Goal: Task Accomplishment & Management: Manage account settings

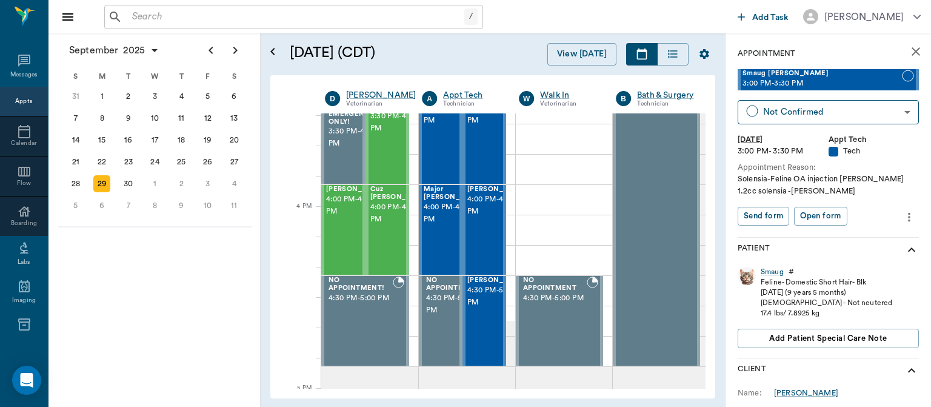
scroll to position [1365, 0]
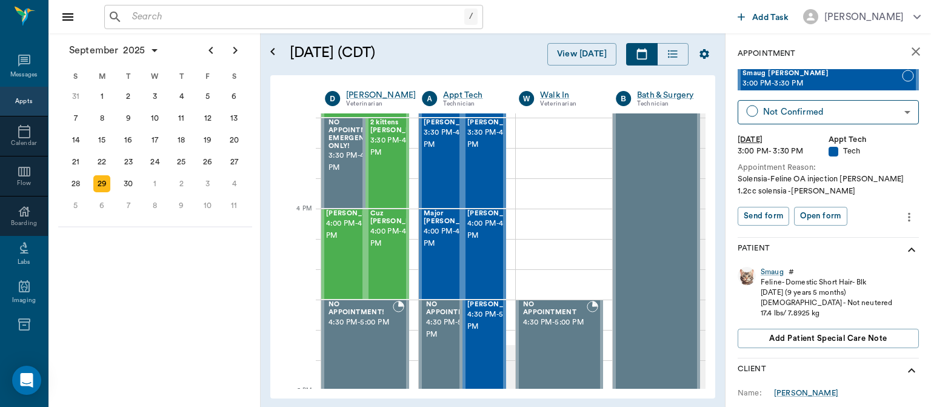
click at [130, 183] on div "30" at bounding box center [128, 183] width 17 height 17
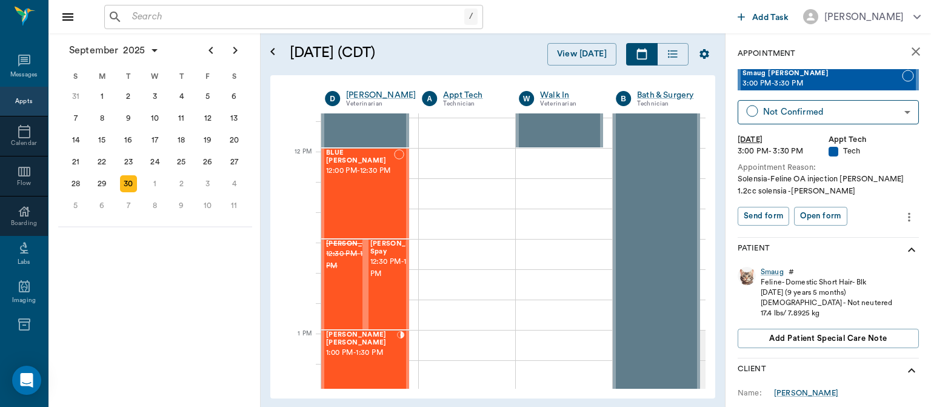
scroll to position [698, 0]
click at [375, 222] on div "BLUE Pope 12:00 PM - 12:30 PM" at bounding box center [360, 193] width 68 height 89
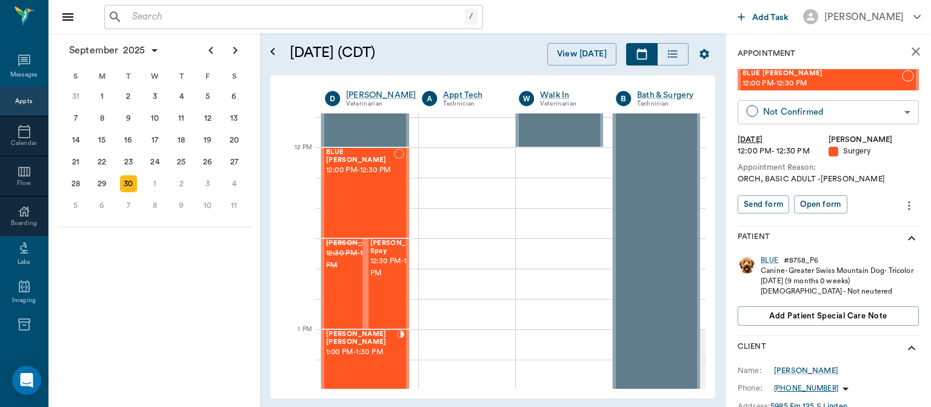
click at [852, 110] on body "/ ​ Add Task Dr. Bert Ellsworth Nectar Messages Appts Calendar Flow Boarding La…" at bounding box center [465, 203] width 931 height 407
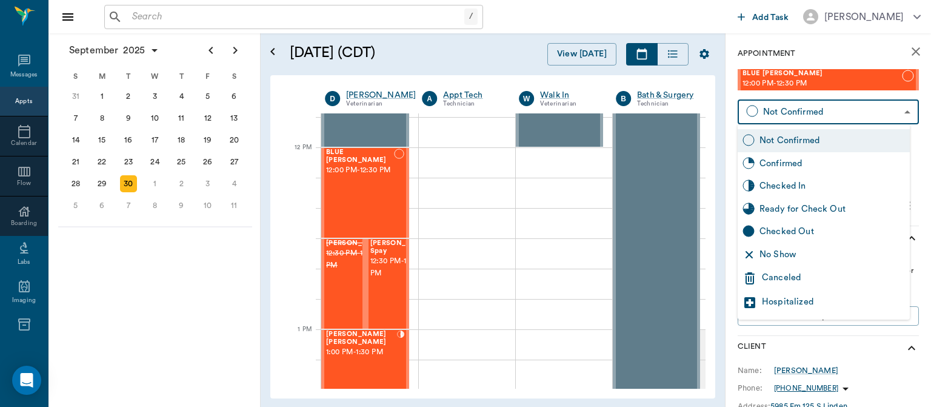
click at [791, 254] on div "No Show" at bounding box center [833, 254] width 146 height 13
type input "NO_SHOW"
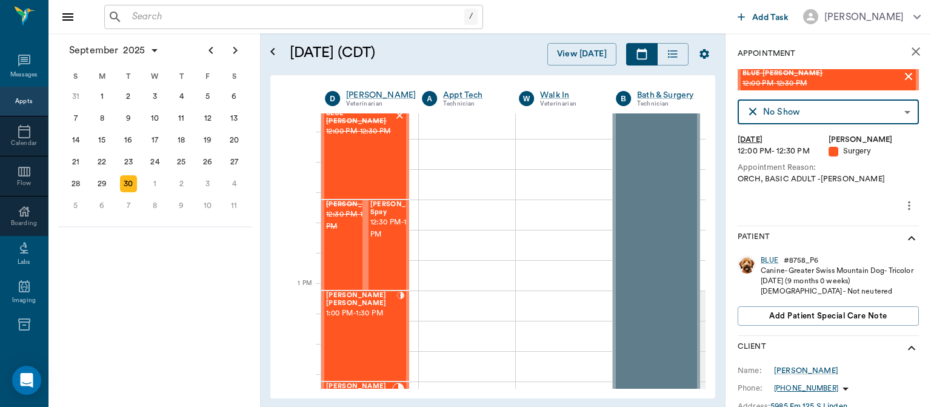
scroll to position [745, 0]
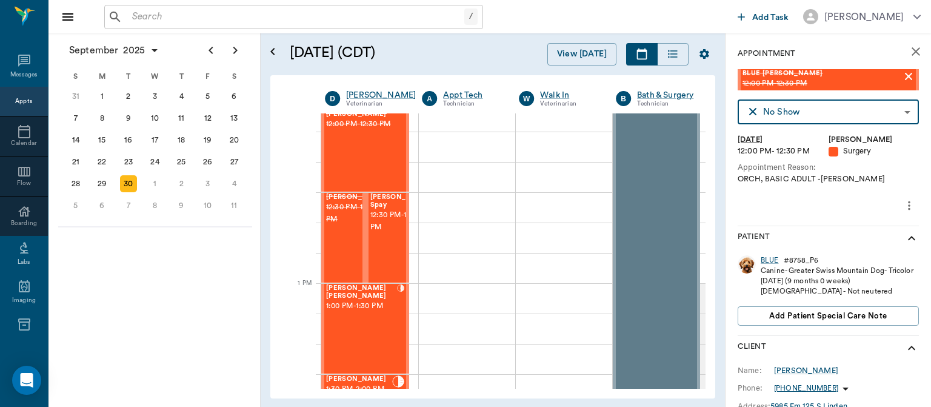
click at [387, 233] on span "12:30 PM - 1:00 PM" at bounding box center [400, 221] width 61 height 24
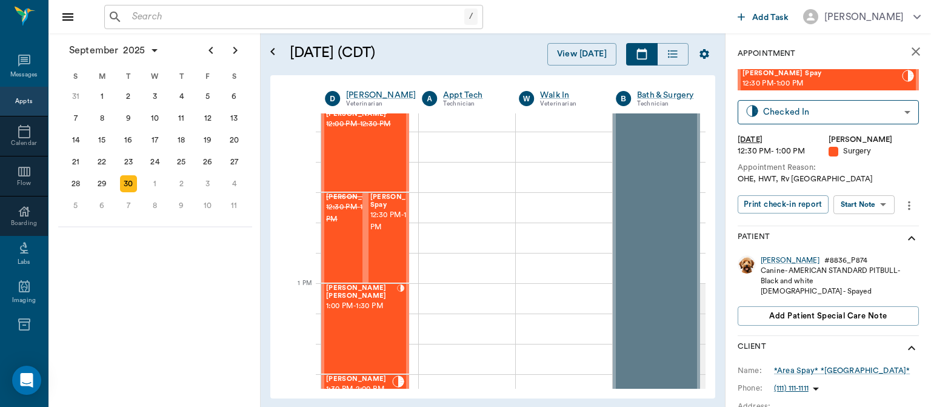
click at [863, 209] on body "/ ​ Add Task Dr. Bert Ellsworth Nectar Messages Appts Calendar Flow Boarding La…" at bounding box center [465, 203] width 931 height 407
click at [865, 249] on button "Start Surgery" at bounding box center [855, 249] width 50 height 14
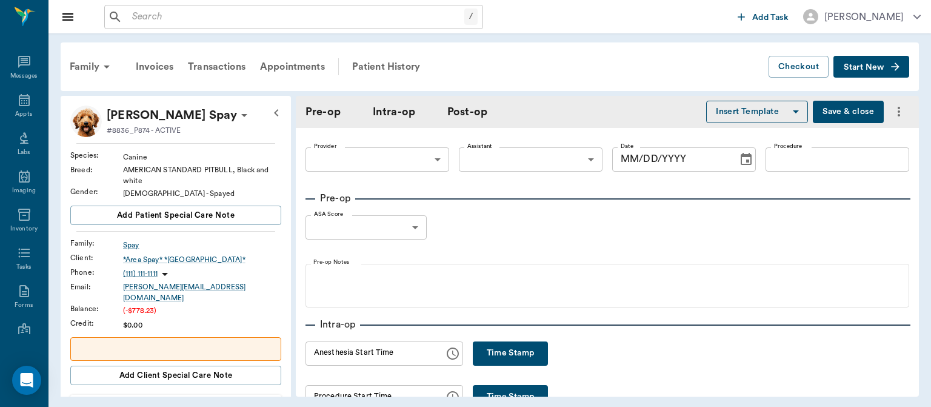
type input "63ec2f075fda476ae8351a4d"
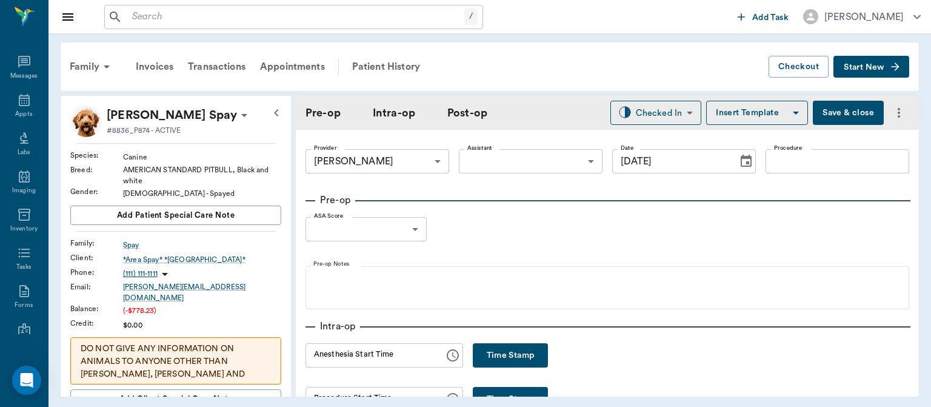
type input "[DATE]"
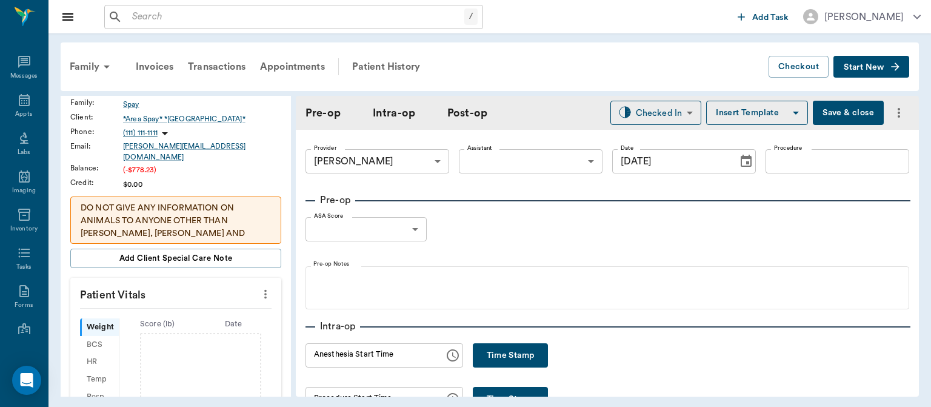
scroll to position [159, 0]
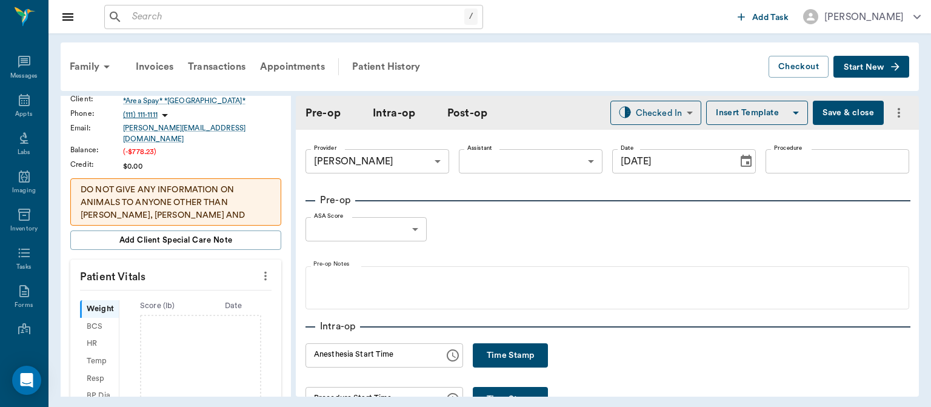
click at [263, 269] on icon "more" at bounding box center [265, 276] width 13 height 15
click at [184, 287] on span "Enter Vitals" at bounding box center [206, 288] width 102 height 13
click at [162, 306] on input "text" at bounding box center [174, 312] width 105 height 24
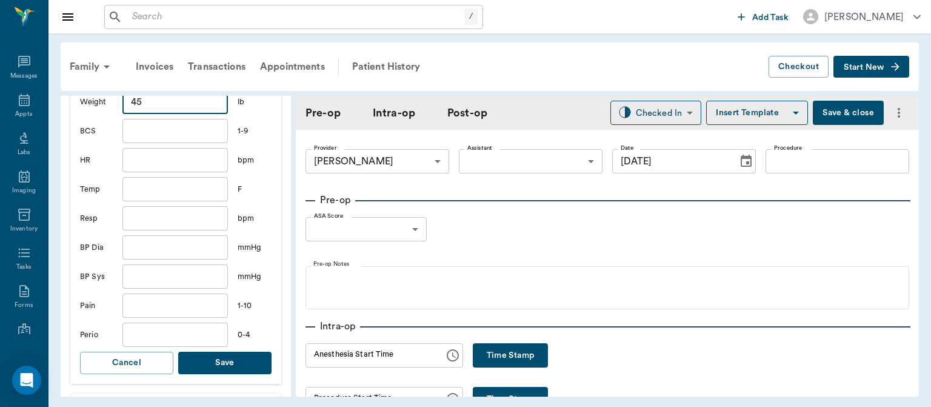
scroll to position [384, 0]
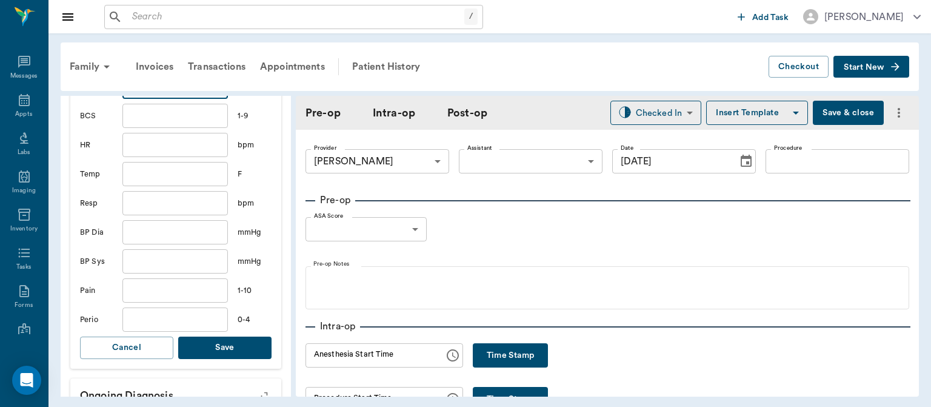
type input "45"
click at [246, 343] on button "Save" at bounding box center [224, 347] width 93 height 22
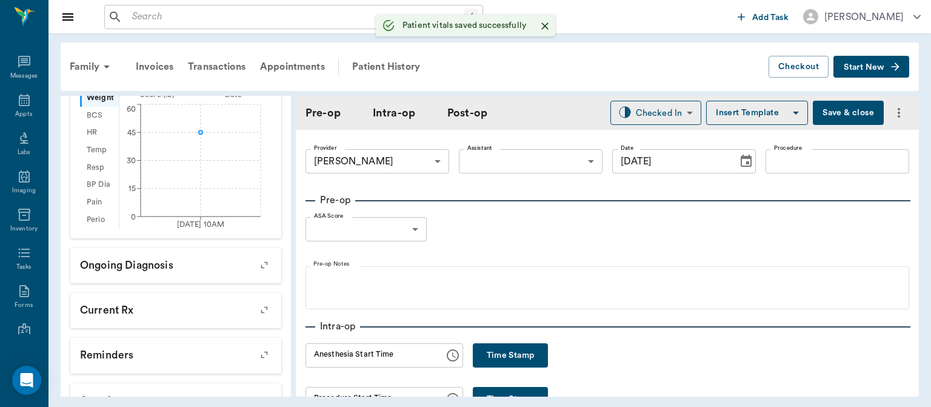
scroll to position [399, 0]
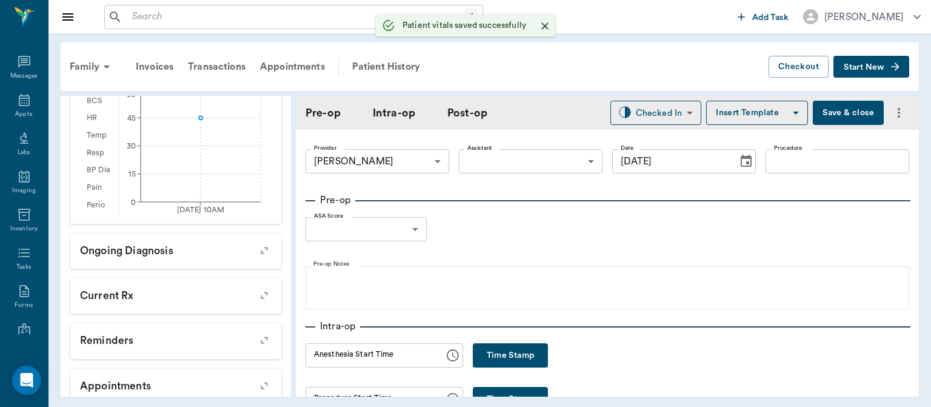
click at [540, 155] on body "/ ​ Add Task Dr. Bert Ellsworth Nectar Messages Appts Labs Imaging Inventory Ta…" at bounding box center [465, 203] width 931 height 407
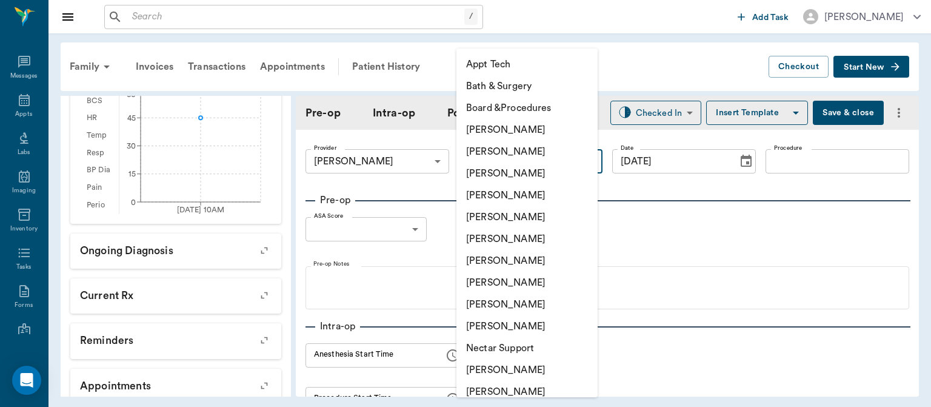
click at [526, 286] on li "[PERSON_NAME]" at bounding box center [527, 283] width 141 height 22
type input "63ec2e7e52e12b0ba117b124"
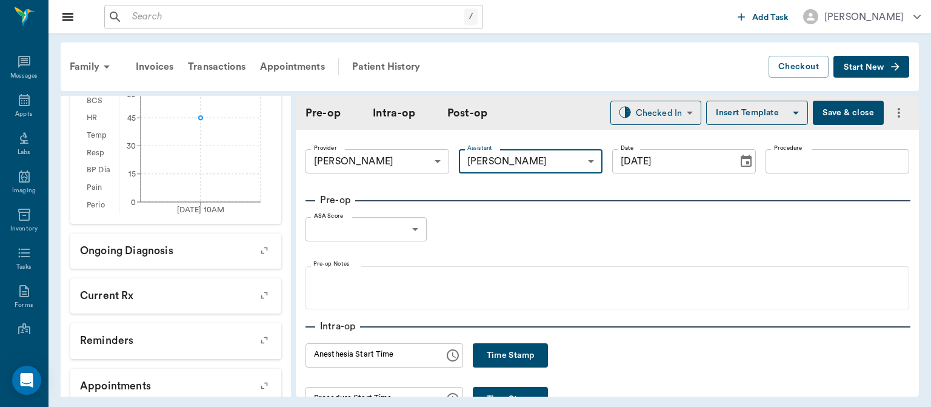
click at [790, 164] on input "Procedure" at bounding box center [838, 161] width 144 height 24
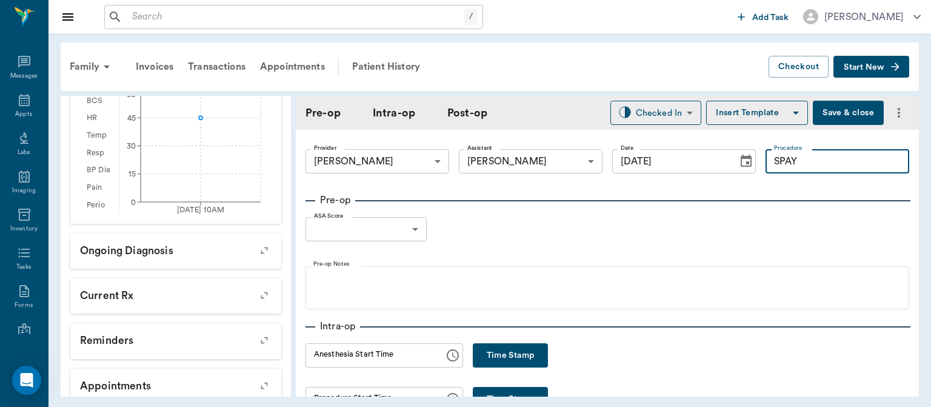
type input "SPAY"
click at [742, 110] on button "Insert Template" at bounding box center [757, 113] width 102 height 24
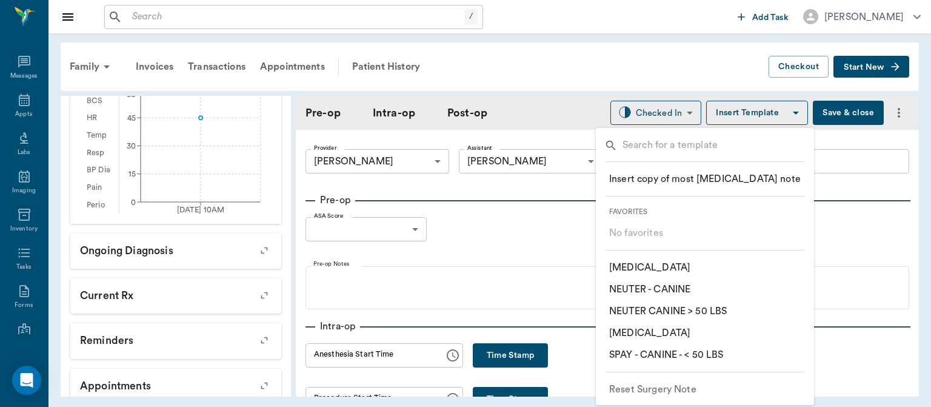
click at [703, 353] on p "​ SPAY - CANINE - < 50 LBS" at bounding box center [666, 354] width 115 height 15
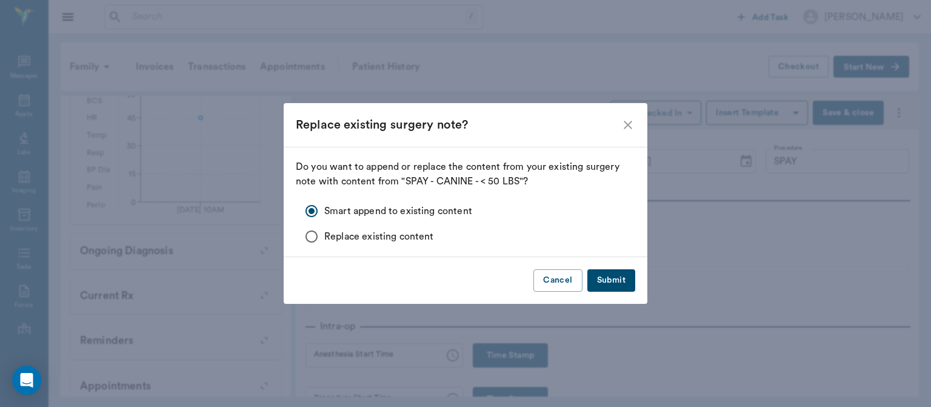
click at [629, 122] on icon "close" at bounding box center [628, 125] width 15 height 15
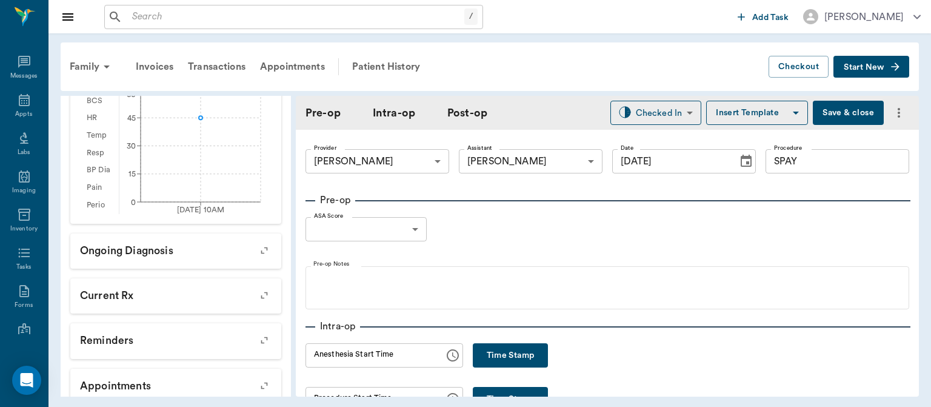
click at [737, 107] on button "Insert Template" at bounding box center [757, 113] width 102 height 24
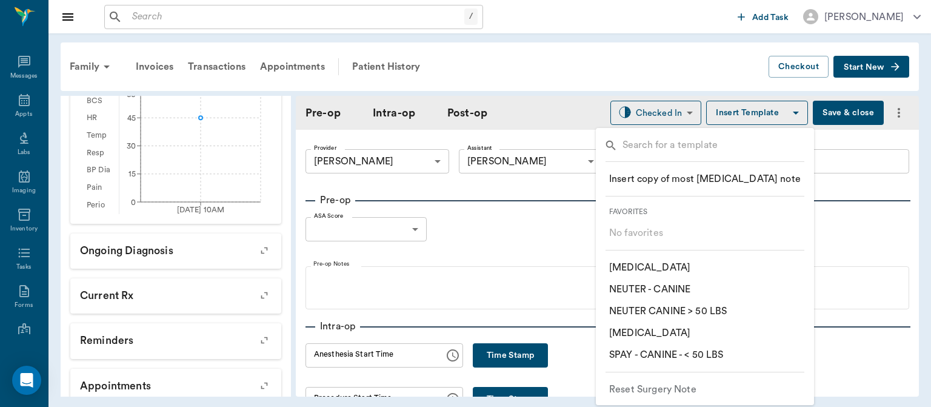
click at [715, 355] on p "​ SPAY - CANINE - < 50 LBS" at bounding box center [666, 354] width 115 height 15
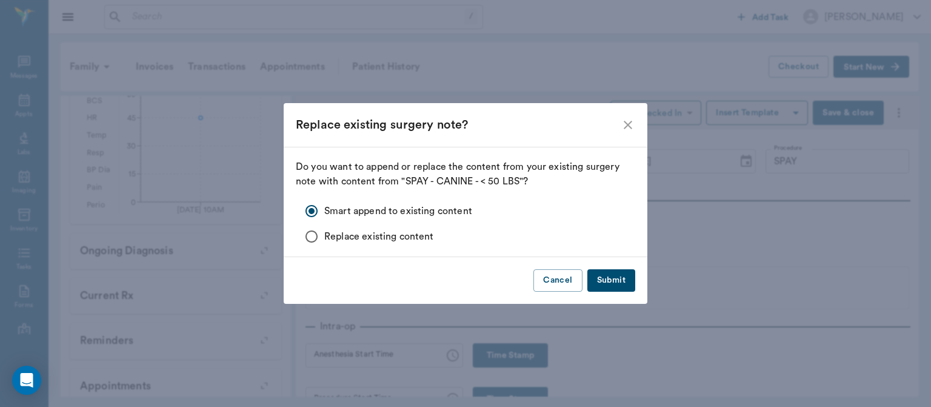
click at [612, 283] on button "Submit" at bounding box center [611, 280] width 48 height 22
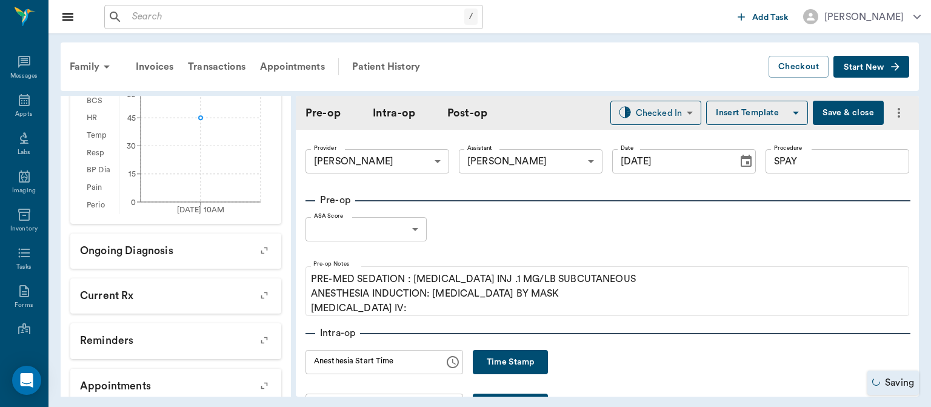
click at [398, 233] on body "/ ​ Add Task Dr. Bert Ellsworth Nectar Messages Appts Labs Imaging Inventory Ta…" at bounding box center [465, 203] width 931 height 407
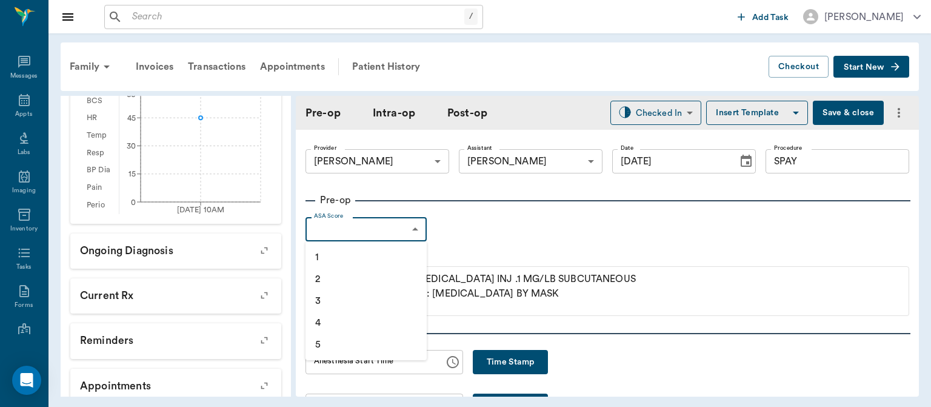
click at [379, 248] on li "1" at bounding box center [366, 257] width 121 height 22
type input "1"
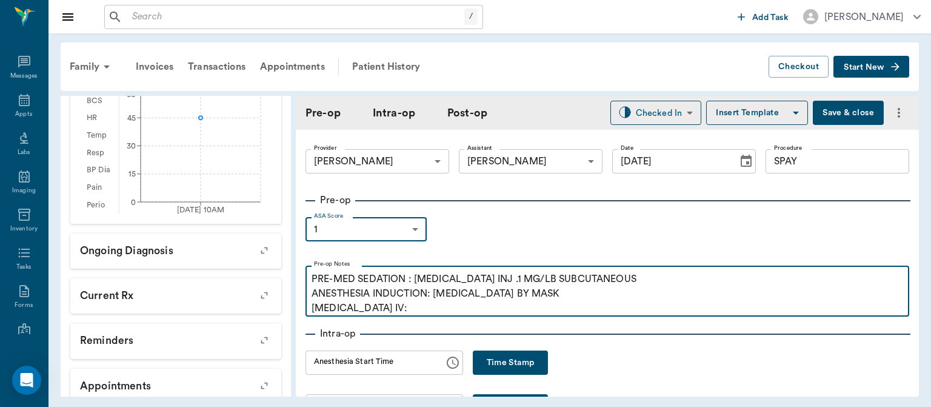
click at [411, 310] on p "PRE-MED SEDATION : [MEDICAL_DATA] INJ .1 MG/LB SUBCUTANEOUS ANESTHESIA INDUCTIO…" at bounding box center [608, 294] width 592 height 44
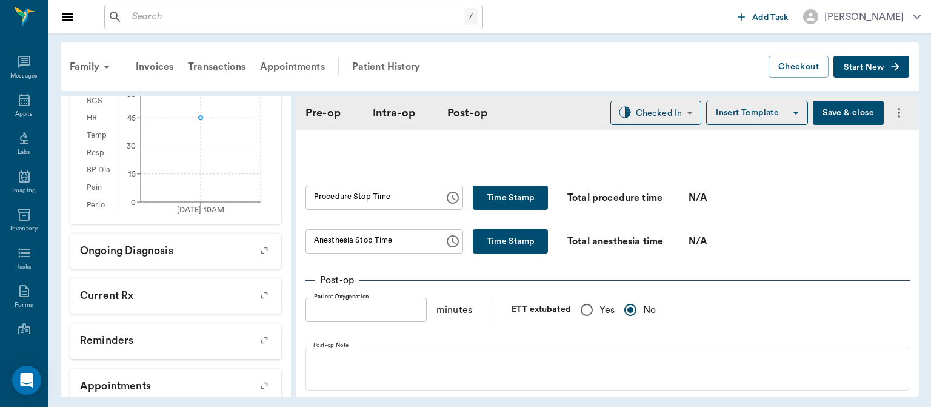
click at [586, 323] on input "Yes" at bounding box center [586, 309] width 25 height 25
radio input "true"
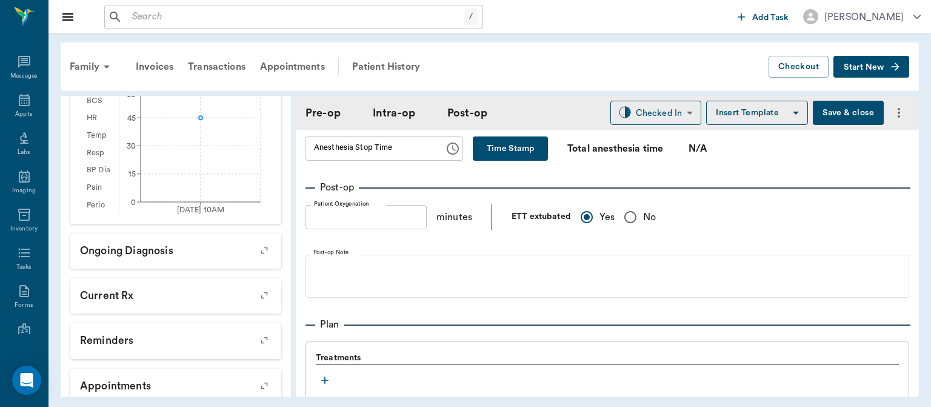
scroll to position [1022, 0]
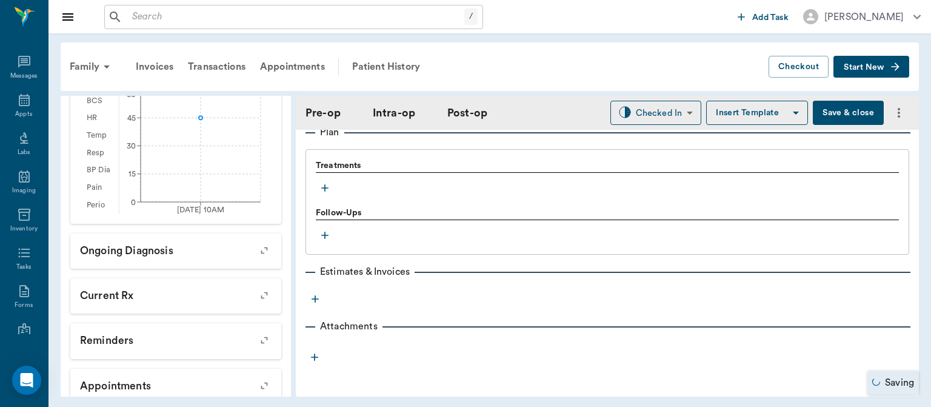
click at [327, 189] on icon "button" at bounding box center [324, 187] width 7 height 7
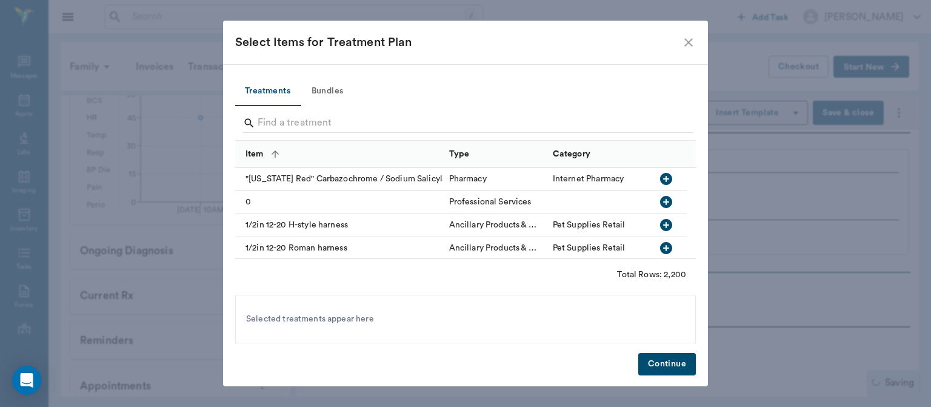
click at [330, 93] on button "Bundles" at bounding box center [327, 91] width 55 height 29
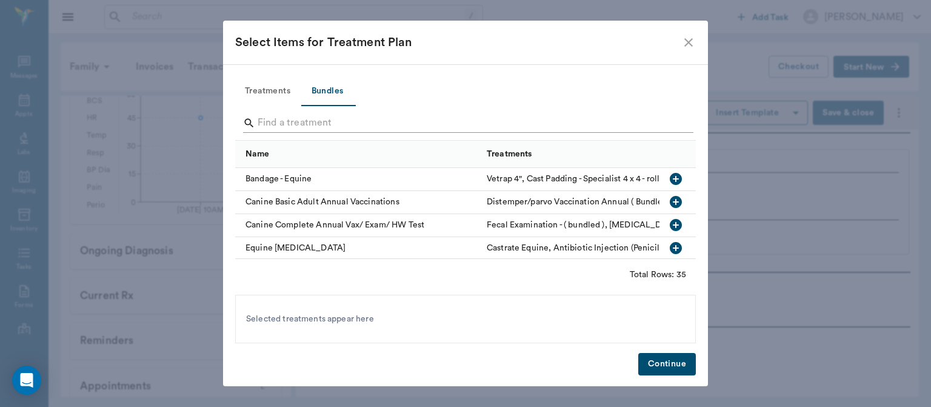
click at [271, 124] on input "Search" at bounding box center [467, 122] width 418 height 19
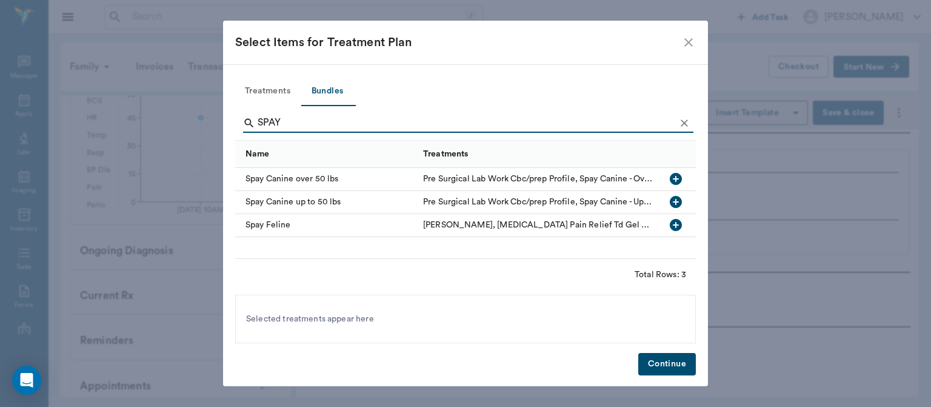
type input "SPAY"
click at [677, 206] on icon "button" at bounding box center [676, 202] width 12 height 12
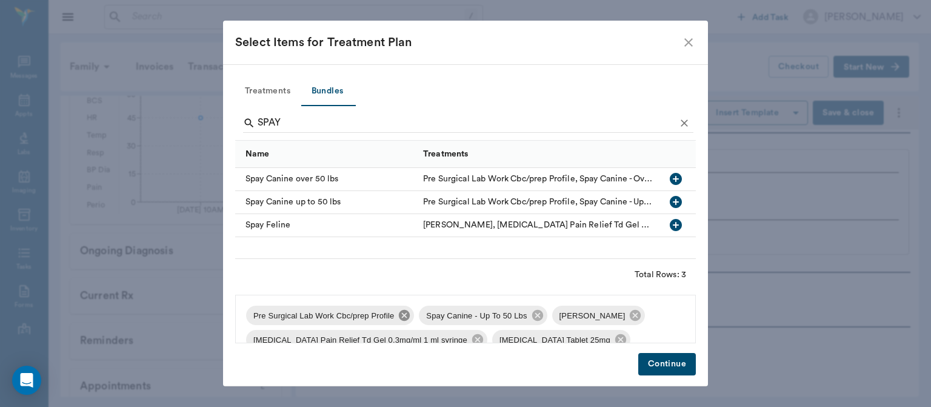
click at [403, 318] on icon at bounding box center [404, 315] width 11 height 11
click at [458, 318] on icon at bounding box center [462, 315] width 11 height 11
click at [604, 313] on icon at bounding box center [610, 315] width 13 height 13
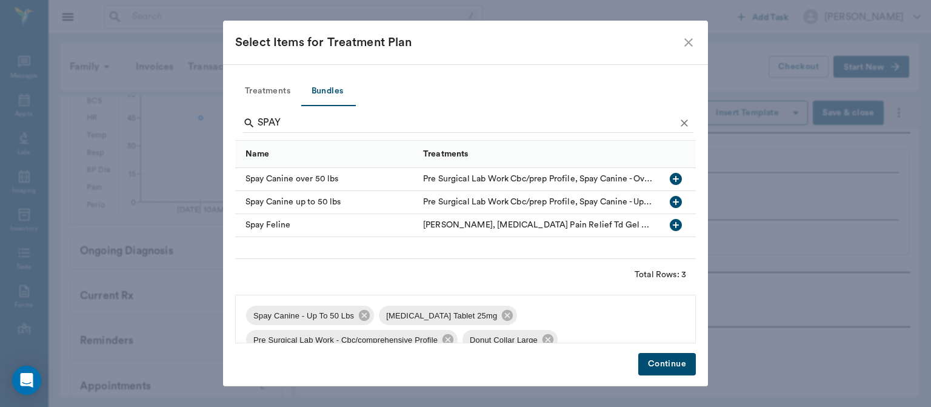
click at [468, 318] on span "[MEDICAL_DATA] Tablet 25mg" at bounding box center [441, 316] width 125 height 12
click at [502, 320] on icon at bounding box center [507, 315] width 11 height 11
click at [575, 319] on icon at bounding box center [580, 315] width 11 height 11
click at [458, 317] on icon at bounding box center [464, 315] width 13 height 13
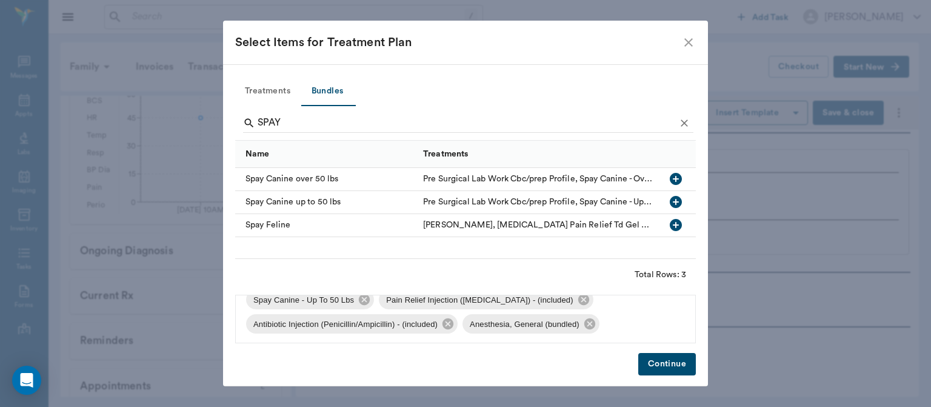
click at [669, 363] on button "Continue" at bounding box center [667, 364] width 58 height 22
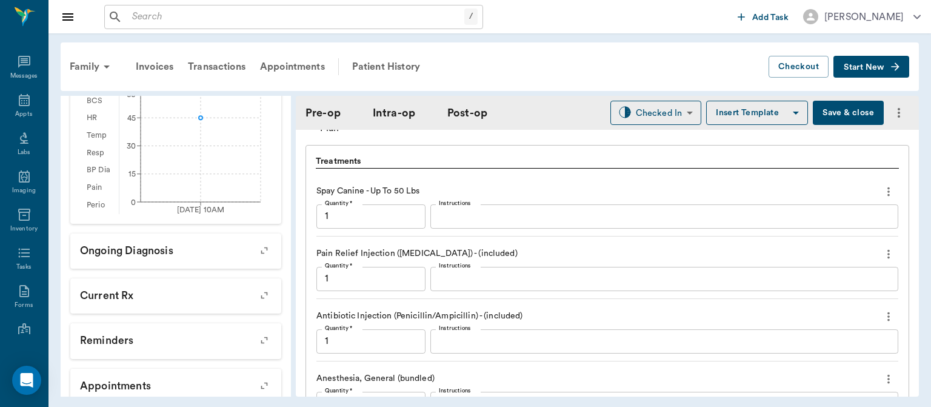
scroll to position [1219, 0]
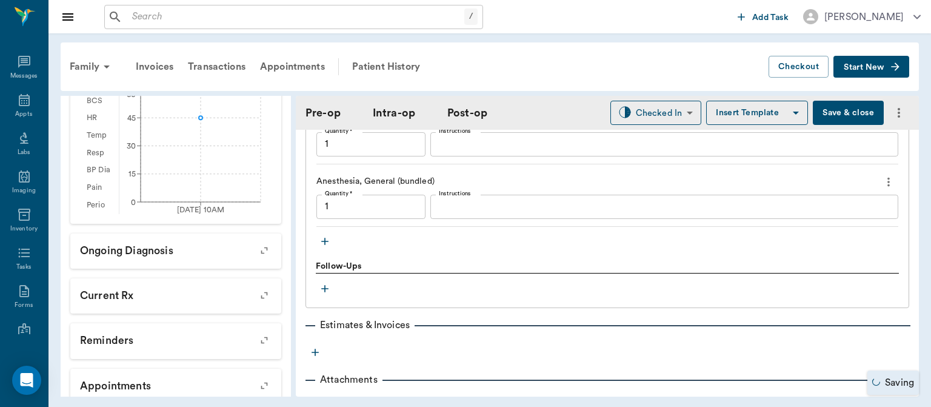
click at [326, 245] on icon "button" at bounding box center [324, 241] width 7 height 7
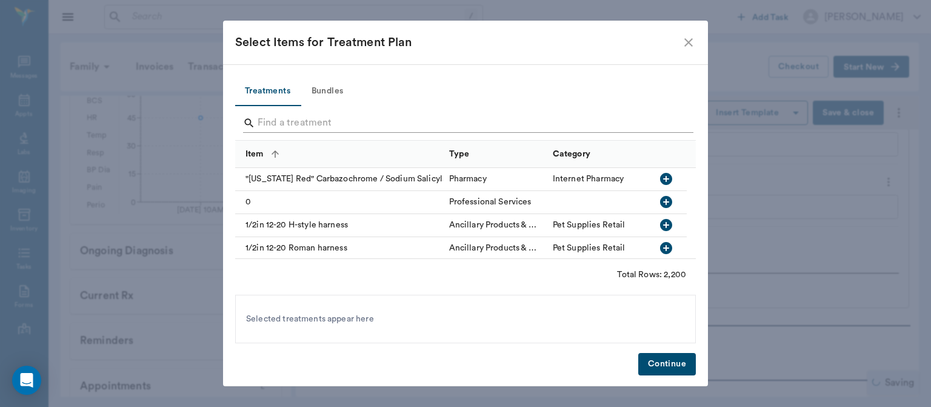
click at [274, 127] on input "Search" at bounding box center [467, 122] width 418 height 19
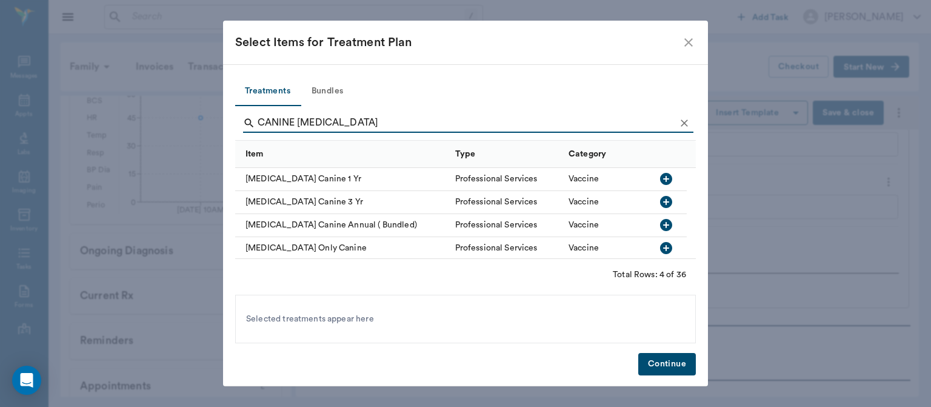
type input "CANINE RABIES"
click at [669, 180] on icon "button" at bounding box center [666, 179] width 12 height 12
click at [669, 364] on button "Continue" at bounding box center [667, 364] width 58 height 22
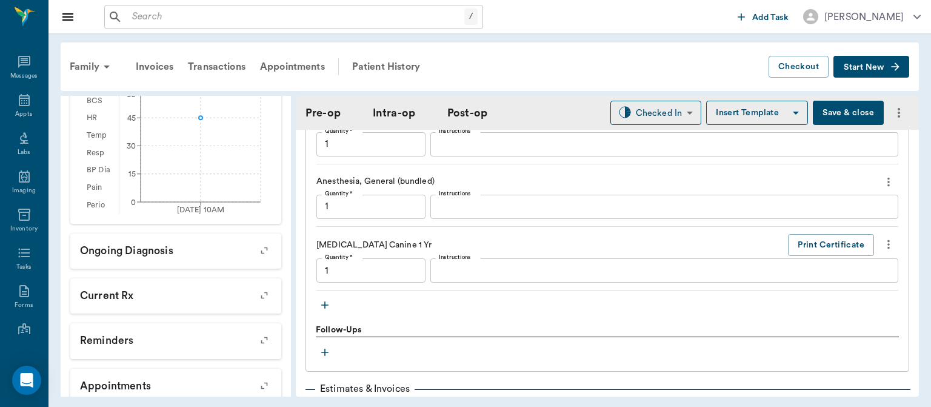
click at [327, 311] on icon "button" at bounding box center [325, 305] width 12 height 12
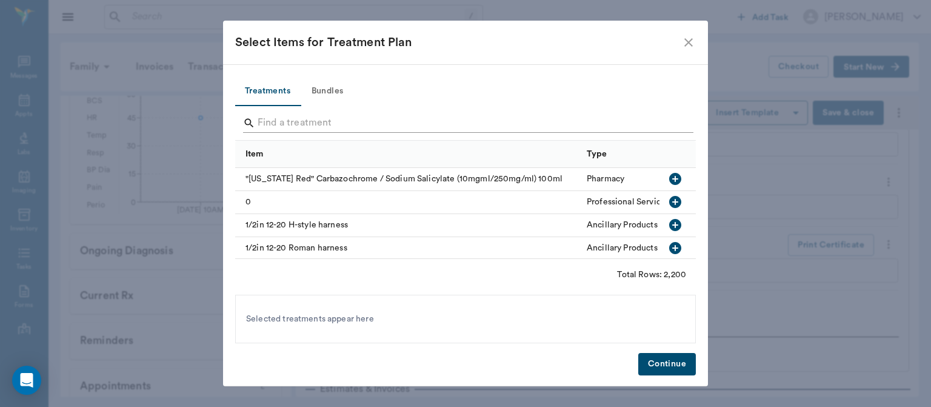
click at [278, 121] on input "Search" at bounding box center [467, 122] width 418 height 19
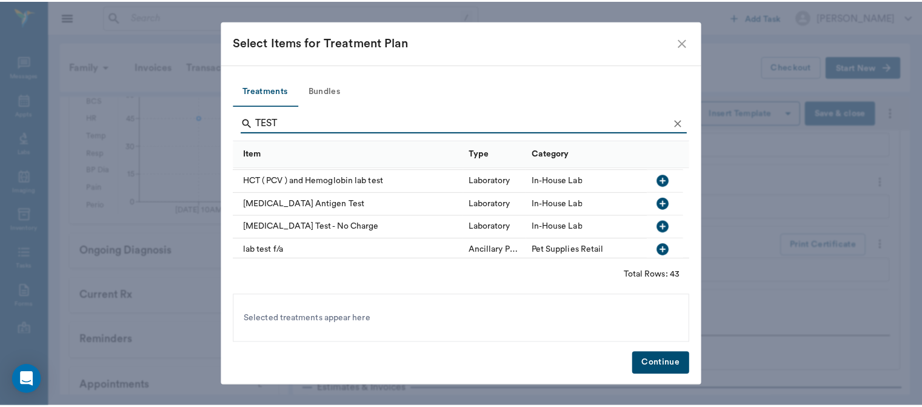
scroll to position [483, 0]
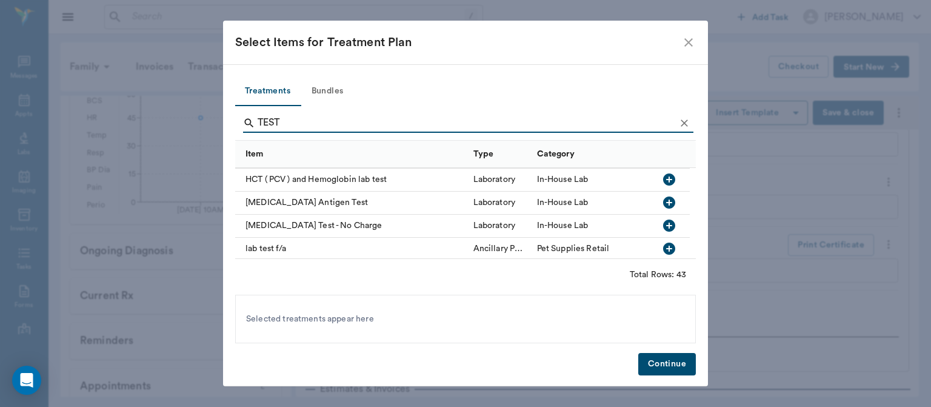
type input "TEST"
click at [665, 201] on icon "button" at bounding box center [669, 202] width 15 height 15
click at [674, 363] on button "Continue" at bounding box center [667, 364] width 58 height 22
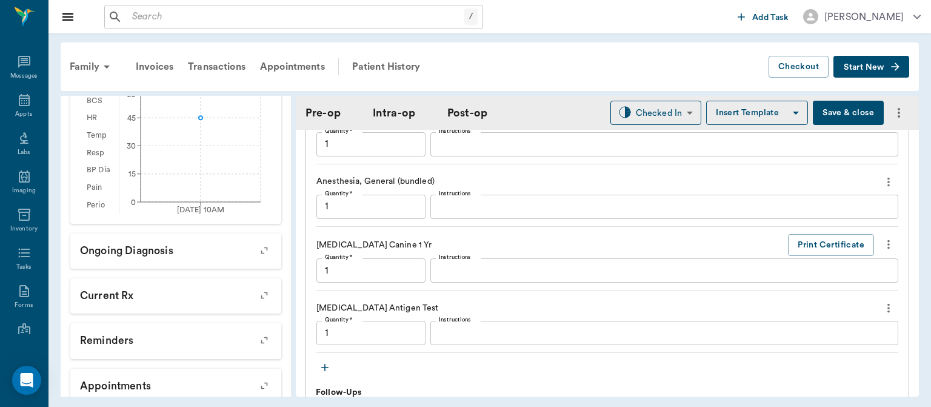
click at [838, 116] on button "Save & close" at bounding box center [848, 113] width 71 height 24
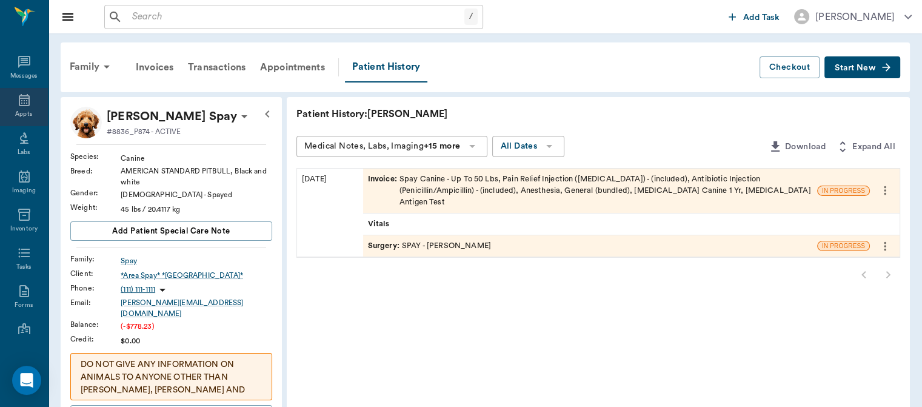
click at [15, 113] on div "Appts" at bounding box center [23, 114] width 17 height 9
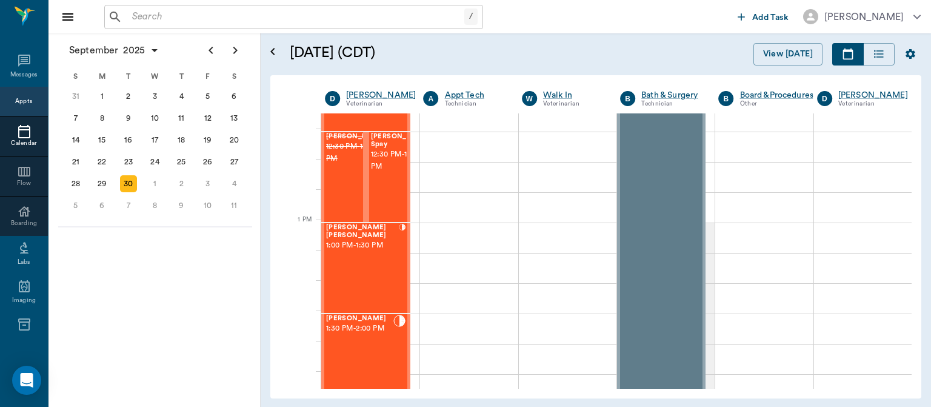
scroll to position [808, 0]
click at [360, 272] on div "[PERSON_NAME] [PERSON_NAME] 1:00 PM - 1:30 PM" at bounding box center [362, 265] width 73 height 89
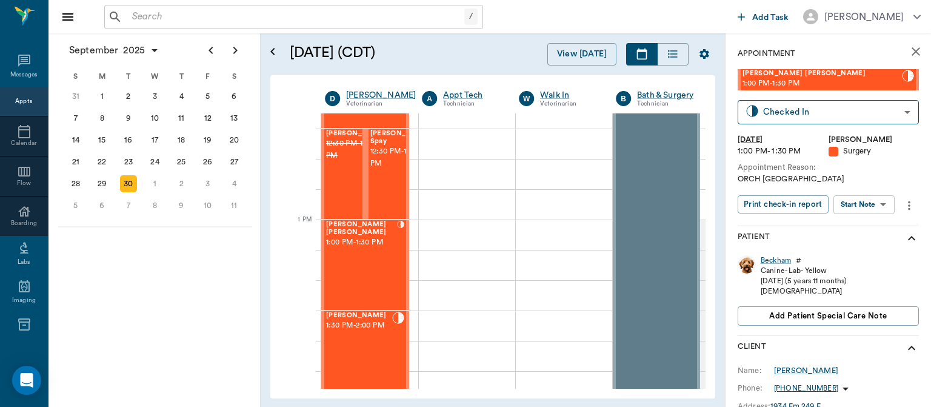
click at [873, 205] on body "/ ​ Add Task Dr. Bert Ellsworth Nectar Messages Appts Calendar Flow Boarding La…" at bounding box center [465, 203] width 931 height 407
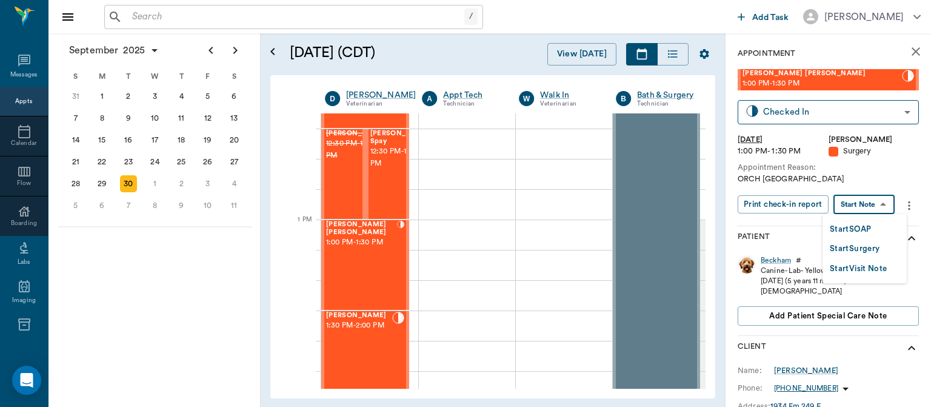
click at [870, 252] on button "Start Surgery" at bounding box center [855, 249] width 50 height 14
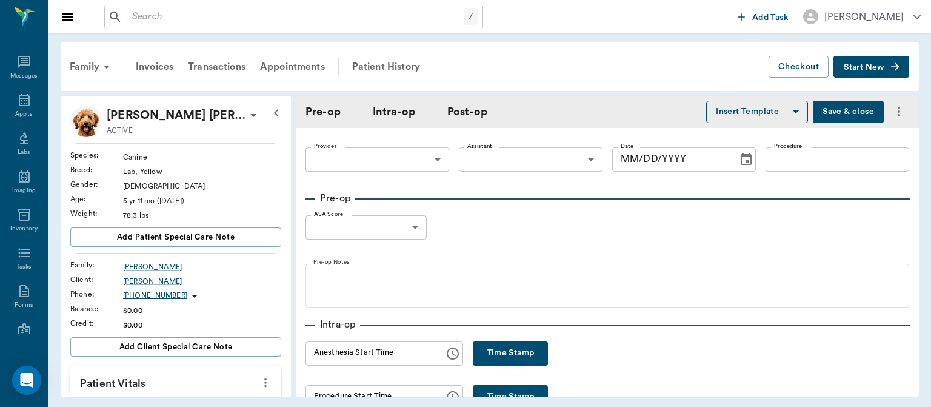
type input "63ec2f075fda476ae8351a4d"
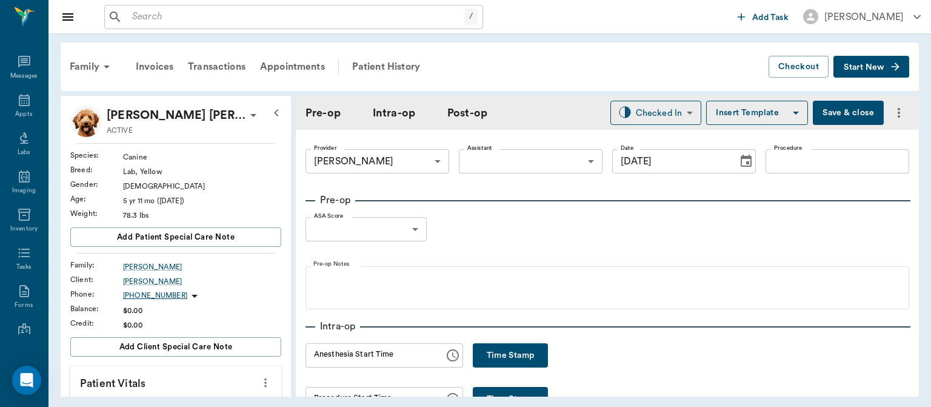
type input "[DATE]"
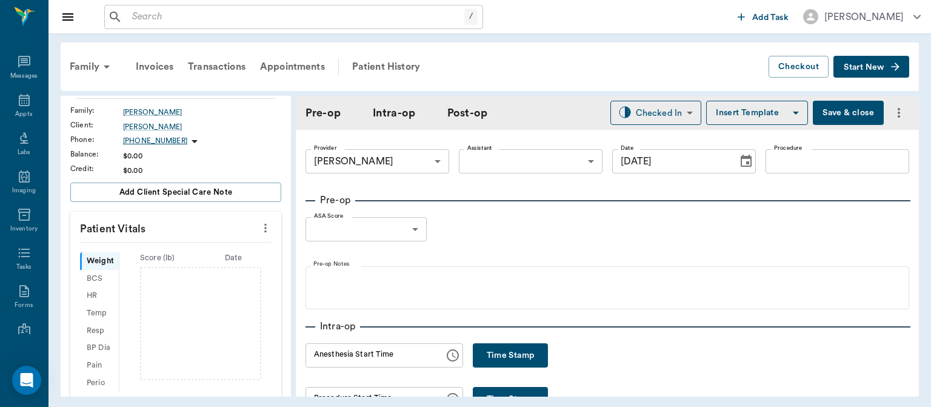
scroll to position [159, 0]
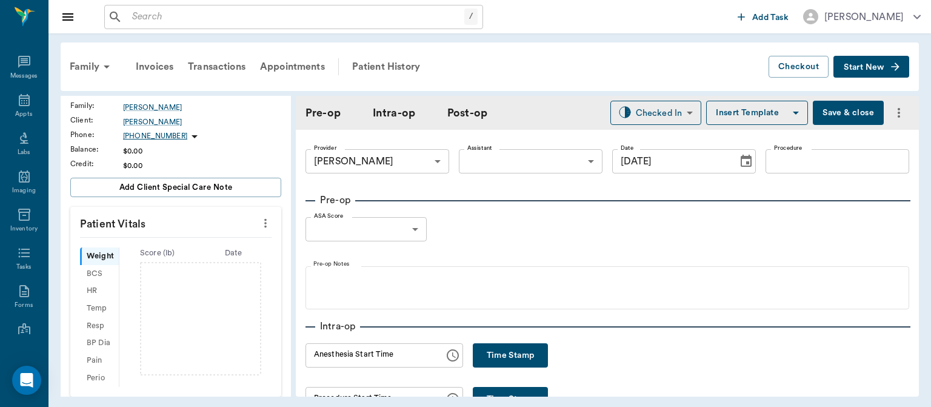
click at [263, 223] on icon "more" at bounding box center [265, 223] width 13 height 15
click at [172, 244] on span "Enter Vitals" at bounding box center [206, 243] width 102 height 13
click at [143, 267] on div at bounding box center [465, 203] width 931 height 407
click at [182, 256] on input "text" at bounding box center [174, 259] width 105 height 24
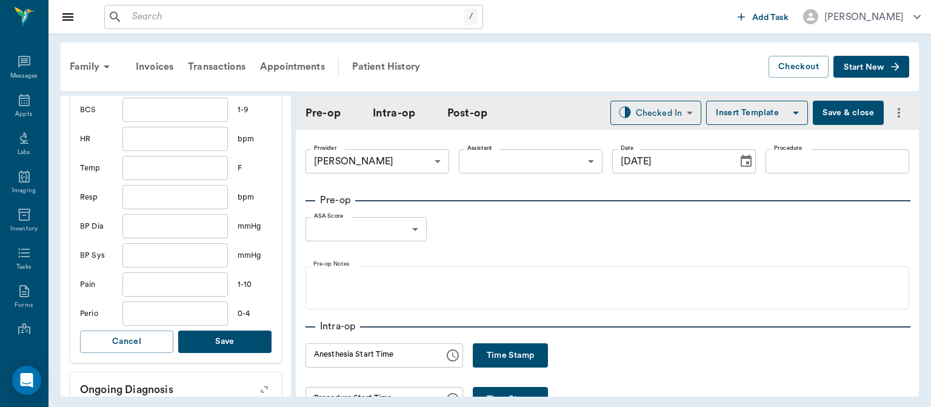
scroll to position [337, 0]
type input "79.3"
click at [233, 342] on button "Save" at bounding box center [224, 343] width 93 height 22
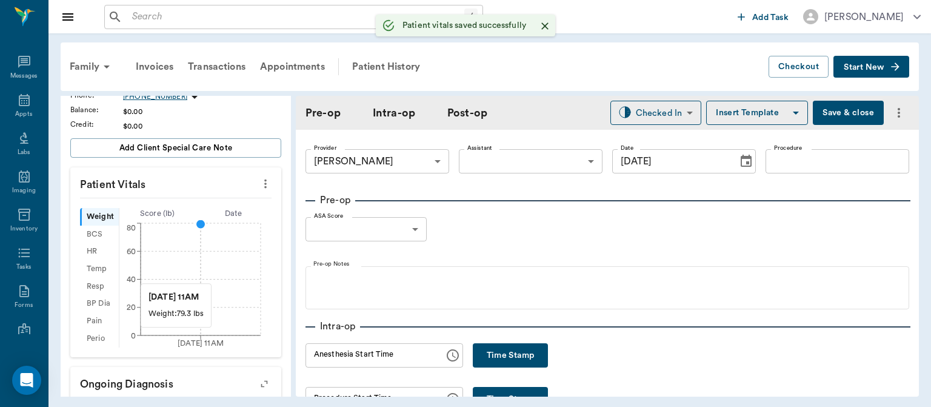
scroll to position [0, 0]
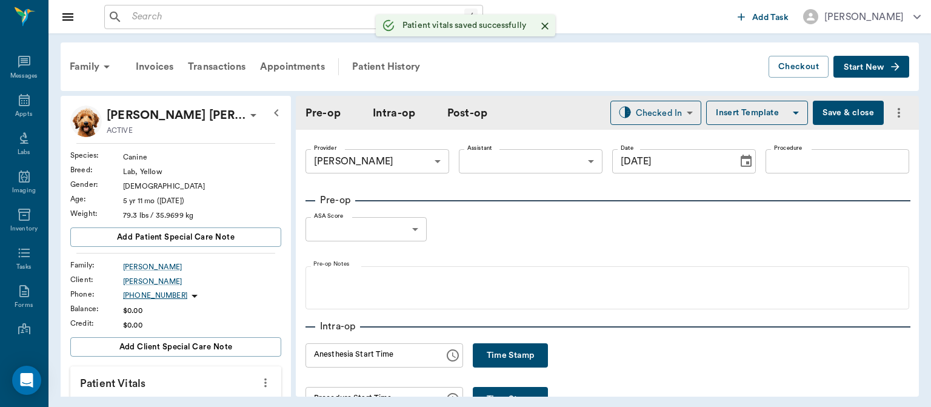
click at [534, 159] on body "/ ​ Add Task Dr. Bert Ellsworth Nectar Messages Appts Labs Imaging Inventory Ta…" at bounding box center [465, 203] width 931 height 407
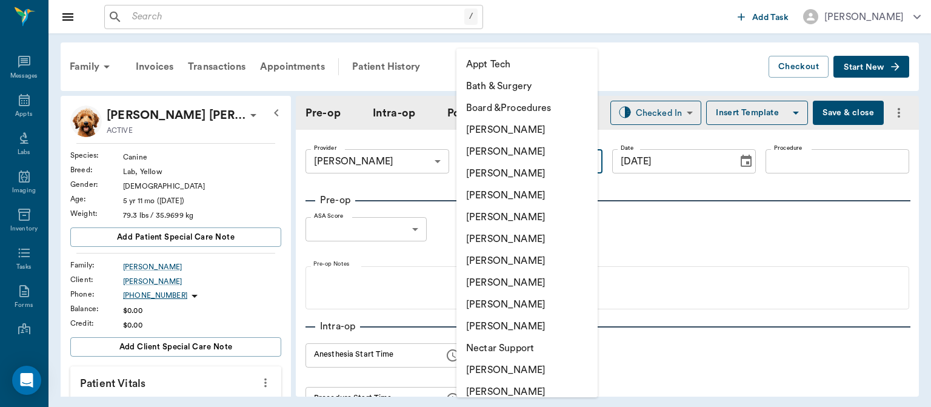
click at [521, 287] on li "[PERSON_NAME]" at bounding box center [527, 283] width 141 height 22
type input "63ec2e7e52e12b0ba117b124"
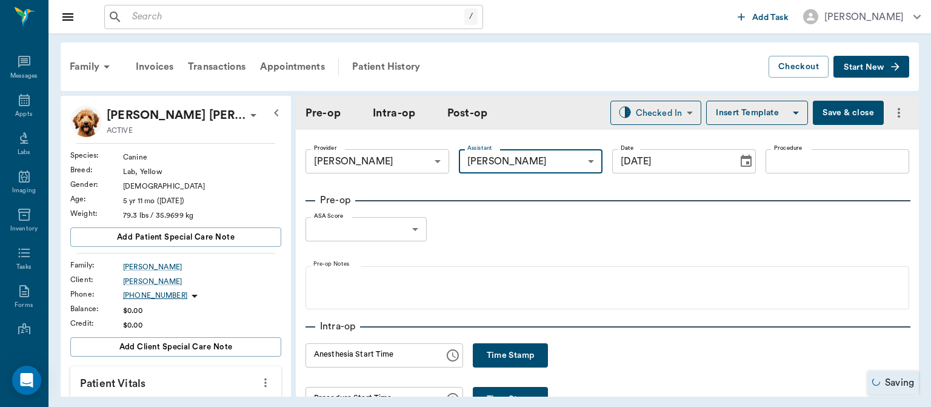
click at [797, 162] on input "Procedure" at bounding box center [838, 161] width 144 height 24
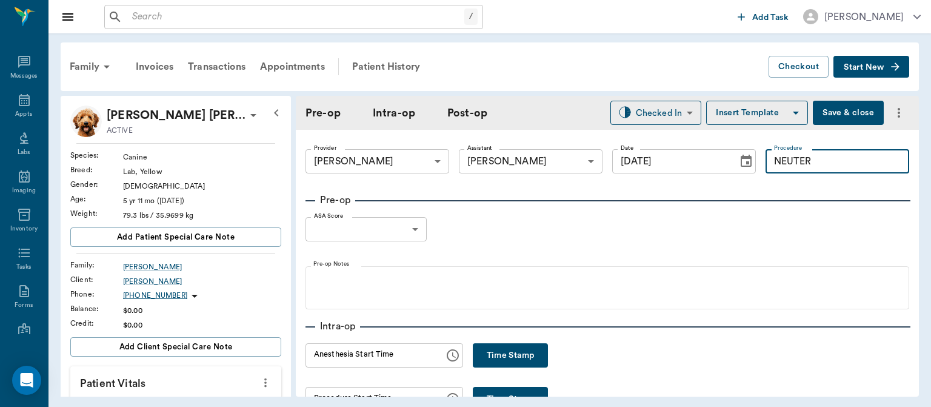
type input "NEUTER"
click at [744, 113] on button "Insert Template" at bounding box center [757, 113] width 102 height 24
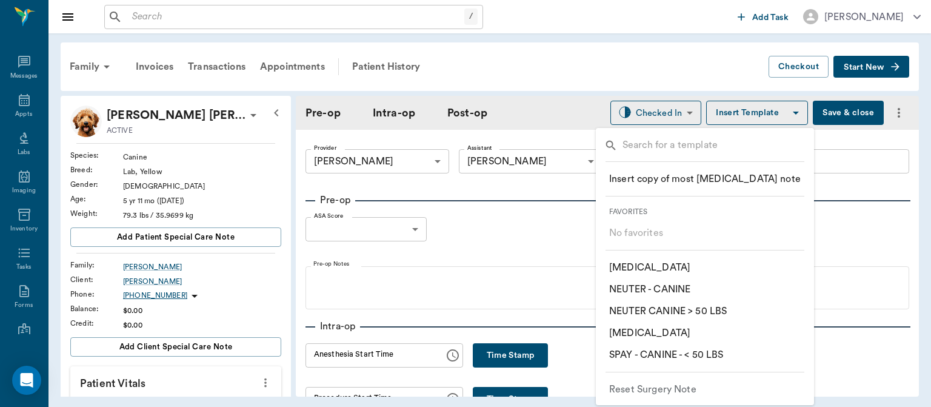
click at [720, 316] on p "​ NEUTER CANINE > 50 LBS" at bounding box center [668, 311] width 118 height 15
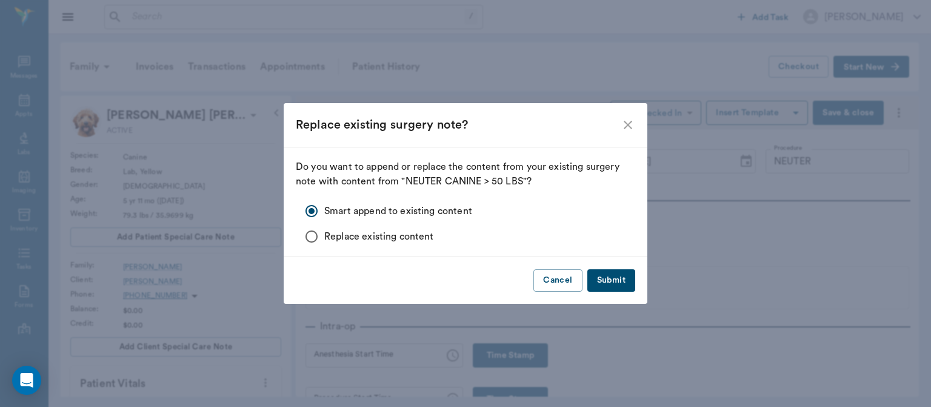
click at [622, 284] on button "Submit" at bounding box center [611, 280] width 48 height 22
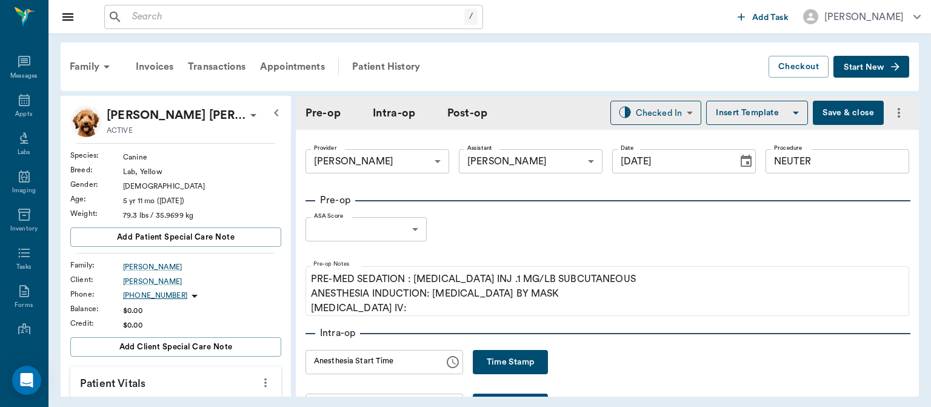
click at [400, 231] on body "/ ​ Add Task Dr. Bert Ellsworth Nectar Messages Appts Labs Imaging Inventory Ta…" at bounding box center [465, 203] width 931 height 407
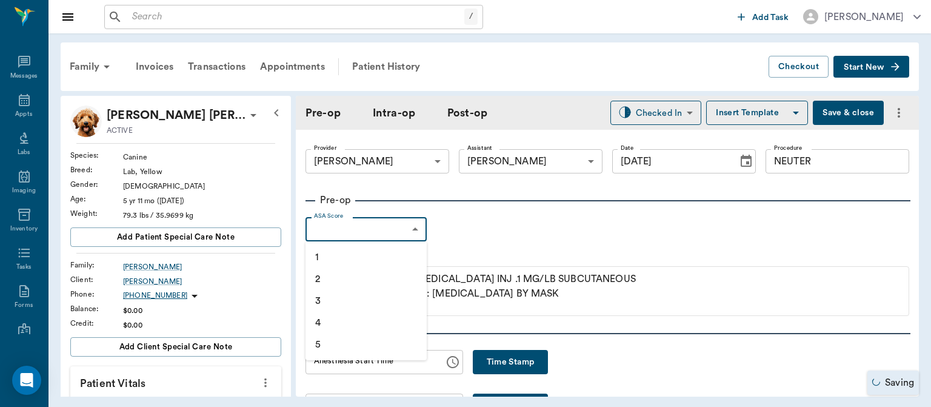
click at [363, 255] on li "1" at bounding box center [366, 257] width 121 height 22
type input "1"
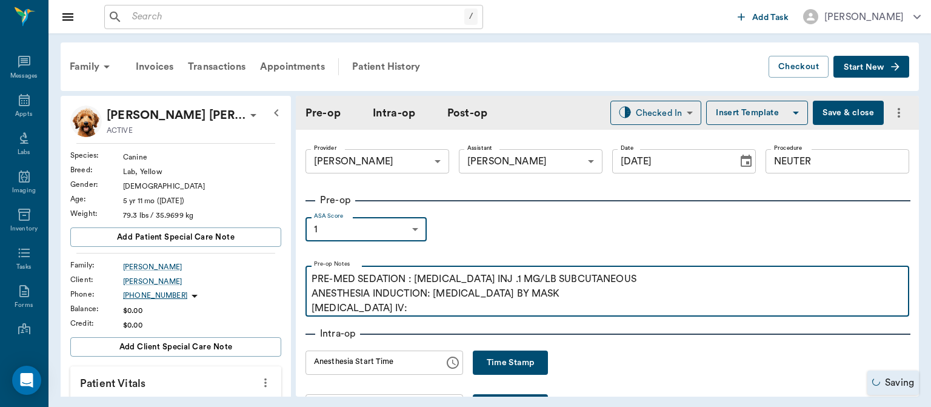
click at [387, 312] on p "PRE-MED SEDATION : [MEDICAL_DATA] INJ .1 MG/LB SUBCUTANEOUS ANESTHESIA INDUCTIO…" at bounding box center [608, 294] width 592 height 44
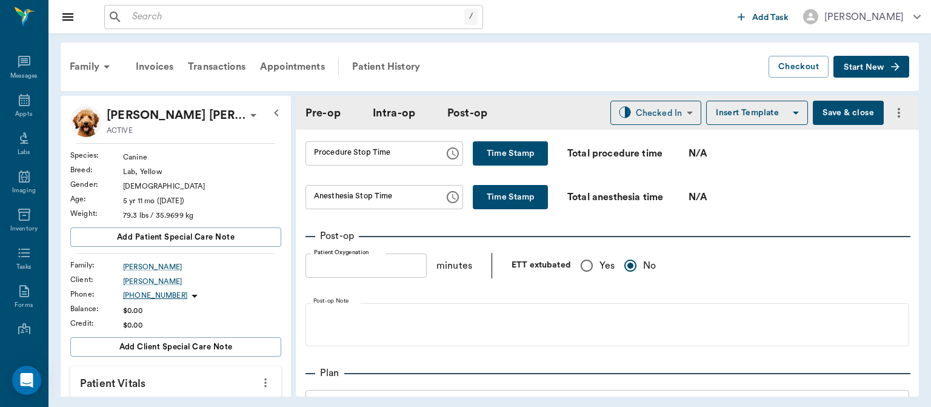
click at [586, 269] on input "Yes" at bounding box center [586, 265] width 25 height 25
radio input "true"
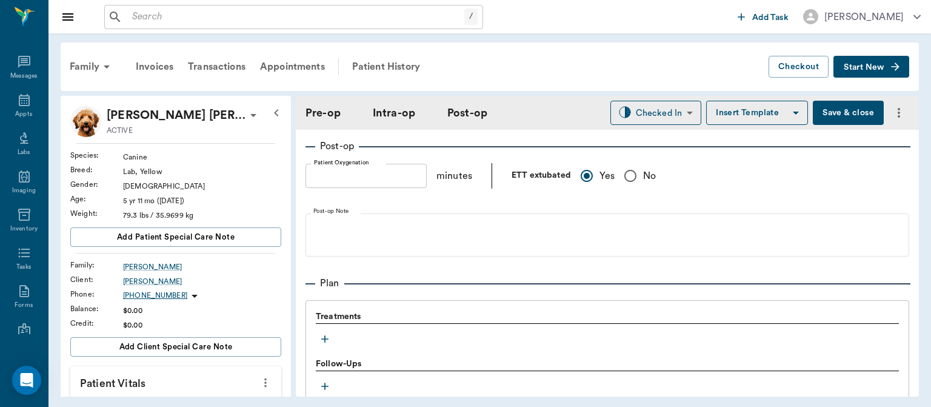
scroll to position [888, 0]
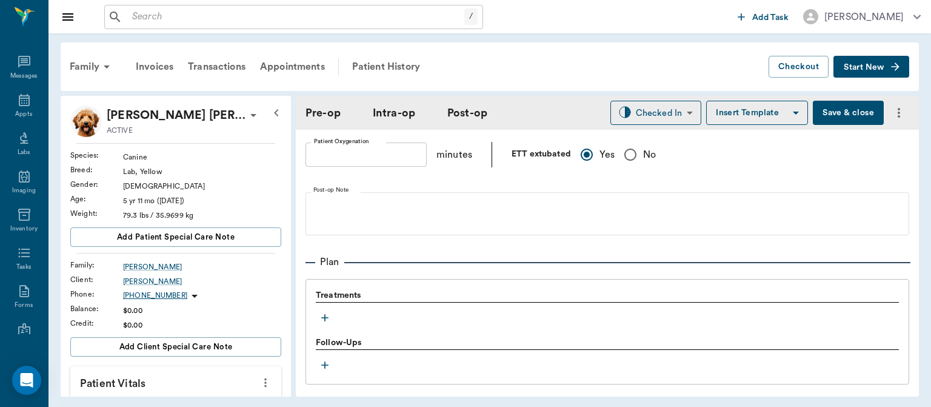
click at [326, 316] on icon "button" at bounding box center [324, 317] width 7 height 7
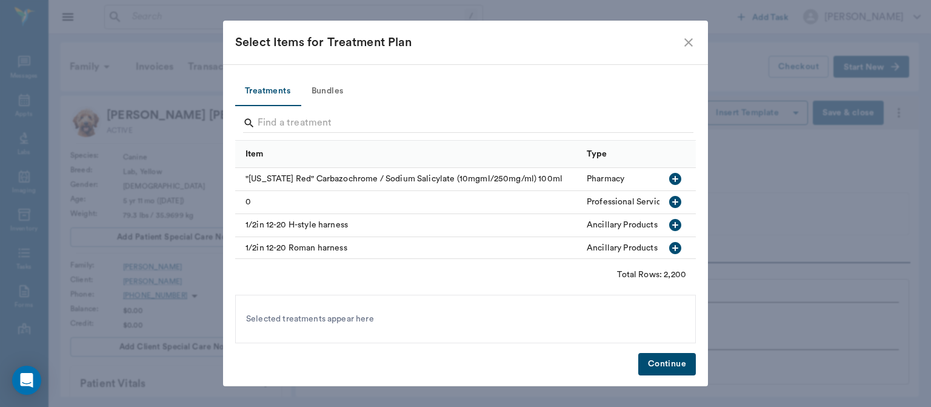
click at [340, 92] on button "Bundles" at bounding box center [327, 91] width 55 height 29
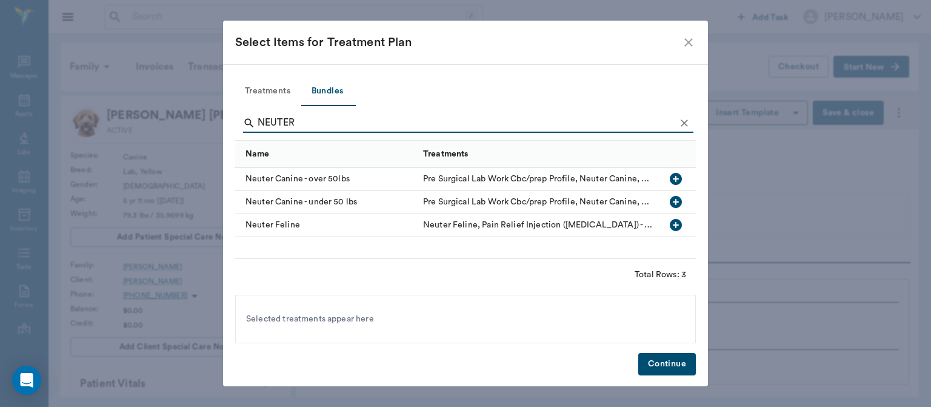
type input "NEUTER"
click at [681, 178] on icon "button" at bounding box center [676, 179] width 12 height 12
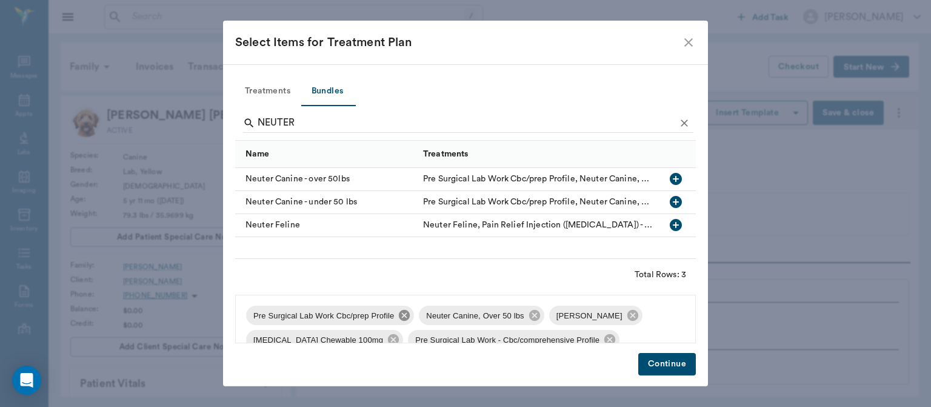
click at [403, 320] on icon at bounding box center [404, 315] width 11 height 11
click at [454, 319] on icon at bounding box center [459, 315] width 11 height 11
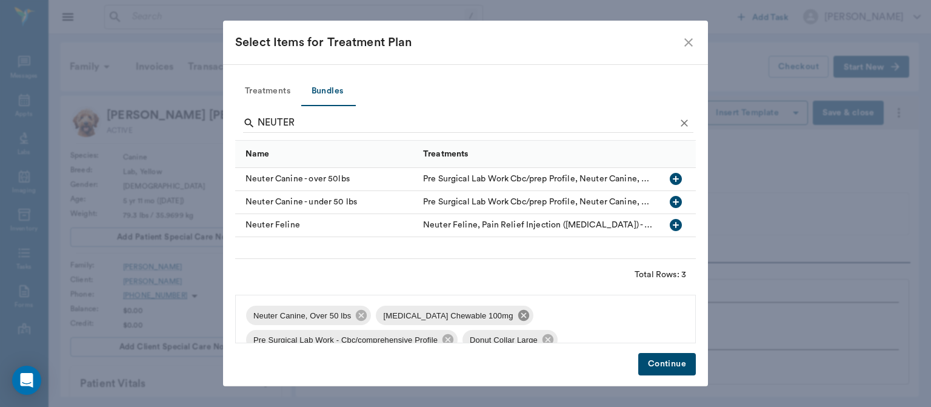
click at [517, 318] on icon at bounding box center [523, 315] width 13 height 13
click at [577, 318] on icon at bounding box center [577, 315] width 11 height 11
click at [456, 320] on icon at bounding box center [461, 315] width 11 height 11
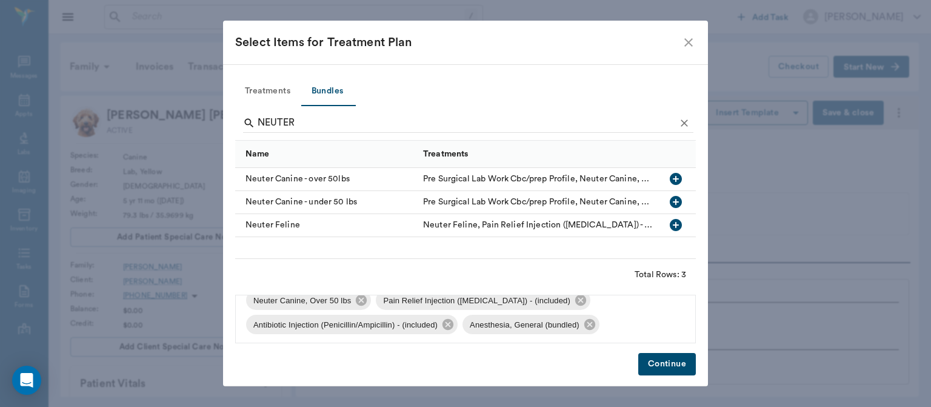
scroll to position [16, 0]
click at [660, 364] on button "Continue" at bounding box center [667, 364] width 58 height 22
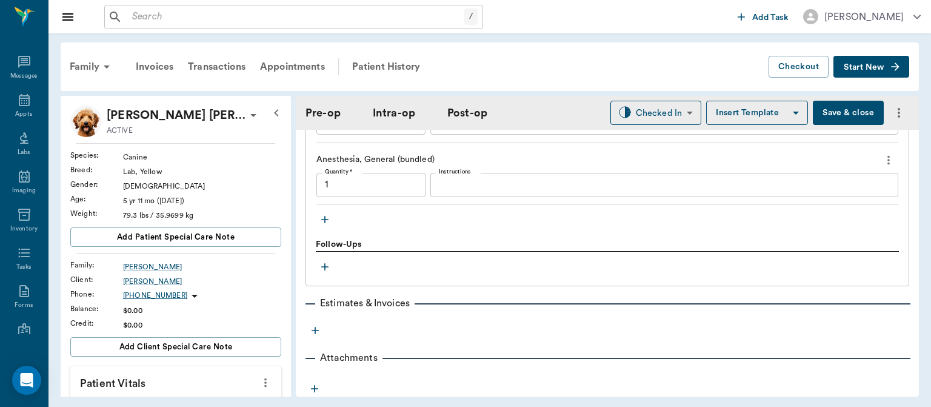
scroll to position [1269, 0]
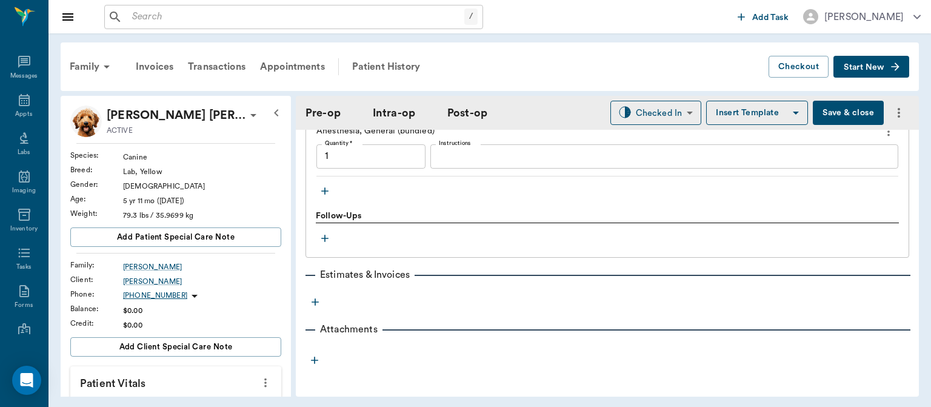
click at [842, 112] on button "Save & close" at bounding box center [848, 113] width 71 height 24
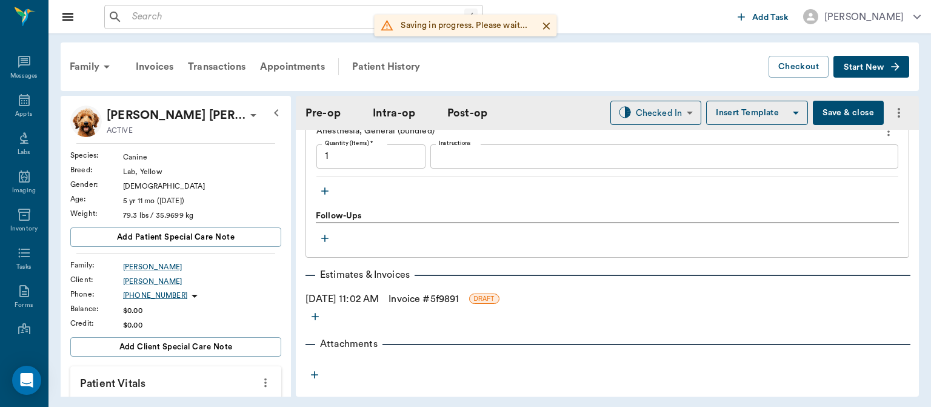
type input "1.00"
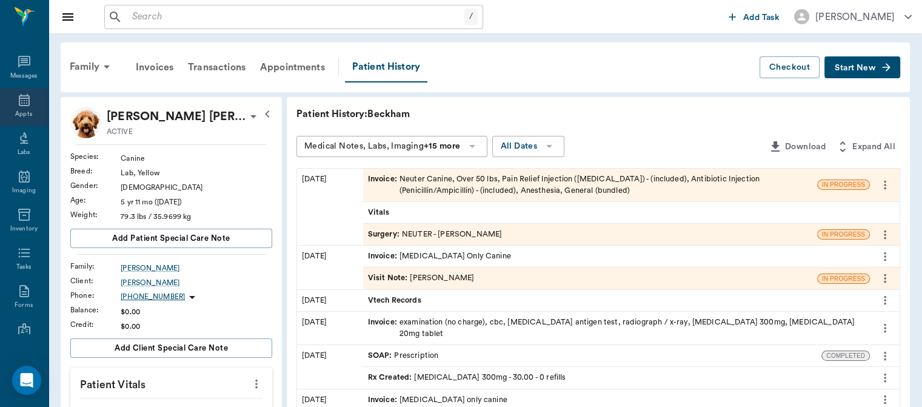
click at [23, 104] on icon at bounding box center [24, 100] width 15 height 15
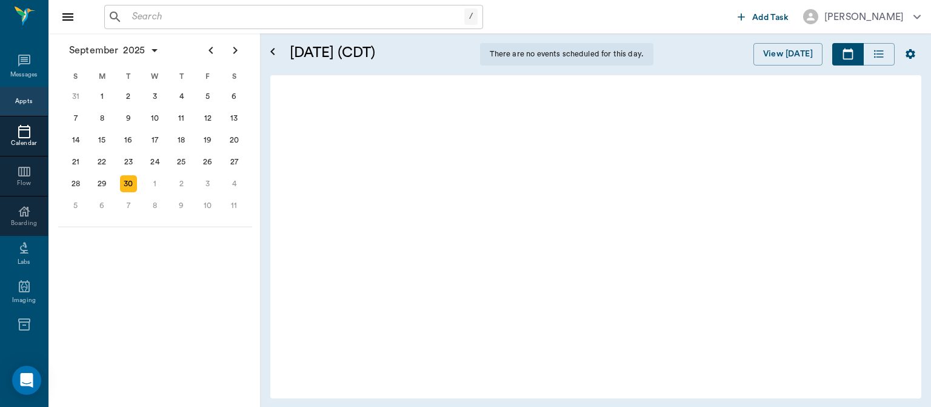
scroll to position [547, 0]
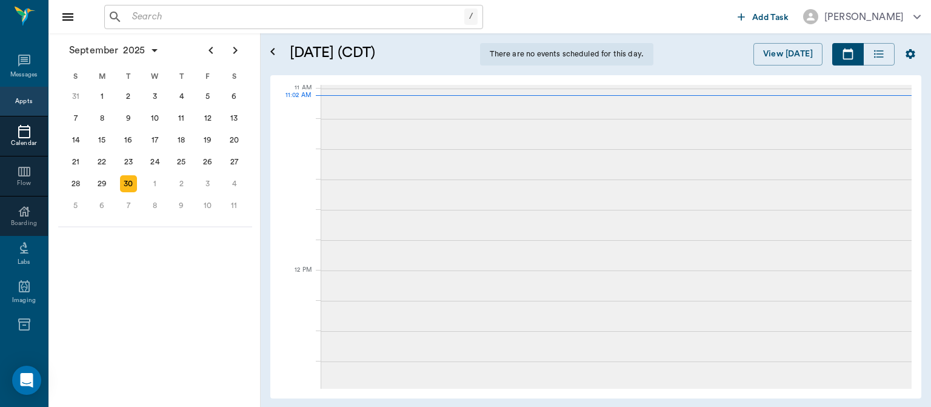
click at [423, 210] on div at bounding box center [616, 225] width 591 height 30
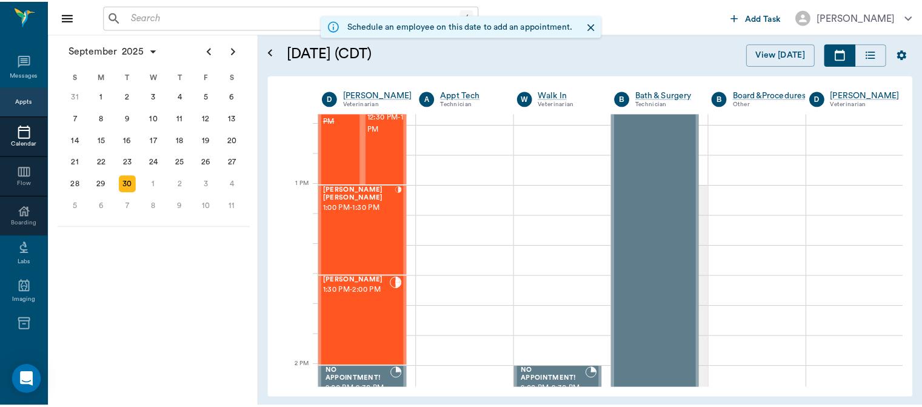
scroll to position [844, 0]
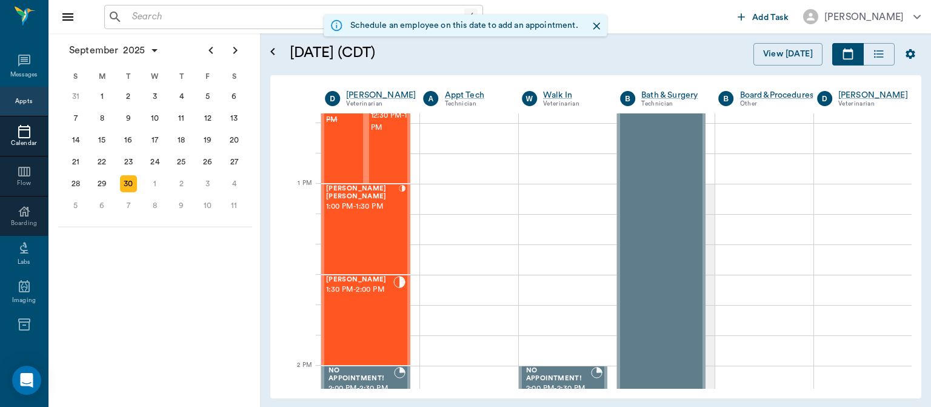
click at [370, 321] on div "Jax [PERSON_NAME] 1:30 PM - 2:00 PM" at bounding box center [359, 320] width 67 height 89
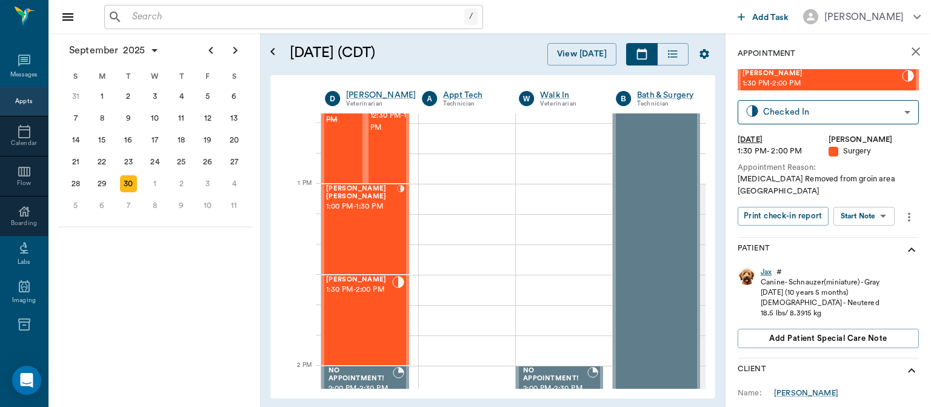
click at [771, 267] on div "Jax" at bounding box center [766, 272] width 11 height 10
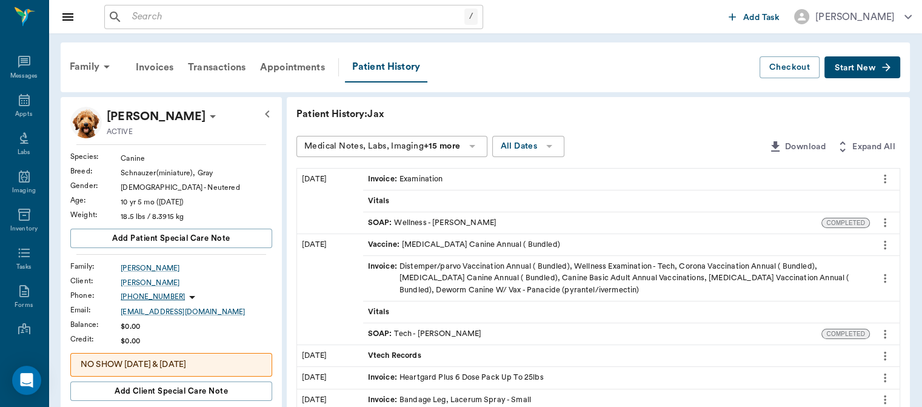
click at [386, 221] on span "SOAP :" at bounding box center [381, 223] width 27 height 12
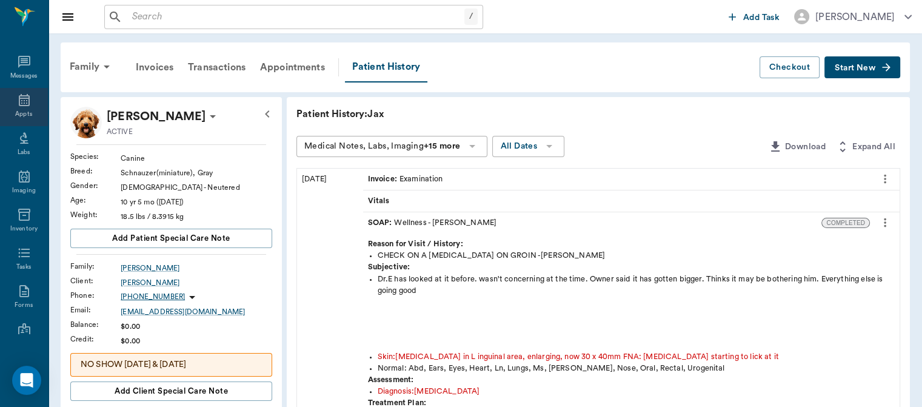
click at [27, 112] on div "Appts" at bounding box center [23, 114] width 17 height 9
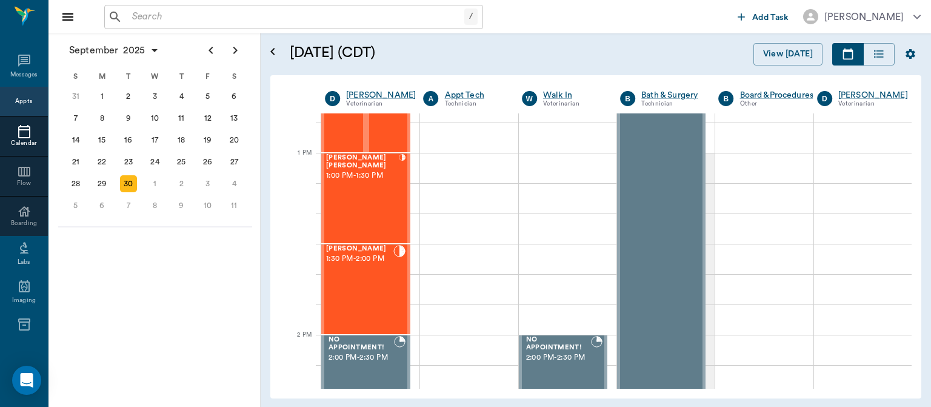
scroll to position [875, 0]
click at [356, 287] on div "Jax [PERSON_NAME] 1:30 PM - 2:00 PM" at bounding box center [359, 288] width 67 height 89
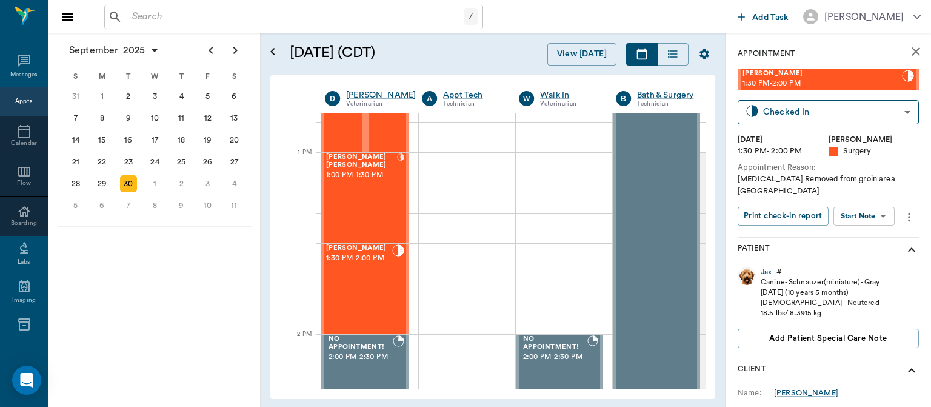
click at [863, 204] on body "/ ​ Add Task Dr. Bert Ellsworth Nectar Messages Appts Calendar Flow Boarding La…" at bounding box center [465, 203] width 931 height 407
click at [846, 246] on button "Start Surgery" at bounding box center [855, 249] width 50 height 14
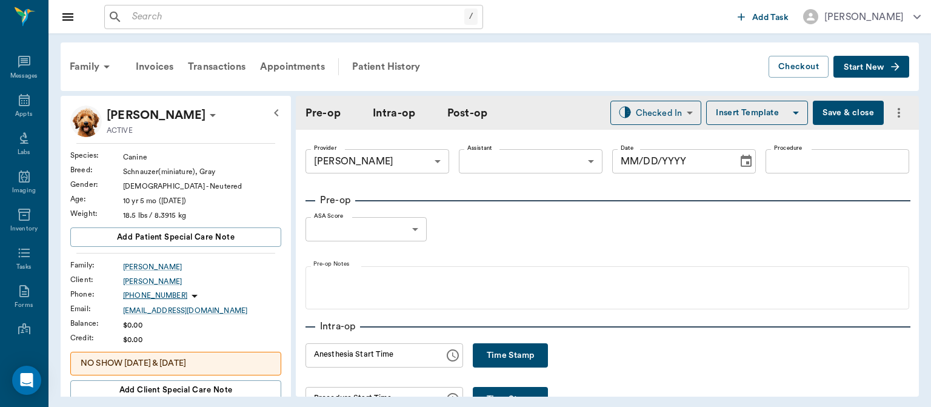
type input "63ec2f075fda476ae8351a4d"
type input "[DATE]"
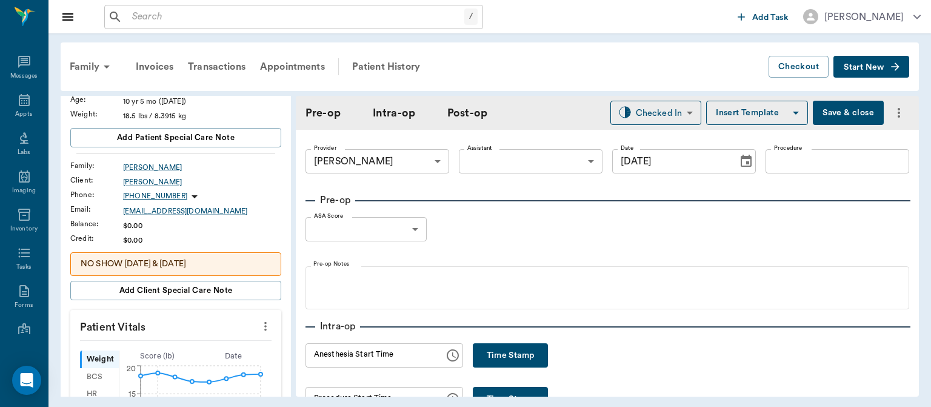
scroll to position [121, 0]
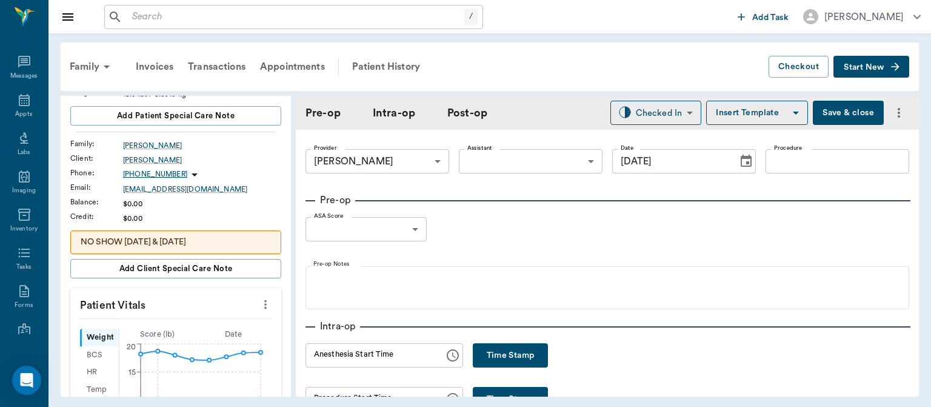
click at [264, 306] on button "more" at bounding box center [265, 304] width 19 height 21
click at [200, 323] on span "Enter Vitals" at bounding box center [206, 324] width 102 height 13
click at [167, 340] on input "text" at bounding box center [174, 341] width 105 height 24
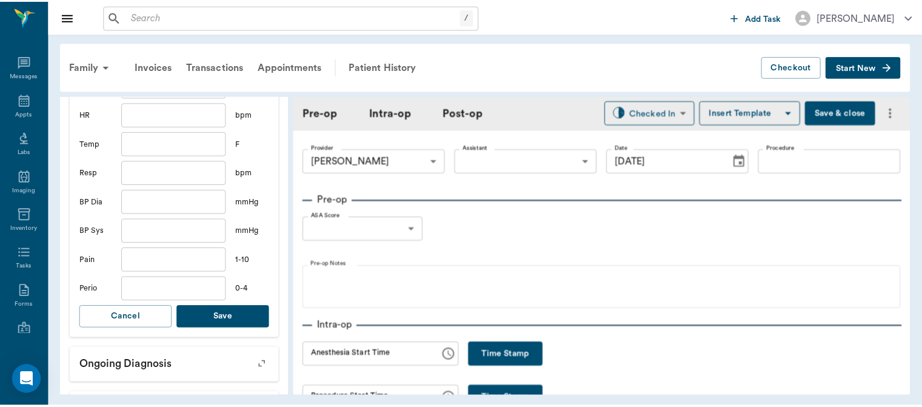
scroll to position [407, 0]
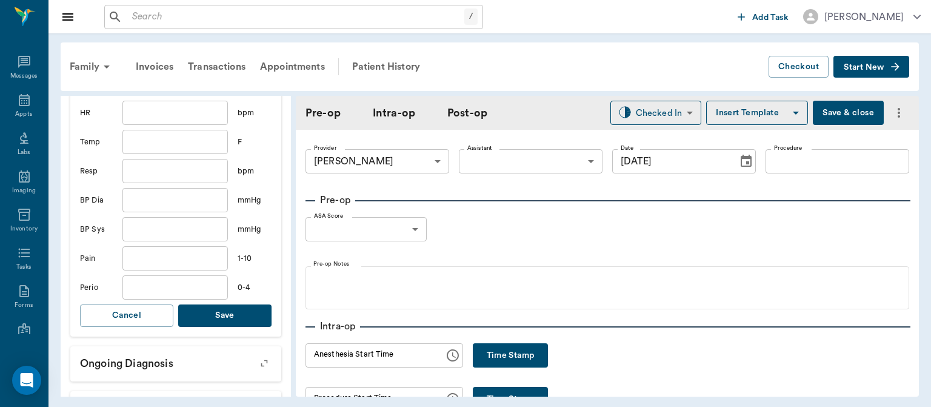
type input "17.3"
click at [226, 311] on button "Save" at bounding box center [224, 315] width 93 height 22
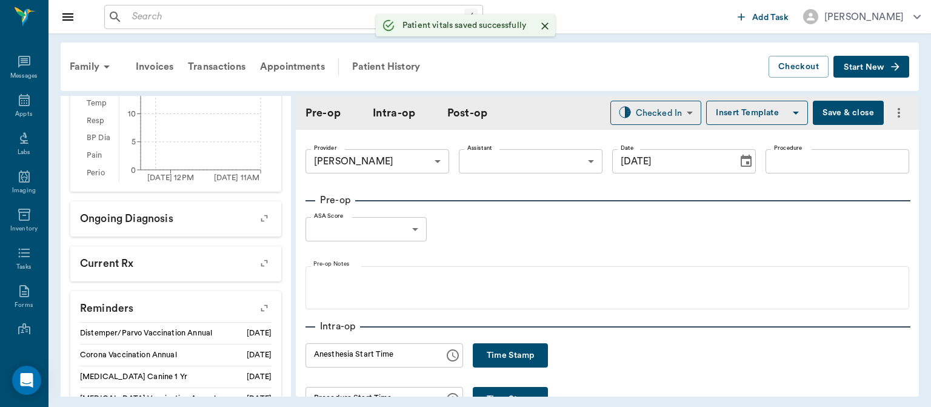
click at [520, 161] on body "/ ​ Add Task Dr. Bert Ellsworth Nectar Messages Appts Labs Imaging Inventory Ta…" at bounding box center [465, 203] width 931 height 407
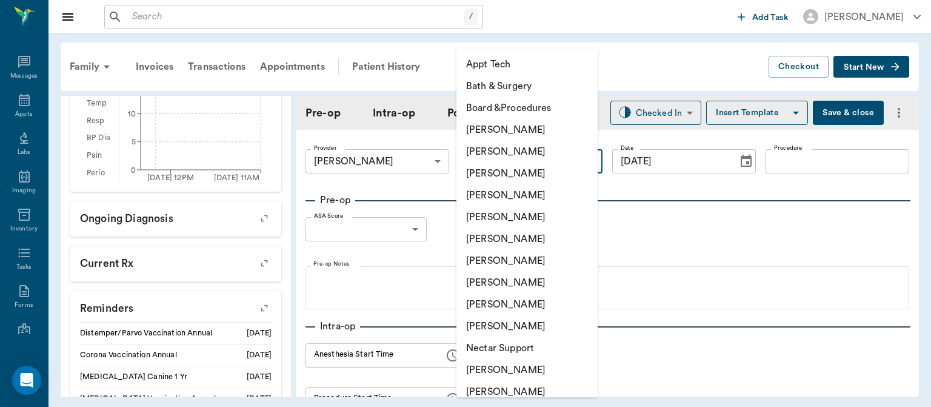
click at [507, 290] on li "[PERSON_NAME]" at bounding box center [527, 283] width 141 height 22
type input "63ec2e7e52e12b0ba117b124"
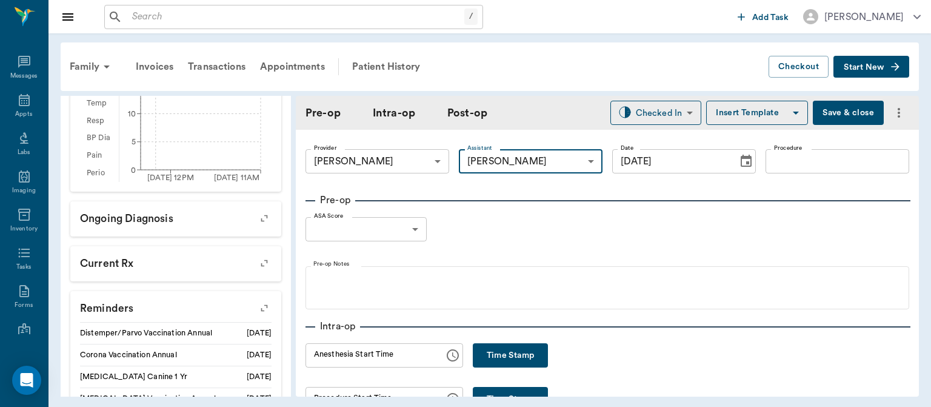
click at [791, 164] on input "Procedure" at bounding box center [838, 161] width 144 height 24
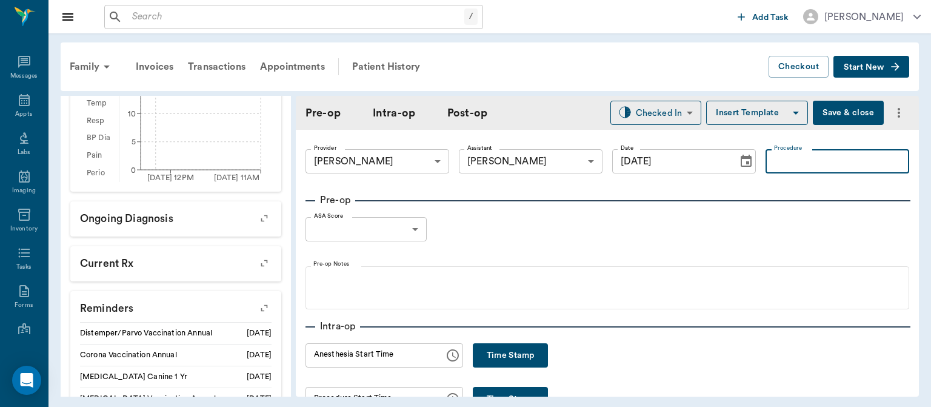
click at [840, 115] on button "Save & close" at bounding box center [848, 113] width 71 height 24
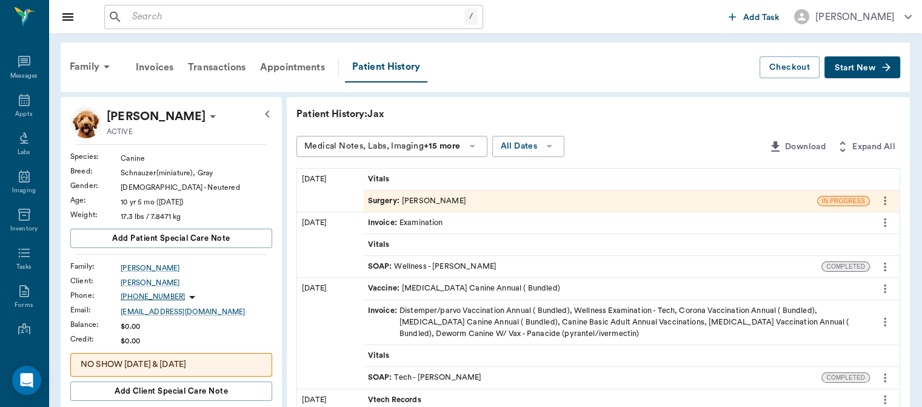
click at [386, 267] on span "SOAP :" at bounding box center [381, 267] width 27 height 12
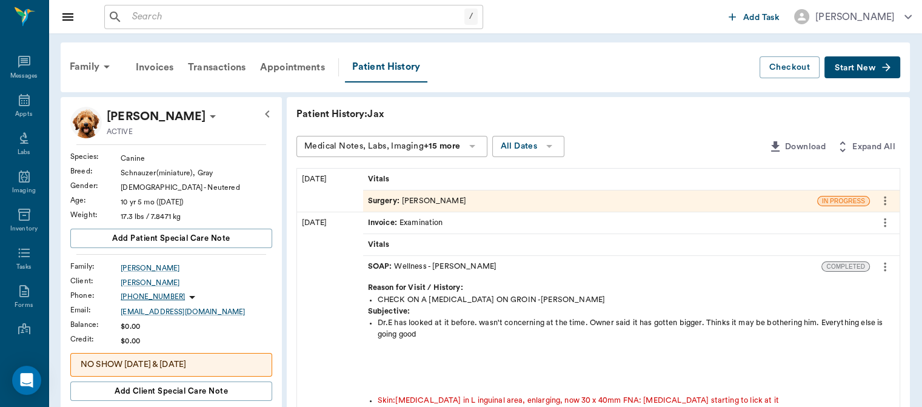
click at [381, 203] on span "Surgery :" at bounding box center [385, 201] width 34 height 12
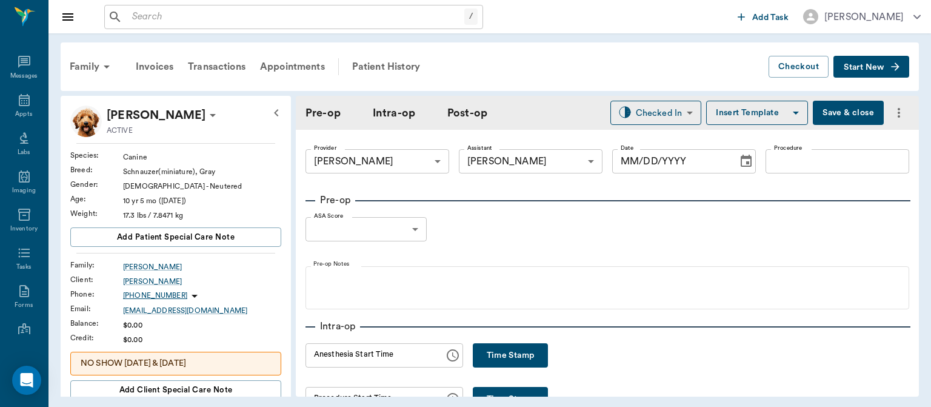
type input "63ec2f075fda476ae8351a4d"
type input "63ec2e7e52e12b0ba117b124"
type input "[DATE]"
click at [812, 155] on input "Procedure" at bounding box center [838, 161] width 144 height 24
type input "[MEDICAL_DATA] L GROIN"
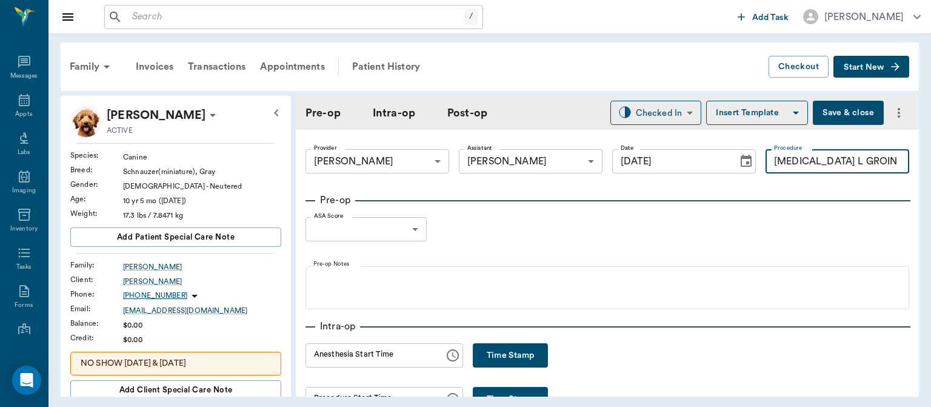
click at [376, 223] on body "/ ​ Add Task Dr. Bert Ellsworth Nectar Messages Appts Labs Imaging Inventory Ta…" at bounding box center [465, 203] width 931 height 407
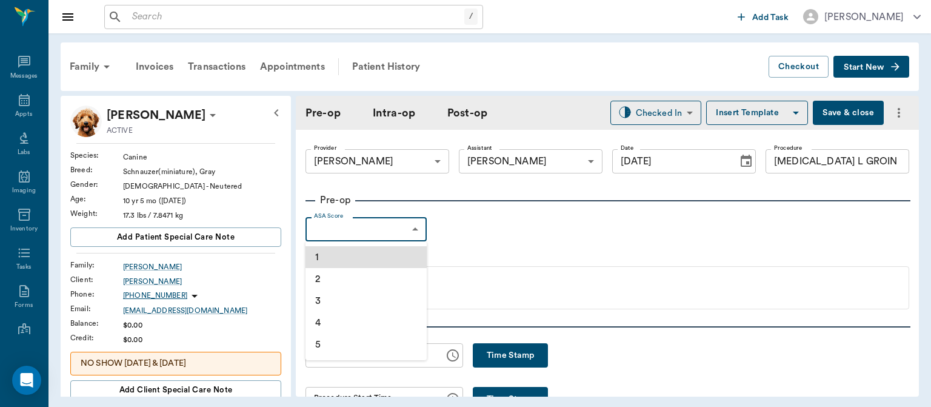
click at [362, 281] on li "2" at bounding box center [366, 279] width 121 height 22
type input "2"
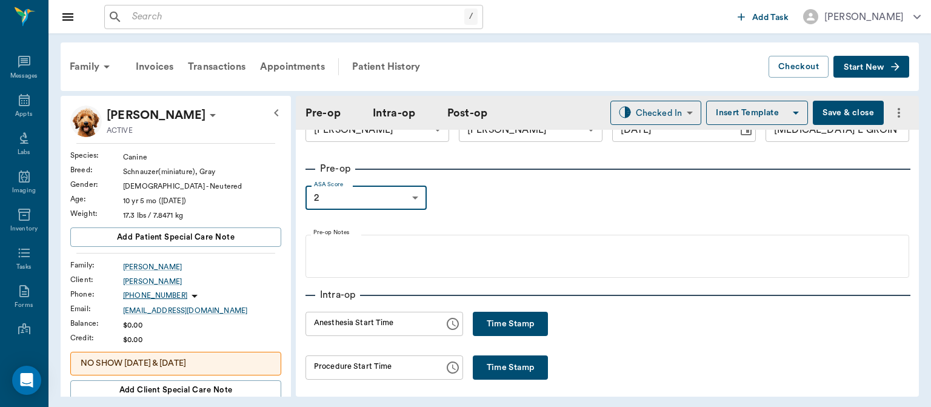
scroll to position [4, 0]
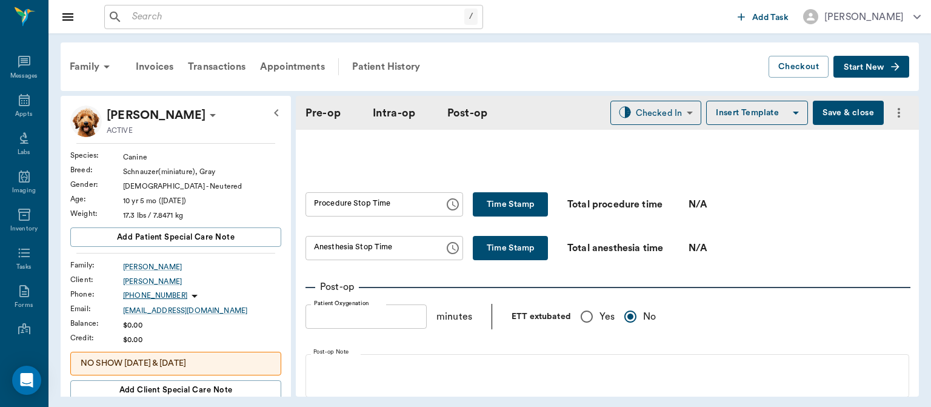
click at [585, 315] on input "Yes" at bounding box center [586, 316] width 25 height 25
radio input "true"
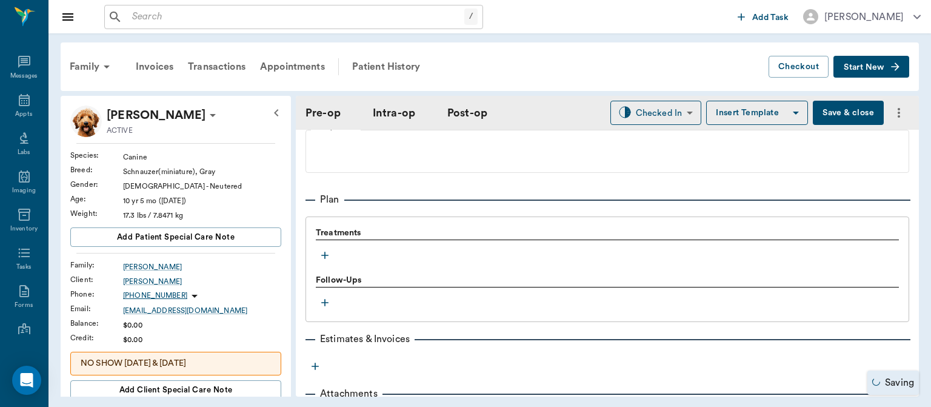
scroll to position [939, 0]
click at [321, 254] on icon "button" at bounding box center [325, 253] width 12 height 12
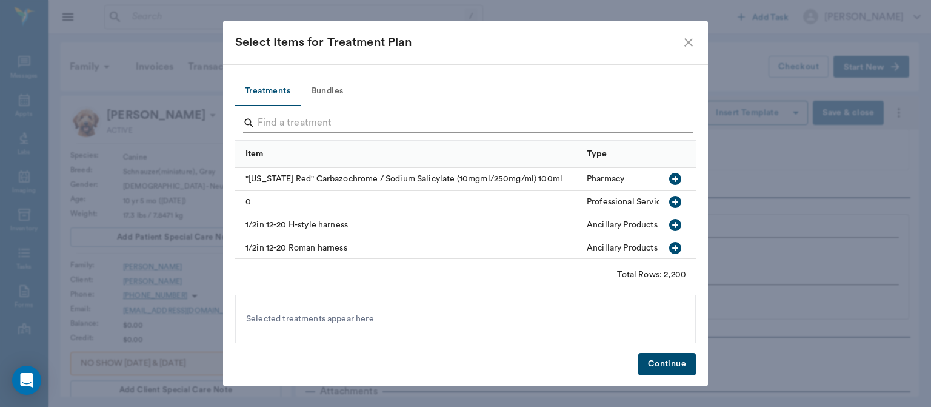
click at [299, 123] on input "Search" at bounding box center [467, 122] width 418 height 19
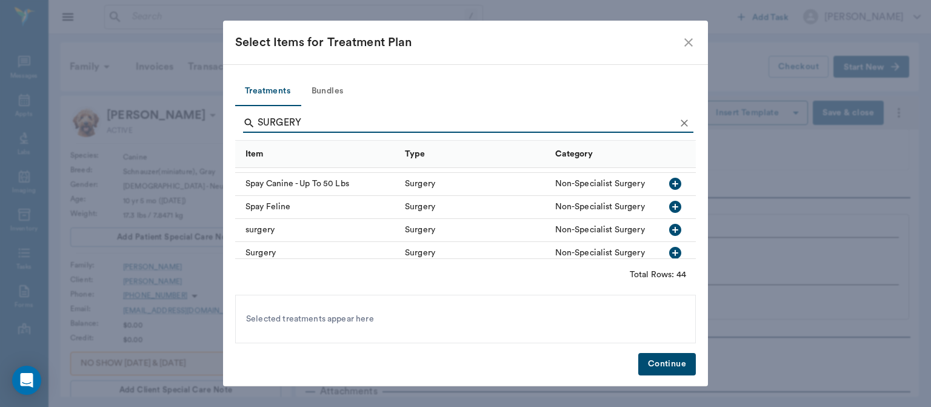
scroll to position [761, 0]
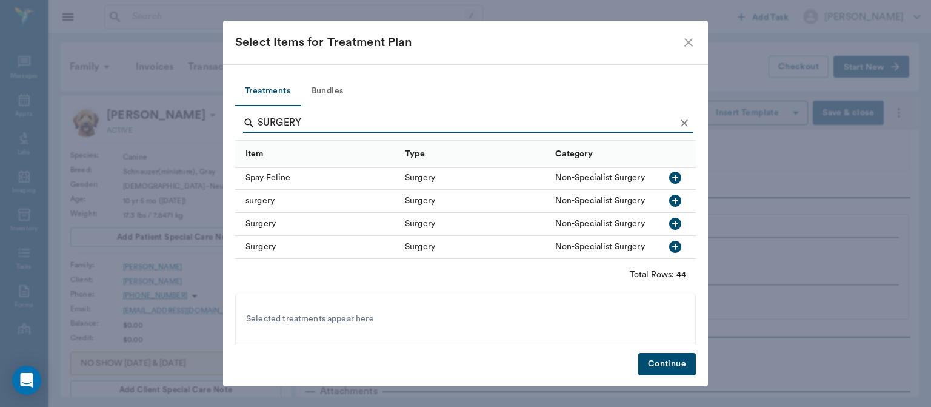
type input "SURGERY"
click at [668, 201] on icon "button" at bounding box center [675, 200] width 15 height 15
click at [672, 369] on button "Continue" at bounding box center [667, 364] width 58 height 22
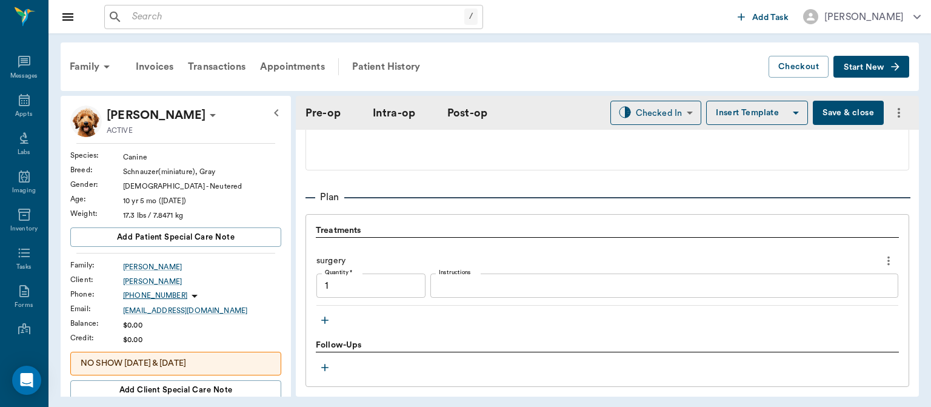
click at [325, 316] on icon "button" at bounding box center [324, 319] width 7 height 7
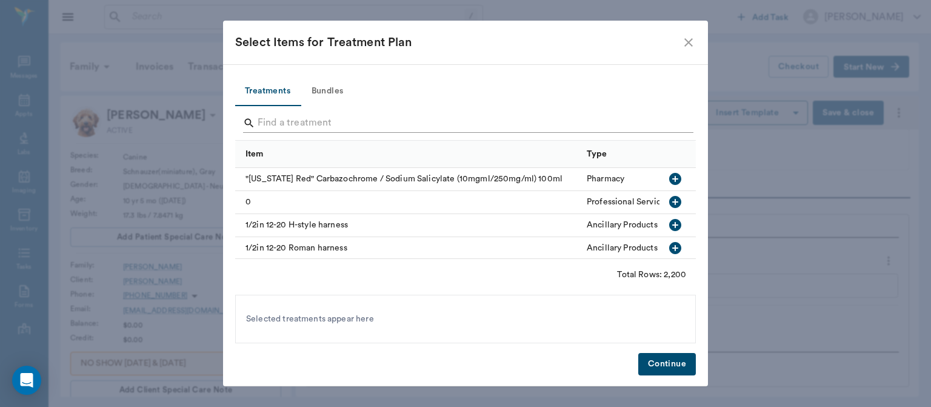
click at [277, 126] on input "Search" at bounding box center [467, 122] width 418 height 19
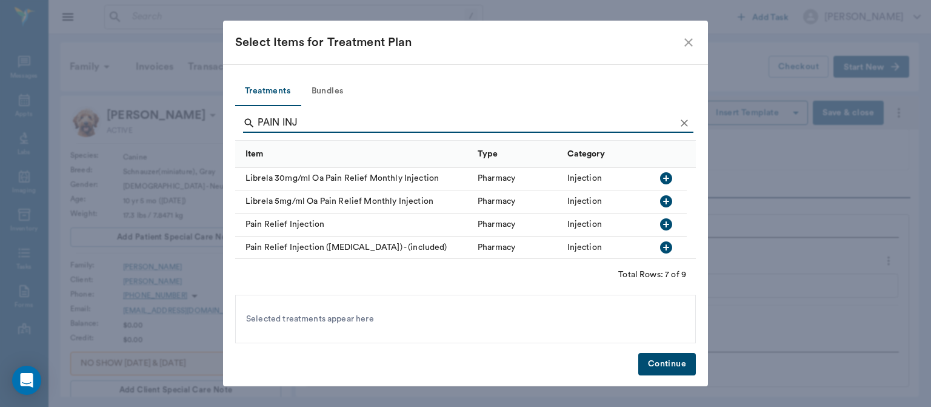
scroll to position [70, 0]
type input "PAIN INJ"
click at [660, 244] on icon "button" at bounding box center [666, 247] width 15 height 15
click at [675, 364] on button "Continue" at bounding box center [667, 364] width 58 height 22
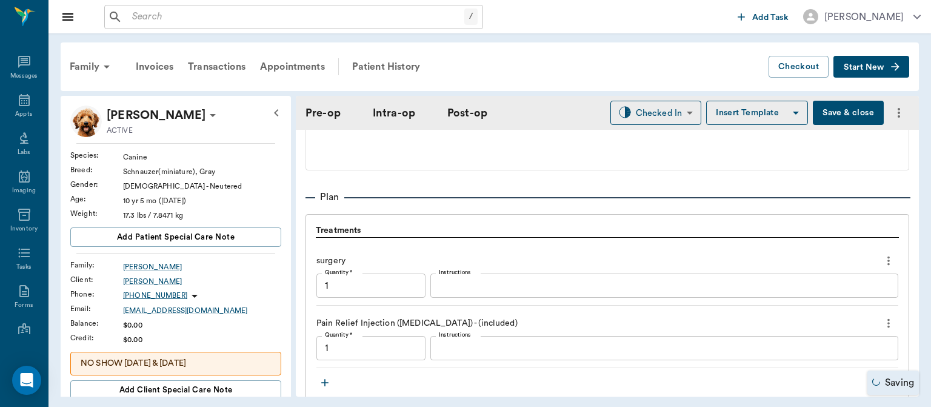
scroll to position [1013, 0]
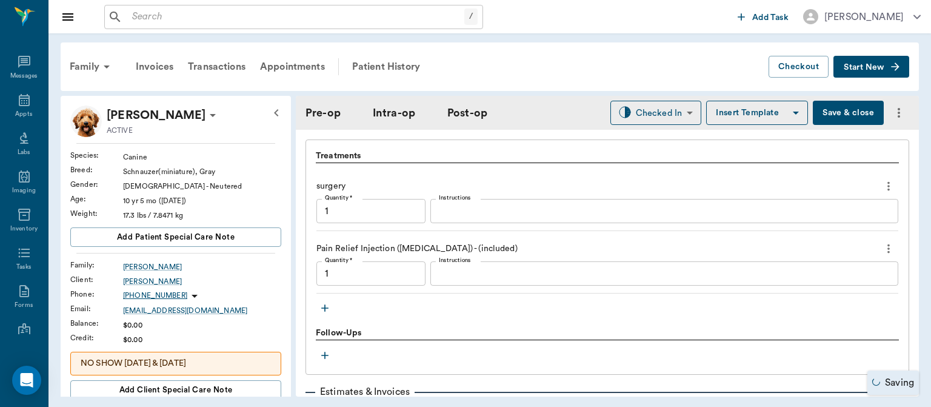
click at [326, 307] on icon "button" at bounding box center [324, 307] width 7 height 7
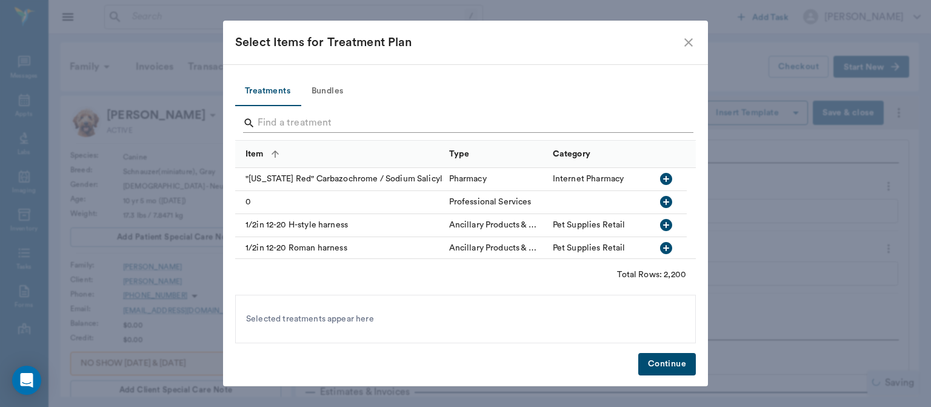
click at [276, 123] on input "Search" at bounding box center [467, 122] width 418 height 19
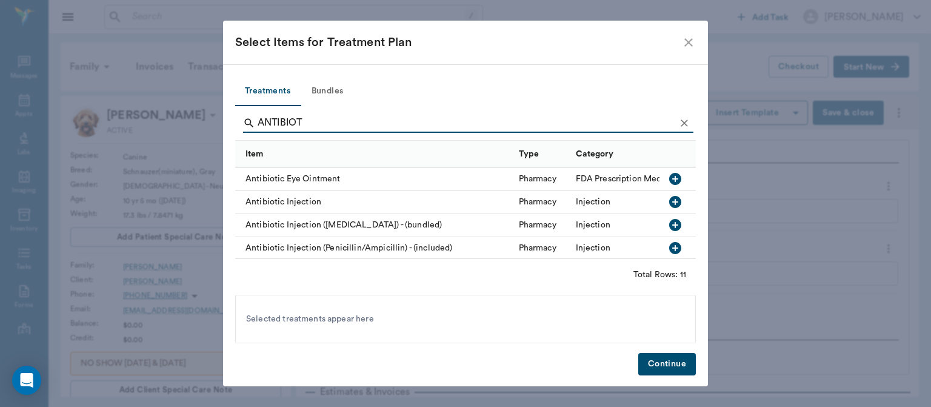
scroll to position [20, 0]
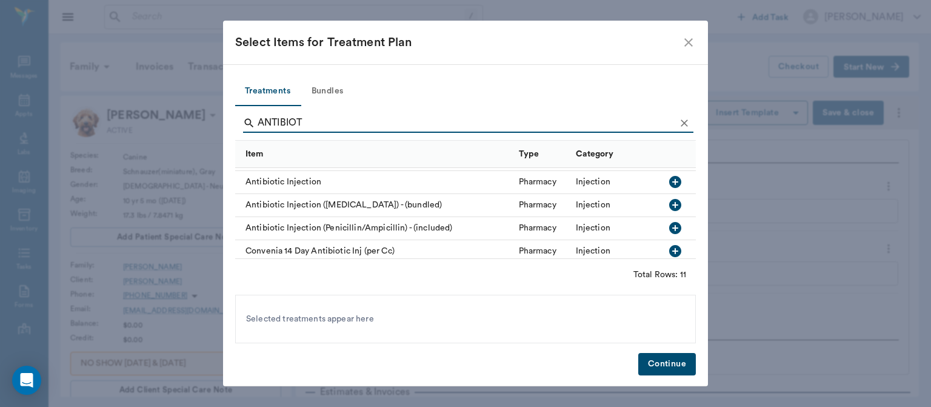
type input "ANTIBIOT"
click at [669, 226] on icon "button" at bounding box center [675, 228] width 12 height 12
click at [679, 364] on button "Continue" at bounding box center [667, 364] width 58 height 22
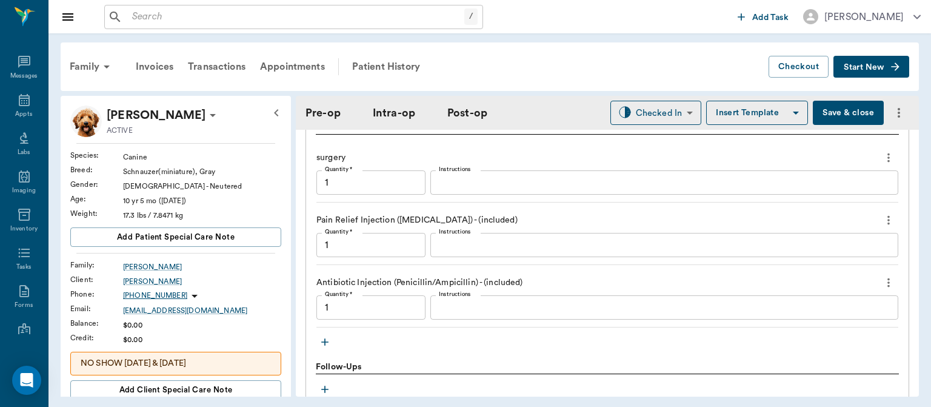
scroll to position [1054, 0]
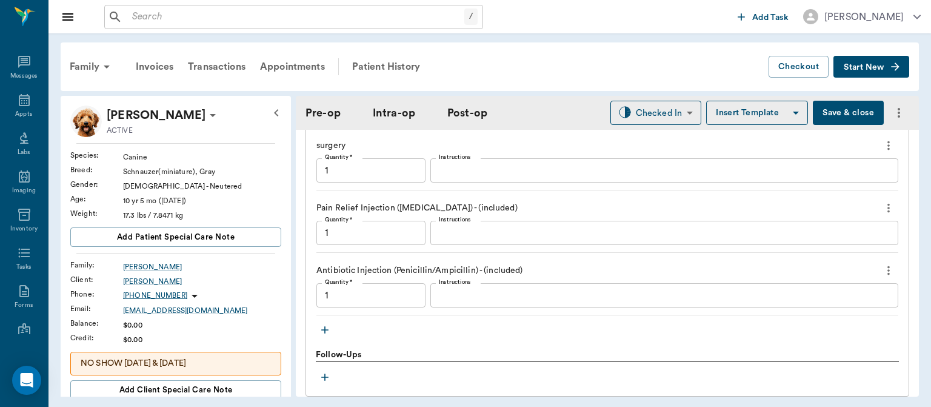
click at [326, 327] on icon "button" at bounding box center [325, 330] width 12 height 12
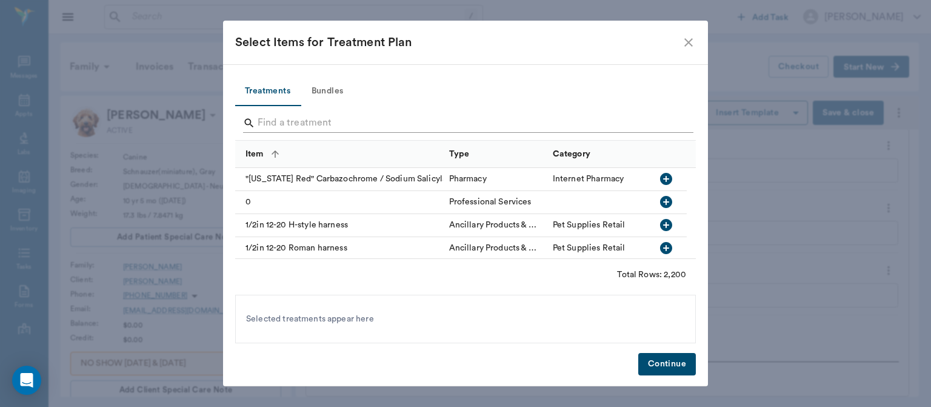
click at [303, 127] on input "Search" at bounding box center [467, 122] width 418 height 19
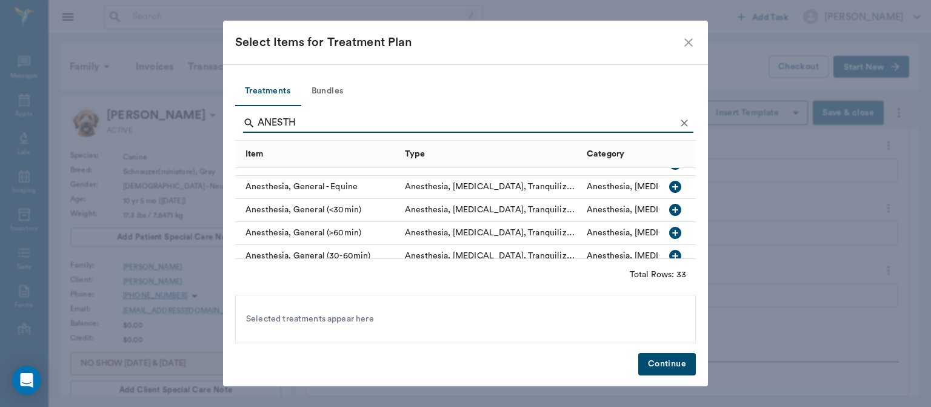
scroll to position [115, 0]
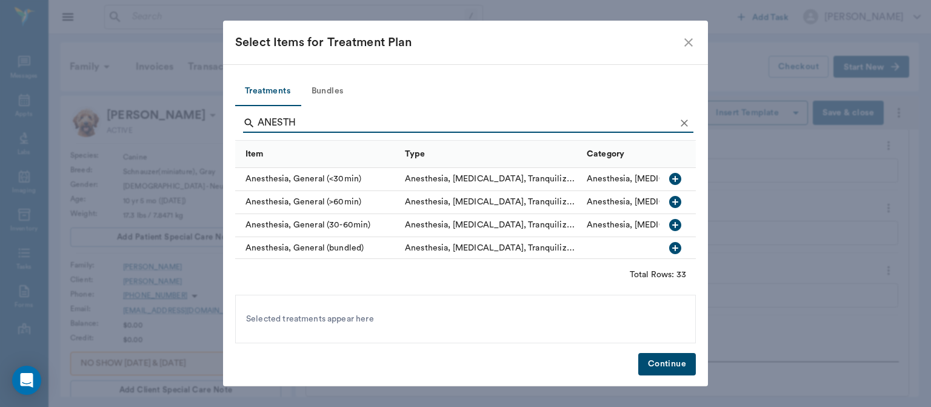
type input "ANESTH"
click at [669, 223] on icon "button" at bounding box center [675, 225] width 12 height 12
click at [662, 363] on button "Continue" at bounding box center [667, 364] width 58 height 22
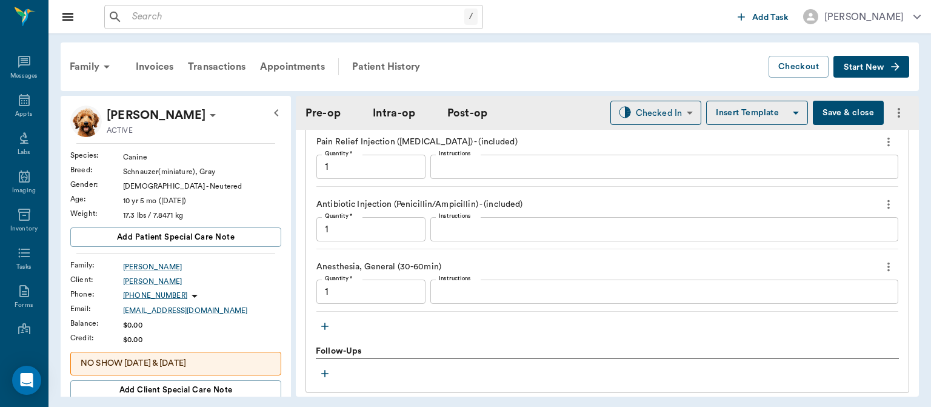
scroll to position [1131, 0]
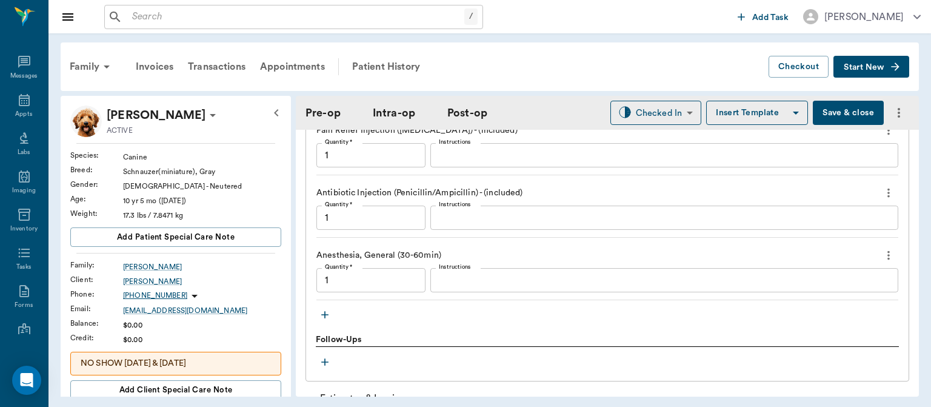
click at [837, 113] on button "Save & close" at bounding box center [848, 113] width 71 height 24
type input "1.00"
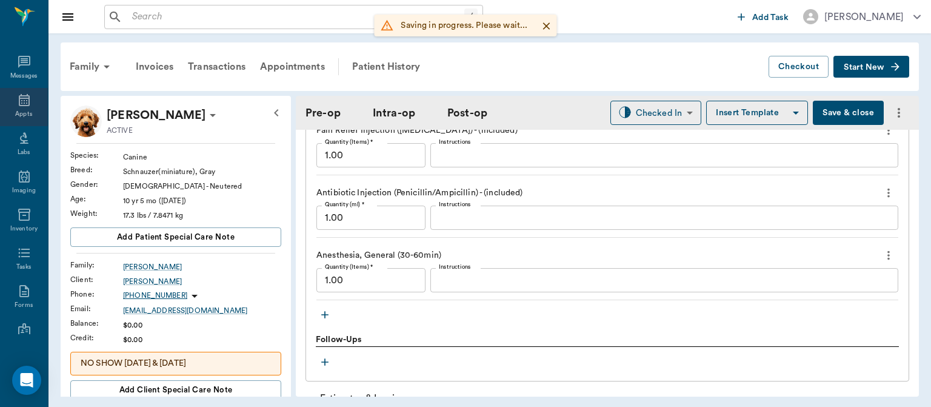
click at [17, 103] on icon at bounding box center [24, 100] width 15 height 15
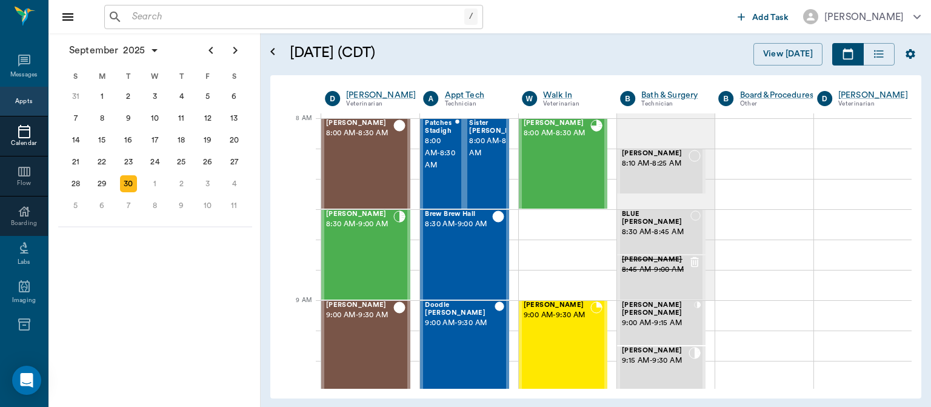
click at [366, 264] on div "[PERSON_NAME] 8:30 AM - 9:00 AM" at bounding box center [359, 254] width 67 height 89
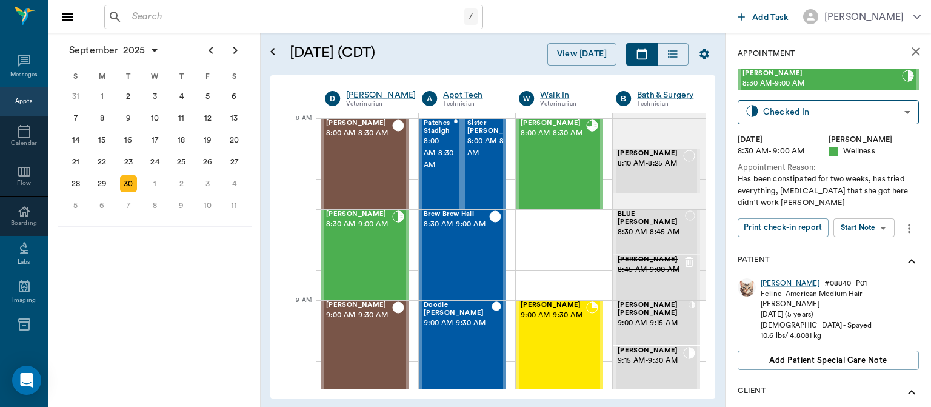
click at [867, 226] on body "/ ​ Add Task Dr. Bert Ellsworth Nectar Messages Appts Calendar Flow Boarding La…" at bounding box center [465, 203] width 931 height 407
click at [861, 255] on button "View SOAP" at bounding box center [850, 253] width 41 height 14
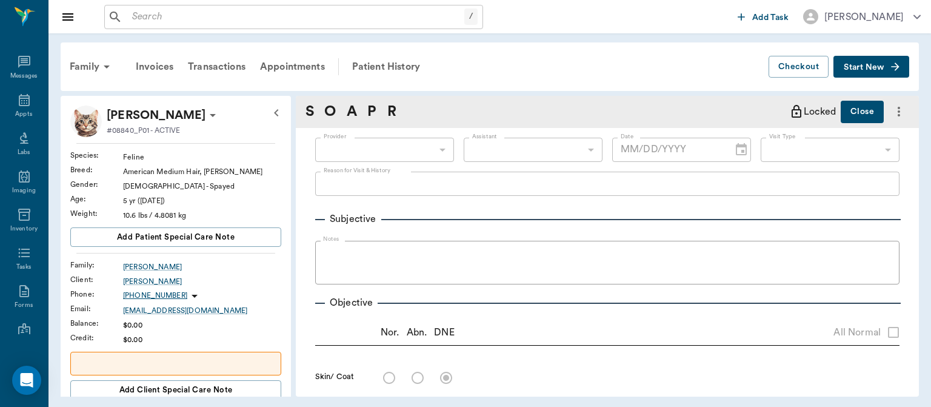
type input "63ec2f075fda476ae8351a4d"
type input "65d2be4f46e3a538d89b8c14"
type textarea "Has been constipated for two weeks, has tried everything, [MEDICAL_DATA] that s…"
radio input "true"
type textarea "Large, firm, full colon"
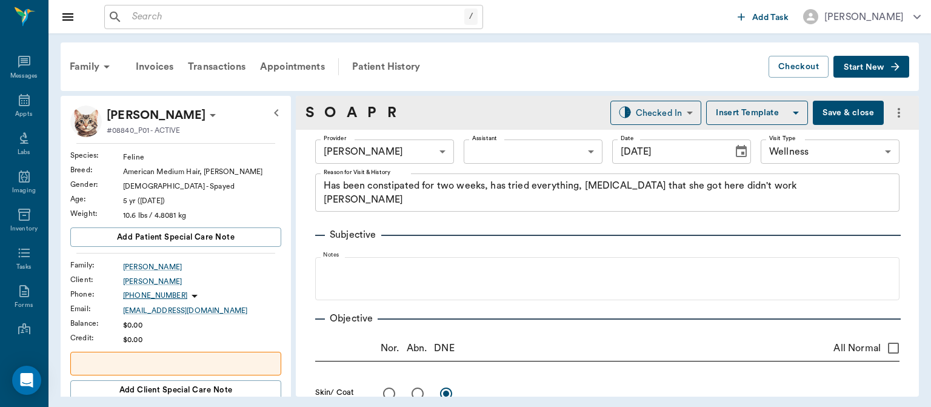
type input "[DATE]"
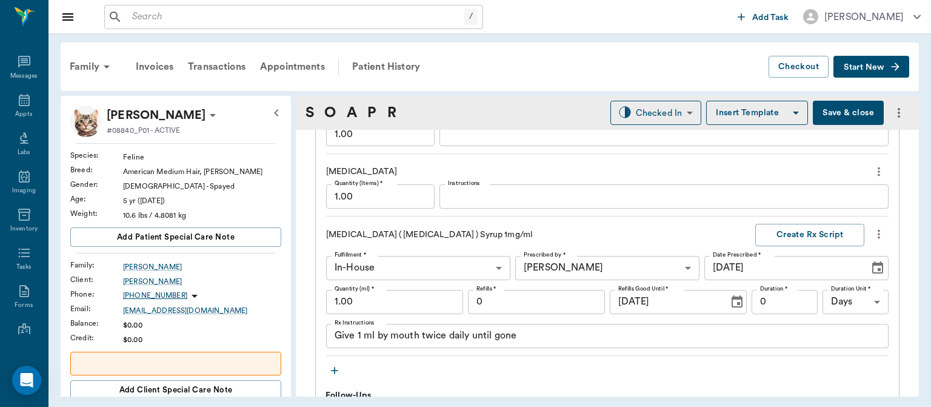
scroll to position [1080, 0]
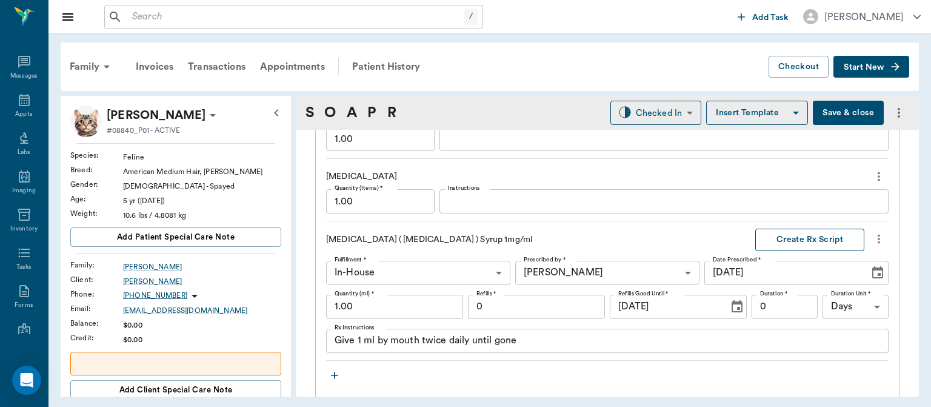
click at [800, 234] on button "Create Rx Script" at bounding box center [809, 240] width 109 height 22
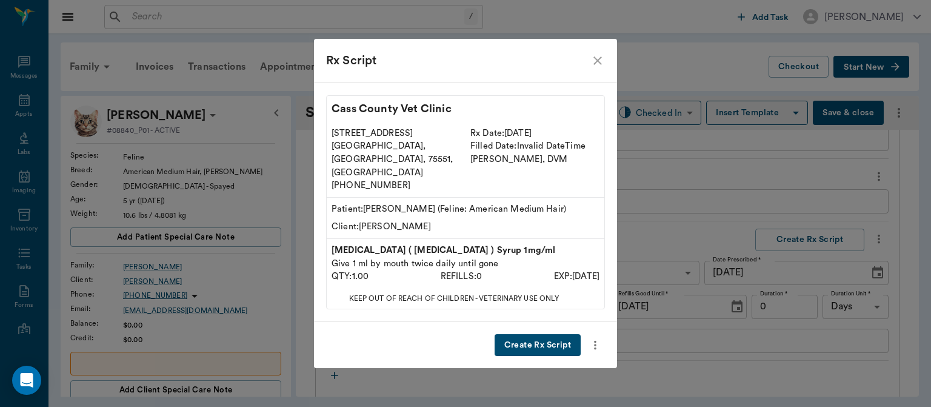
click at [599, 68] on icon "close" at bounding box center [598, 60] width 15 height 15
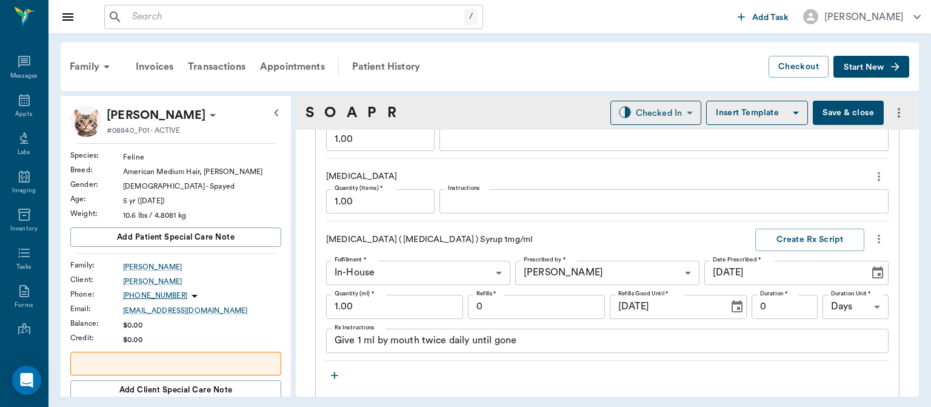
click at [340, 309] on input "1.00" at bounding box center [394, 307] width 137 height 24
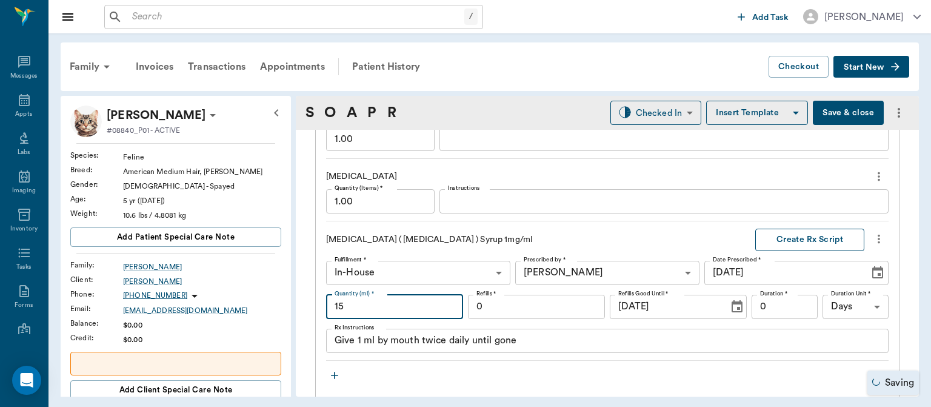
click at [812, 244] on button "Create Rx Script" at bounding box center [809, 240] width 109 height 22
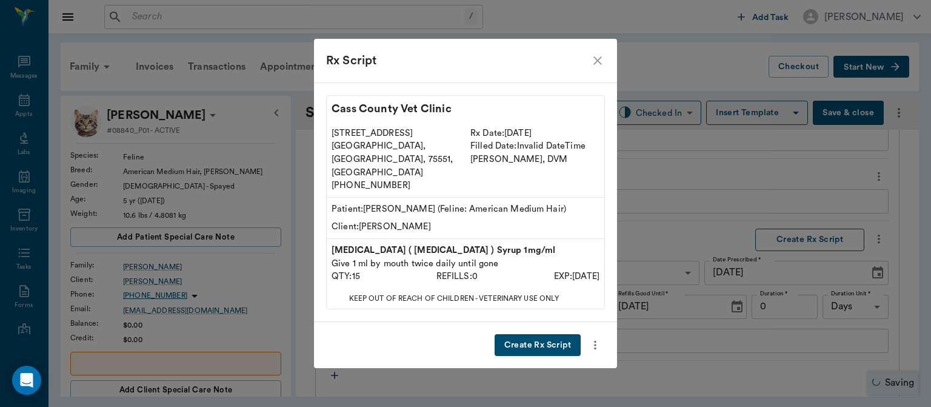
type input "15.00"
click at [545, 334] on button "Create Rx Script" at bounding box center [538, 345] width 86 height 22
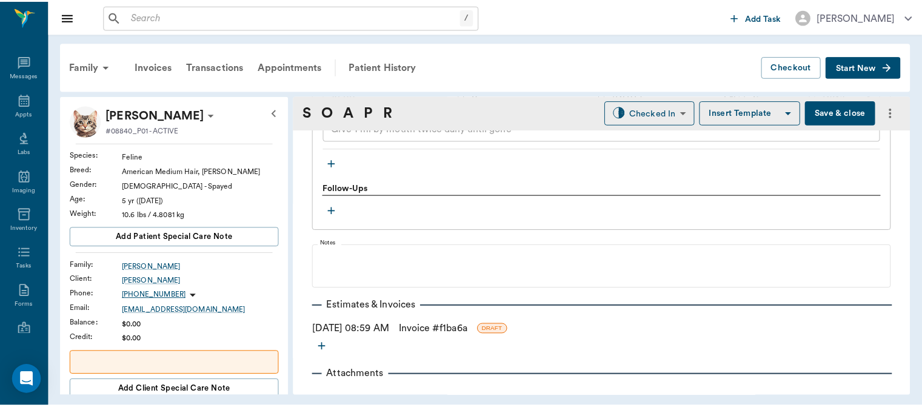
scroll to position [1308, 0]
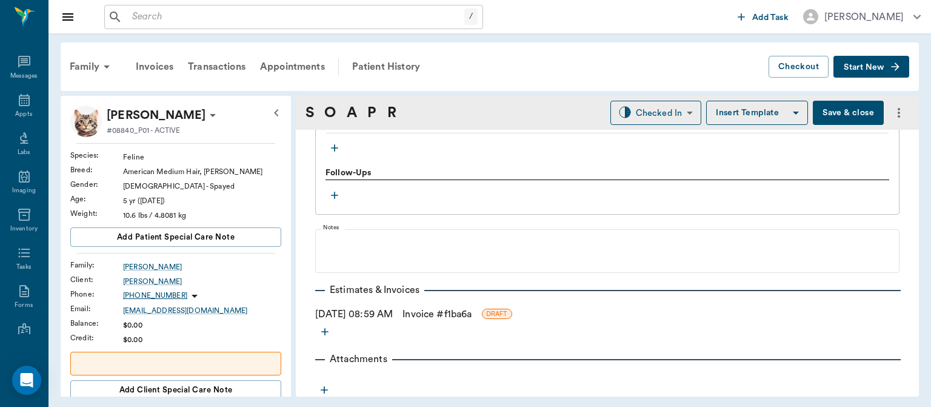
click at [472, 311] on link "Invoice # f1ba6a" at bounding box center [437, 314] width 69 height 15
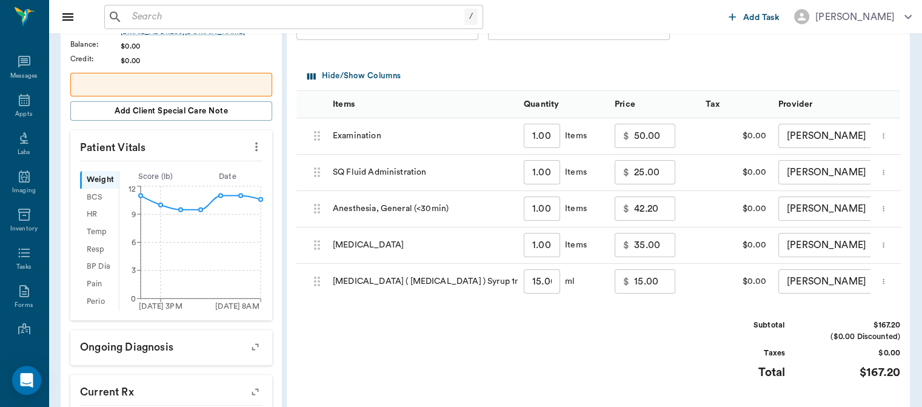
scroll to position [284, 0]
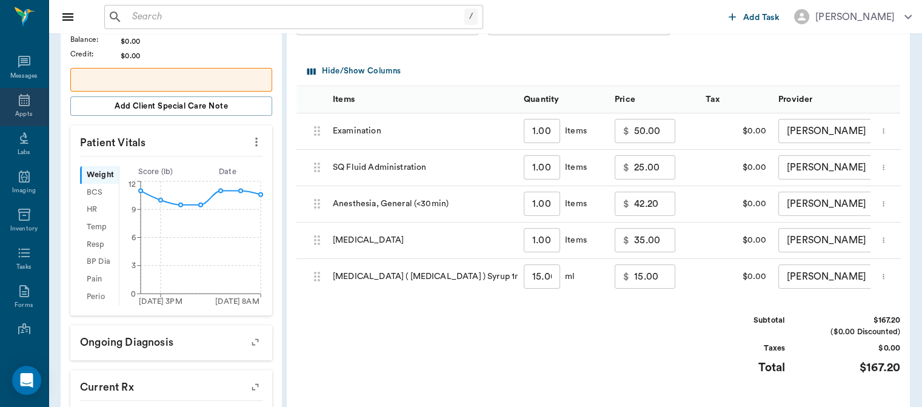
click at [22, 101] on icon at bounding box center [24, 100] width 15 height 15
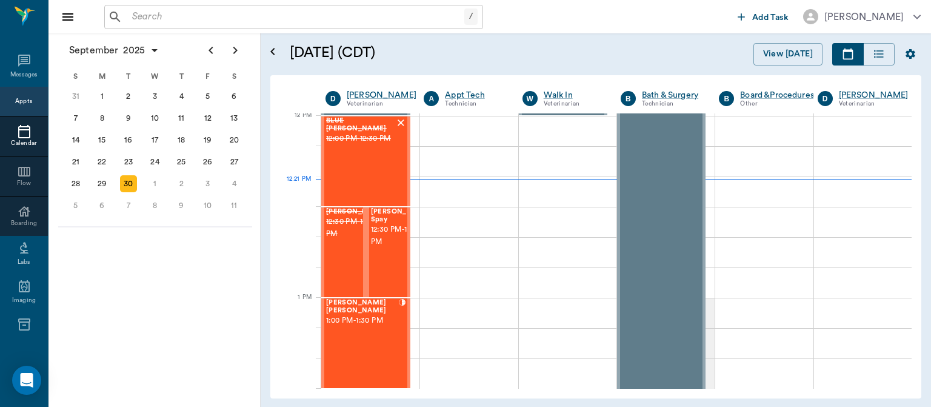
scroll to position [730, 0]
click at [387, 228] on span "12:30 PM - 1:00 PM" at bounding box center [401, 236] width 61 height 24
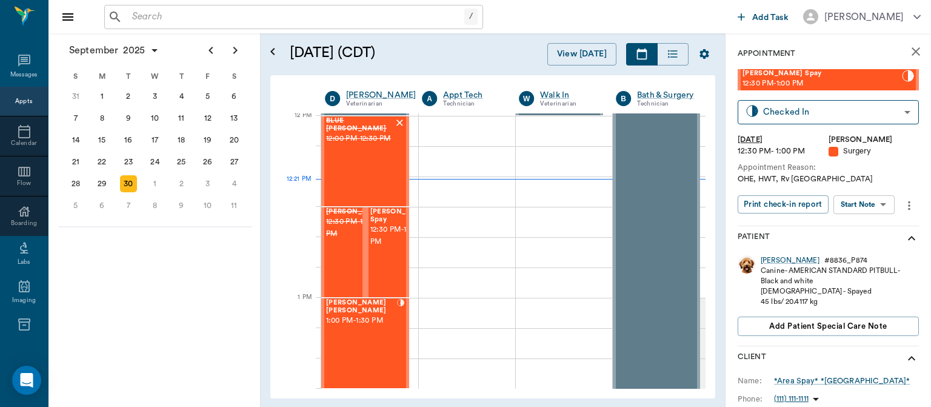
click at [875, 202] on body "/ ​ Add Task Dr. Bert Ellsworth Nectar Messages Appts Calendar Flow Boarding La…" at bounding box center [465, 203] width 931 height 407
click at [865, 247] on button "View Surgery" at bounding box center [855, 249] width 50 height 14
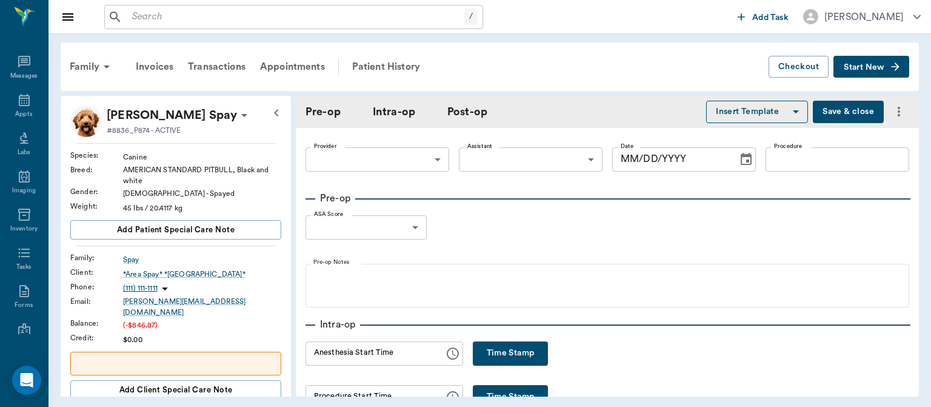
type input "63ec2f075fda476ae8351a4d"
type input "63ec2e7e52e12b0ba117b124"
type input "SPAY"
type input "1"
radio input "true"
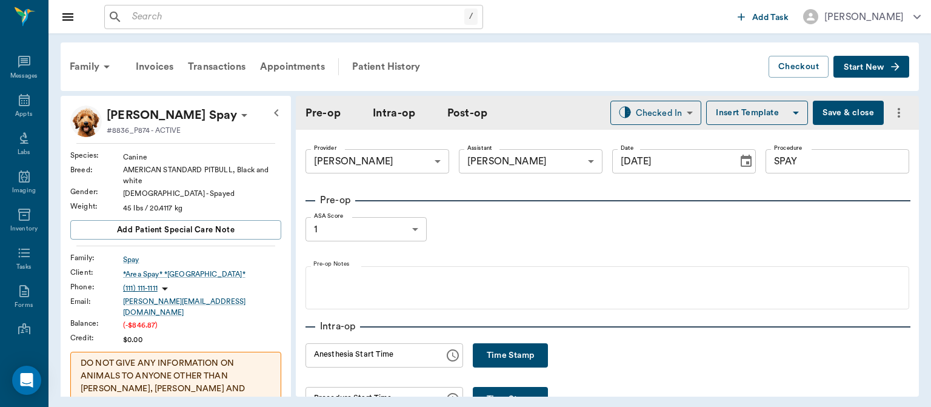
type input "[DATE]"
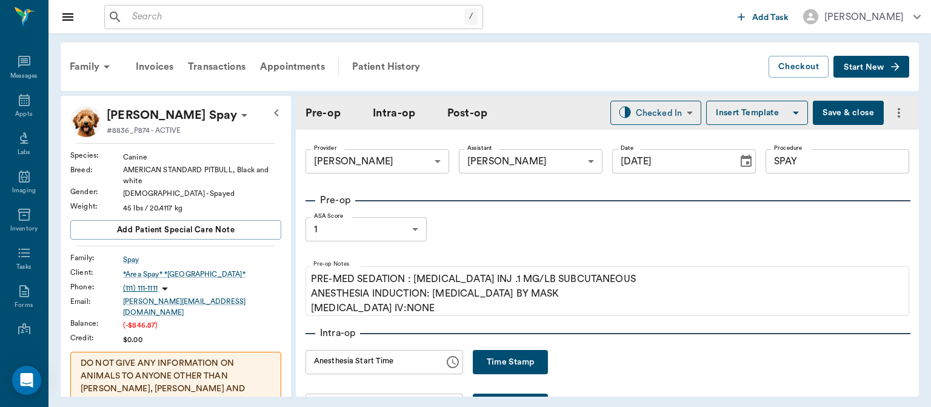
click at [511, 367] on button "Time Stamp" at bounding box center [510, 362] width 75 height 24
type input "12:23 PM"
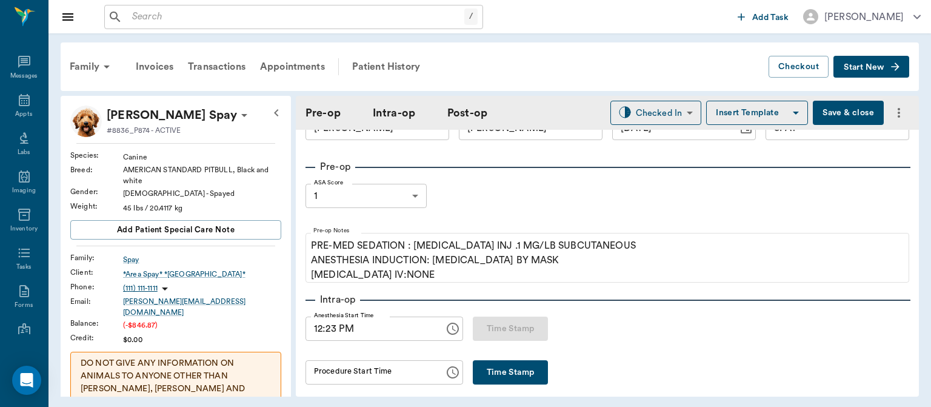
scroll to position [12, 0]
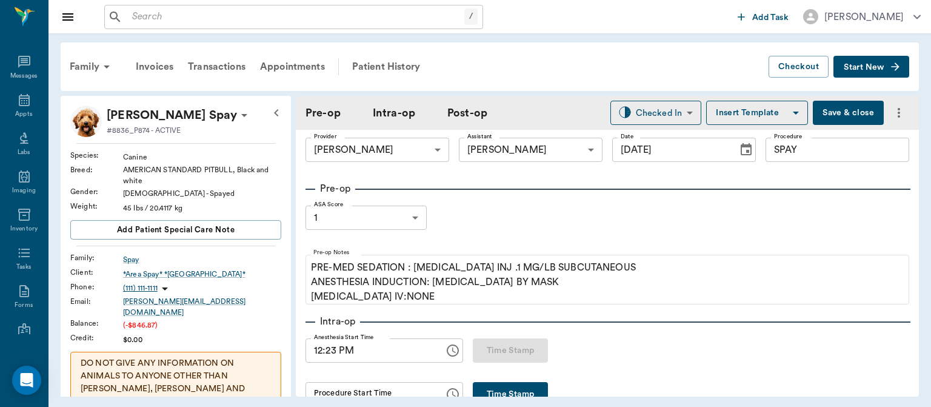
click at [892, 112] on icon "more" at bounding box center [899, 112] width 15 height 15
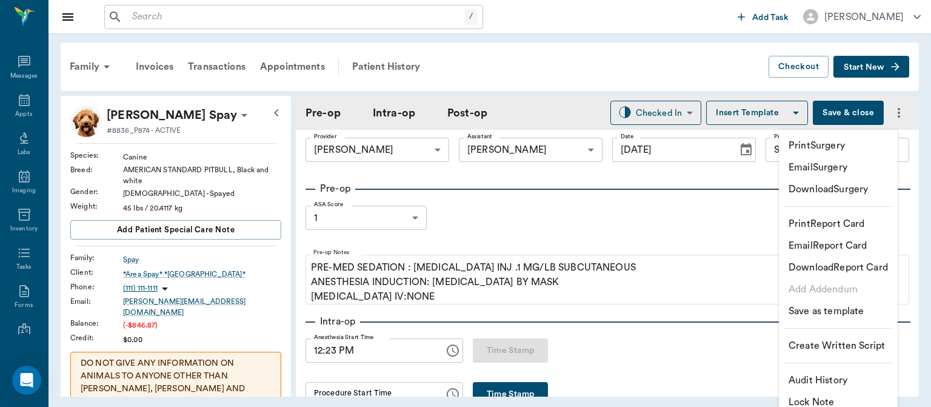
click at [664, 46] on div at bounding box center [465, 203] width 931 height 407
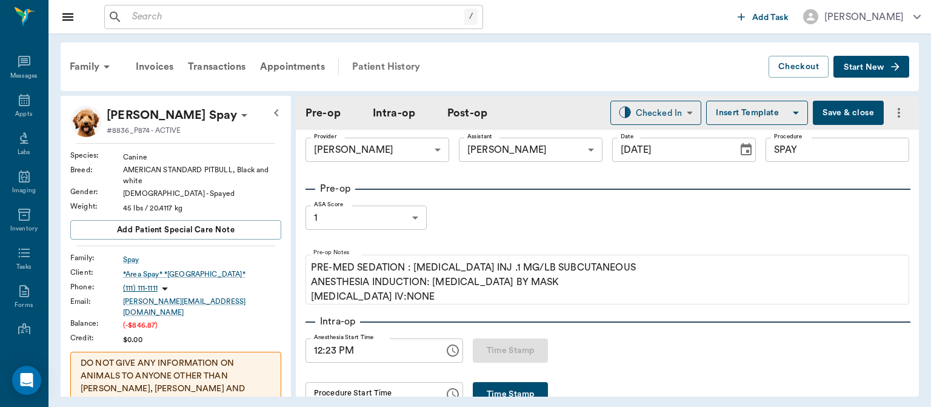
click at [383, 65] on div "Patient History" at bounding box center [386, 66] width 82 height 29
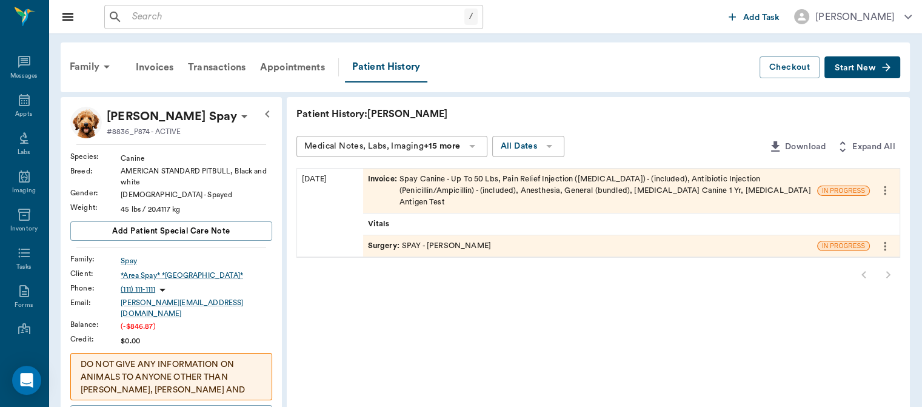
click at [885, 239] on icon "more" at bounding box center [884, 246] width 13 height 15
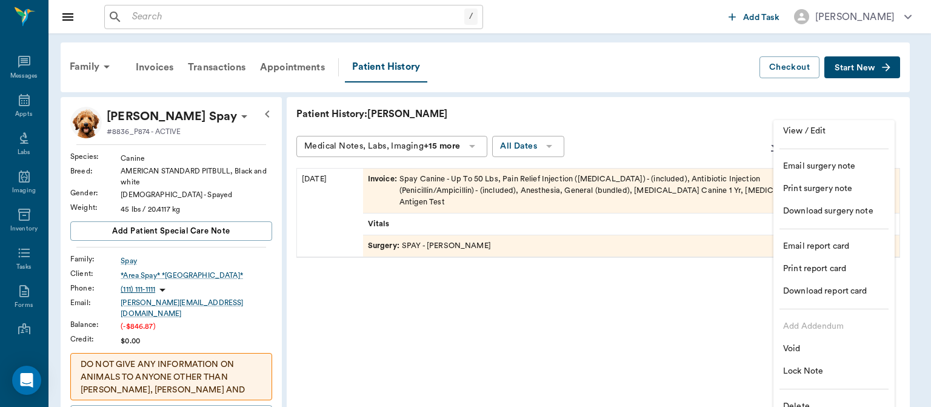
click at [810, 403] on span "Delete" at bounding box center [834, 406] width 102 height 13
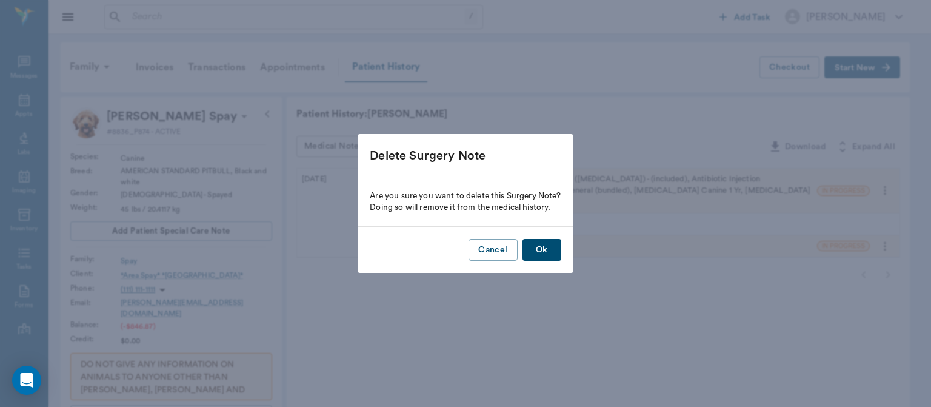
click at [546, 256] on button "Ok" at bounding box center [542, 250] width 39 height 22
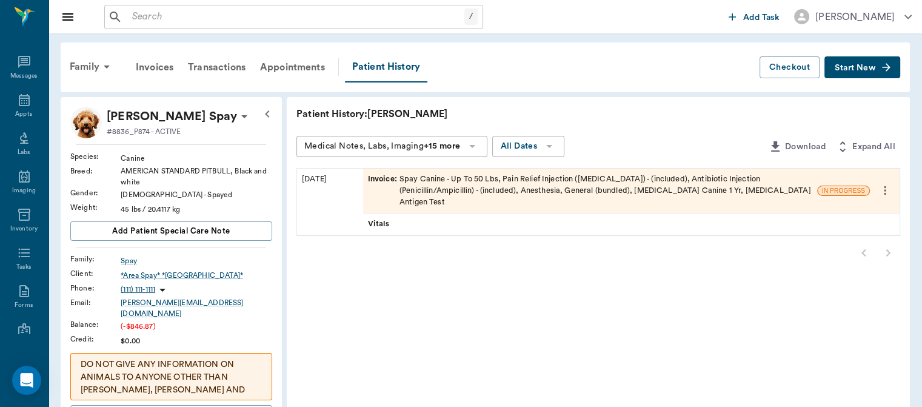
click at [885, 183] on icon "more" at bounding box center [884, 190] width 13 height 15
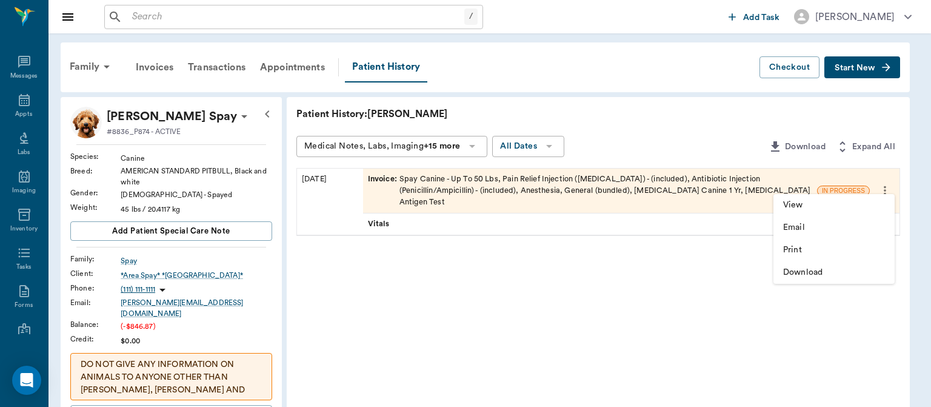
click at [376, 177] on div at bounding box center [465, 203] width 931 height 407
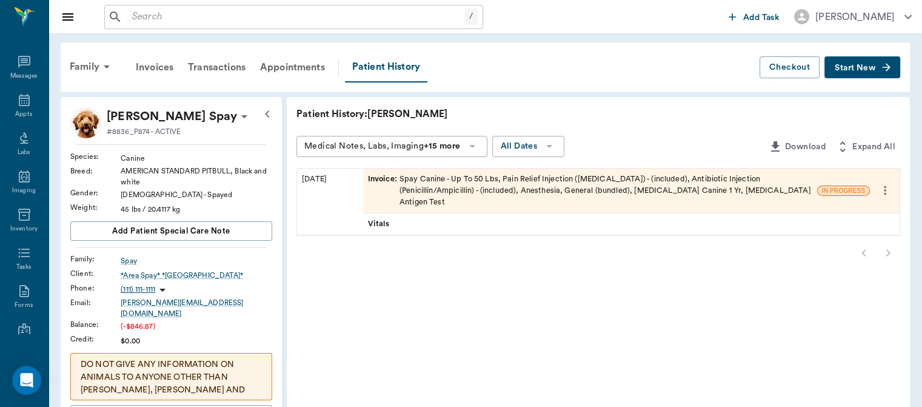
click at [395, 178] on span "Invoice :" at bounding box center [384, 190] width 32 height 35
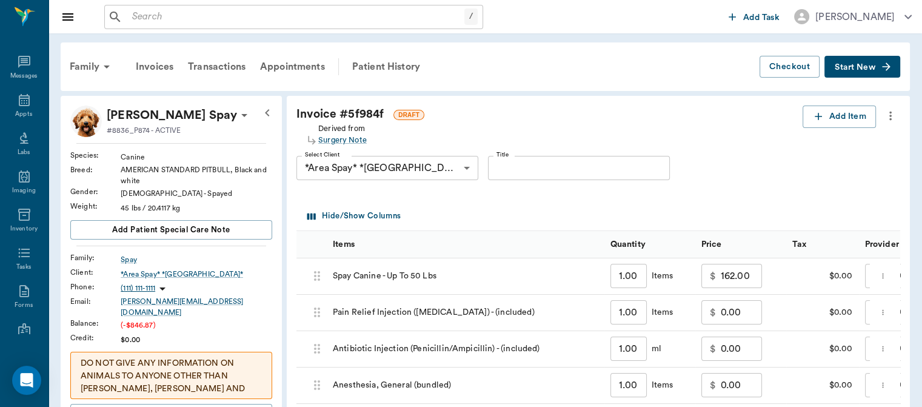
click at [894, 115] on icon "more" at bounding box center [890, 116] width 13 height 15
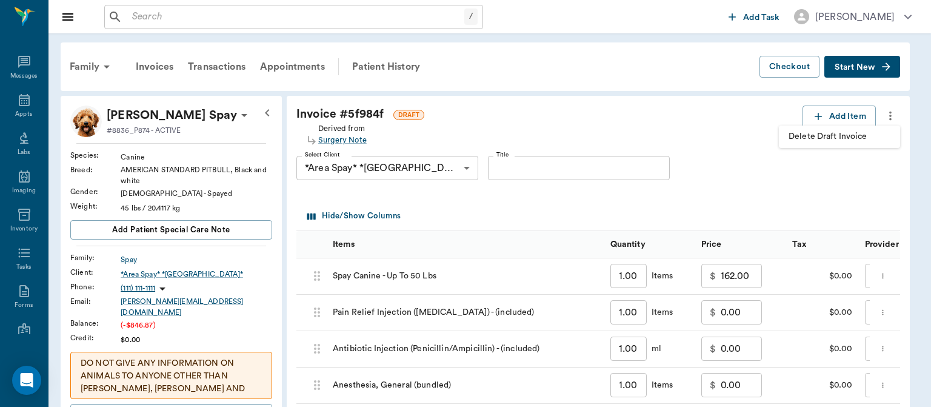
click at [839, 135] on span "Delete Draft Invoice" at bounding box center [840, 136] width 102 height 13
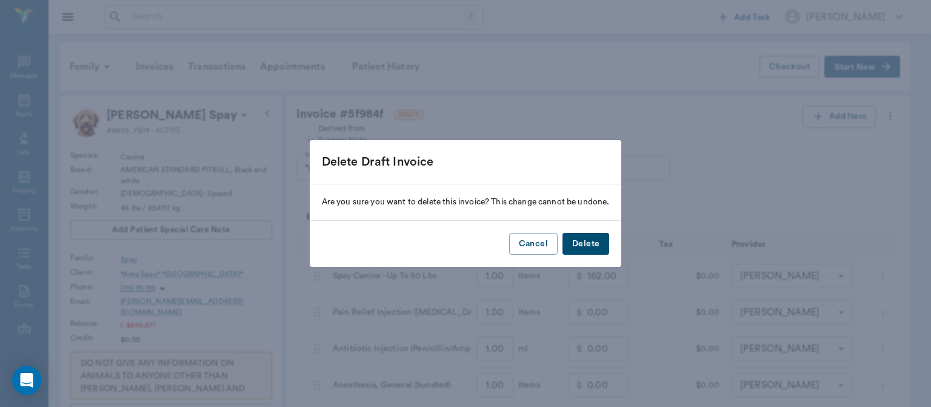
click at [592, 240] on button "Delete" at bounding box center [586, 244] width 47 height 22
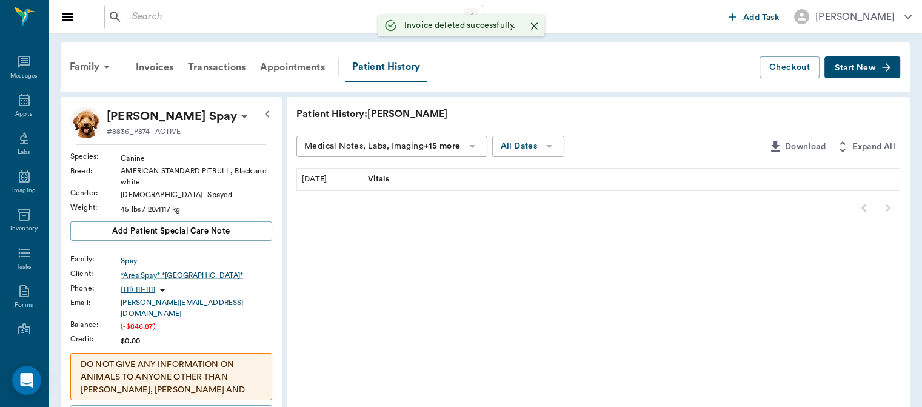
click at [856, 68] on span "Start New" at bounding box center [855, 68] width 41 height 0
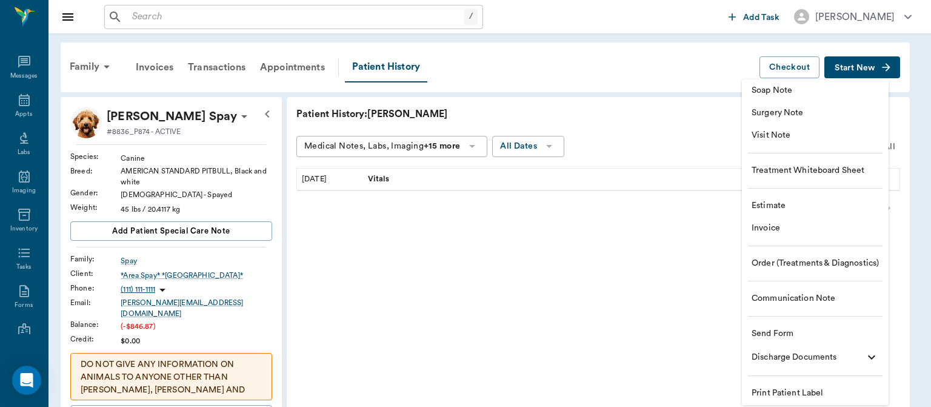
click at [624, 240] on div at bounding box center [465, 203] width 931 height 407
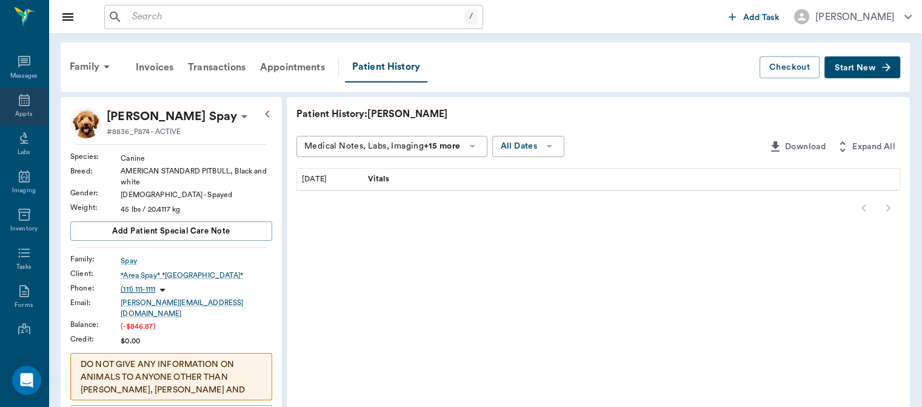
click at [18, 104] on icon at bounding box center [24, 100] width 15 height 15
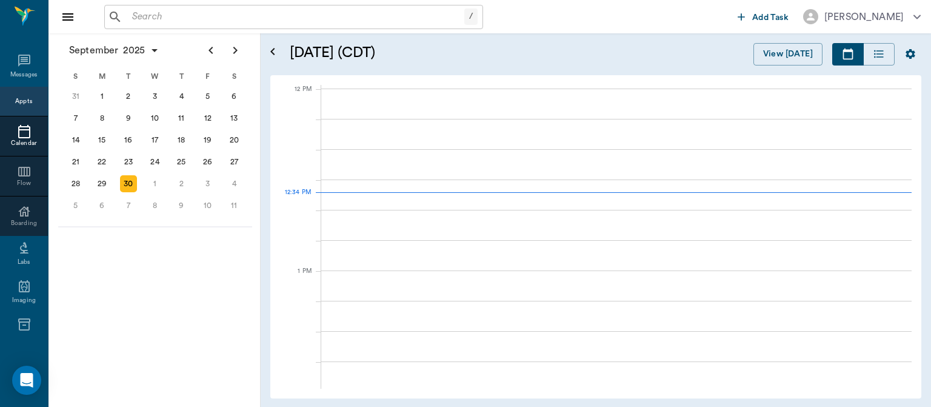
scroll to position [728, 0]
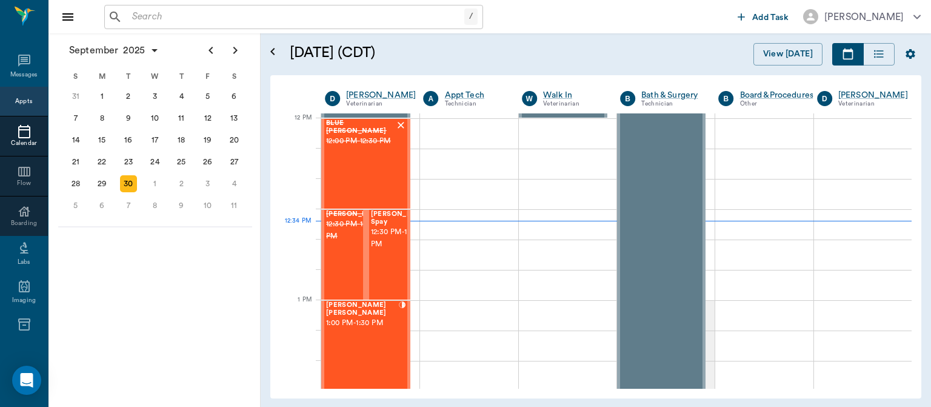
click at [384, 250] on span "12:30 PM - 1:00 PM" at bounding box center [401, 238] width 61 height 24
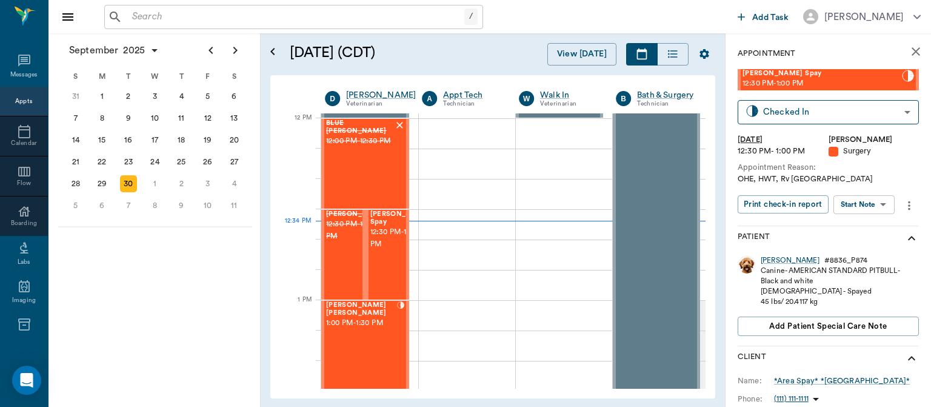
click at [868, 204] on body "/ ​ Add Task Dr. Bert Ellsworth Nectar Messages Appts Calendar Flow Boarding La…" at bounding box center [465, 203] width 931 height 407
click at [863, 232] on button "Start SOAP" at bounding box center [850, 230] width 41 height 14
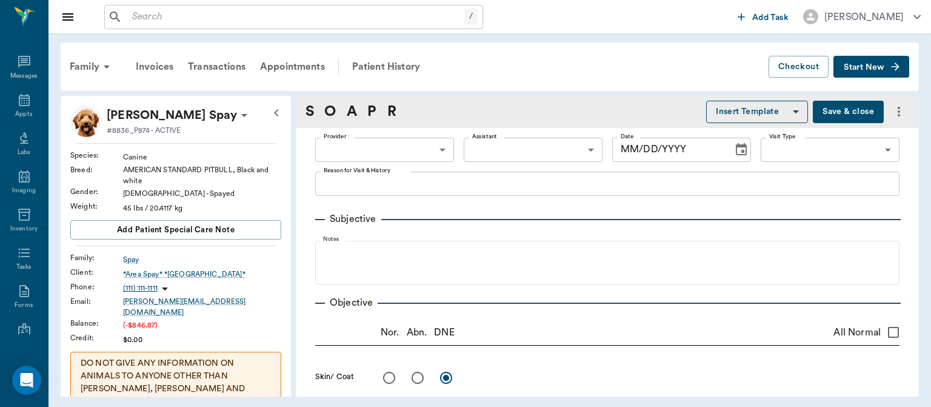
click at [393, 144] on body "/ ​ Add Task Dr. Bert Ellsworth Nectar Messages Appts Labs Imaging Inventory Ta…" at bounding box center [465, 203] width 931 height 407
type input "63ec2f075fda476ae8351a4d"
type input "65d2be4f46e3a538d89b8c18"
type textarea "OHE, HWT, Rv Caryn"
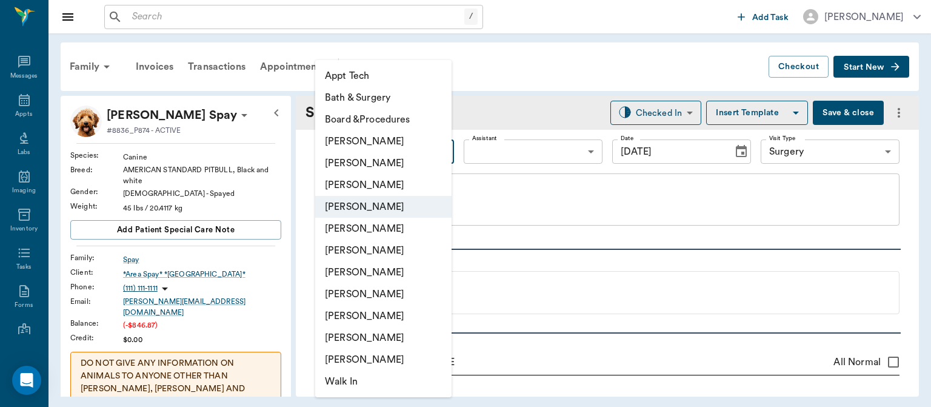
type input "[DATE]"
click at [386, 206] on li "[PERSON_NAME]" at bounding box center [383, 207] width 136 height 22
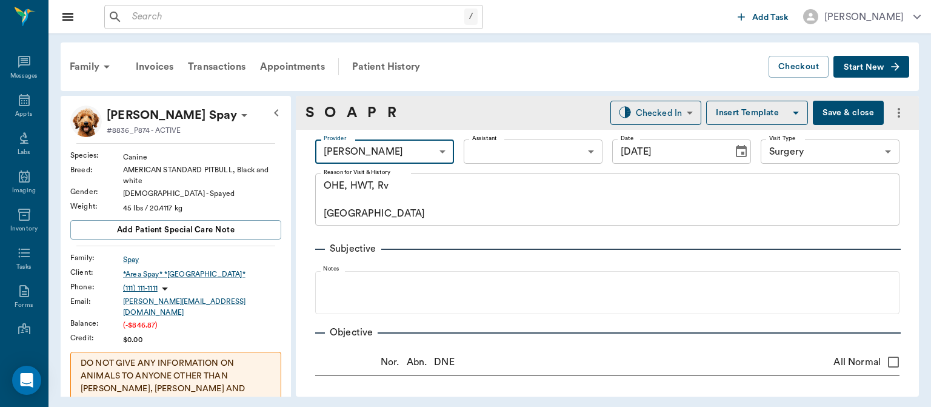
click at [512, 147] on body "/ ​ Add Task Dr. Bert Ellsworth Nectar Messages Appts Labs Imaging Inventory Ta…" at bounding box center [465, 203] width 931 height 407
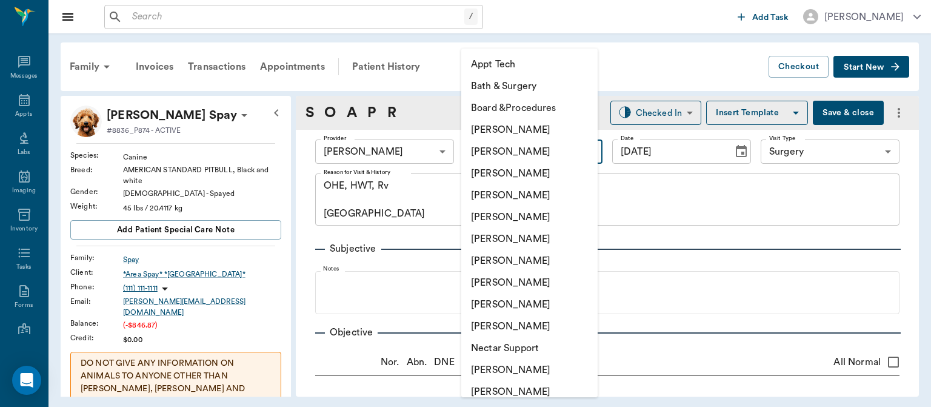
click at [497, 281] on li "[PERSON_NAME]" at bounding box center [529, 283] width 136 height 22
type input "63ec2e7e52e12b0ba117b124"
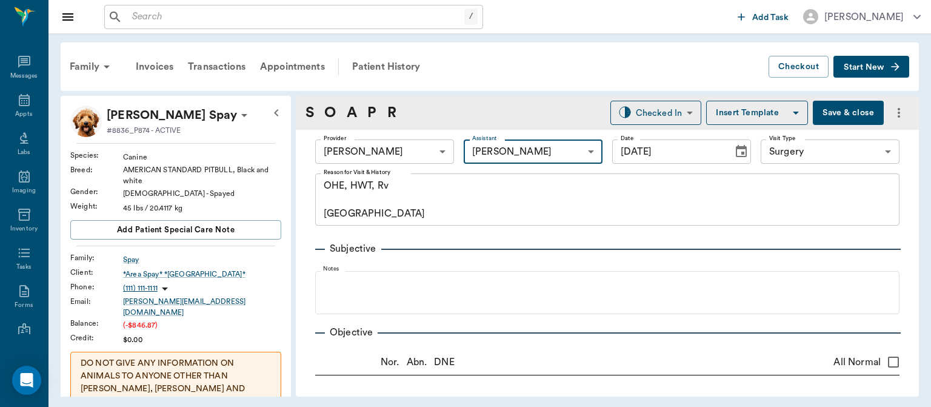
click at [420, 192] on textarea "OHE, HWT, Rv Caryn" at bounding box center [607, 200] width 567 height 42
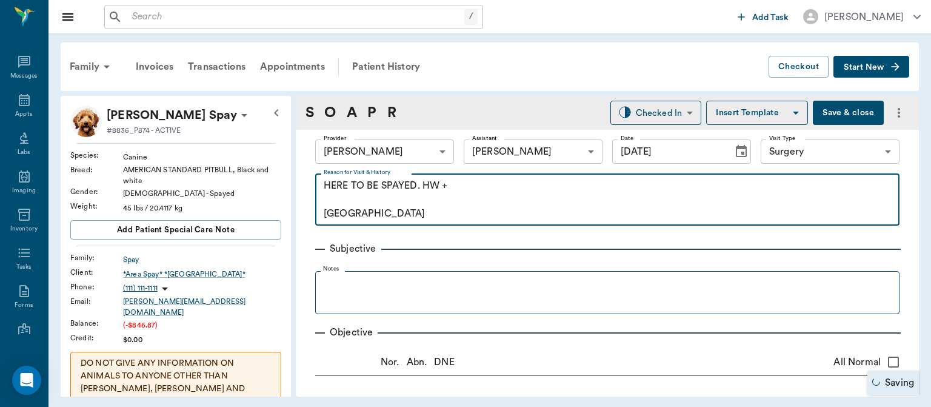
type textarea "HERE TO BE SPAYED. HW + Caryn"
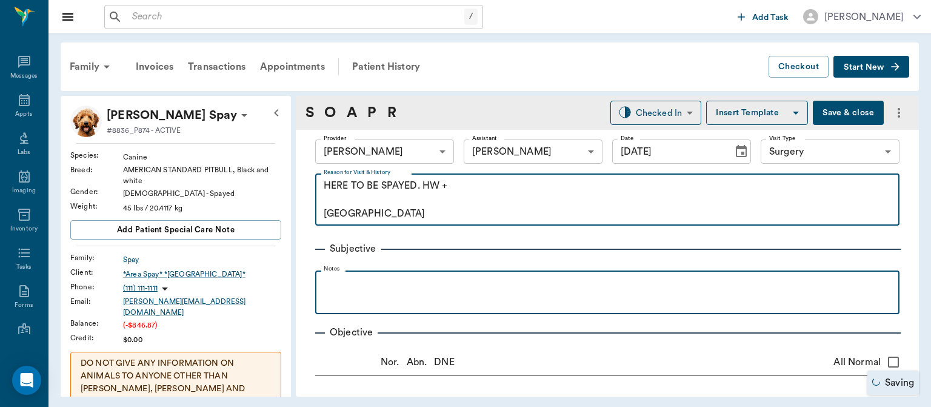
click at [337, 286] on p at bounding box center [607, 283] width 572 height 15
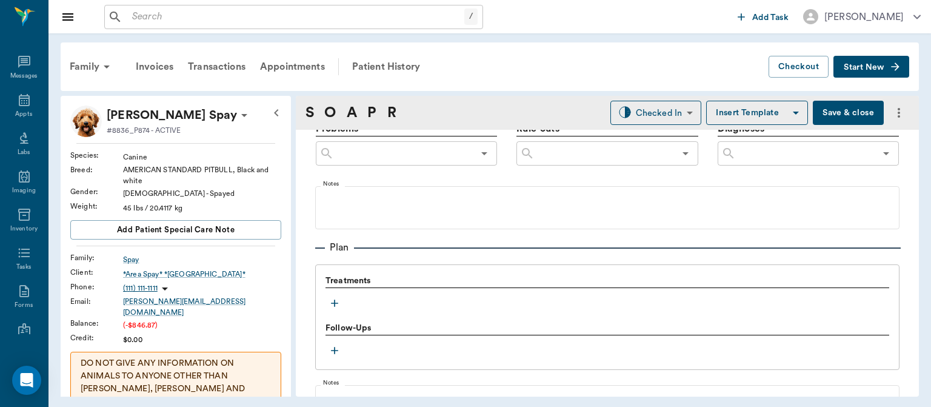
scroll to position [754, 0]
click at [334, 301] on icon "button" at bounding box center [334, 301] width 7 height 7
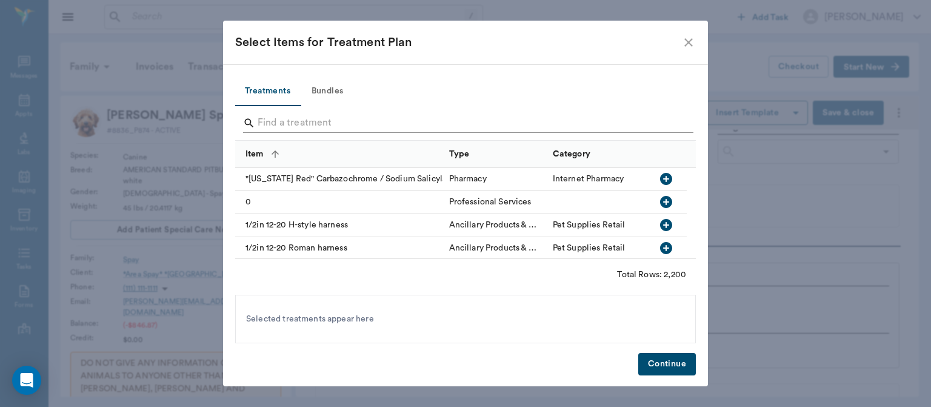
click at [296, 126] on input "Search" at bounding box center [467, 122] width 418 height 19
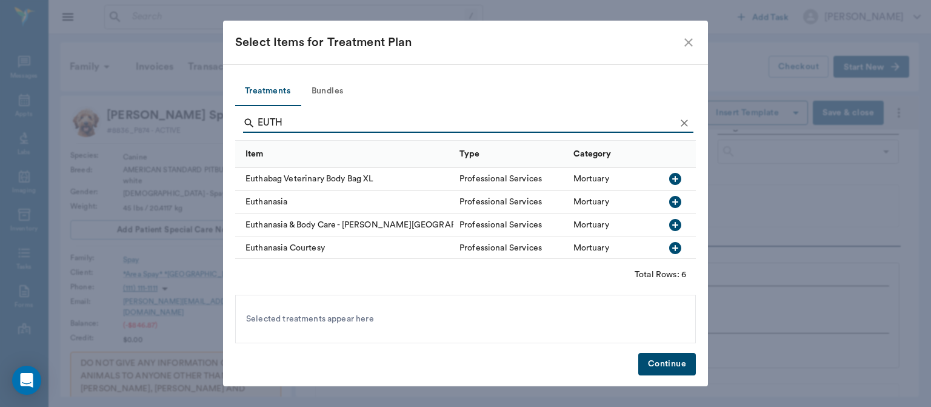
type input "EUTH"
click at [684, 121] on icon "Clear" at bounding box center [684, 123] width 12 height 12
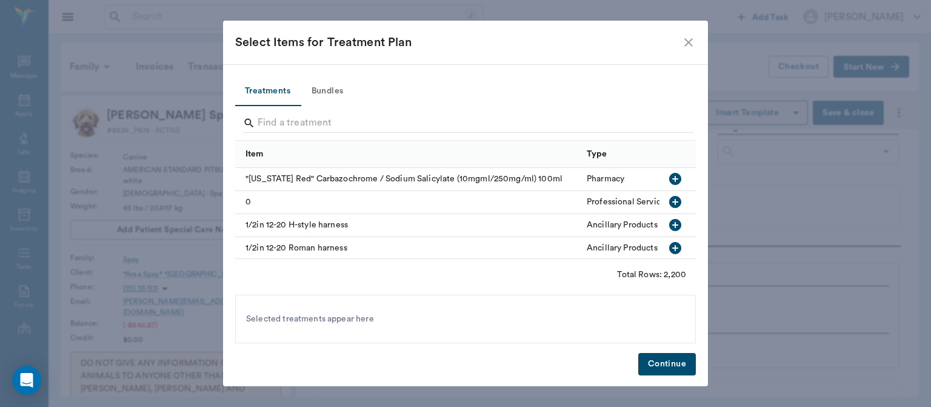
click at [689, 41] on icon "close" at bounding box center [688, 42] width 15 height 15
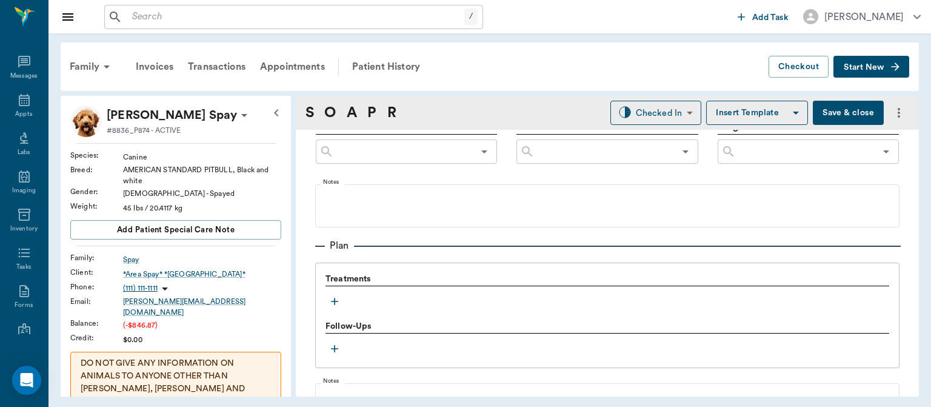
click at [822, 109] on button "Save & close" at bounding box center [848, 113] width 71 height 24
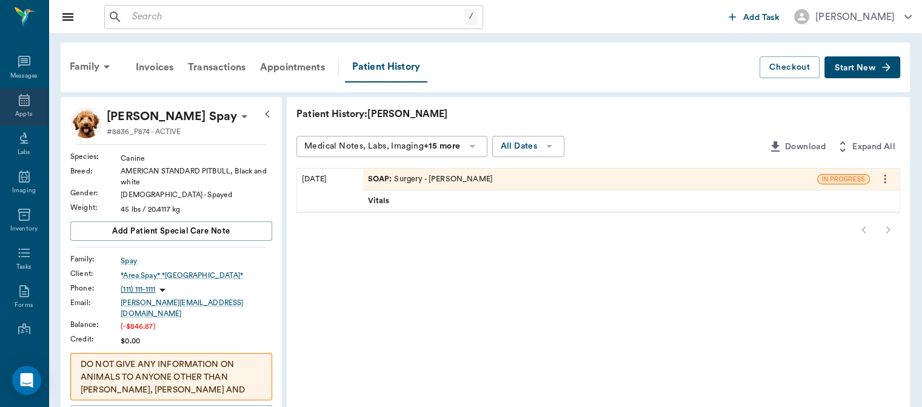
click at [19, 104] on icon at bounding box center [24, 100] width 11 height 12
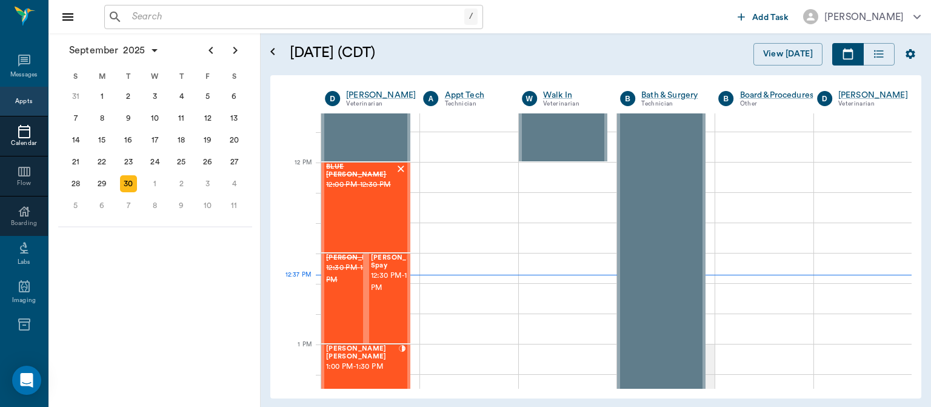
scroll to position [683, 0]
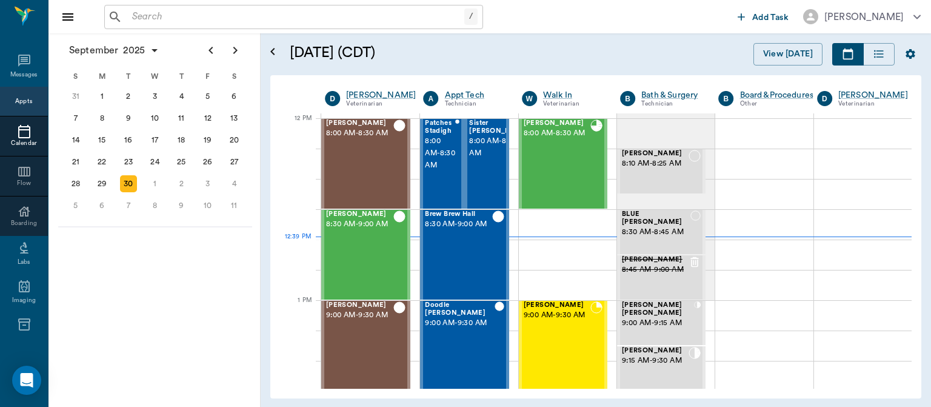
scroll to position [728, 0]
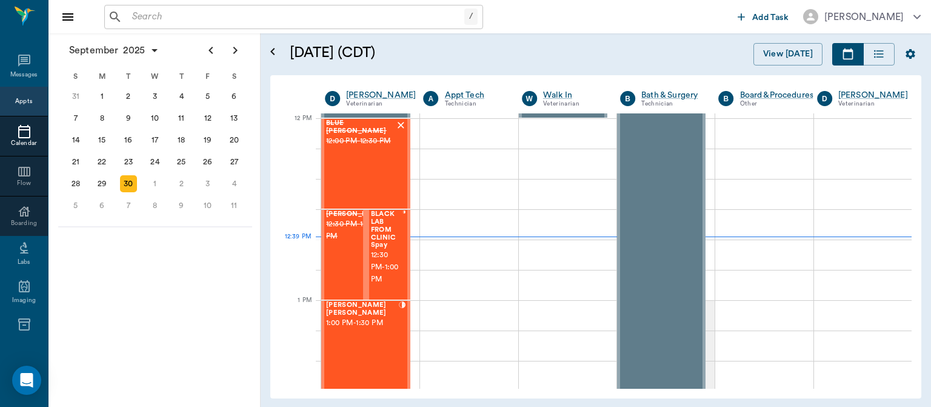
click at [383, 244] on span "BLACK LAB FROM CLINIC Spay" at bounding box center [387, 229] width 32 height 39
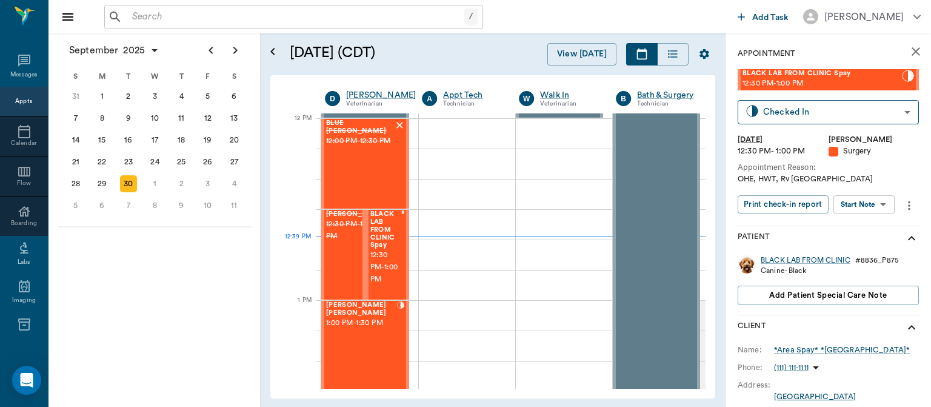
click at [874, 207] on body "/ ​ Add Task Dr. Bert Ellsworth Nectar Messages Appts Calendar Flow Boarding La…" at bounding box center [465, 203] width 931 height 407
click at [864, 250] on button "Start Surgery" at bounding box center [855, 249] width 50 height 14
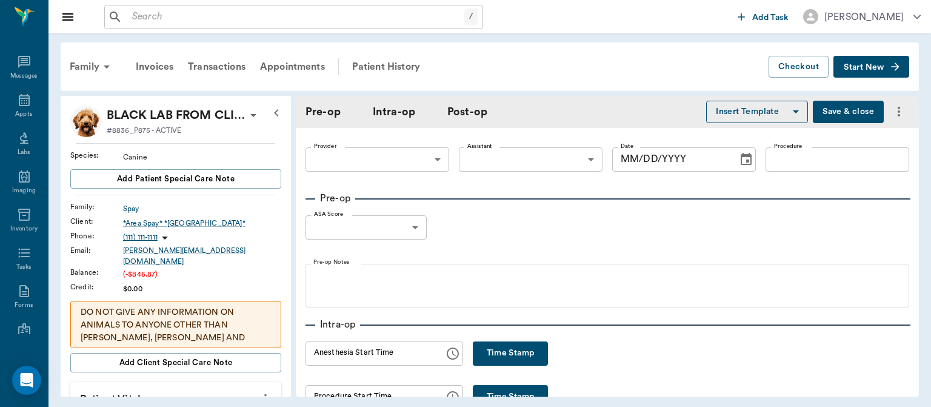
type input "63ec2f075fda476ae8351a4d"
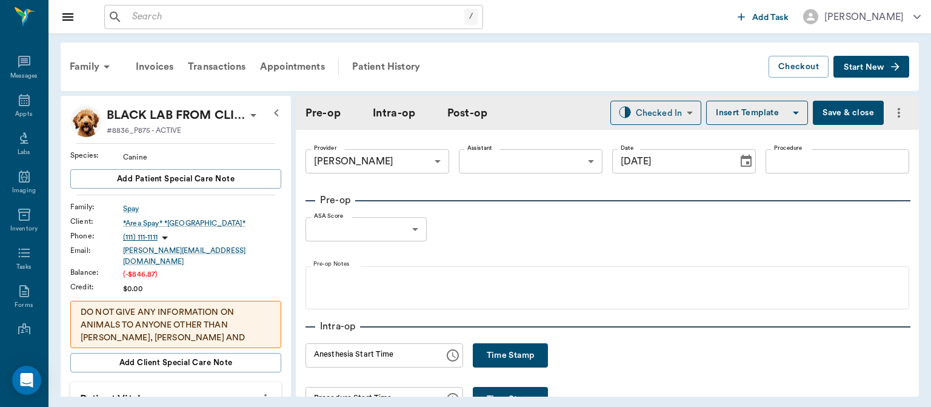
type input "[DATE]"
click at [503, 359] on button "Time Stamp" at bounding box center [510, 355] width 75 height 24
type input "12:39 PM"
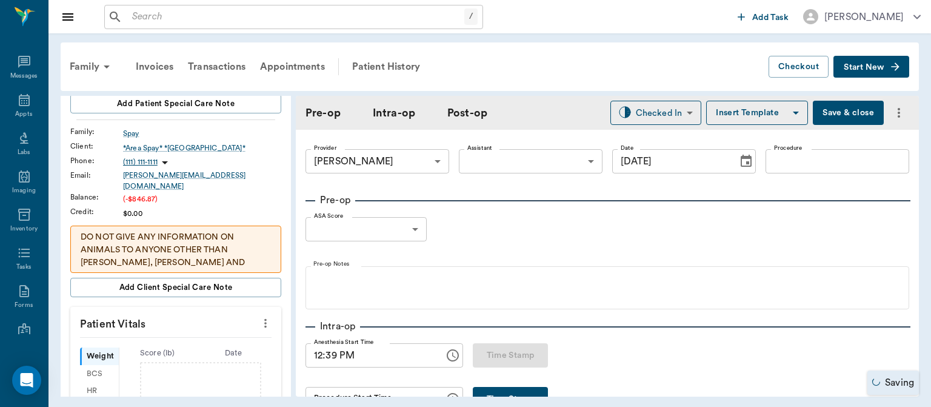
click at [262, 320] on icon "more" at bounding box center [265, 323] width 13 height 15
click at [196, 335] on span "Enter Vitals" at bounding box center [206, 335] width 102 height 13
click at [171, 352] on input "text" at bounding box center [174, 359] width 105 height 24
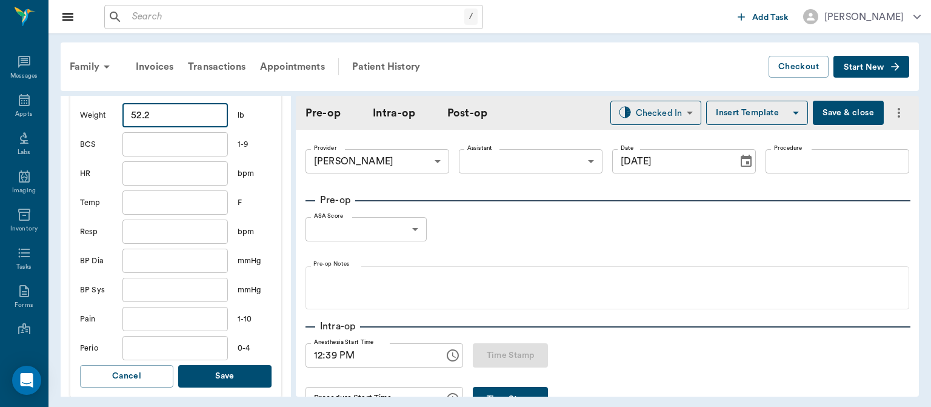
scroll to position [344, 0]
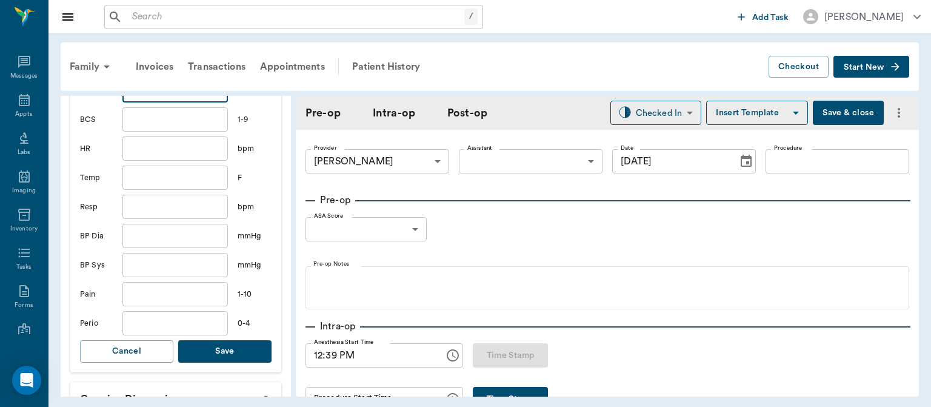
type input "52.2"
click at [213, 350] on button "Save" at bounding box center [224, 351] width 93 height 22
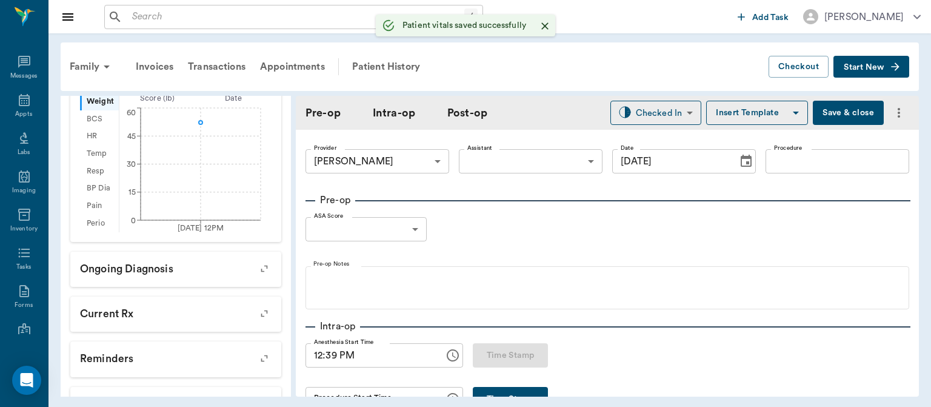
scroll to position [359, 0]
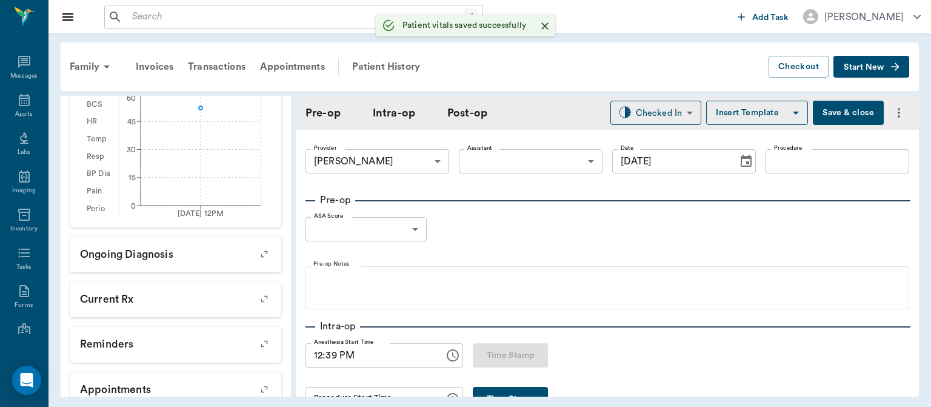
click at [514, 164] on body "/ ​ Add Task Dr. Bert Ellsworth Nectar Messages Appts Labs Imaging Inventory Ta…" at bounding box center [465, 203] width 931 height 407
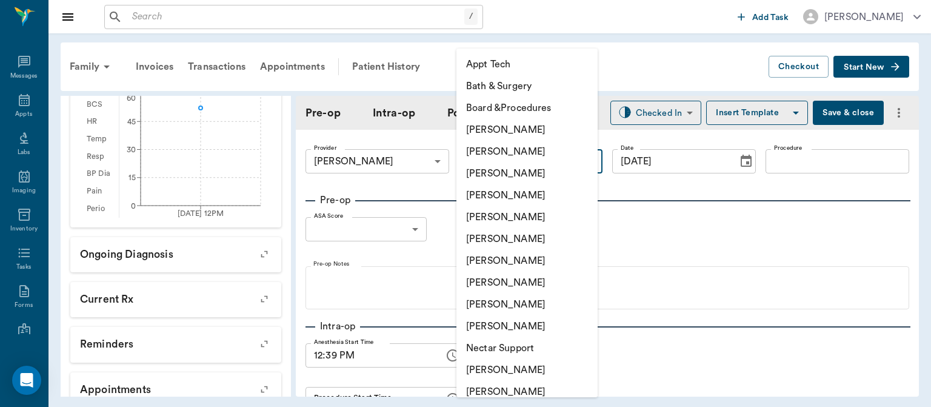
click at [504, 284] on li "[PERSON_NAME]" at bounding box center [527, 283] width 141 height 22
type input "63ec2e7e52e12b0ba117b124"
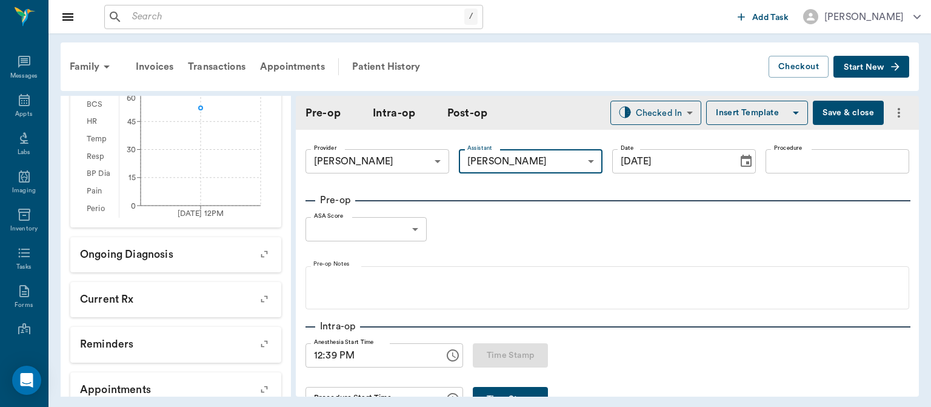
click at [786, 160] on input "Procedure" at bounding box center [838, 161] width 144 height 24
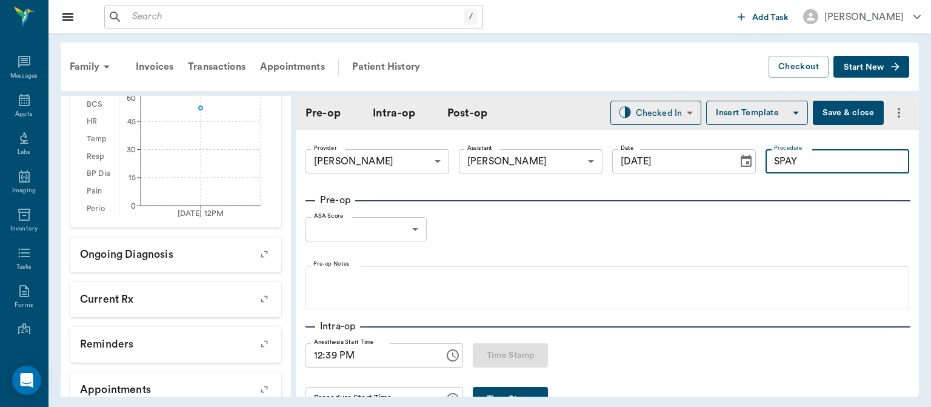
type input "SPAY"
click at [767, 118] on button "Insert Template" at bounding box center [757, 113] width 102 height 24
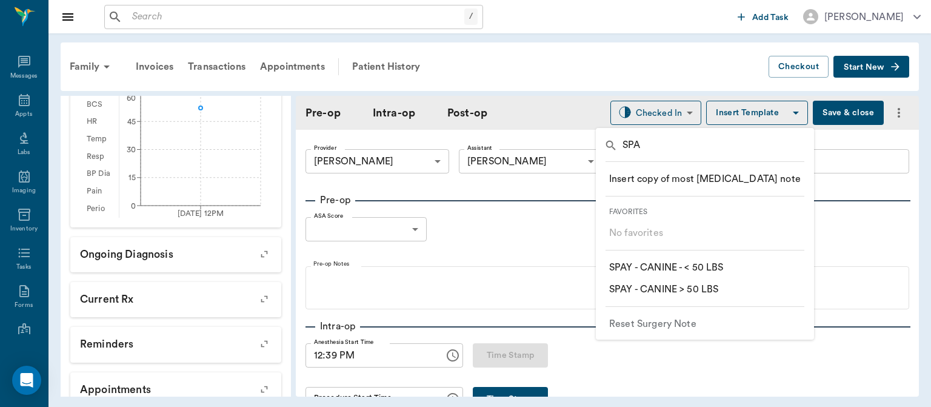
type input "SPA"
click at [710, 295] on p "​ SPAY - CANINE > 50 LBS" at bounding box center [663, 289] width 109 height 15
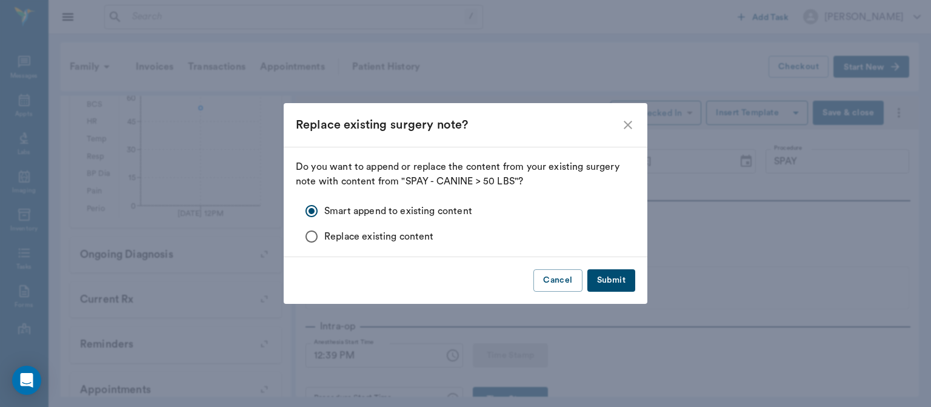
click at [626, 277] on button "Submit" at bounding box center [611, 280] width 48 height 22
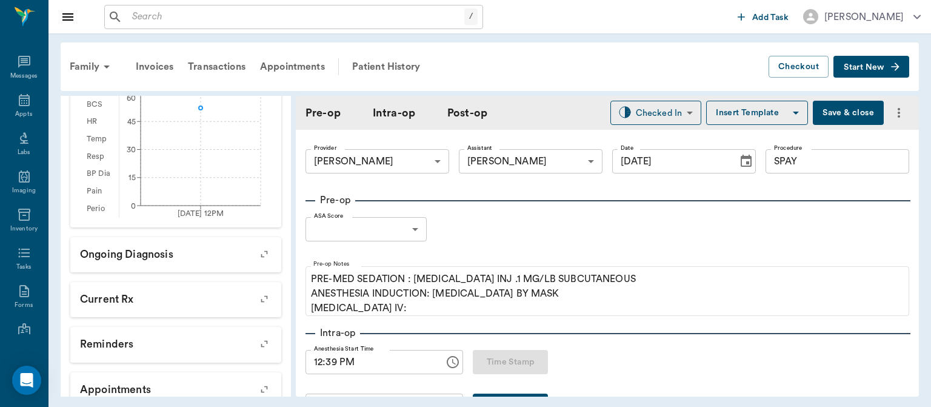
click at [390, 233] on body "/ ​ Add Task Dr. Bert Ellsworth Nectar Messages Appts Labs Imaging Inventory Ta…" at bounding box center [465, 203] width 931 height 407
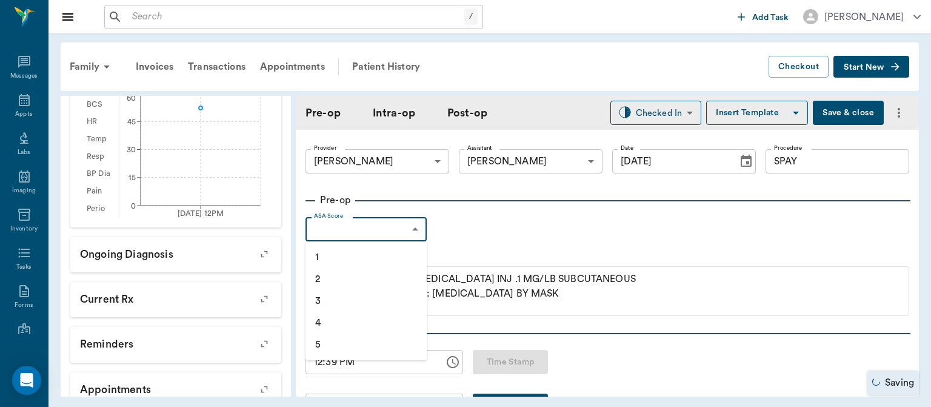
click at [352, 263] on li "1" at bounding box center [366, 257] width 121 height 22
type input "1"
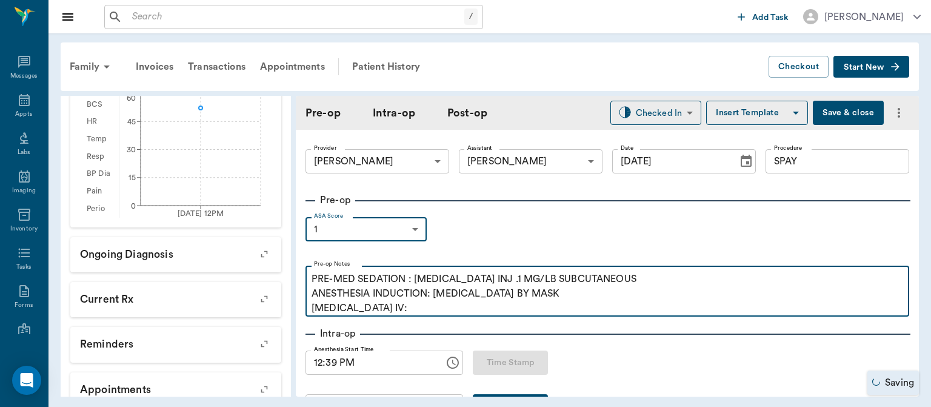
click at [397, 304] on p "PRE-MED SEDATION : [MEDICAL_DATA] INJ .1 MG/LB SUBCUTANEOUS ANESTHESIA INDUCTIO…" at bounding box center [608, 294] width 592 height 44
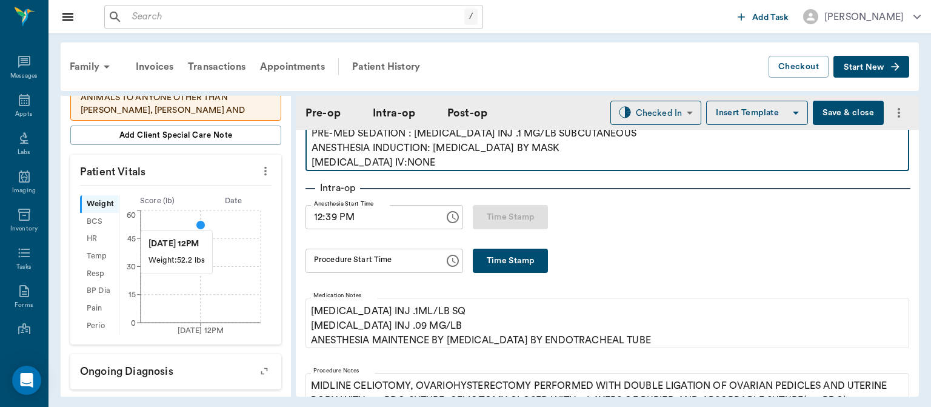
scroll to position [243, 0]
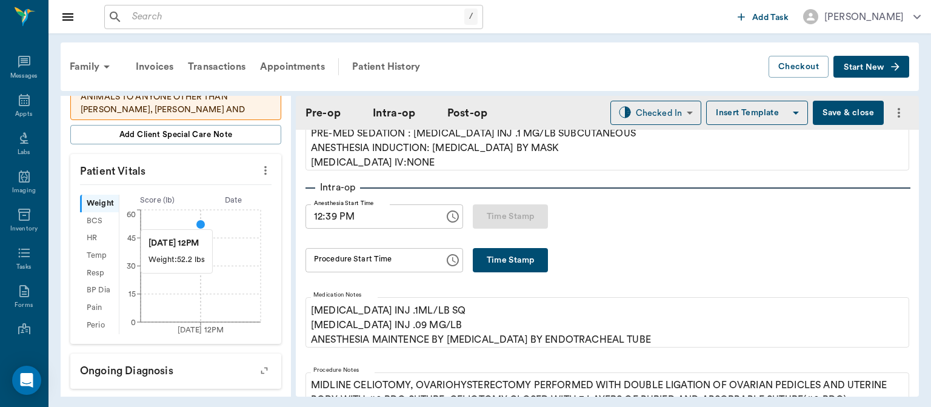
click at [841, 112] on button "Save & close" at bounding box center [848, 113] width 71 height 24
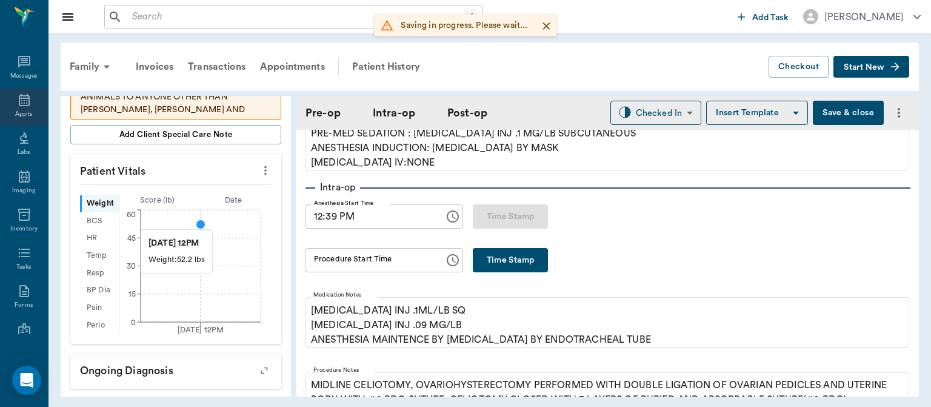
click at [17, 113] on div "Appts" at bounding box center [23, 114] width 17 height 9
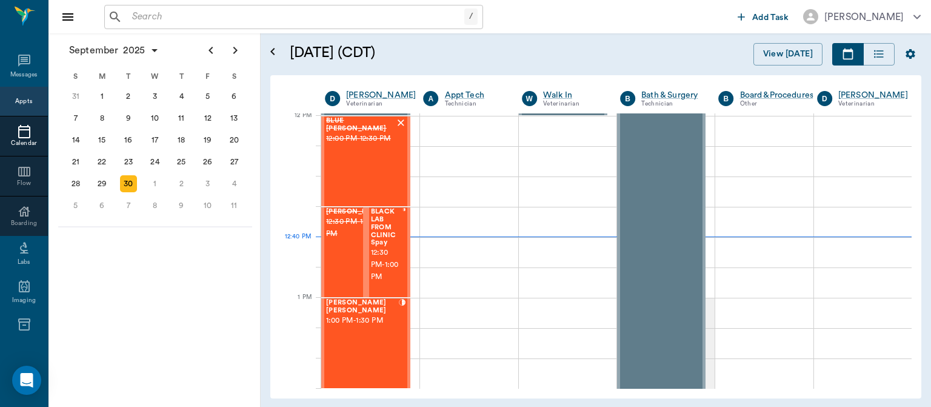
scroll to position [730, 0]
click at [386, 257] on span "12:30 PM - 1:00 PM" at bounding box center [387, 265] width 32 height 36
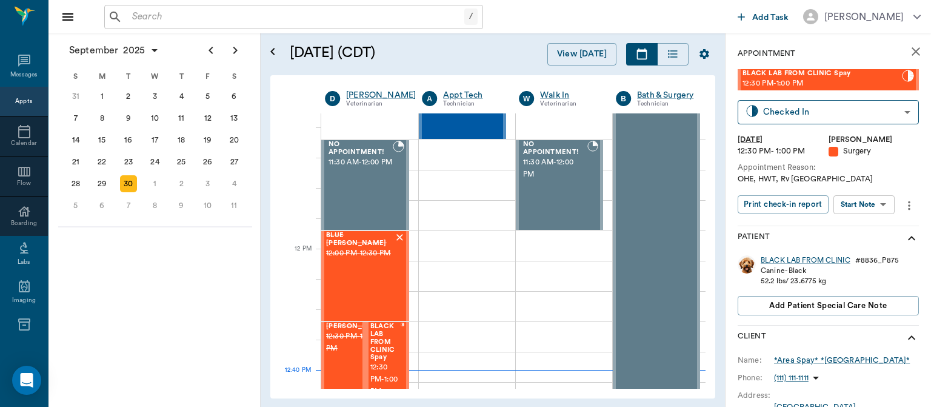
scroll to position [591, 0]
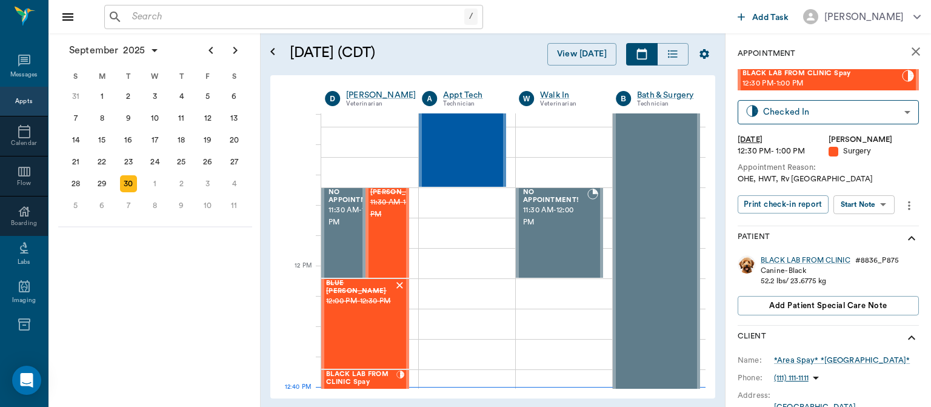
click at [386, 307] on span "12:00 PM - 12:30 PM" at bounding box center [360, 301] width 68 height 12
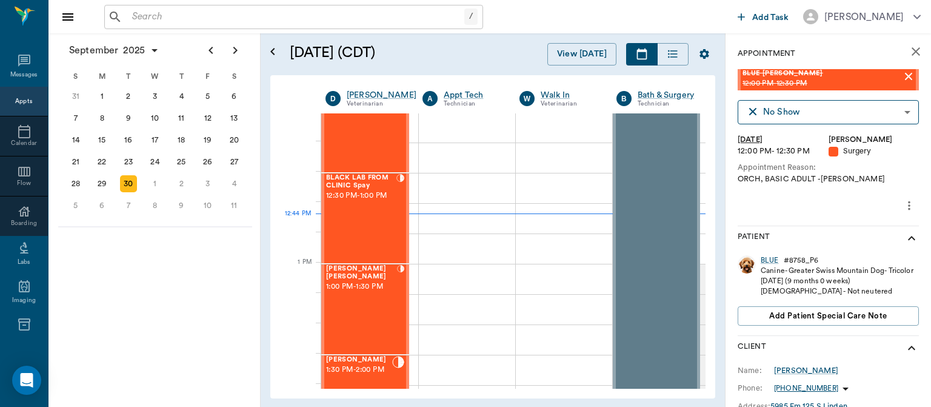
scroll to position [766, 0]
click at [367, 213] on div "BLACK LAB FROM CLINIC Spay 12:30 PM - 1:00 PM" at bounding box center [361, 216] width 70 height 89
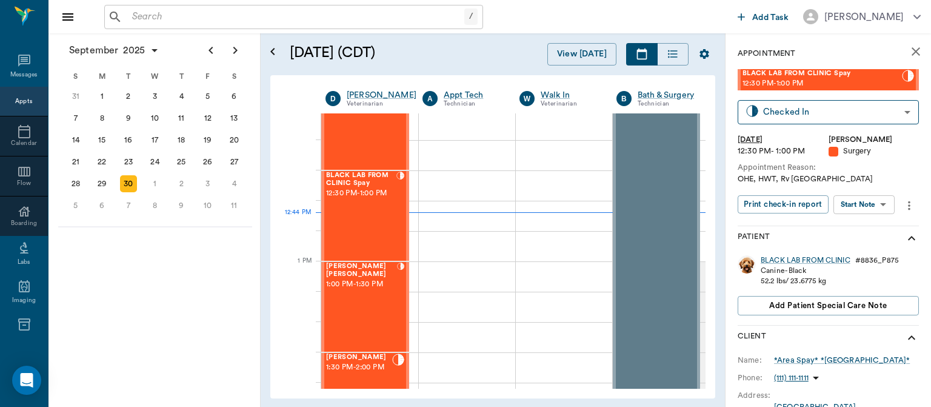
click at [874, 204] on body "/ ​ Add Task Dr. Bert Ellsworth Nectar Messages Appts Calendar Flow Boarding La…" at bounding box center [465, 203] width 931 height 407
click at [868, 255] on button "View Surgery" at bounding box center [855, 249] width 50 height 14
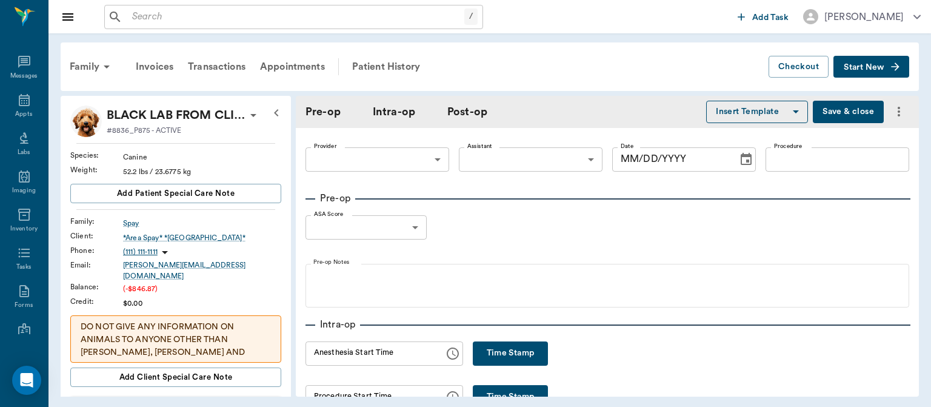
type input "63ec2f075fda476ae8351a4d"
type input "63ec2e7e52e12b0ba117b124"
type input "SPAY"
type input "1"
type input "[DATE]"
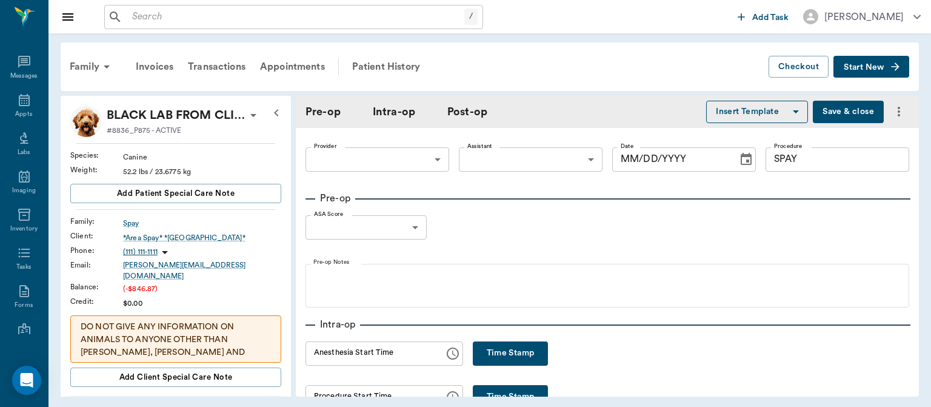
type input "12:39 PM"
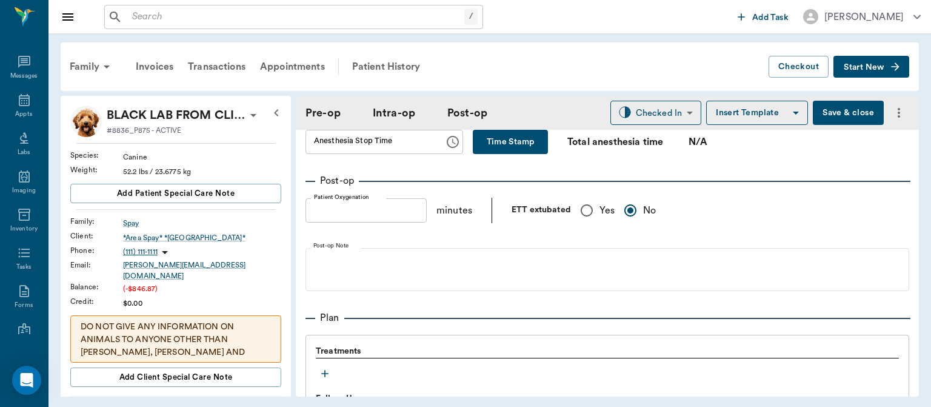
scroll to position [832, 0]
click at [581, 217] on input "Yes" at bounding box center [586, 210] width 25 height 25
radio input "true"
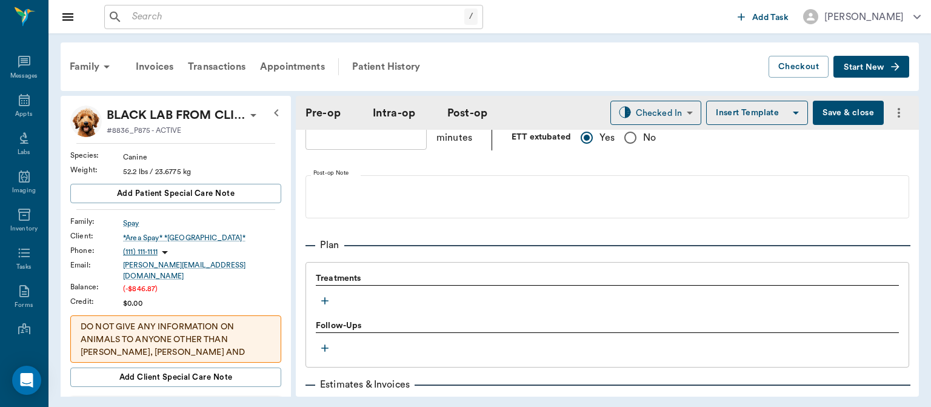
scroll to position [921, 0]
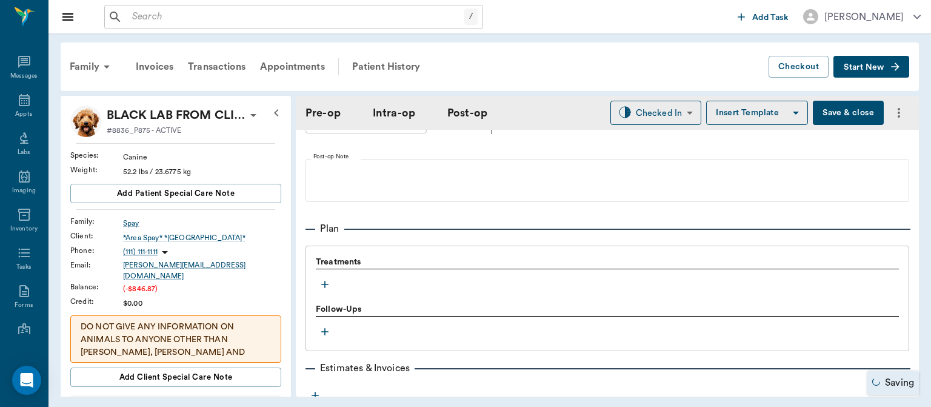
click at [325, 288] on icon "button" at bounding box center [324, 284] width 7 height 7
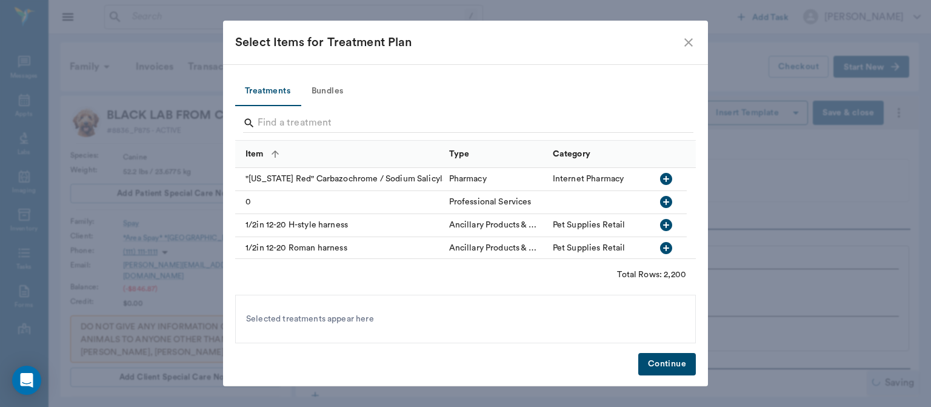
click at [340, 90] on button "Bundles" at bounding box center [327, 91] width 55 height 29
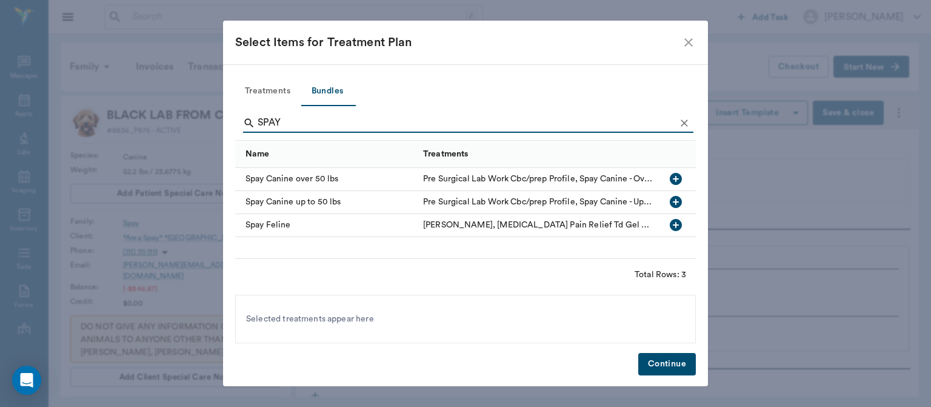
type input "SPAY"
click at [675, 180] on icon "button" at bounding box center [676, 179] width 15 height 15
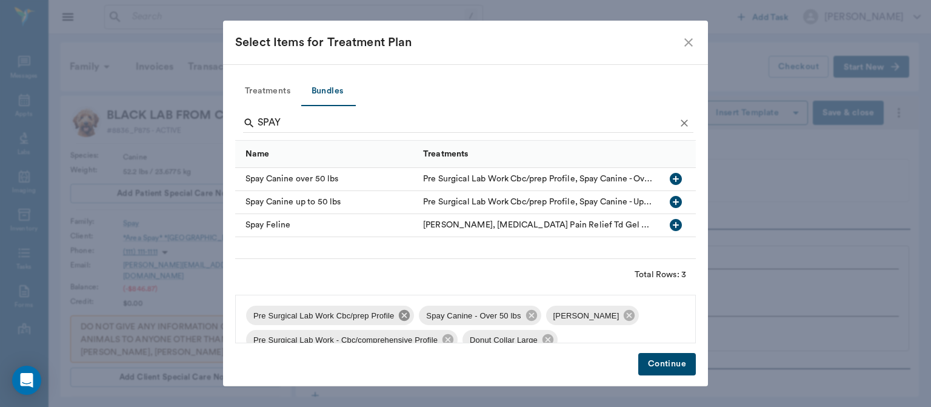
click at [405, 316] on icon at bounding box center [404, 315] width 13 height 13
click at [450, 321] on icon at bounding box center [456, 315] width 13 height 13
click at [572, 315] on icon at bounding box center [574, 315] width 11 height 11
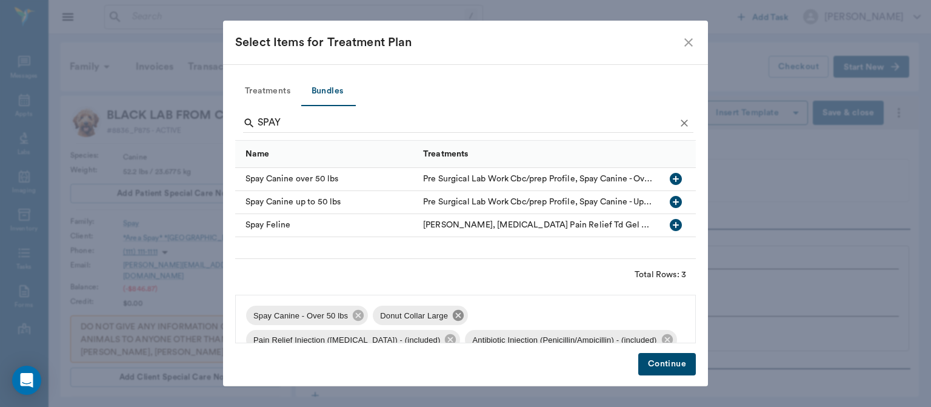
click at [453, 313] on icon at bounding box center [458, 315] width 11 height 11
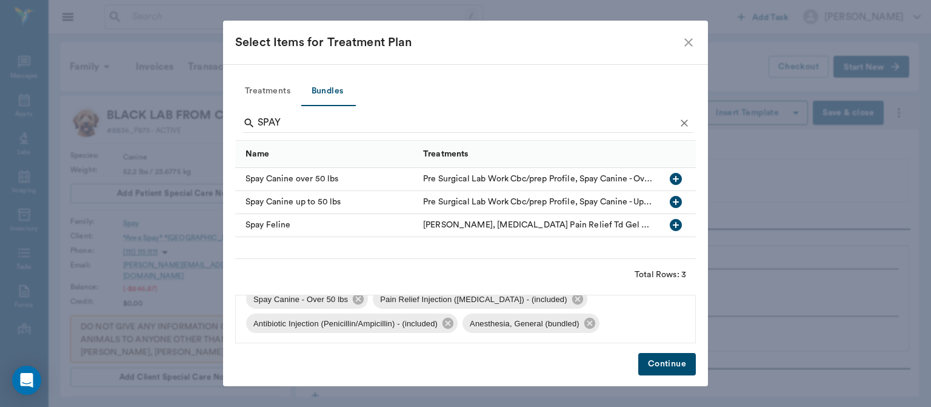
click at [668, 369] on button "Continue" at bounding box center [667, 364] width 58 height 22
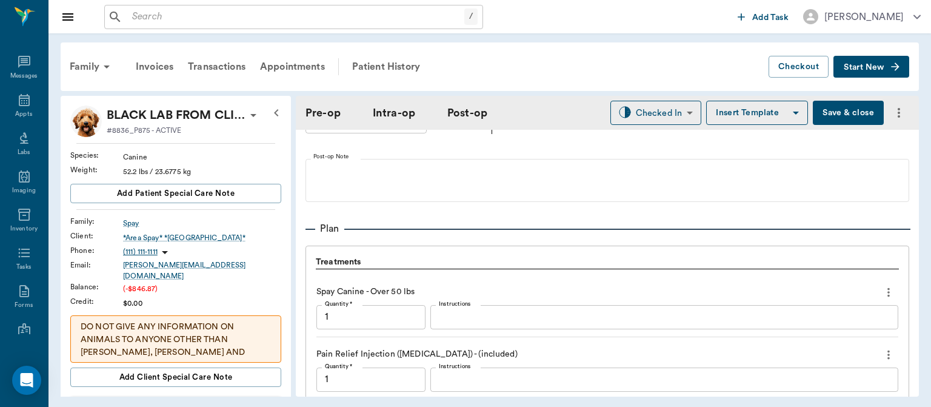
scroll to position [1219, 0]
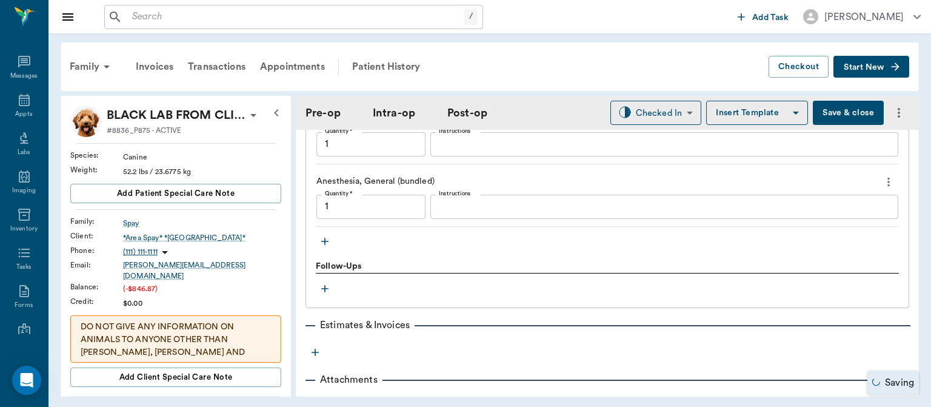
click at [323, 247] on icon "button" at bounding box center [325, 241] width 12 height 12
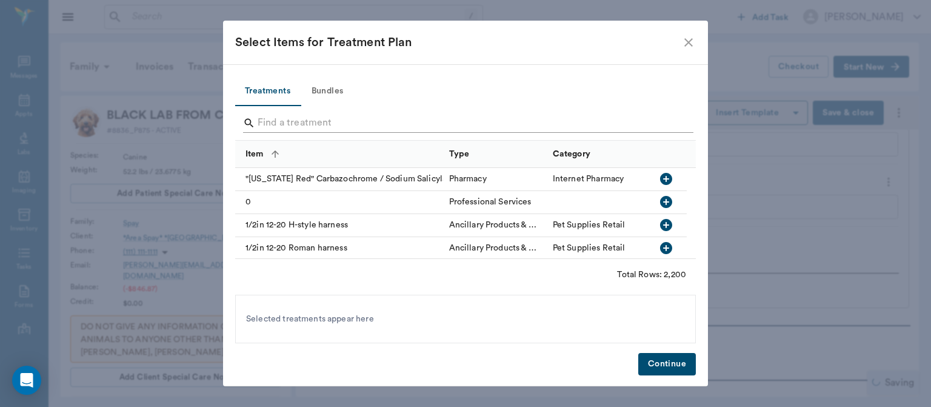
click at [277, 125] on input "Search" at bounding box center [467, 122] width 418 height 19
click at [263, 122] on input "Search" at bounding box center [467, 122] width 418 height 19
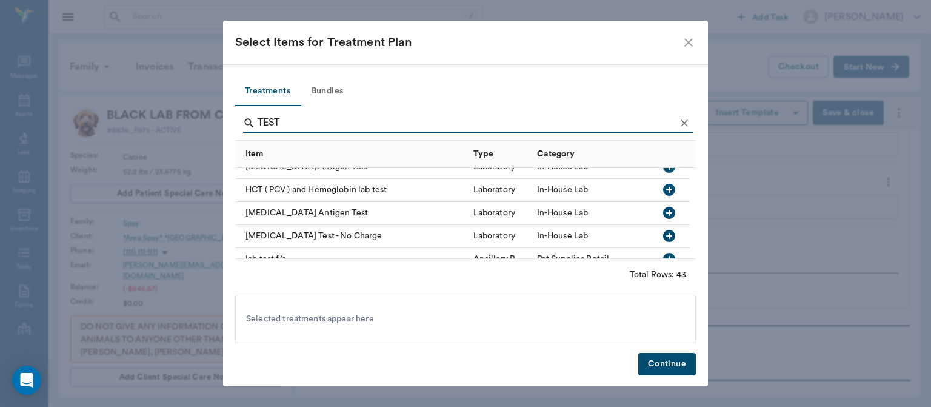
scroll to position [478, 0]
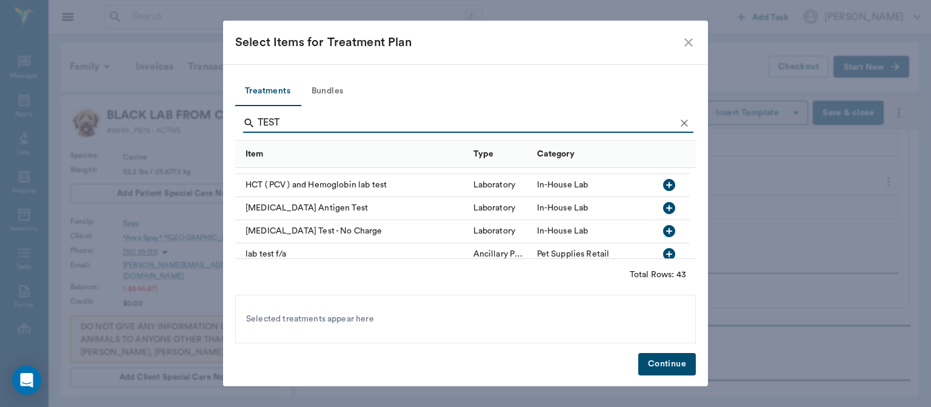
type input "TEST"
click at [668, 212] on icon "button" at bounding box center [669, 208] width 12 height 12
click at [657, 363] on button "Continue" at bounding box center [667, 364] width 58 height 22
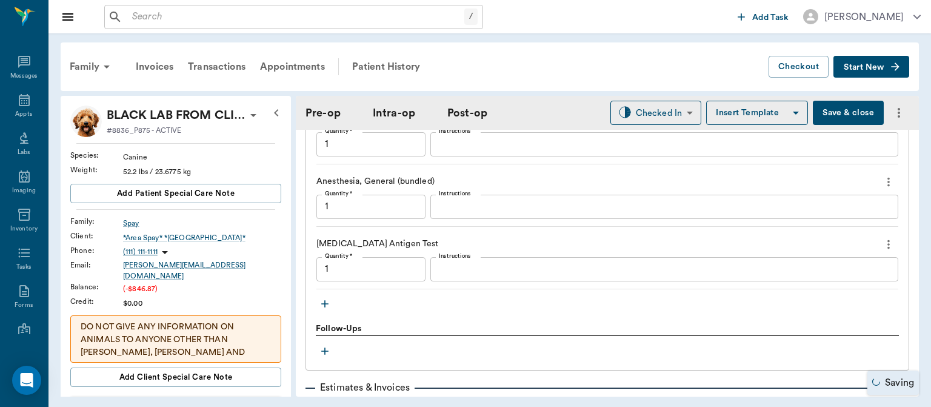
click at [464, 274] on textarea "Instructions" at bounding box center [664, 269] width 451 height 14
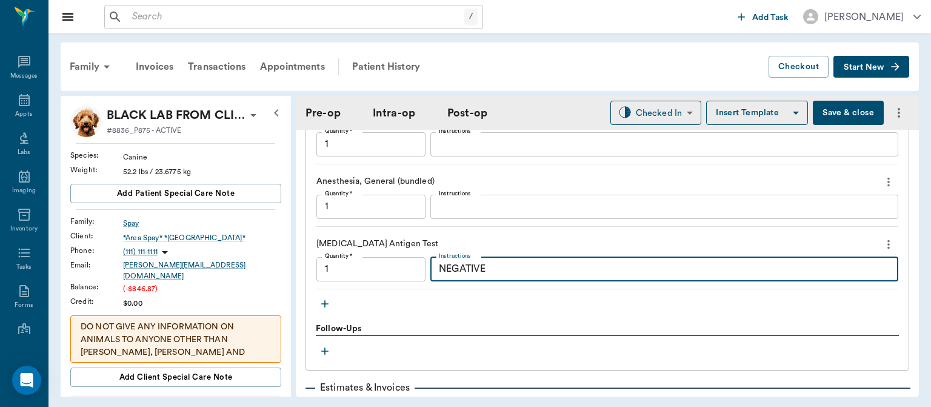
type textarea "NEGATIVE"
click at [324, 307] on icon "button" at bounding box center [324, 303] width 7 height 7
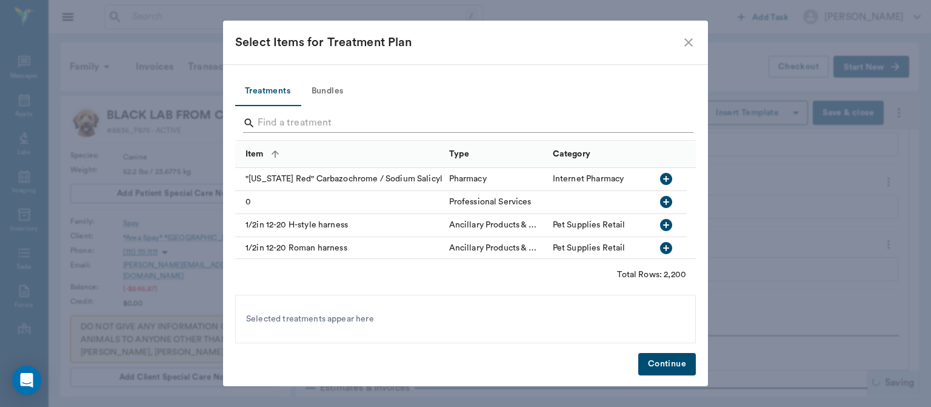
click at [299, 127] on input "Search" at bounding box center [467, 122] width 418 height 19
click at [278, 127] on input "Search" at bounding box center [467, 122] width 418 height 19
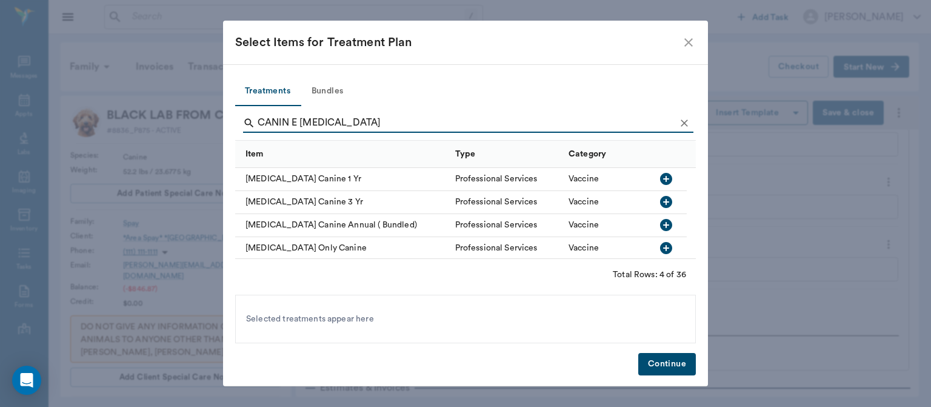
type input "CANIN E RABIES"
click at [664, 175] on icon "button" at bounding box center [666, 179] width 12 height 12
click at [672, 367] on button "Continue" at bounding box center [667, 364] width 58 height 22
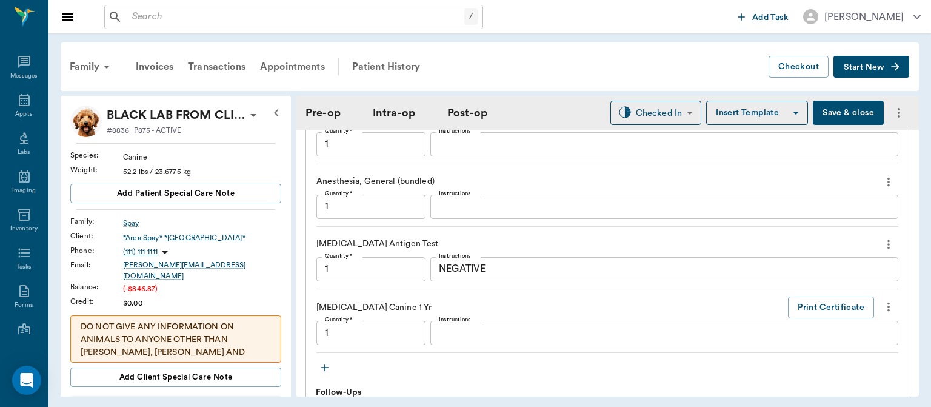
click at [246, 113] on icon at bounding box center [253, 115] width 15 height 15
click at [192, 135] on span "Edit profile" at bounding box center [200, 136] width 102 height 13
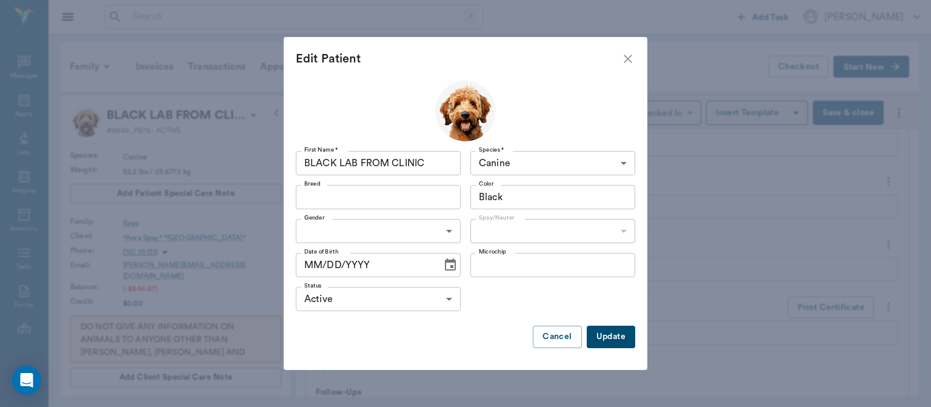
click at [355, 231] on body "/ ​ Add Task Dr. Bert Ellsworth Nectar Messages Appts Labs Imaging Inventory Ta…" at bounding box center [465, 203] width 931 height 407
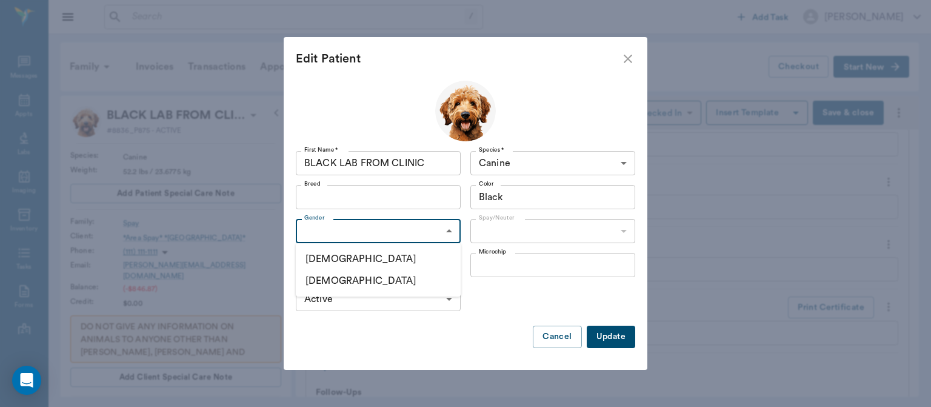
click at [352, 286] on li "Female" at bounding box center [378, 281] width 165 height 22
type input "FEMALE"
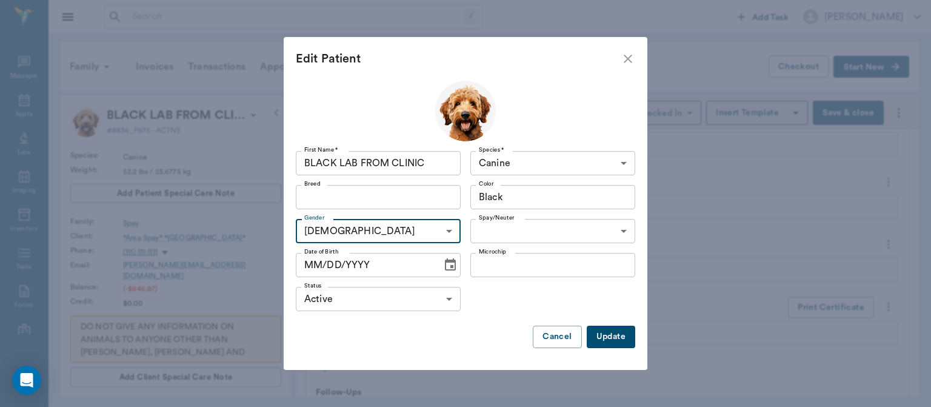
click at [313, 268] on input "MM/DD/YYYY" at bounding box center [365, 265] width 138 height 24
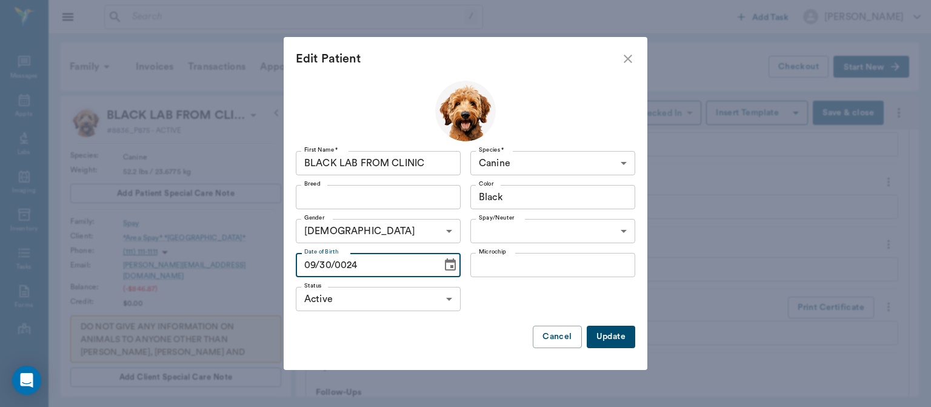
click at [615, 327] on button "Update" at bounding box center [611, 337] width 49 height 22
type input "MM/DD/YYYY"
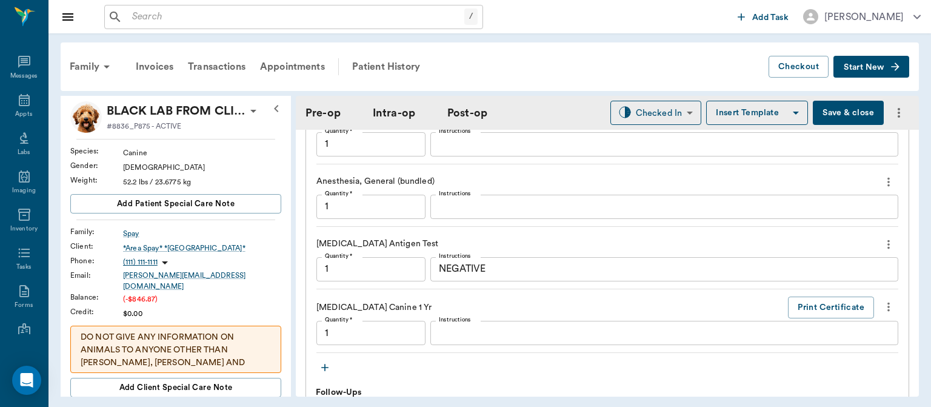
scroll to position [0, 0]
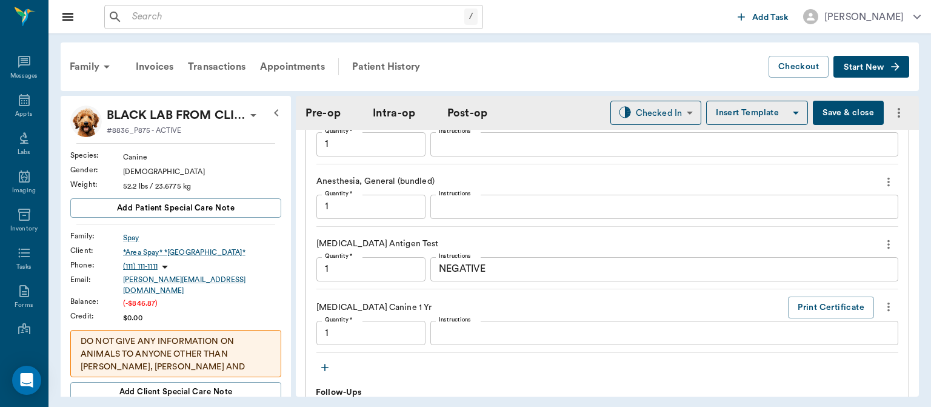
click at [253, 115] on icon at bounding box center [253, 115] width 6 height 3
click at [186, 141] on span "Edit profile" at bounding box center [200, 136] width 102 height 13
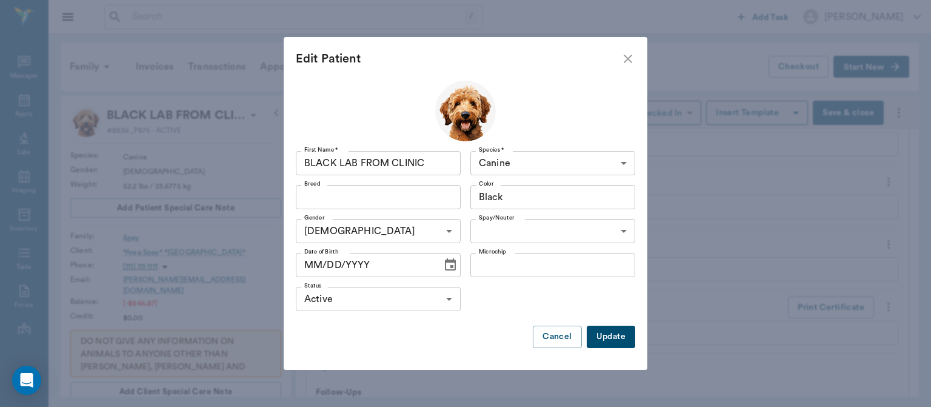
click at [310, 266] on input "MM/DD/YYYY" at bounding box center [365, 265] width 138 height 24
type input "09/30/2024"
click at [615, 343] on button "Update" at bounding box center [611, 337] width 49 height 22
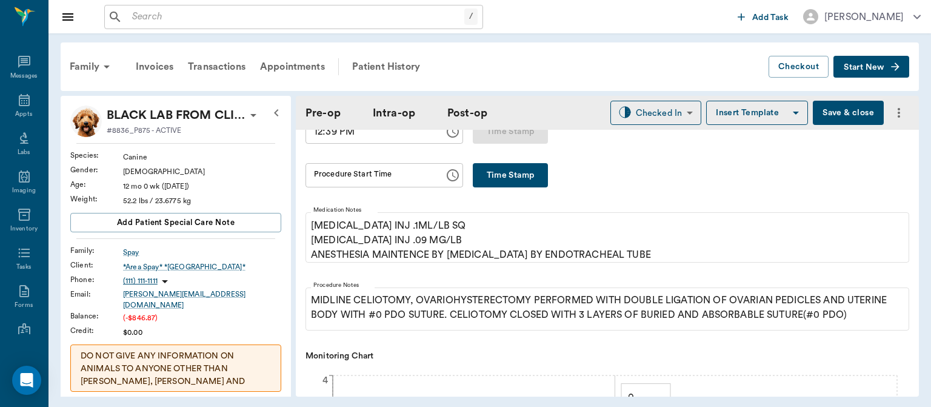
scroll to position [234, 0]
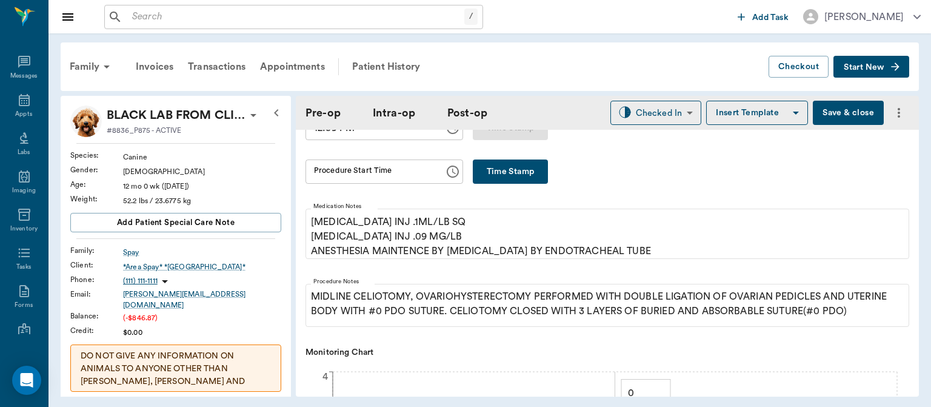
click at [506, 177] on button "Time Stamp" at bounding box center [510, 171] width 75 height 24
type input "12:53 PM"
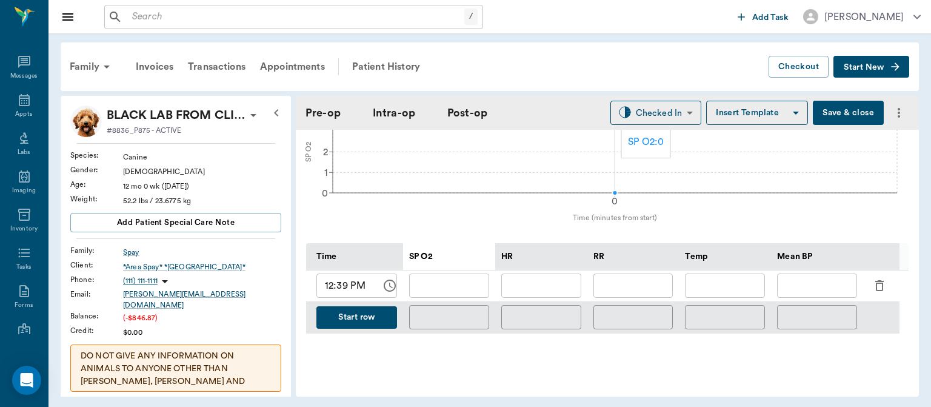
scroll to position [494, 0]
click at [349, 296] on input "12:39 PM" at bounding box center [344, 286] width 56 height 24
click at [341, 292] on input "12:39 PM" at bounding box center [344, 286] width 56 height 24
type input "12:54 PM"
click at [631, 290] on input "text" at bounding box center [634, 286] width 80 height 24
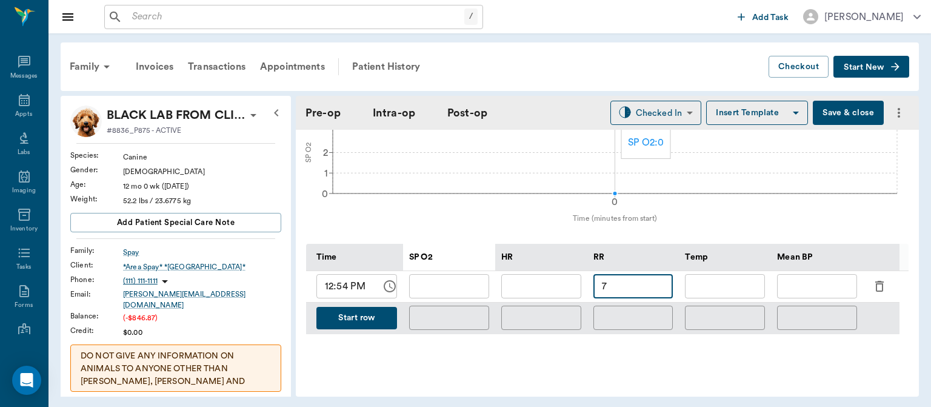
type input "7"
click at [542, 287] on input "text" at bounding box center [541, 286] width 80 height 24
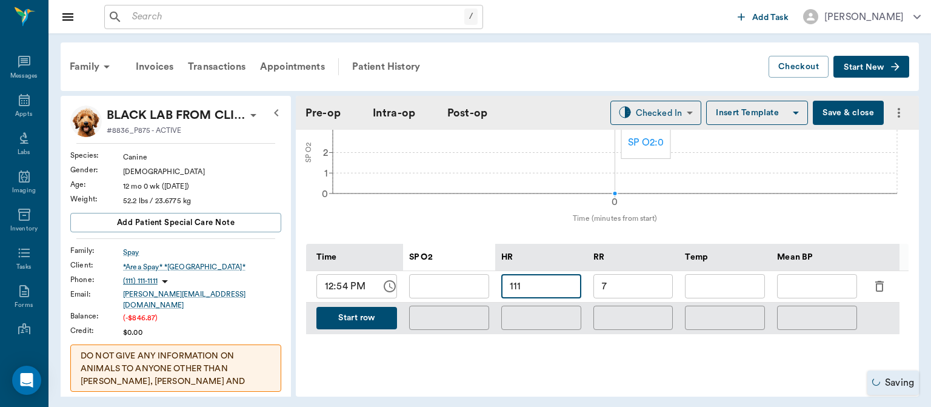
type input "111"
click at [455, 296] on input "text" at bounding box center [449, 286] width 80 height 24
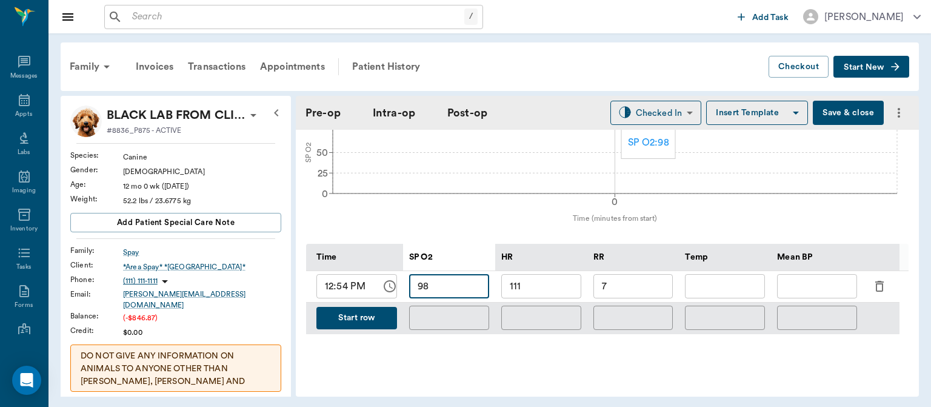
type input "98"
click at [811, 293] on input "text" at bounding box center [817, 286] width 80 height 24
type input "89"
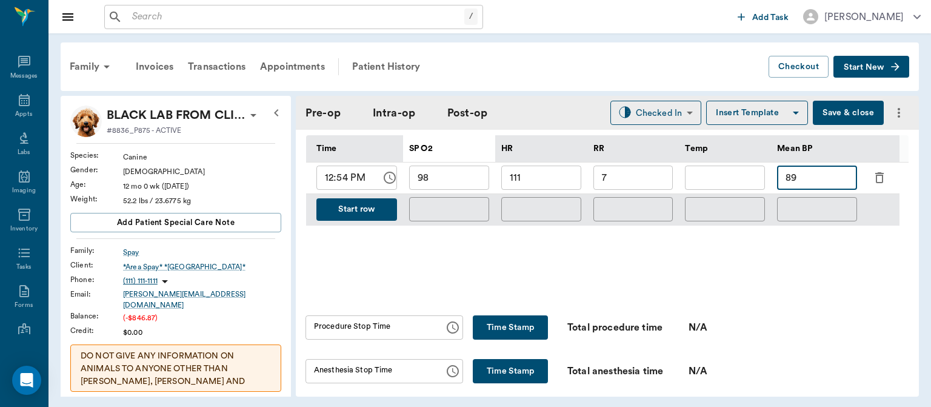
scroll to position [601, 0]
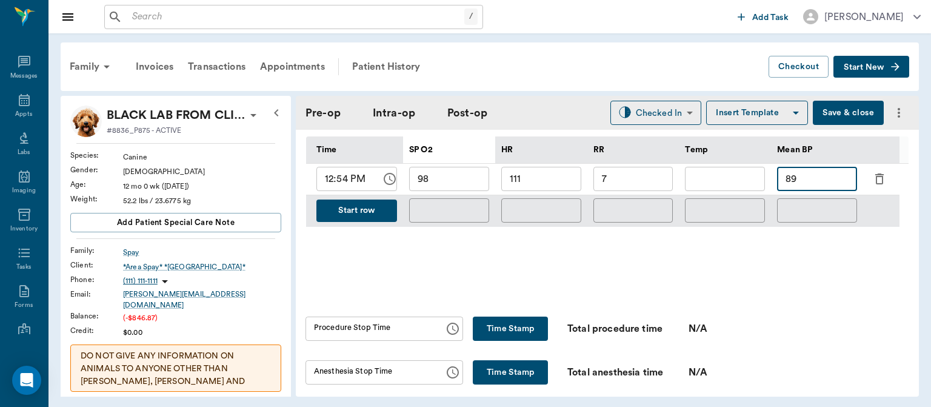
click at [350, 218] on button "Start row" at bounding box center [356, 210] width 81 height 22
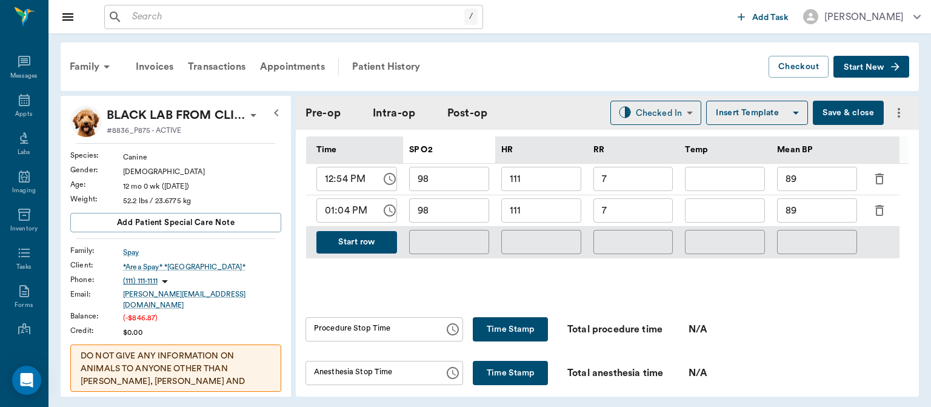
click at [555, 214] on input "111" at bounding box center [541, 210] width 80 height 24
type input "1"
type input "98"
click at [447, 220] on input "98" at bounding box center [449, 210] width 80 height 24
type input "9"
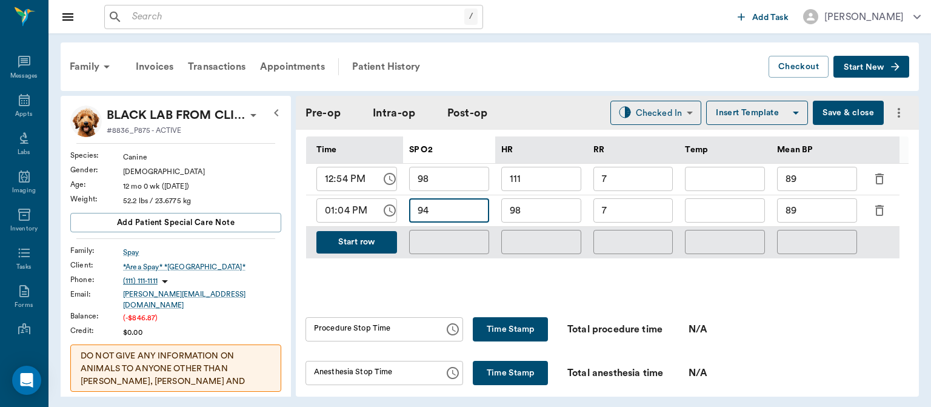
type input "94"
click at [815, 221] on input "89" at bounding box center [817, 210] width 80 height 24
type input "8"
click at [812, 222] on input "60" at bounding box center [817, 210] width 80 height 24
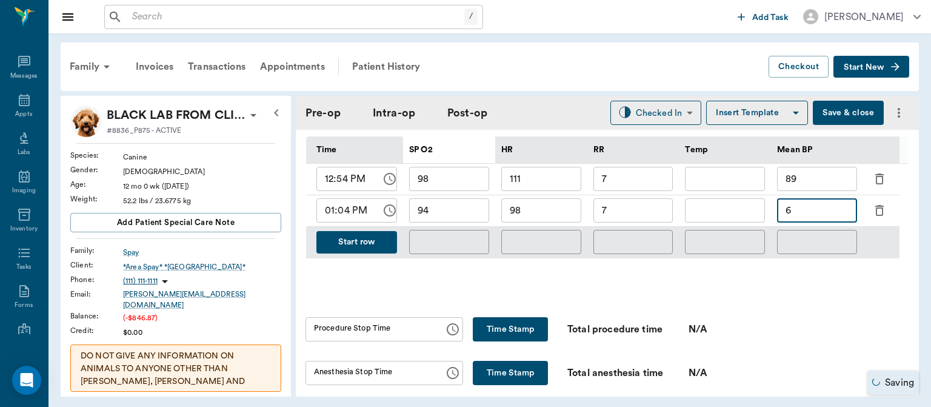
type input "6"
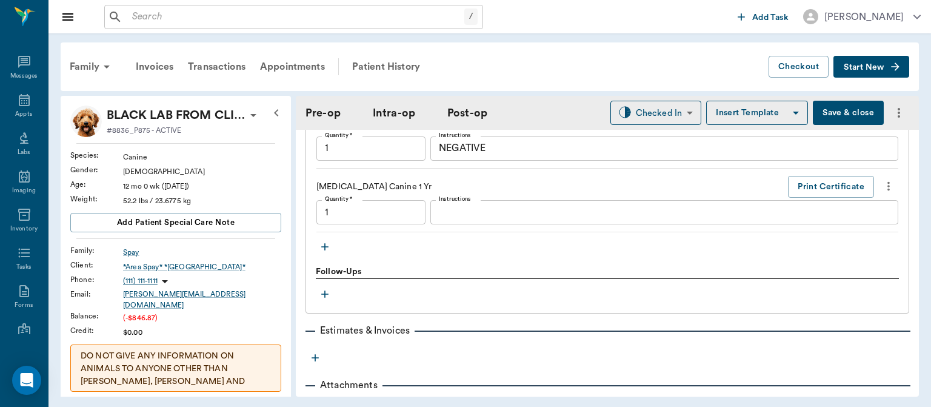
scroll to position [1341, 0]
type input "60"
click at [325, 249] on icon "button" at bounding box center [324, 245] width 7 height 7
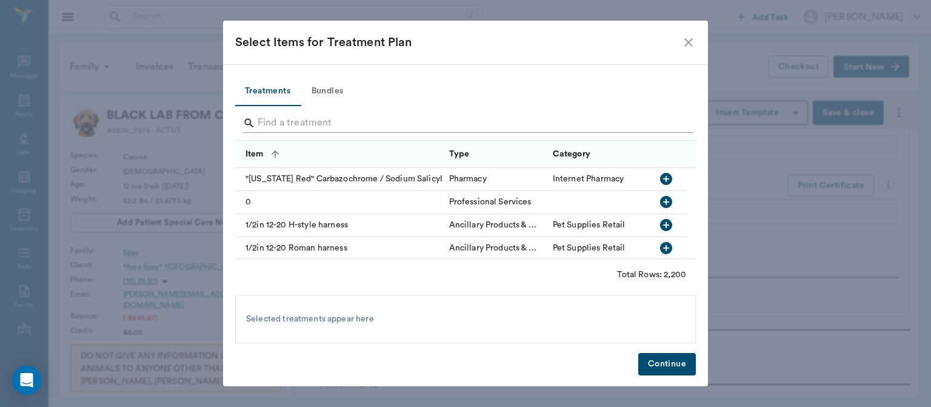
click at [306, 117] on input "Search" at bounding box center [467, 122] width 418 height 19
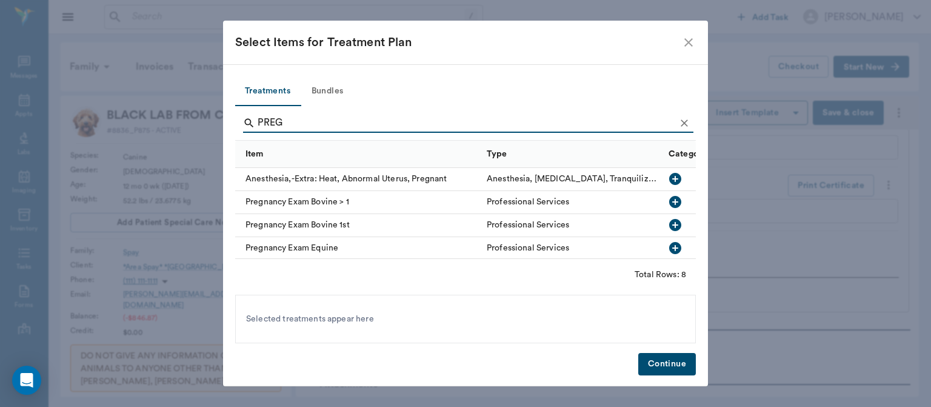
type input "PREG"
click at [686, 168] on div at bounding box center [678, 179] width 36 height 23
click at [689, 165] on div "Category" at bounding box center [688, 154] width 38 height 34
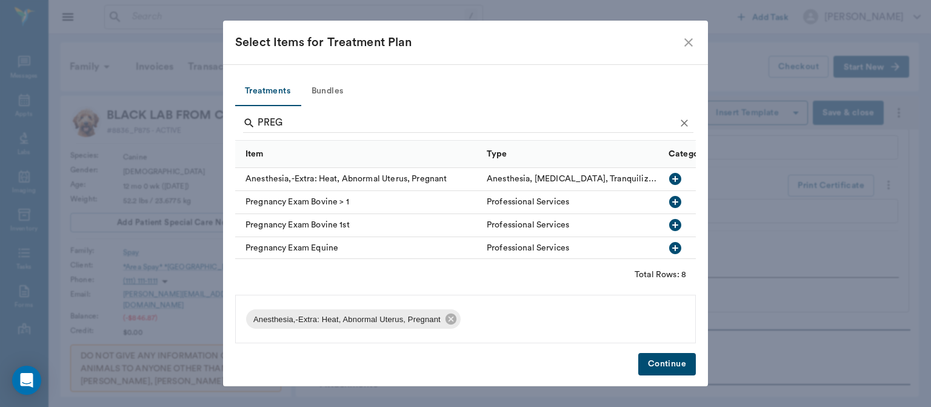
click at [680, 374] on button "Continue" at bounding box center [667, 364] width 58 height 22
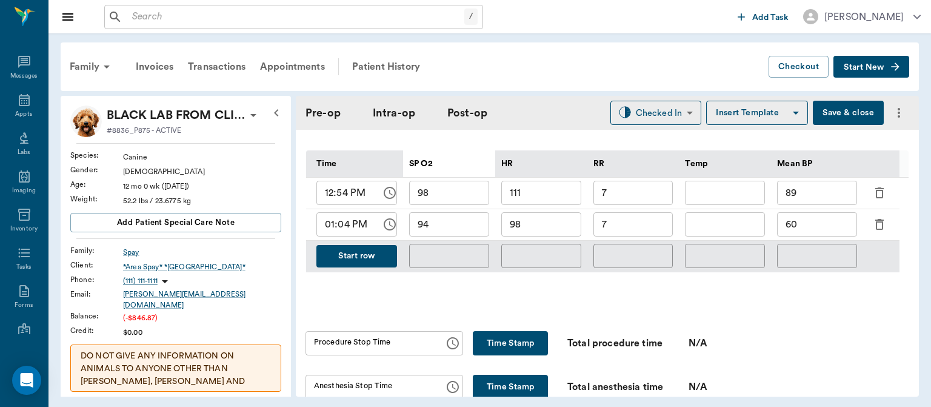
scroll to position [587, 0]
click at [373, 268] on button "Start row" at bounding box center [356, 257] width 81 height 22
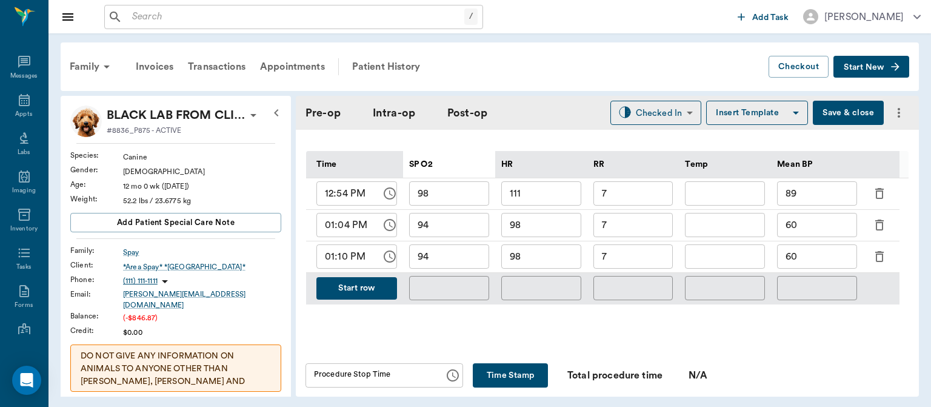
click at [549, 267] on input "98" at bounding box center [541, 256] width 80 height 24
type input "9"
type input "90"
click at [626, 266] on input "7" at bounding box center [634, 256] width 80 height 24
type input "7"
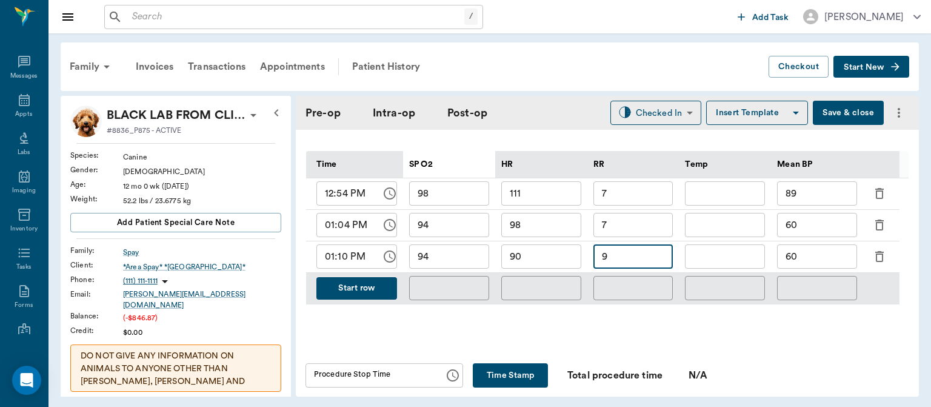
type input "9"
click at [838, 106] on button "Save & close" at bounding box center [848, 113] width 71 height 24
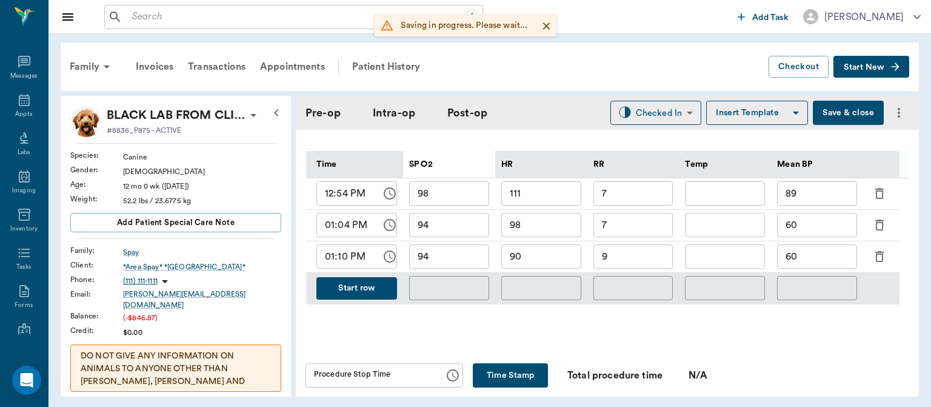
type input "1.00"
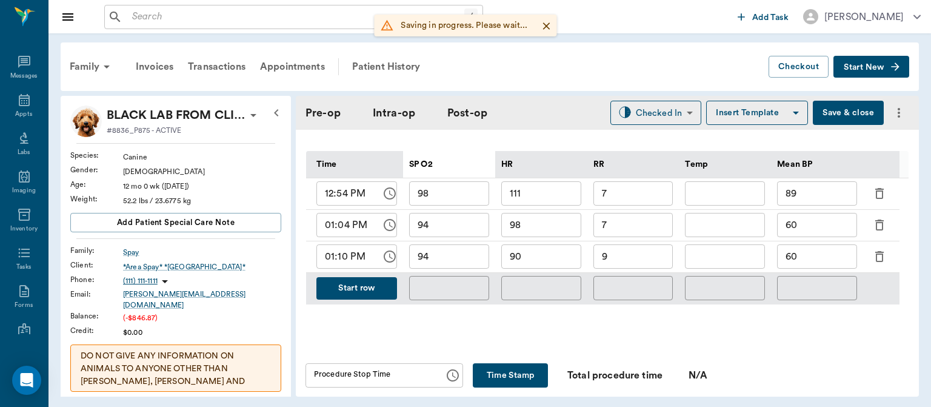
type input "1.00"
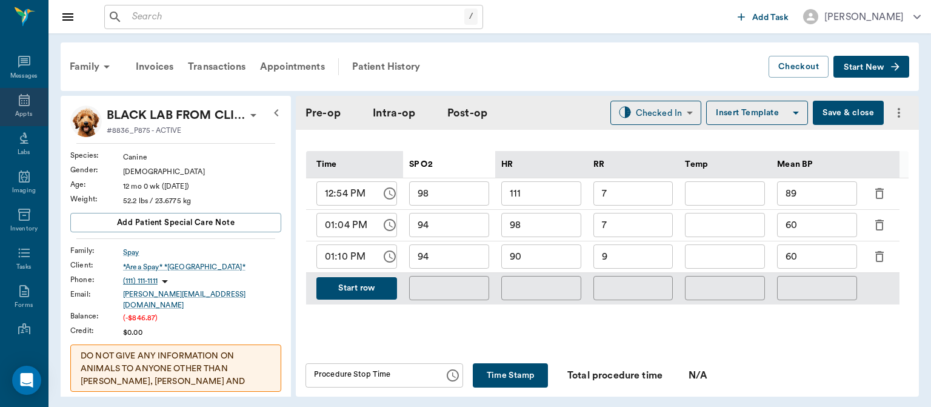
click at [19, 104] on icon at bounding box center [24, 100] width 11 height 12
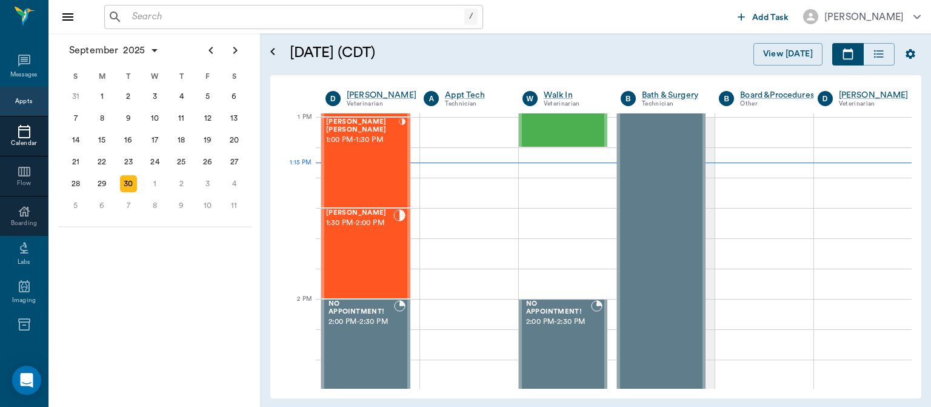
scroll to position [911, 0]
click at [360, 249] on div "Jax [PERSON_NAME] 1:30 PM - 2:00 PM" at bounding box center [359, 253] width 67 height 89
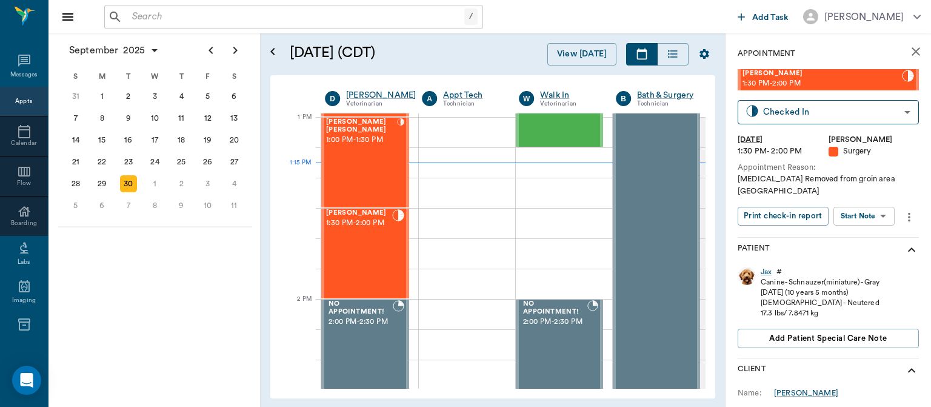
click at [865, 206] on body "/ ​ Add Task Dr. Bert Ellsworth Nectar Messages Appts Calendar Flow Boarding La…" at bounding box center [465, 203] width 931 height 407
click at [852, 252] on button "View Surgery" at bounding box center [855, 249] width 50 height 14
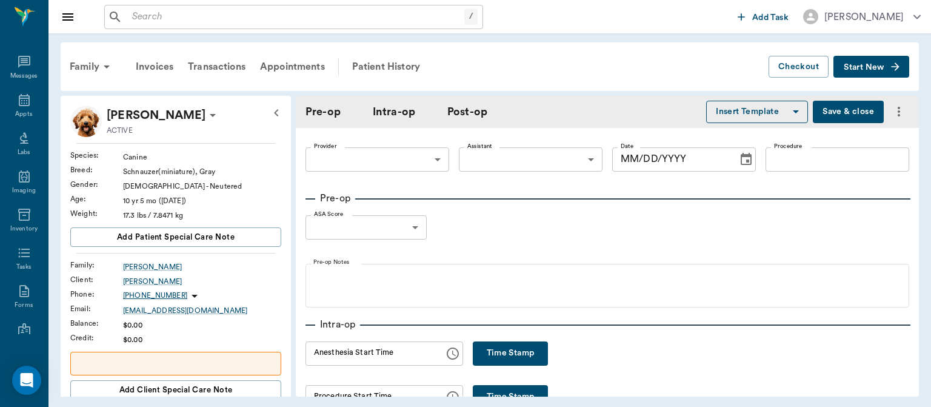
type input "63ec2f075fda476ae8351a4d"
type input "63ec2e7e52e12b0ba117b124"
type input "[MEDICAL_DATA] L GROIN"
type input "2"
radio input "true"
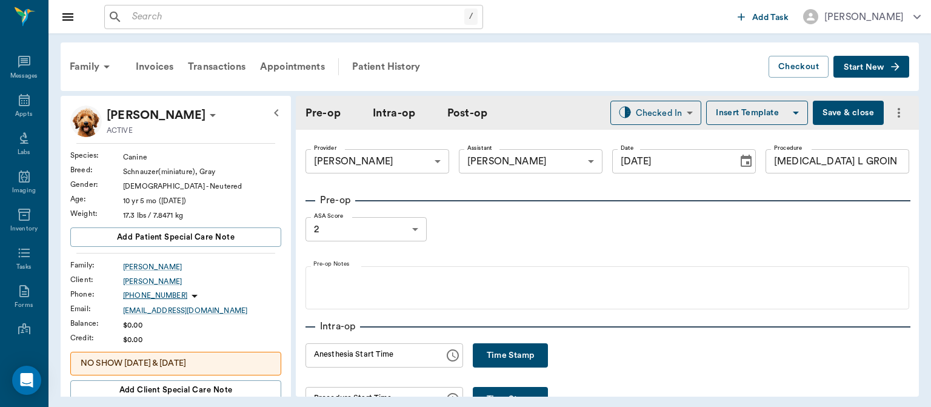
type input "[DATE]"
click at [500, 354] on button "Time Stamp" at bounding box center [510, 355] width 75 height 24
type input "01:15 PM"
click at [314, 232] on body "/ ​ Add Task Dr. Bert Ellsworth Nectar Messages Appts Labs Imaging Inventory Ta…" at bounding box center [465, 203] width 931 height 407
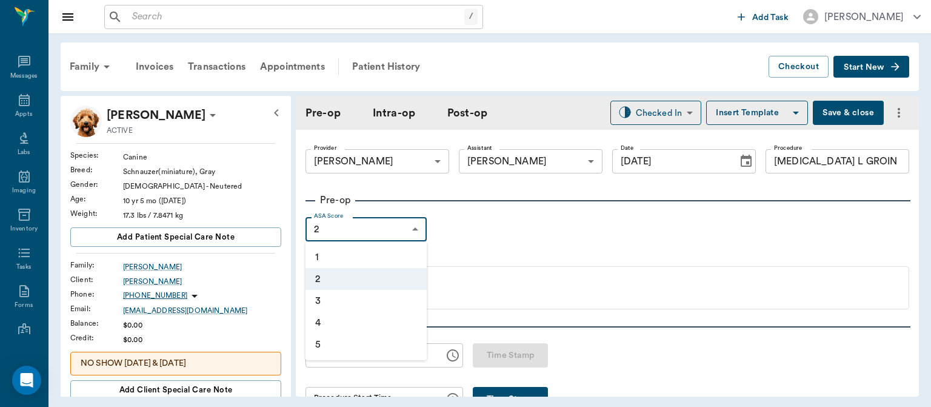
click at [318, 258] on li "1" at bounding box center [366, 257] width 121 height 22
type input "1"
click at [837, 112] on button "Save & close" at bounding box center [848, 113] width 71 height 24
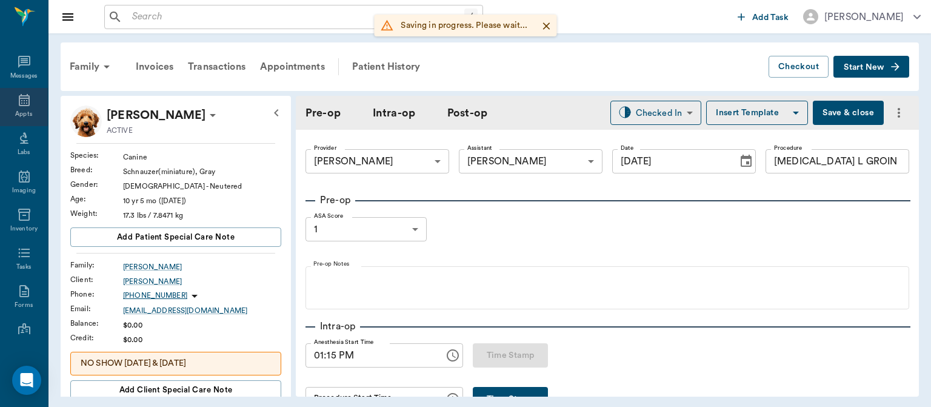
click at [23, 113] on div "Appts" at bounding box center [23, 114] width 17 height 9
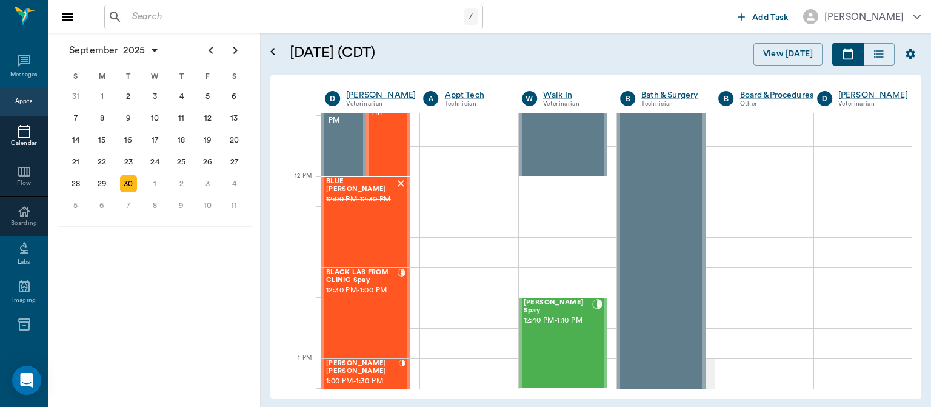
scroll to position [670, 0]
click at [360, 312] on div "BLACK LAB FROM CLINIC Spay 12:30 PM - 1:00 PM" at bounding box center [362, 312] width 72 height 89
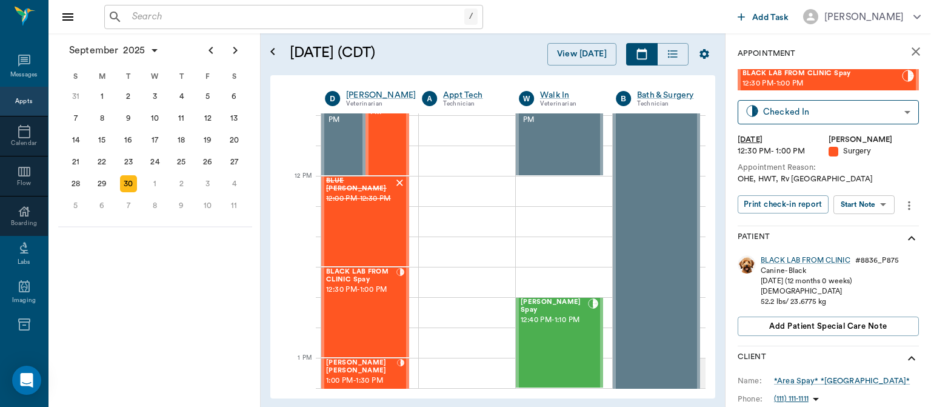
click at [875, 207] on body "/ ​ Add Task Dr. Bert Ellsworth Nectar Messages Appts Calendar Flow Boarding La…" at bounding box center [465, 203] width 931 height 407
click at [863, 247] on button "View Surgery" at bounding box center [855, 249] width 50 height 14
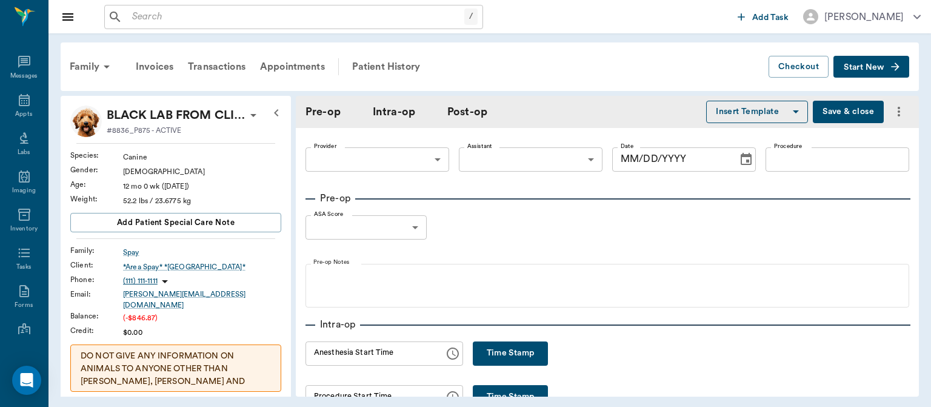
type input "63ec2f075fda476ae8351a4d"
type input "63ec2e7e52e12b0ba117b124"
type input "SPAY"
type input "1"
radio input "true"
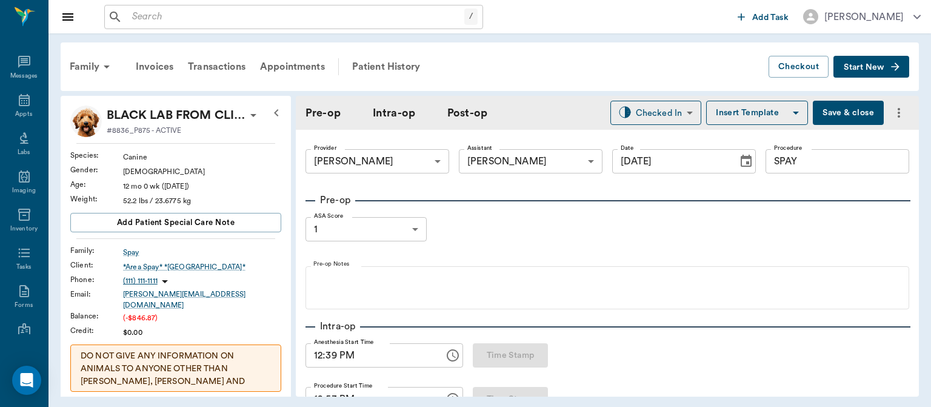
type input "[DATE]"
type input "12:39 PM"
type input "12:53 PM"
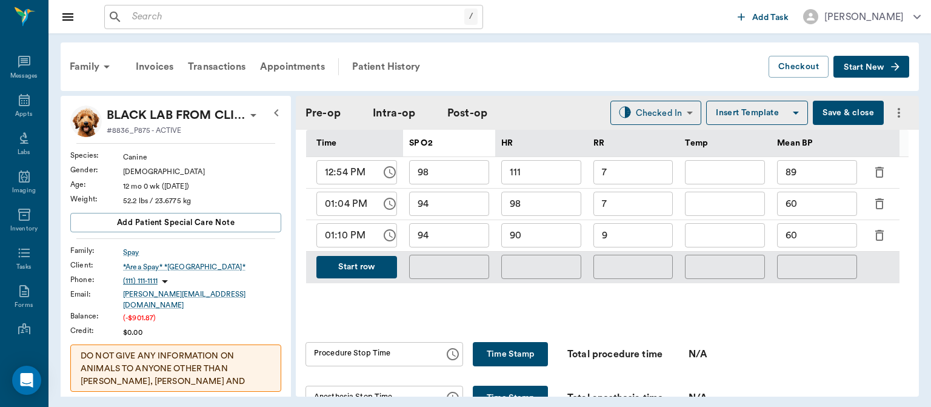
scroll to position [607, 0]
click at [369, 279] on button "Start row" at bounding box center [356, 267] width 81 height 22
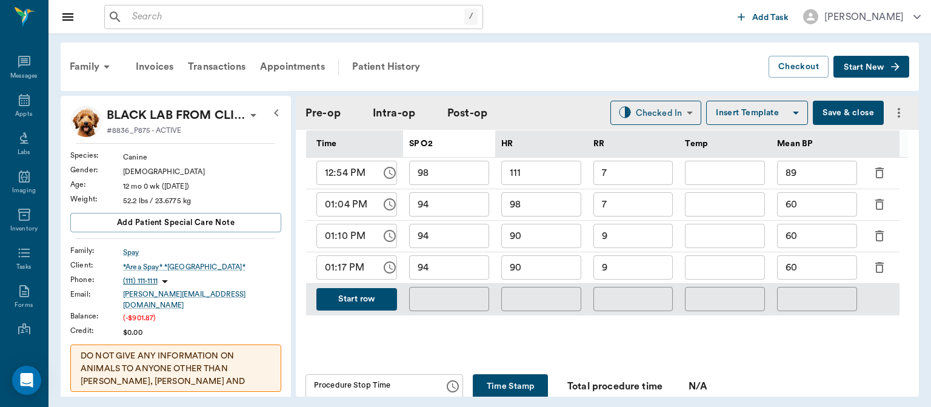
click at [552, 275] on input "90" at bounding box center [541, 267] width 80 height 24
type input "92"
click at [635, 278] on input "9" at bounding box center [634, 267] width 80 height 24
type input "9"
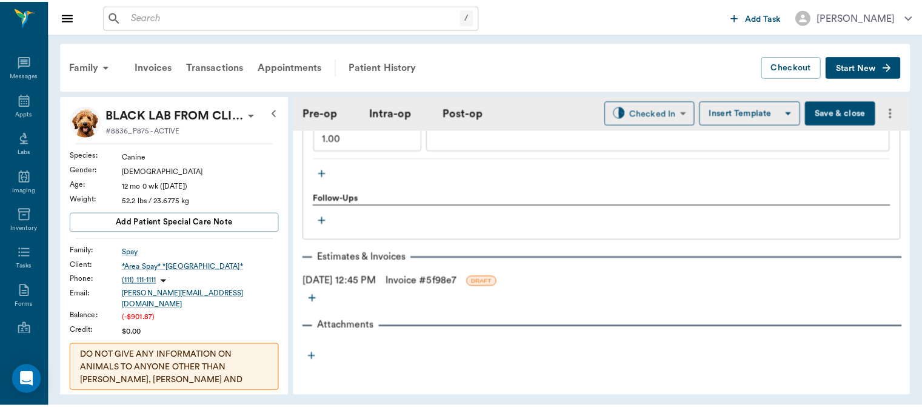
scroll to position [1542, 0]
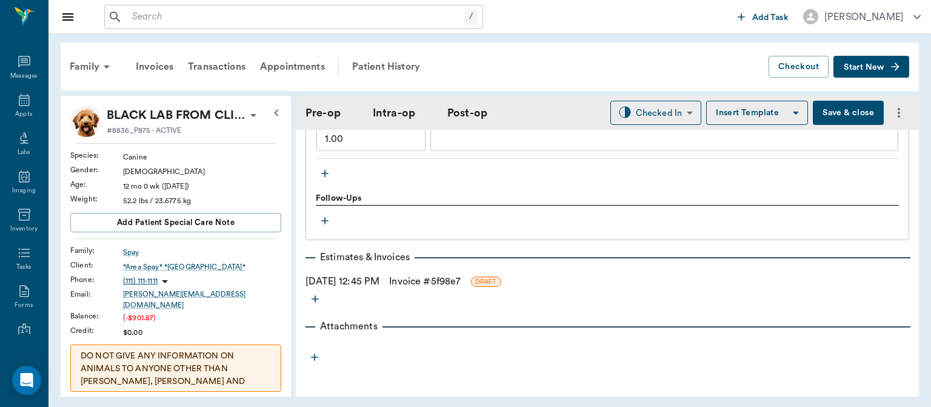
type input "7"
click at [440, 283] on link "Invoice # 5f98e7" at bounding box center [425, 281] width 72 height 15
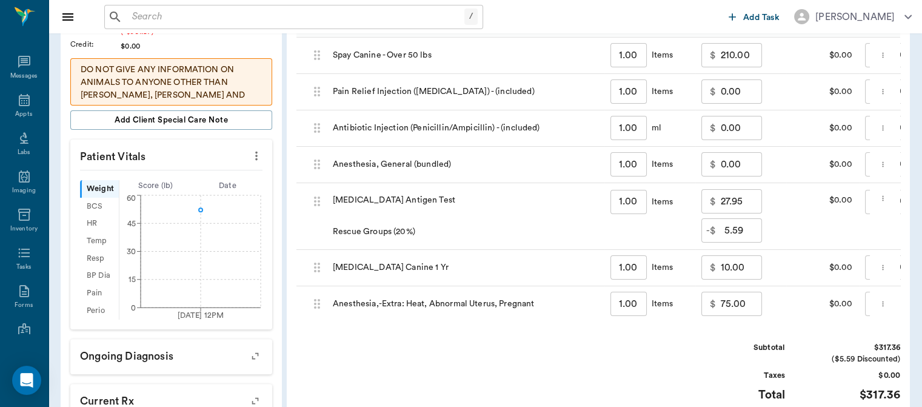
scroll to position [291, 0]
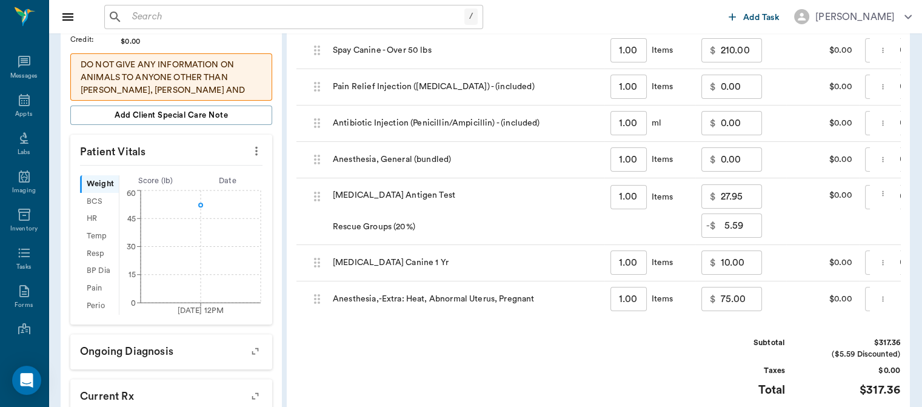
click at [728, 303] on input "75.00" at bounding box center [741, 299] width 41 height 24
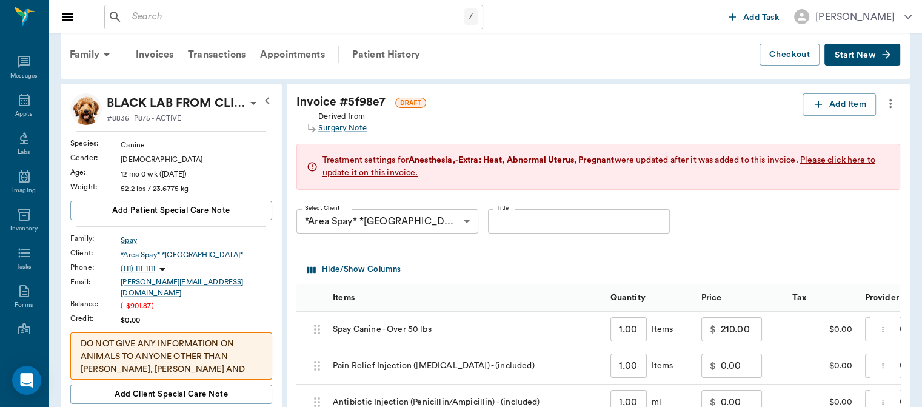
scroll to position [0, 0]
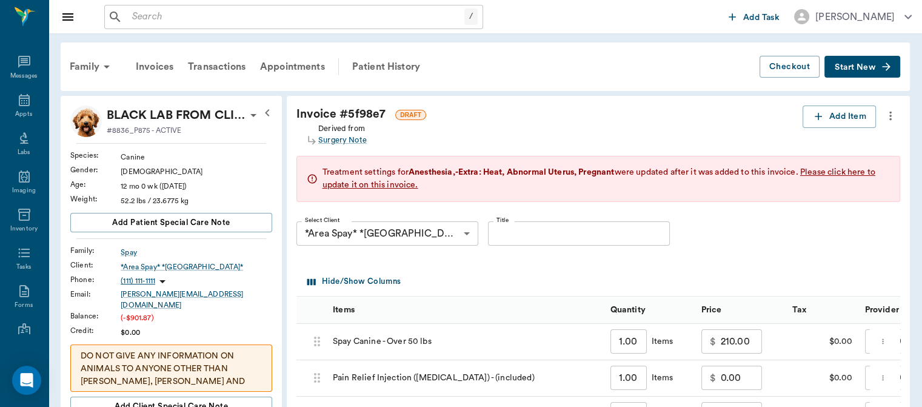
type input "35.00"
click at [838, 116] on button "Add Item" at bounding box center [839, 116] width 73 height 22
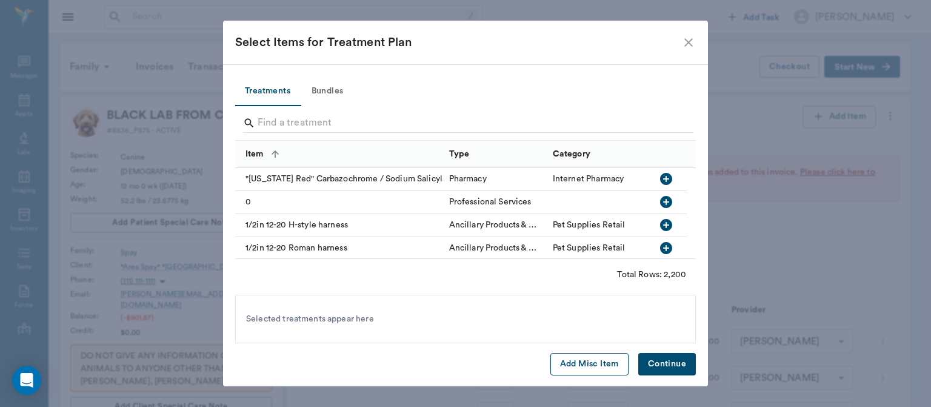
click at [597, 369] on button "Add Misc Item" at bounding box center [589, 364] width 78 height 22
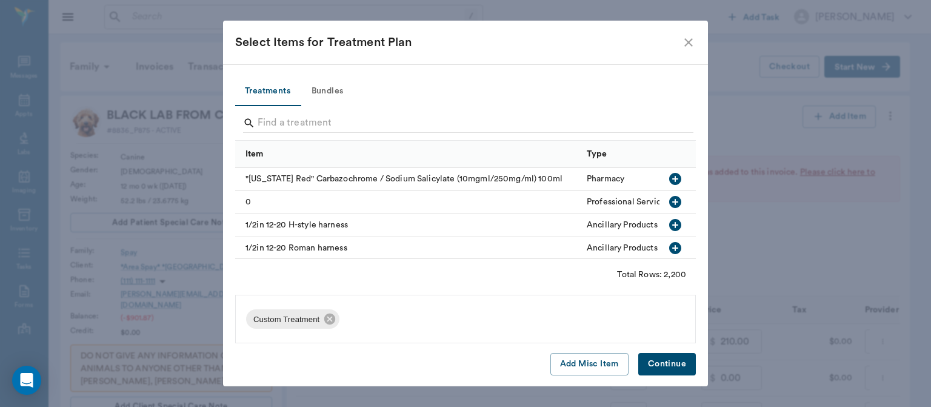
click at [675, 363] on button "Continue" at bounding box center [667, 364] width 58 height 22
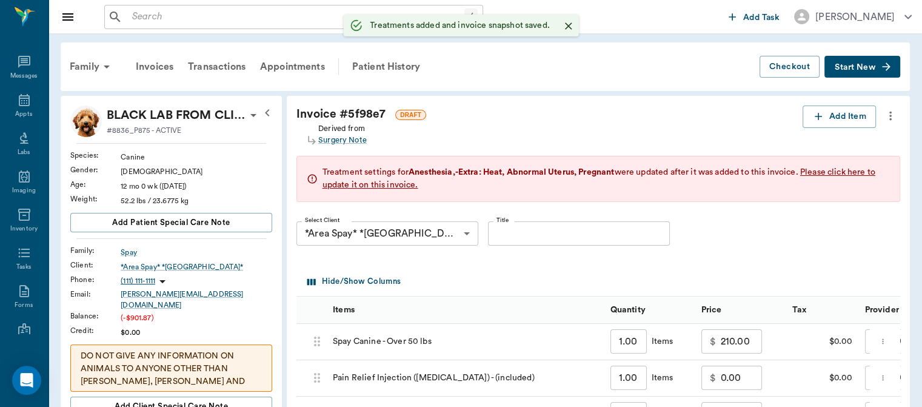
type input "1.00"
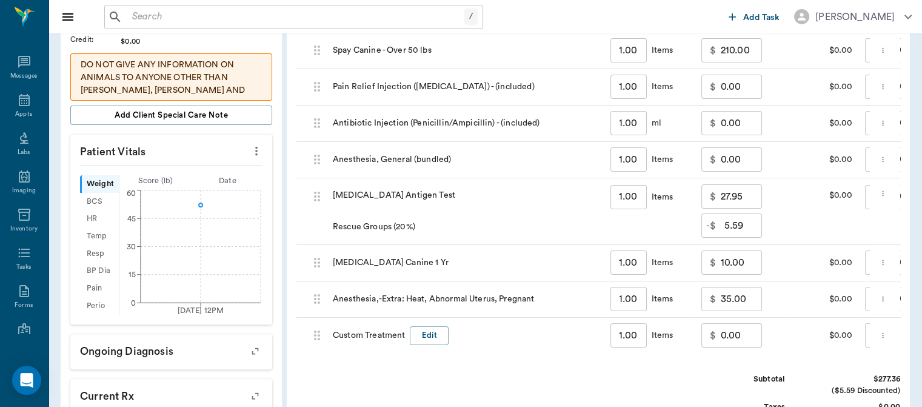
scroll to position [299, 0]
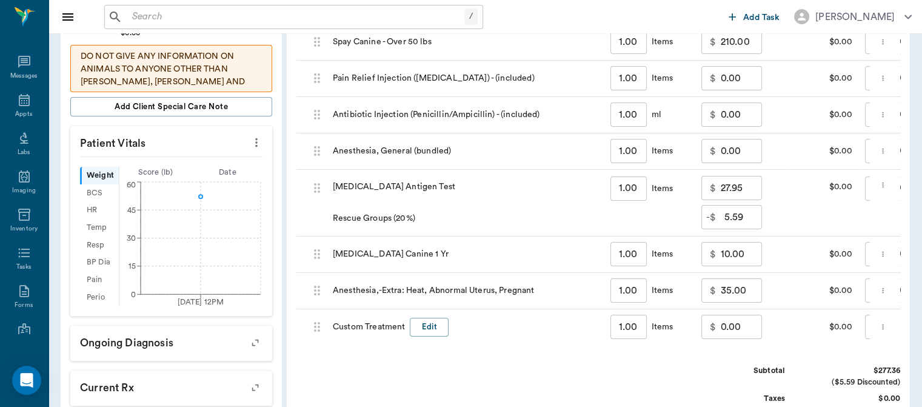
click at [735, 330] on input "0.00" at bounding box center [741, 327] width 41 height 24
click at [426, 327] on button "Edit" at bounding box center [429, 327] width 39 height 19
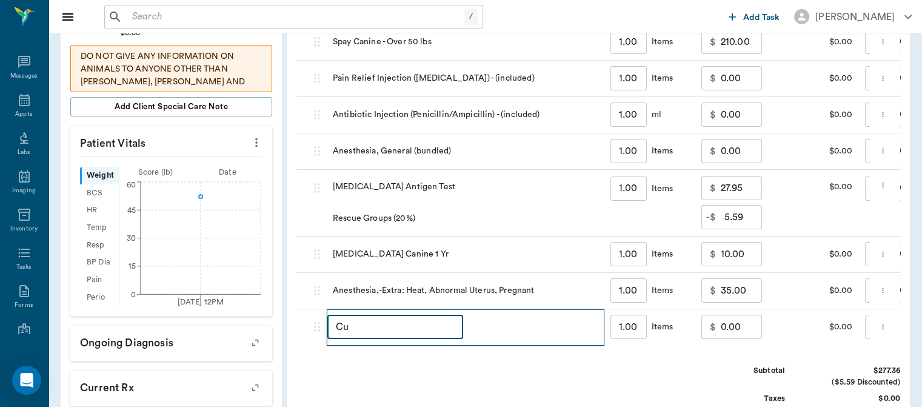
type input "C"
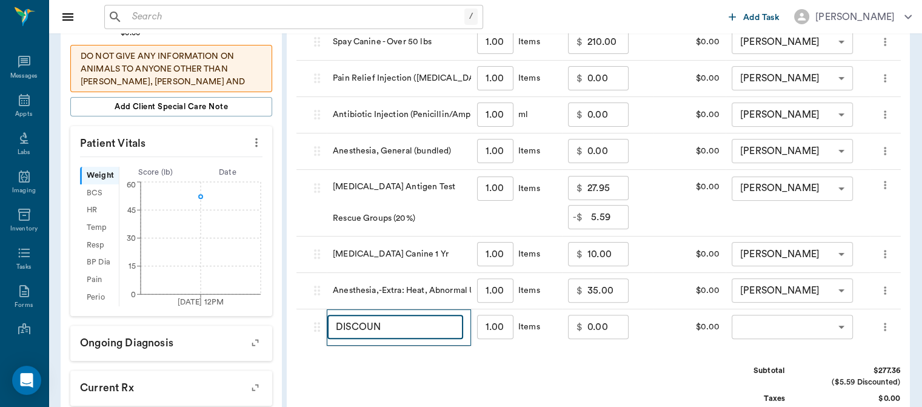
type input "DISCOUNT"
click at [594, 332] on input "0.00" at bounding box center [607, 327] width 41 height 24
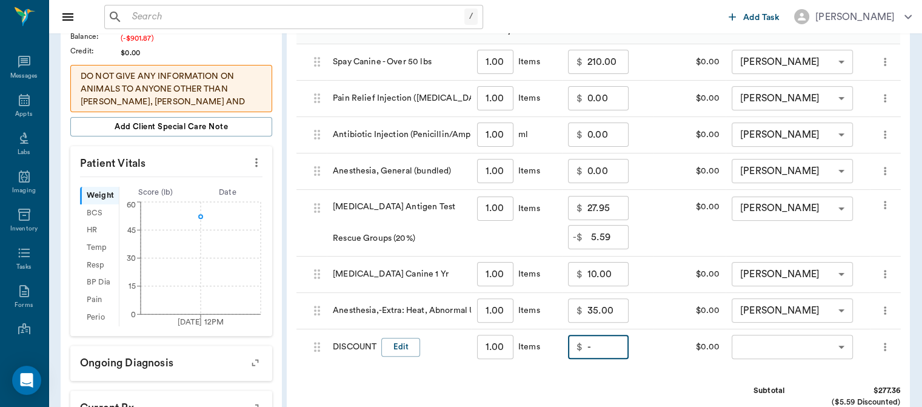
scroll to position [284, 0]
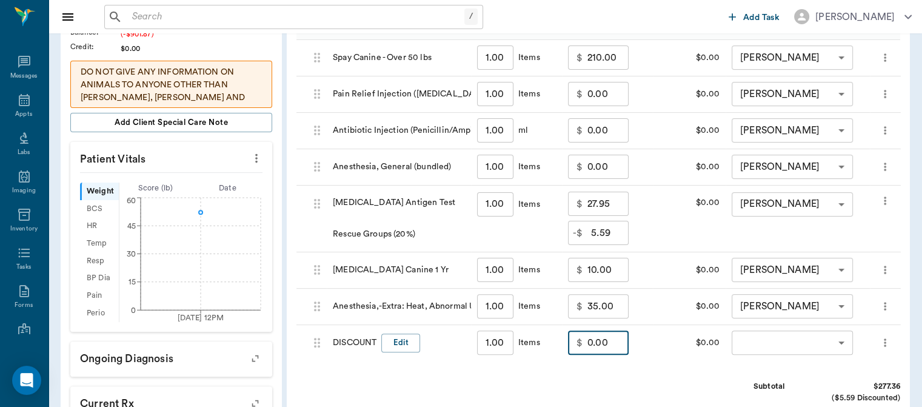
click at [579, 344] on p "$" at bounding box center [580, 342] width 6 height 15
click at [589, 342] on input "0.00" at bounding box center [607, 342] width 41 height 24
type input "-56.59"
click at [793, 339] on body "/ ​ Add Task Dr. Bert Ellsworth Nectar Messages Appts Labs Imaging Inventory Ta…" at bounding box center [461, 163] width 922 height 895
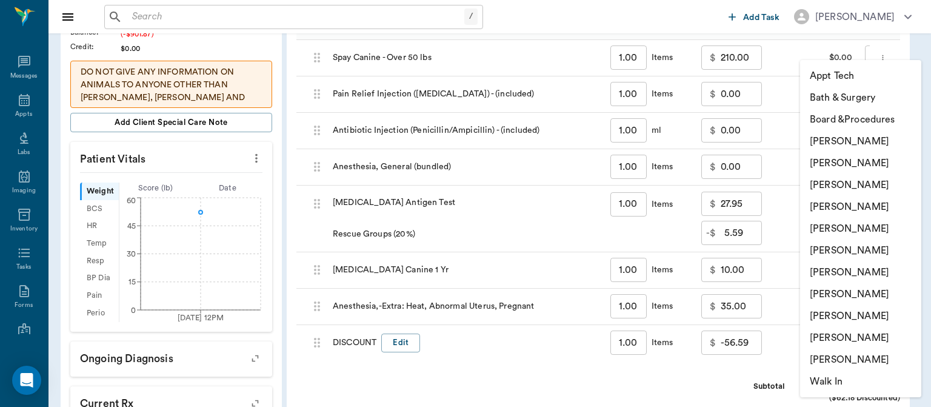
click at [864, 187] on li "Daniel Virnala" at bounding box center [860, 185] width 121 height 22
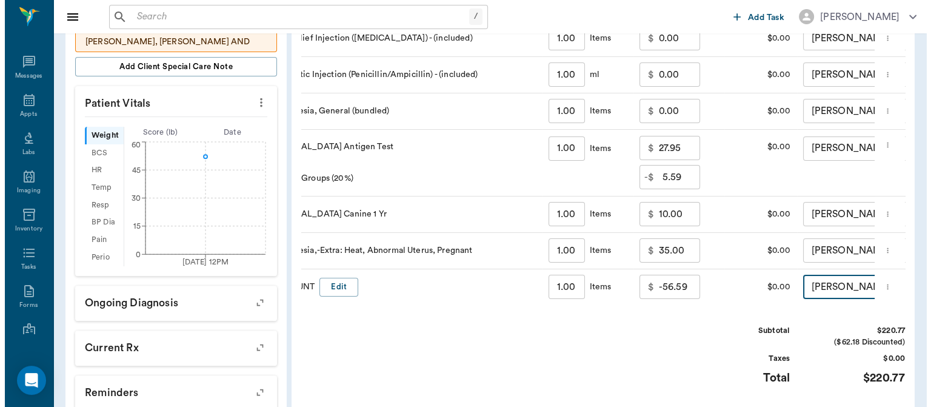
scroll to position [0, 69]
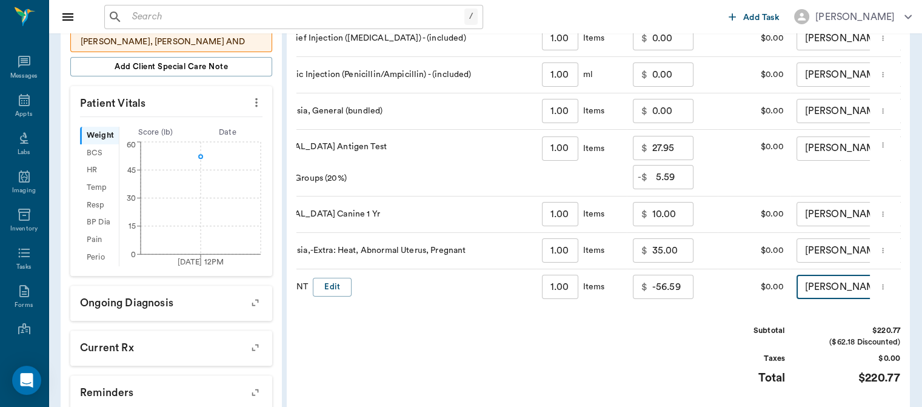
click at [842, 289] on body "/ ​ Add Task Dr. Bert Ellsworth Nectar Messages Appts Labs Imaging Inventory Ta…" at bounding box center [461, 107] width 922 height 895
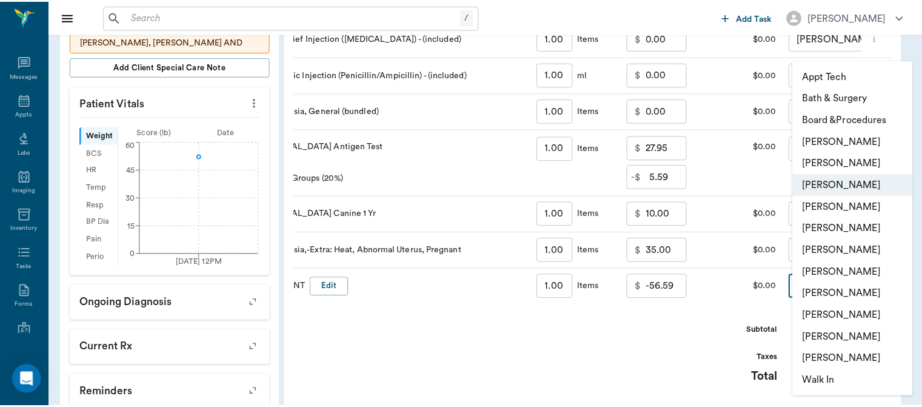
scroll to position [0, 0]
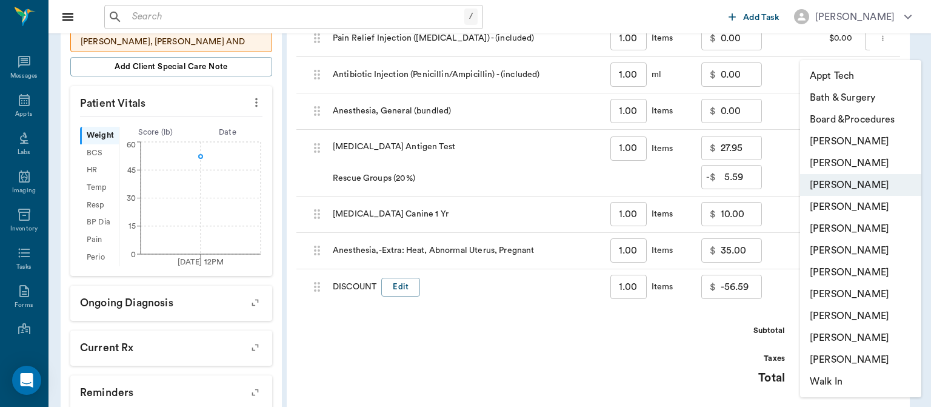
click at [868, 213] on li "[PERSON_NAME]" at bounding box center [860, 207] width 121 height 22
type input "none-63ec2f075fda476ae8351a4d"
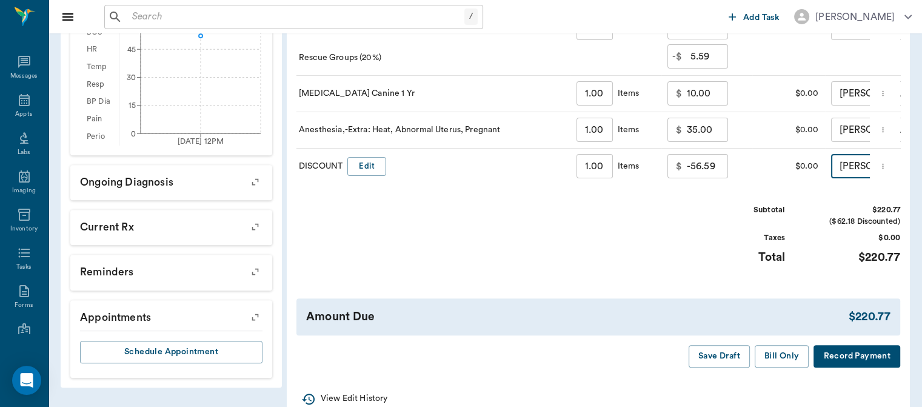
scroll to position [461, 0]
click at [731, 366] on button "Save Draft" at bounding box center [719, 355] width 61 height 22
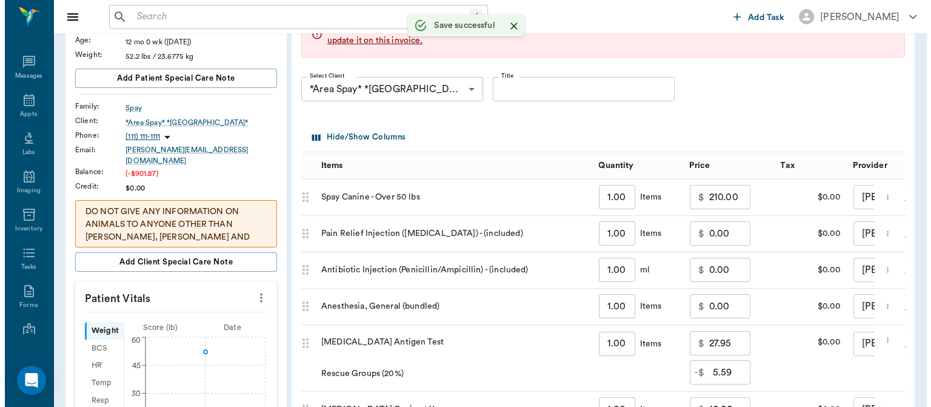
scroll to position [0, 0]
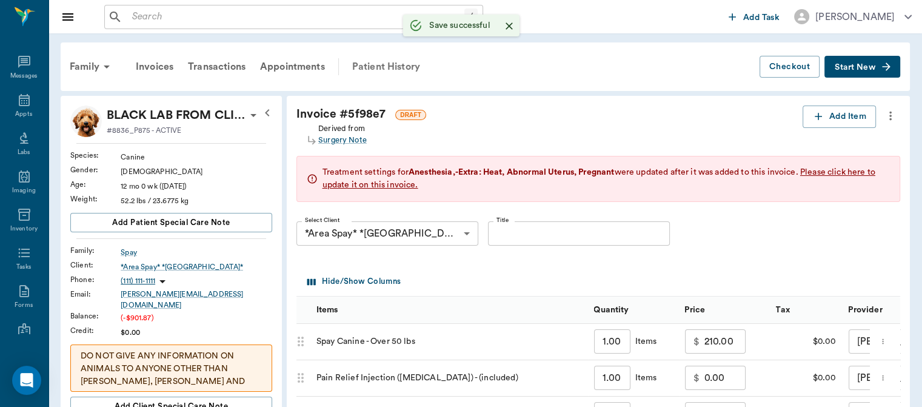
click at [376, 68] on div "Patient History" at bounding box center [386, 66] width 82 height 29
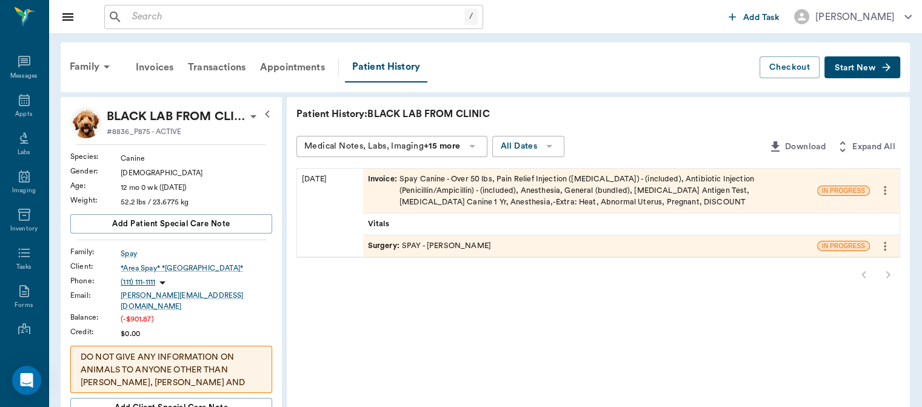
click at [385, 242] on span "Surgery :" at bounding box center [385, 246] width 34 height 12
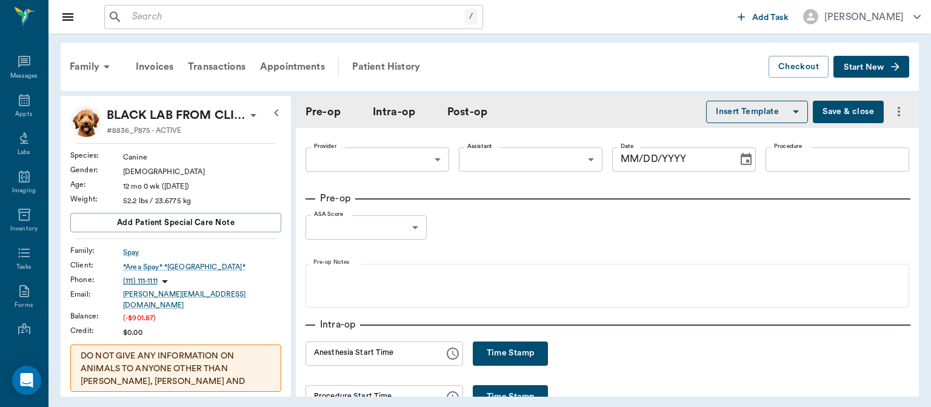
type input "63ec2f075fda476ae8351a4d"
type input "63ec2e7e52e12b0ba117b124"
type input "SPAY"
type input "1"
radio input "true"
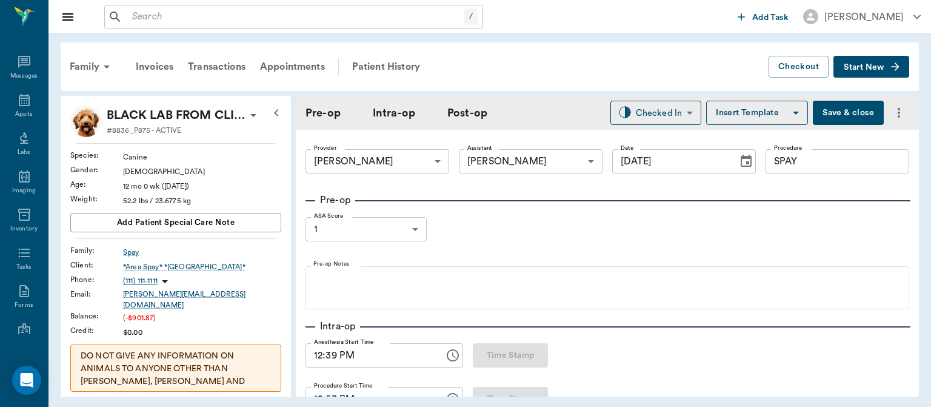
type input "[DATE]"
type input "12:39 PM"
type input "12:53 PM"
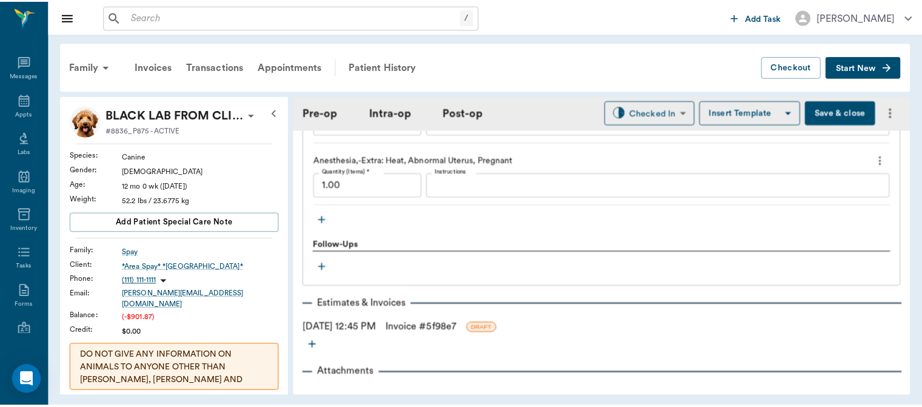
scroll to position [1542, 0]
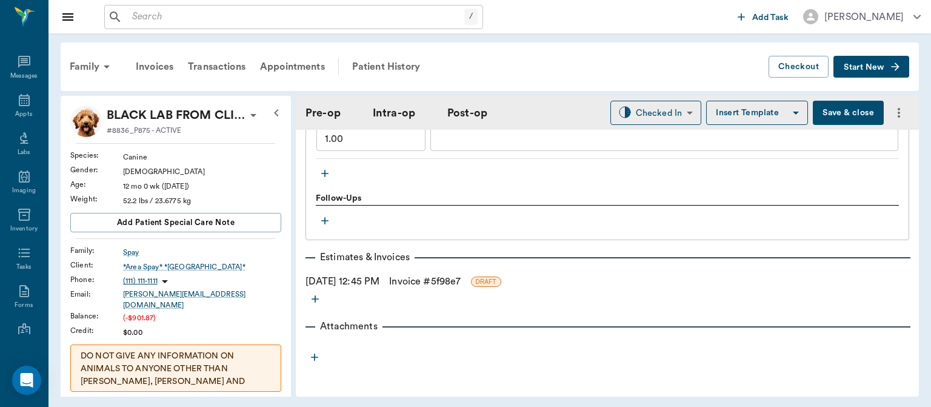
click at [461, 285] on link "Invoice # 5f98e7" at bounding box center [425, 281] width 72 height 15
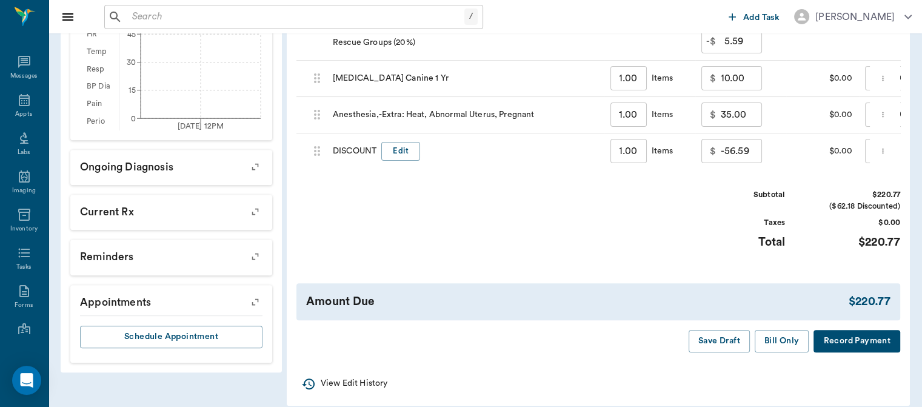
scroll to position [481, 0]
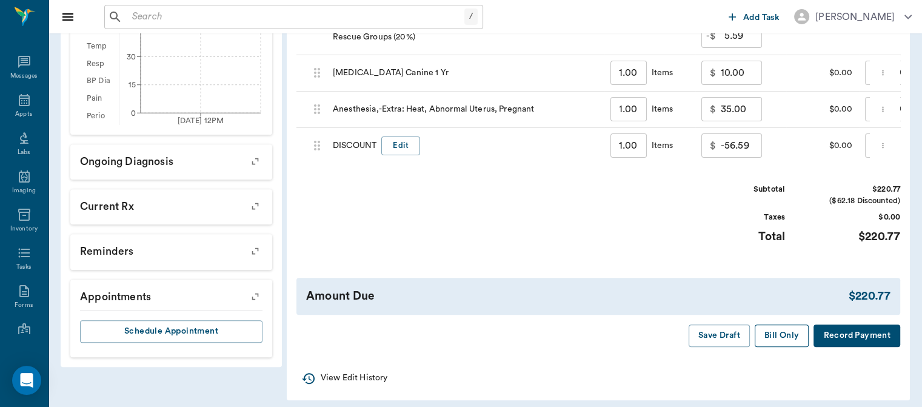
click at [785, 347] on button "Bill Only" at bounding box center [782, 335] width 55 height 22
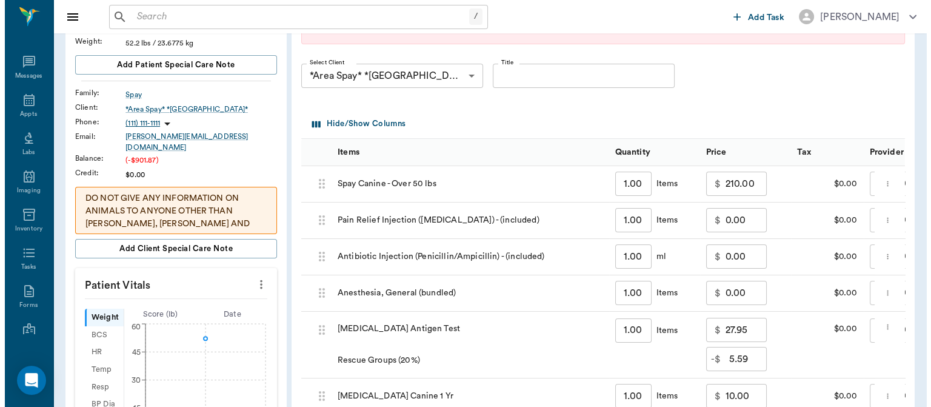
scroll to position [0, 0]
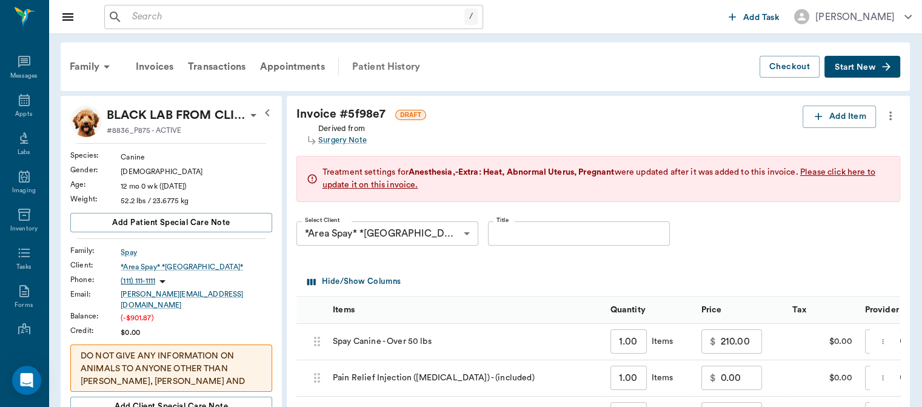
click at [404, 70] on div "Patient History" at bounding box center [386, 66] width 82 height 29
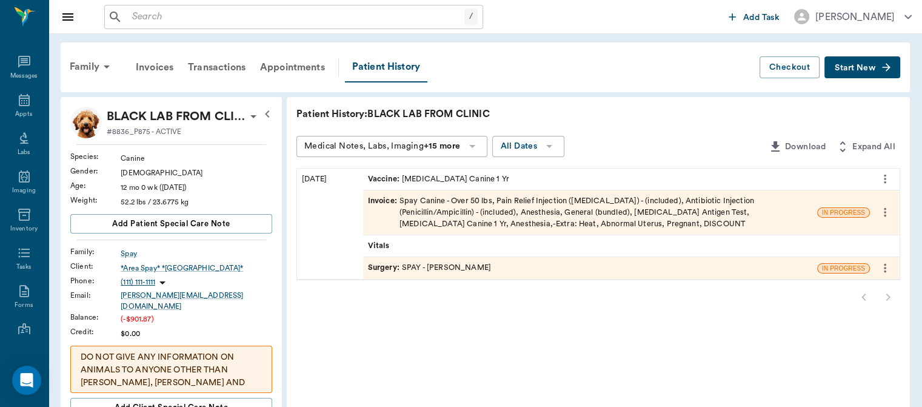
click at [393, 267] on span "Surgery :" at bounding box center [385, 268] width 34 height 12
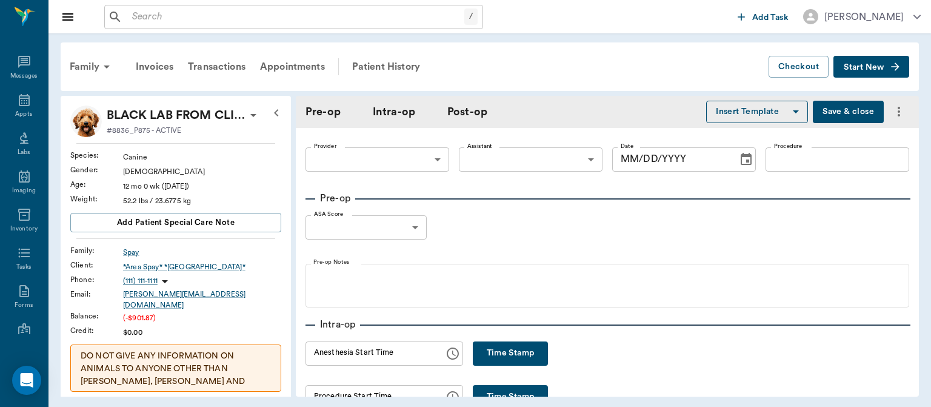
type input "63ec2f075fda476ae8351a4d"
type input "63ec2e7e52e12b0ba117b124"
type input "SPAY"
type input "1"
radio input "true"
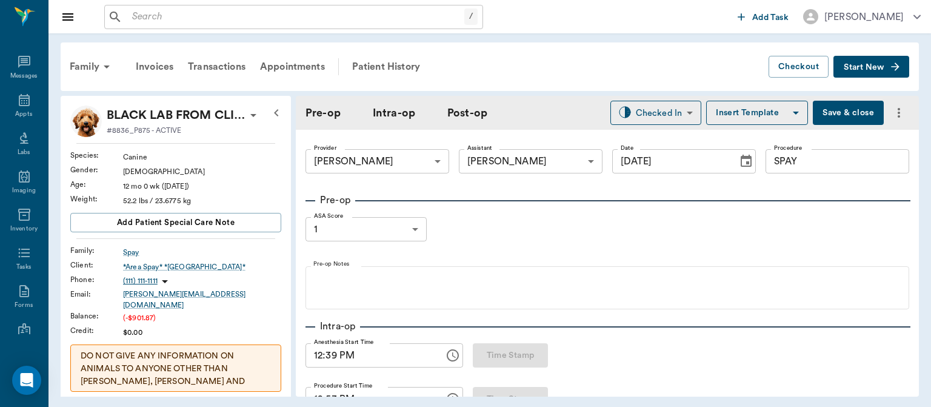
type input "[DATE]"
type input "12:39 PM"
type input "12:53 PM"
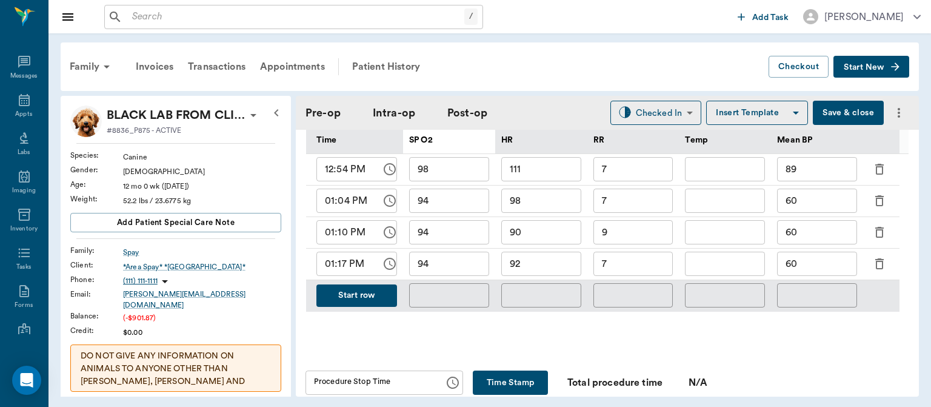
scroll to position [599, 0]
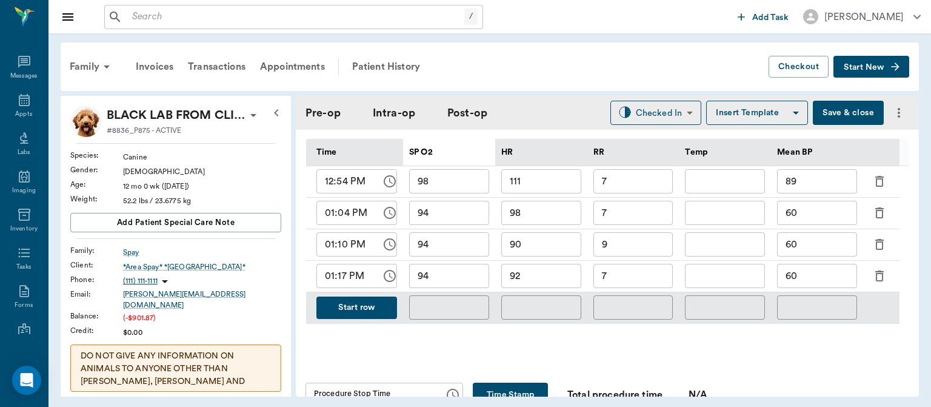
click at [805, 285] on input "60" at bounding box center [817, 276] width 80 height 24
type input "6"
click at [812, 247] on input "60" at bounding box center [817, 244] width 80 height 24
type input "6"
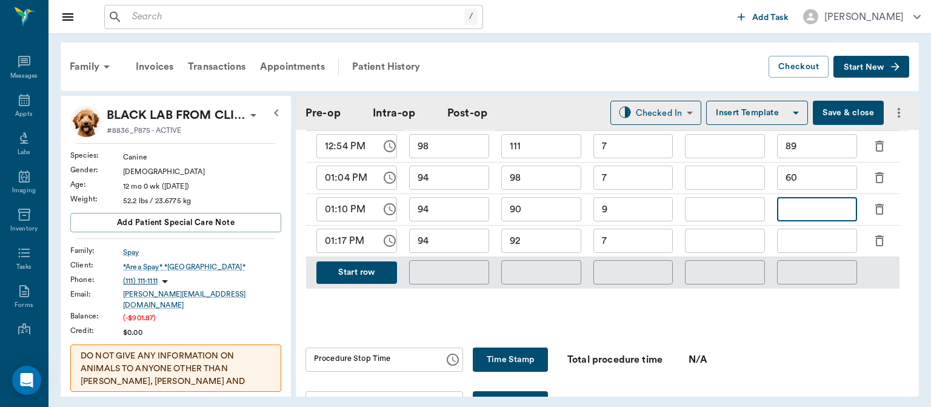
scroll to position [636, 0]
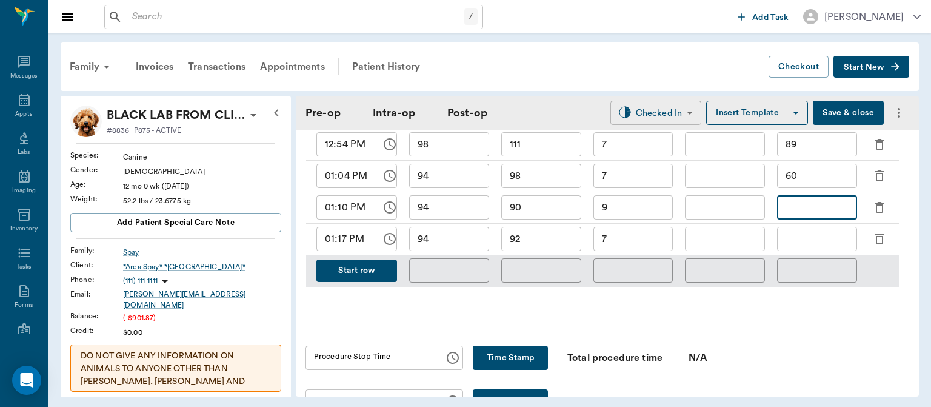
click at [654, 111] on body "/ ​ Add Task Dr. Bert Ellsworth Nectar Messages Appts Labs Imaging Inventory Ta…" at bounding box center [465, 203] width 931 height 407
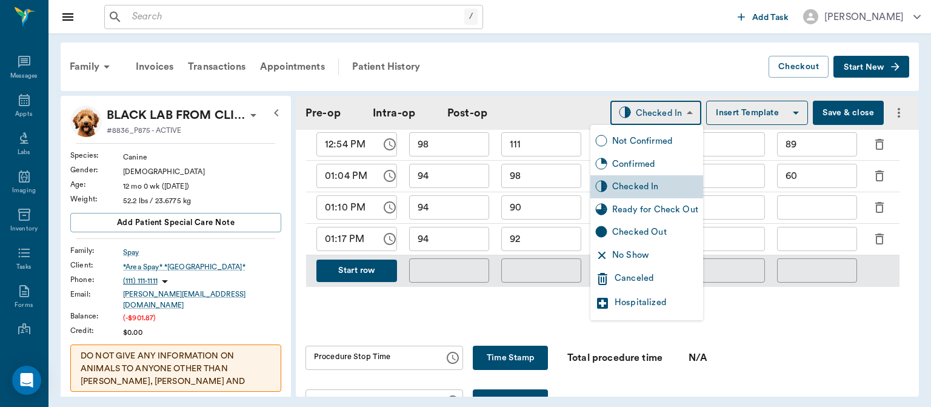
click at [657, 212] on div "Ready for Check Out" at bounding box center [655, 209] width 86 height 13
type input "READY_TO_CHECKOUT"
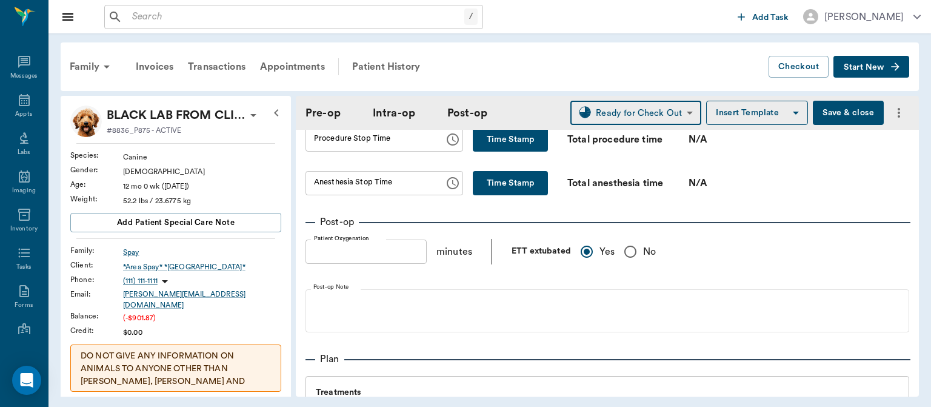
scroll to position [854, 0]
click at [518, 150] on button "Time Stamp" at bounding box center [510, 140] width 75 height 24
type input "01:23 PM"
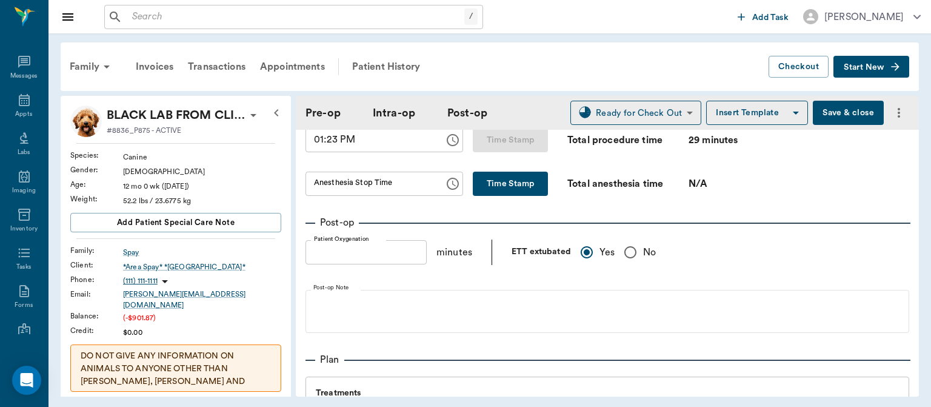
click at [504, 196] on button "Time Stamp" at bounding box center [510, 184] width 75 height 24
type input "01:23 PM"
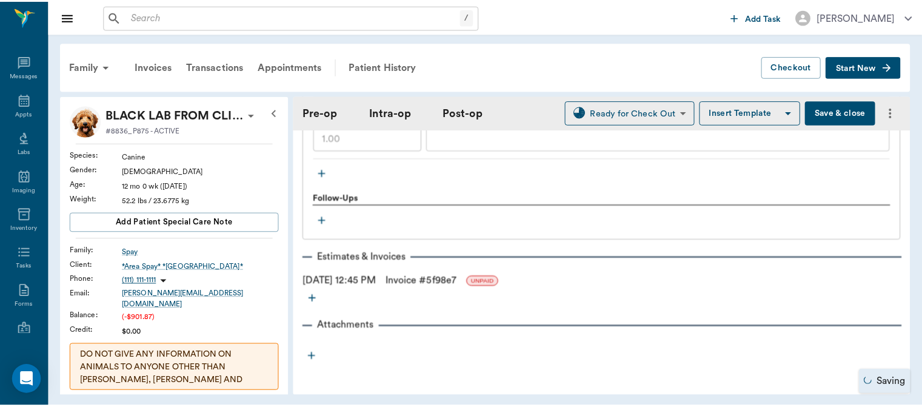
scroll to position [1542, 0]
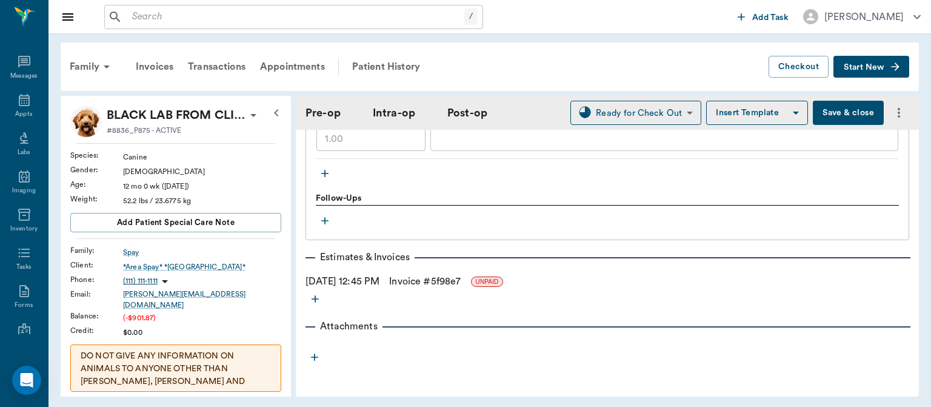
click at [461, 279] on link "Invoice # 5f98e7" at bounding box center [425, 281] width 72 height 15
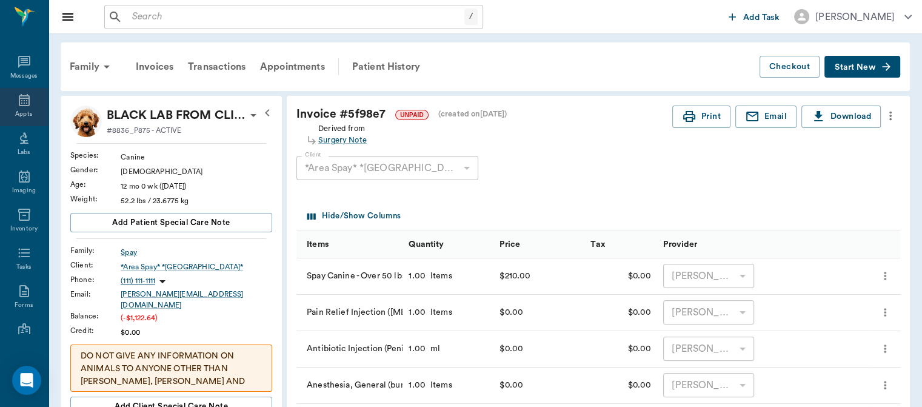
click at [20, 112] on div "Appts" at bounding box center [23, 114] width 17 height 9
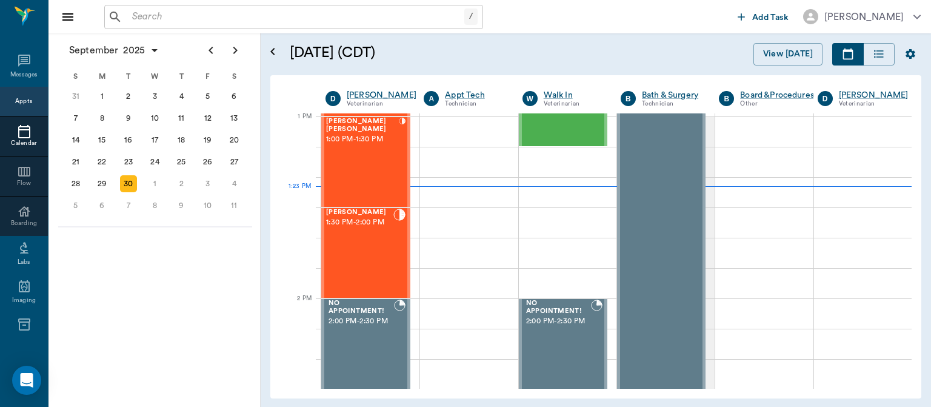
scroll to position [911, 0]
click at [366, 246] on div "Jax [PERSON_NAME] 1:30 PM - 2:00 PM" at bounding box center [359, 253] width 67 height 89
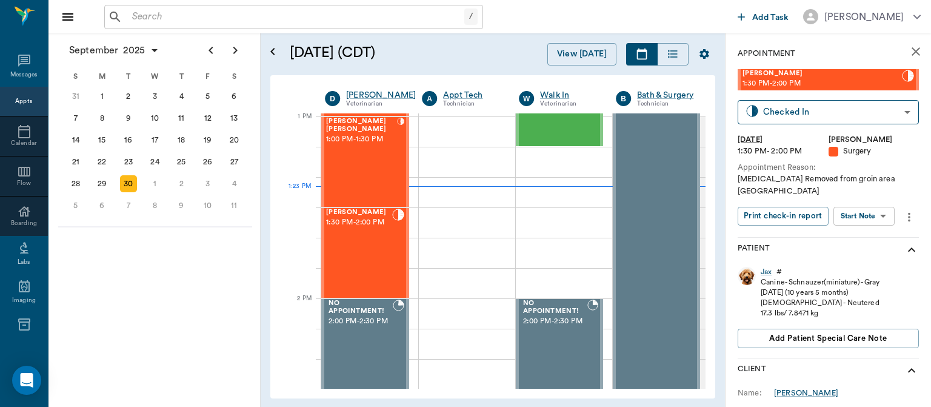
click at [866, 203] on body "/ ​ Add Task Dr. Bert Ellsworth Nectar Messages Appts Calendar Flow Boarding La…" at bounding box center [465, 203] width 931 height 407
click at [868, 252] on button "View Surgery" at bounding box center [855, 249] width 50 height 14
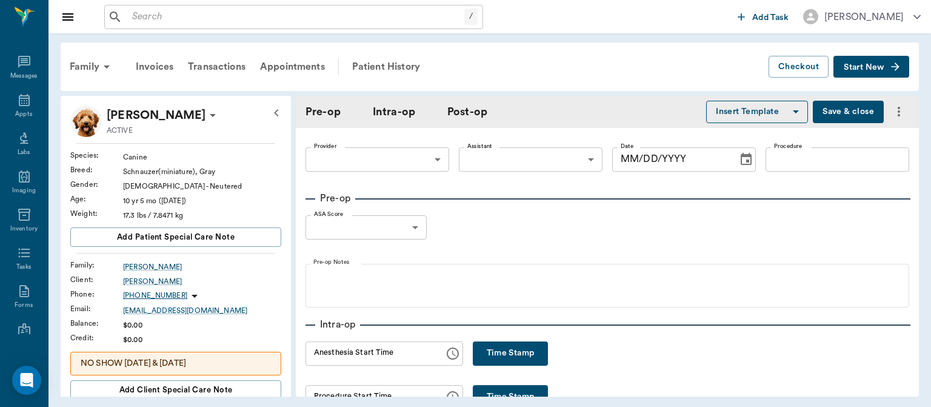
type input "63ec2f075fda476ae8351a4d"
type input "63ec2e7e52e12b0ba117b124"
type input "[MEDICAL_DATA] L GROIN"
type input "1"
radio input "true"
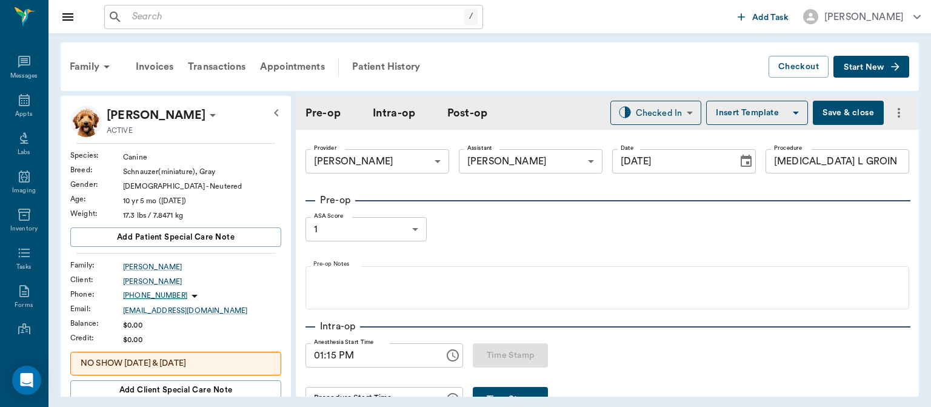
type input "[DATE]"
type input "01:15 PM"
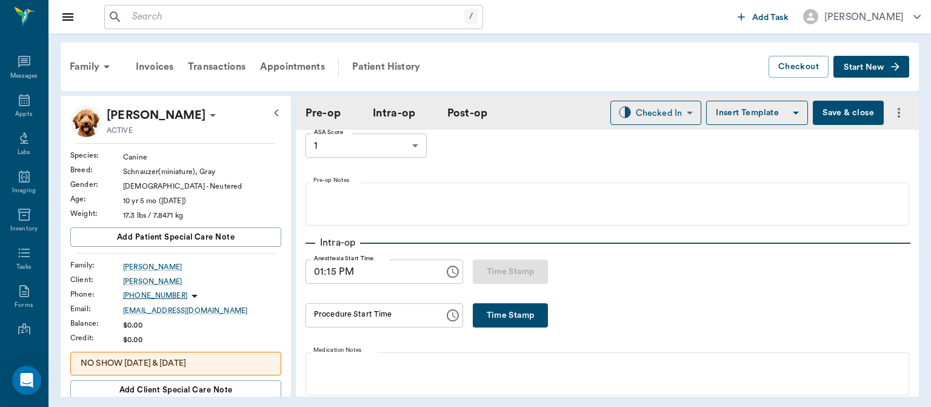
scroll to position [85, 0]
click at [490, 323] on button "Time Stamp" at bounding box center [510, 314] width 75 height 24
type input "01:28 PM"
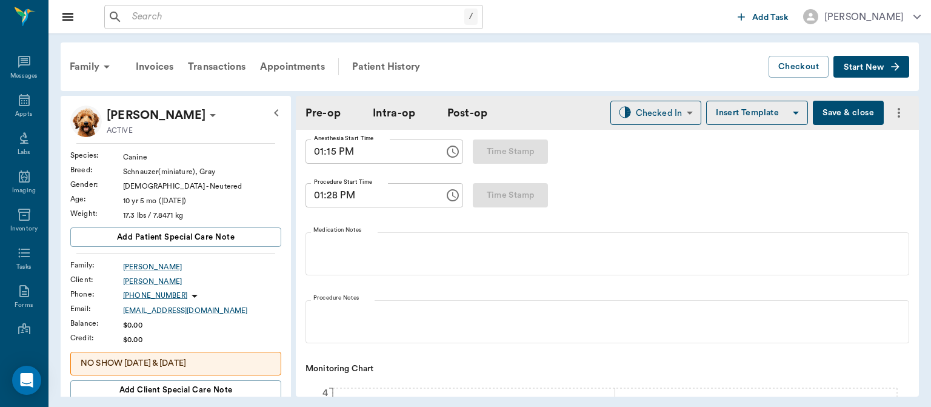
scroll to position [0, 0]
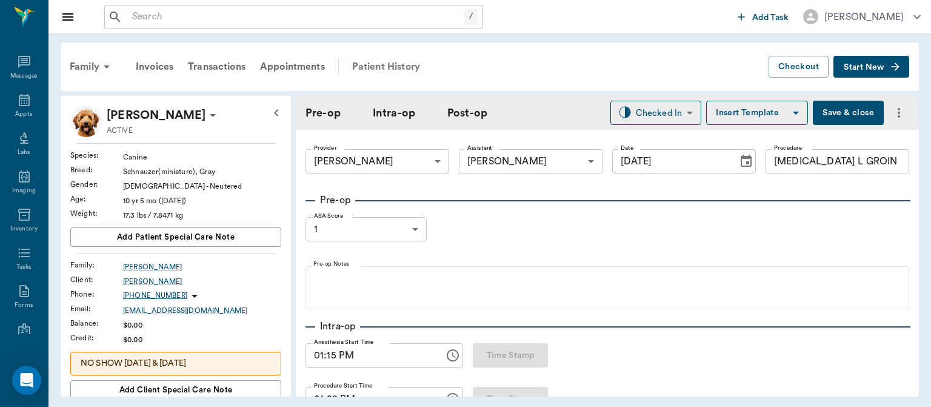
click at [398, 60] on div "Patient History" at bounding box center [386, 66] width 82 height 29
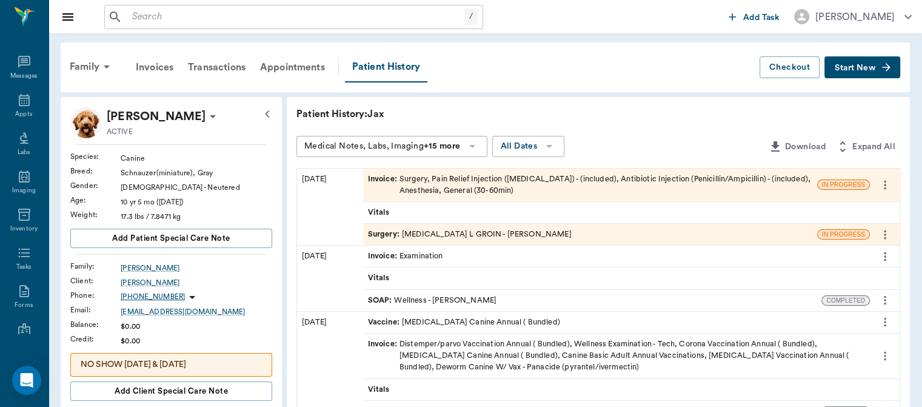
click at [393, 238] on span "Surgery :" at bounding box center [385, 235] width 34 height 12
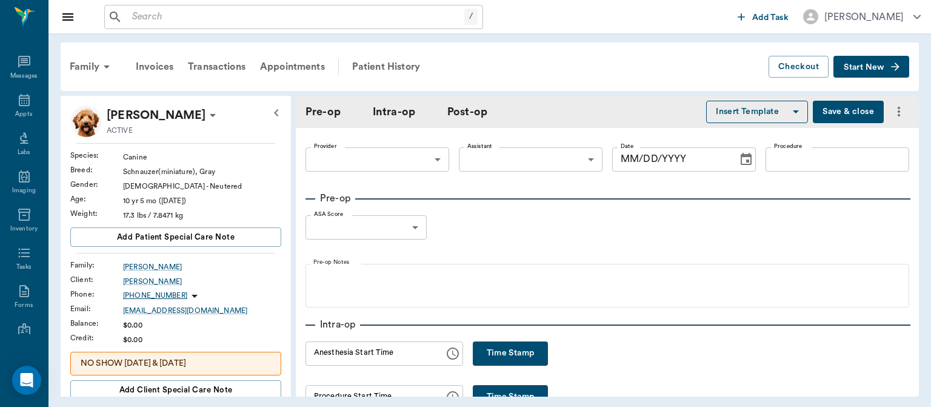
type input "63ec2f075fda476ae8351a4d"
type input "63ec2e7e52e12b0ba117b124"
type input "[MEDICAL_DATA] L GROIN"
type input "1"
radio input "true"
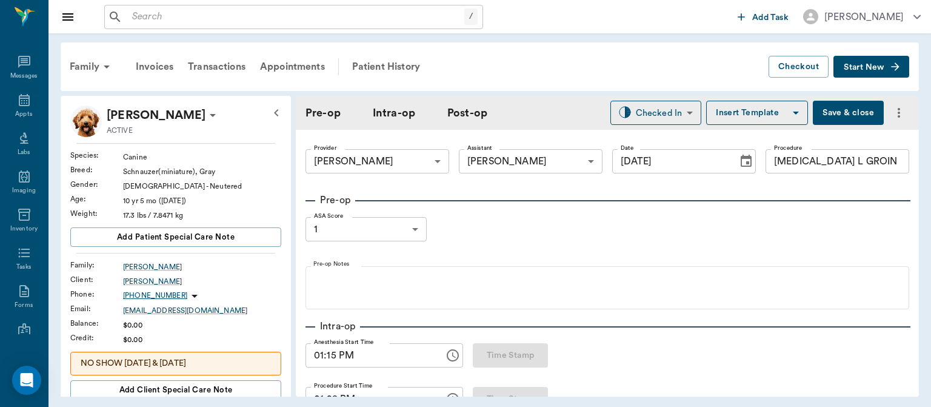
type input "[DATE]"
type input "01:15 PM"
type input "01:28 PM"
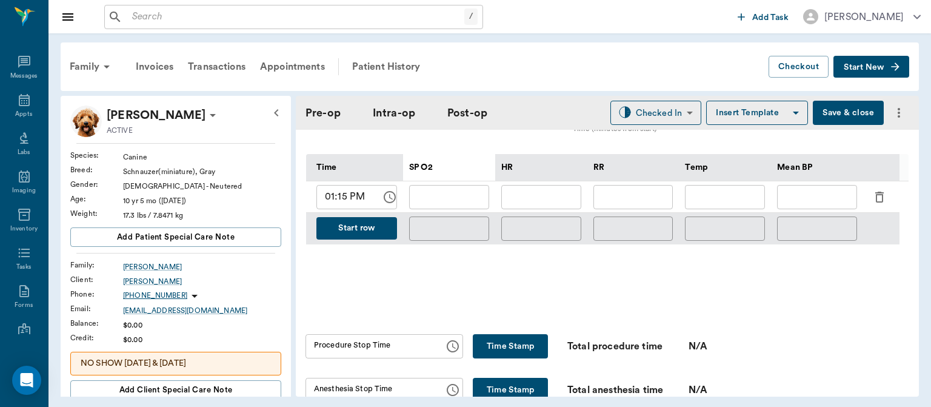
scroll to position [563, 0]
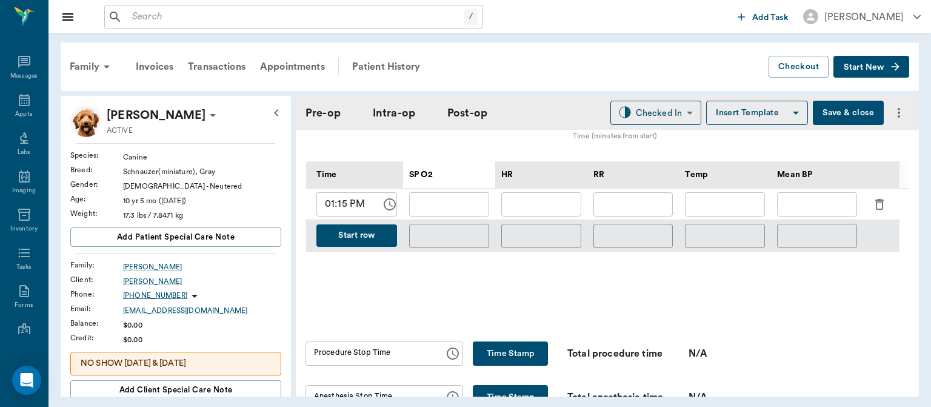
click at [339, 206] on input "01:15 PM" at bounding box center [344, 204] width 56 height 24
type input "01:29 PM"
click at [558, 204] on input "text" at bounding box center [541, 204] width 80 height 24
type input "94"
click at [466, 207] on input "text" at bounding box center [449, 204] width 80 height 24
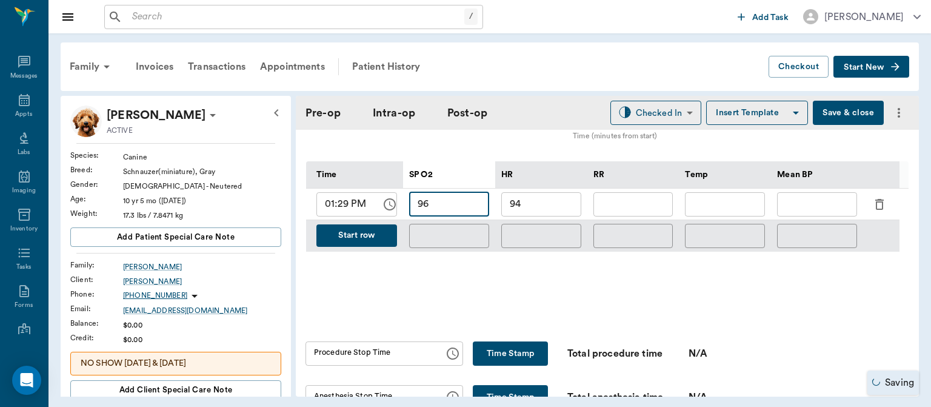
type input "96"
click at [634, 209] on input "text" at bounding box center [634, 204] width 80 height 24
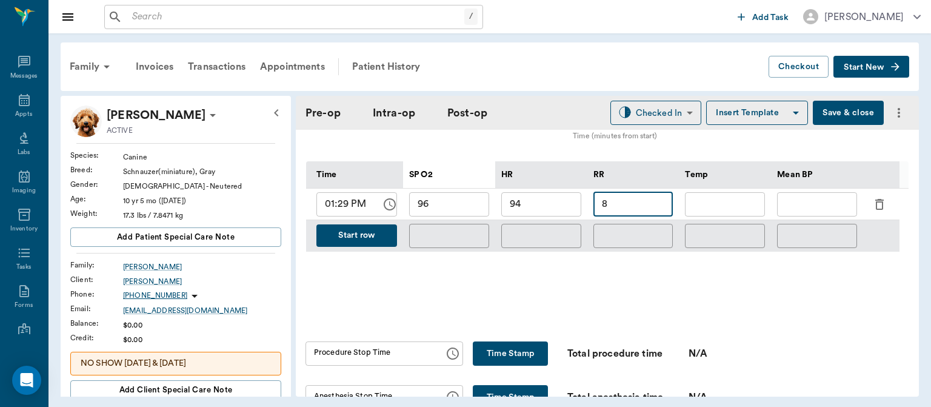
type input "8"
click at [726, 206] on input "text" at bounding box center [725, 204] width 80 height 24
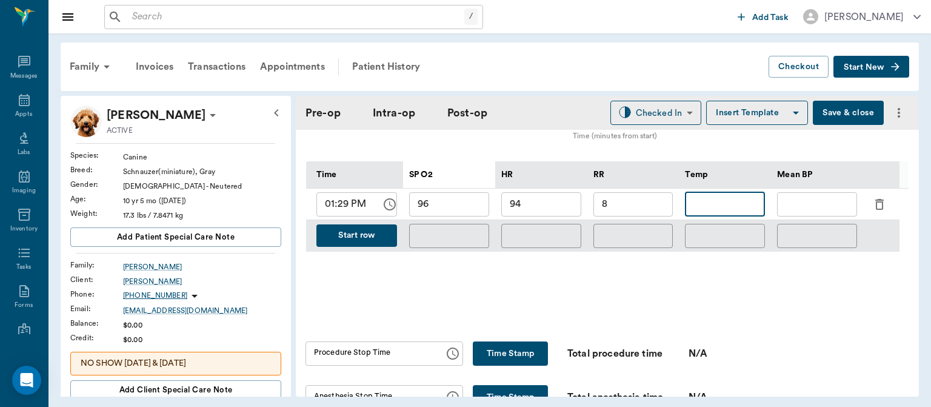
click at [813, 207] on input "text" at bounding box center [817, 204] width 80 height 24
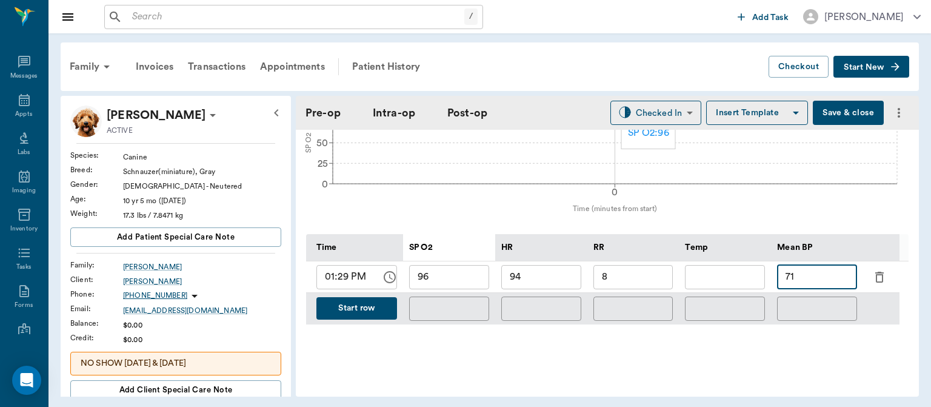
scroll to position [518, 0]
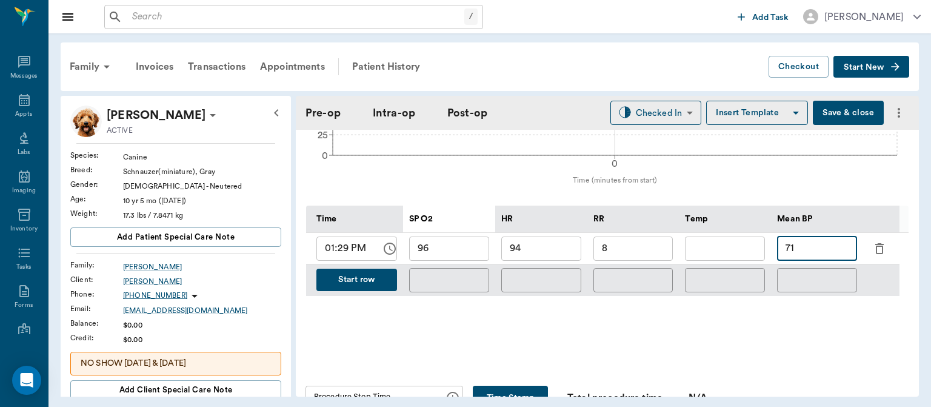
type input "71"
click at [354, 279] on button "Start row" at bounding box center [356, 280] width 81 height 22
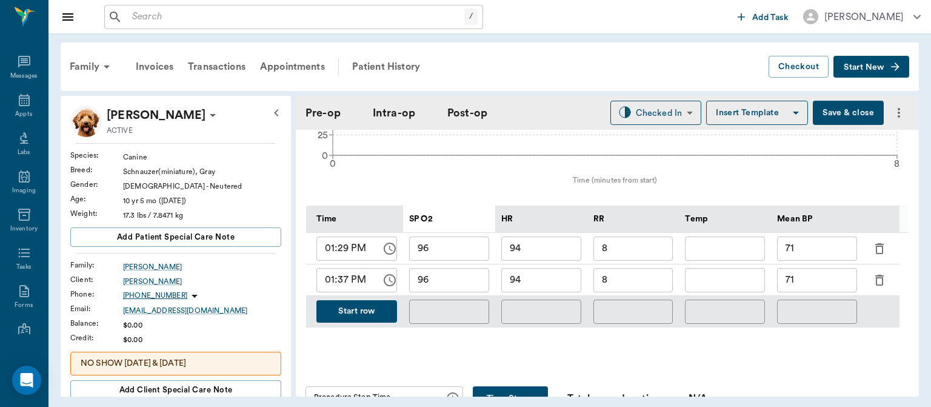
click at [543, 278] on input "94" at bounding box center [541, 280] width 80 height 24
type input "9"
type input "79"
click at [460, 283] on input "96" at bounding box center [449, 280] width 80 height 24
type input "99"
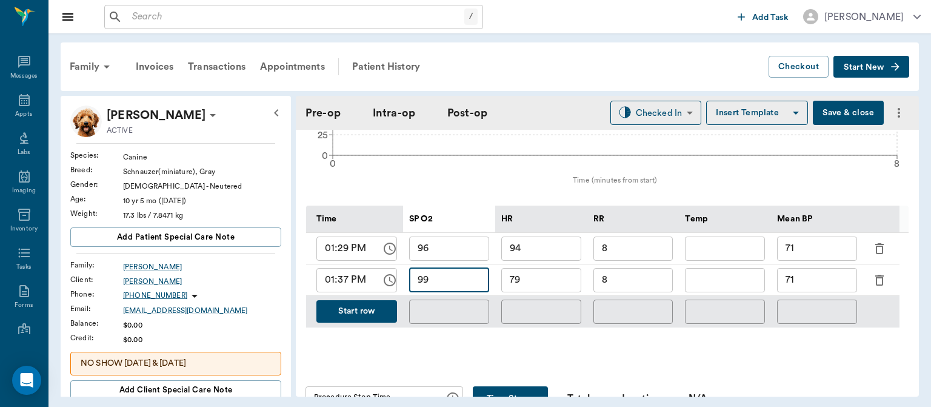
click at [640, 274] on input "8" at bounding box center [634, 280] width 80 height 24
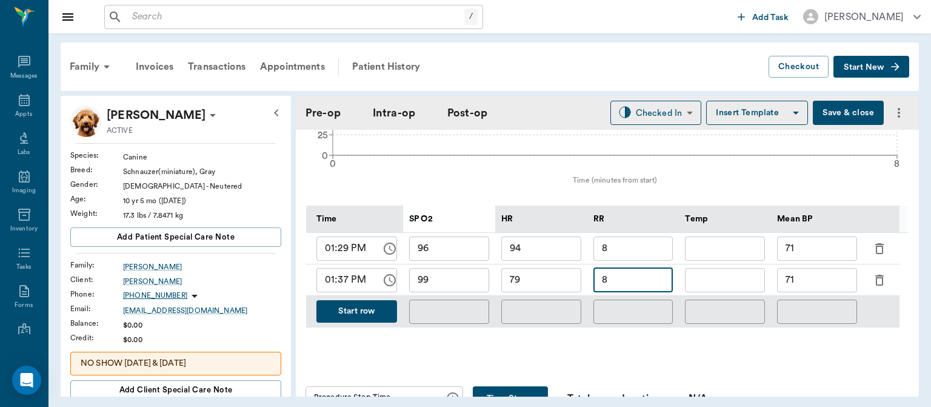
type input "8"
type input "6"
click at [824, 281] on input "71" at bounding box center [817, 280] width 80 height 24
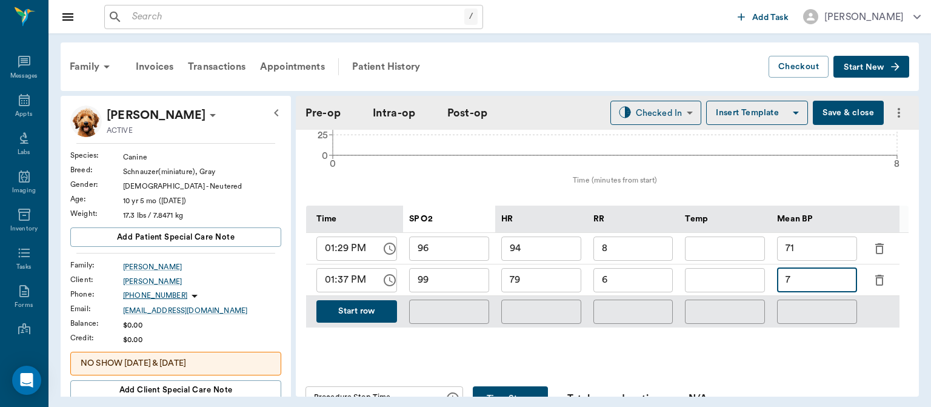
type input "7"
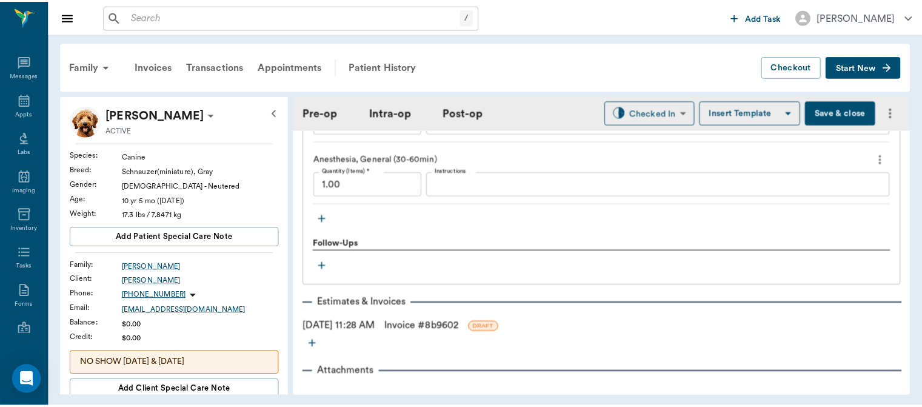
scroll to position [1271, 0]
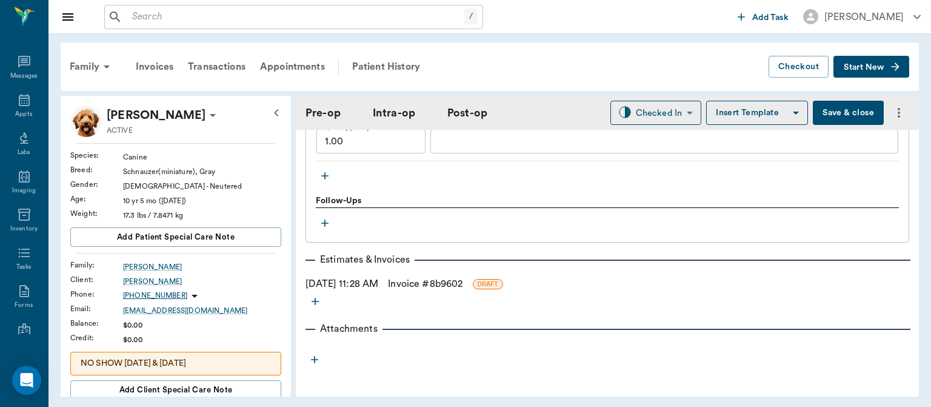
type input "68"
click at [461, 284] on link "Invoice # 8b9602" at bounding box center [425, 283] width 75 height 15
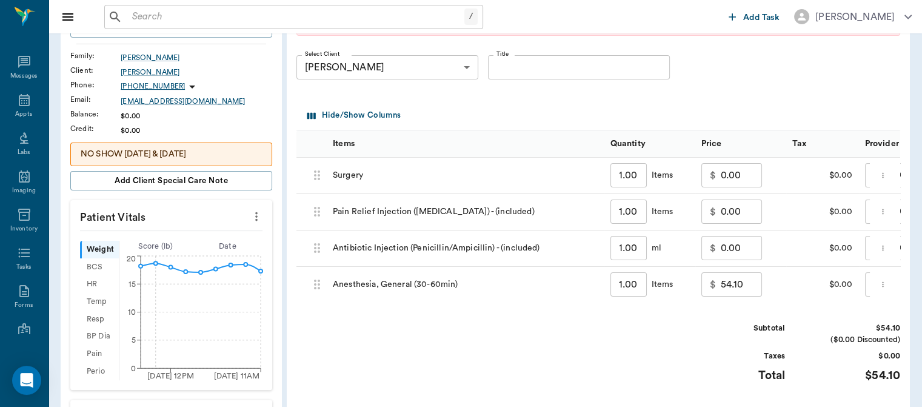
scroll to position [224, 0]
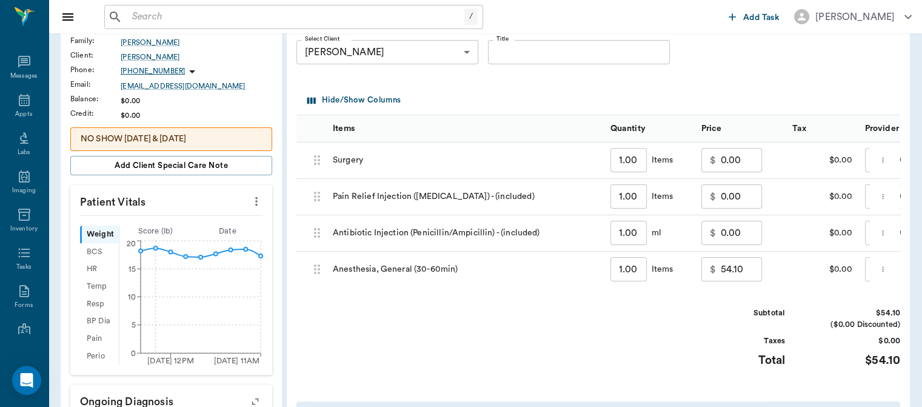
click at [728, 153] on input "0.00" at bounding box center [741, 160] width 41 height 24
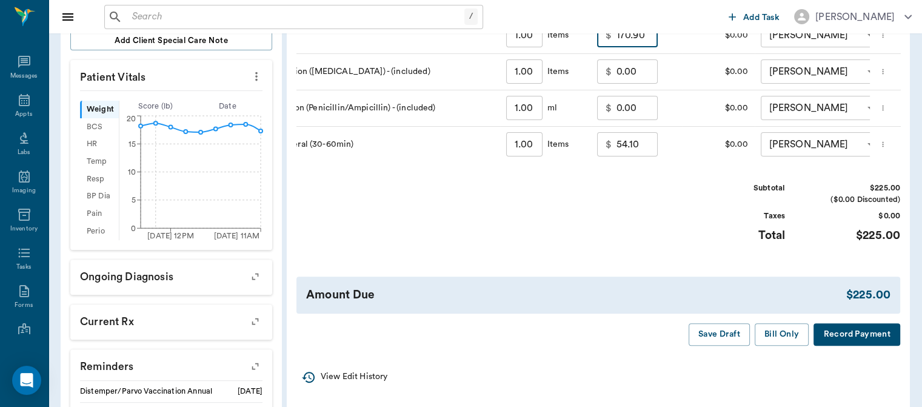
scroll to position [349, 0]
type input "170.90"
click at [784, 342] on button "Bill Only" at bounding box center [782, 334] width 55 height 22
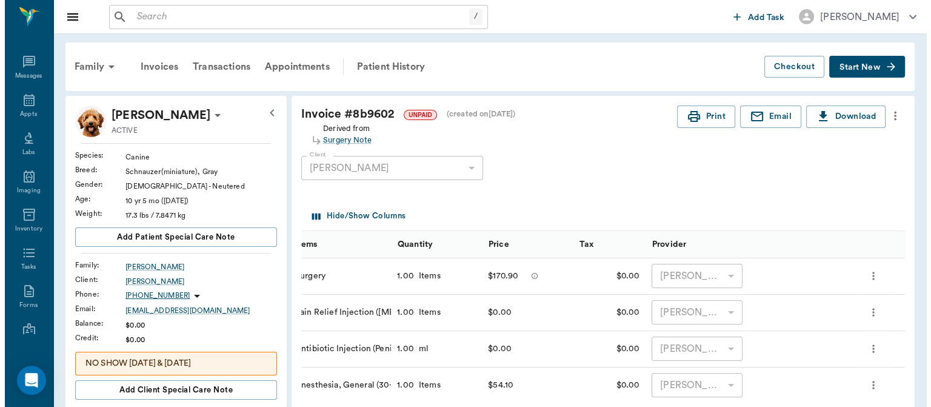
scroll to position [0, 16]
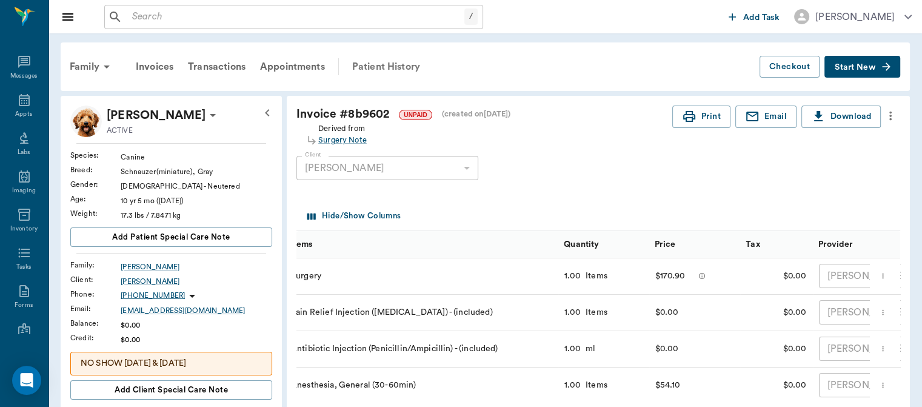
click at [385, 65] on div "Patient History" at bounding box center [386, 66] width 82 height 29
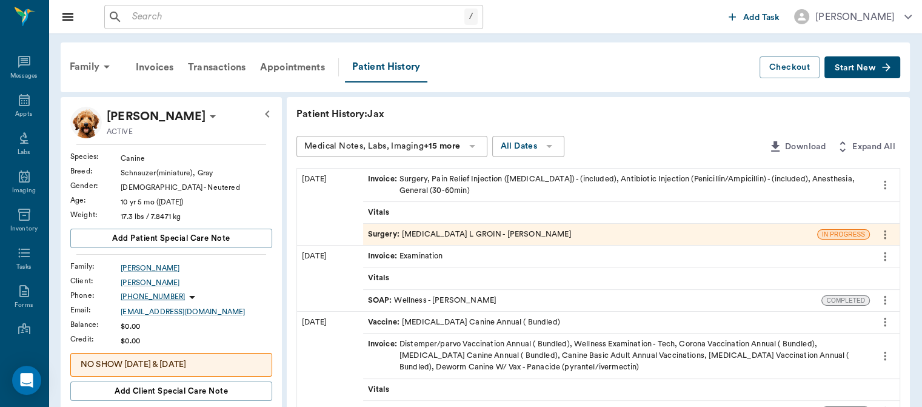
click at [378, 233] on span "Surgery :" at bounding box center [385, 235] width 34 height 12
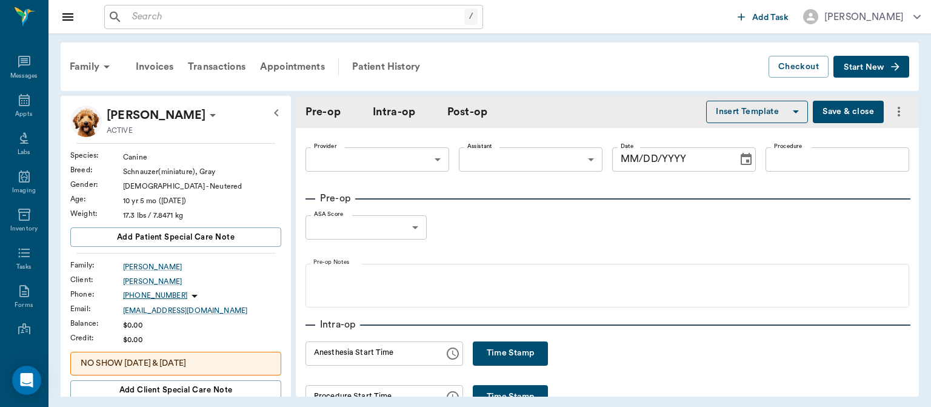
type input "63ec2f075fda476ae8351a4d"
type input "63ec2e7e52e12b0ba117b124"
type input "[MEDICAL_DATA] L GROIN"
type input "1"
radio input "true"
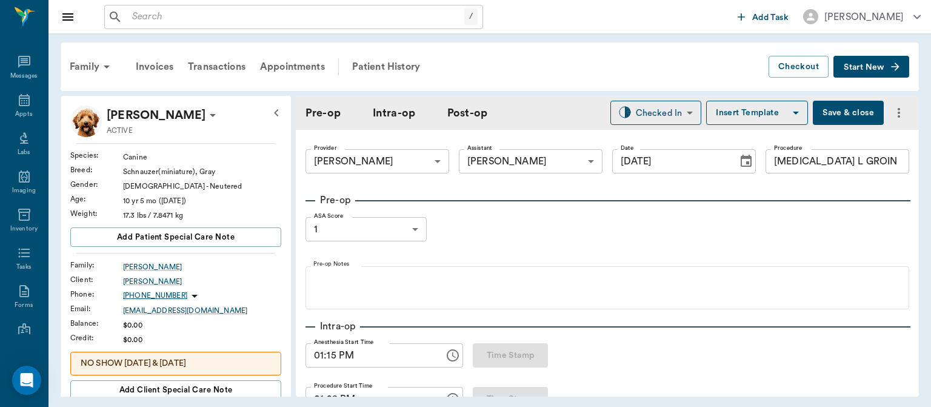
type input "[DATE]"
type input "01:15 PM"
type input "01:28 PM"
click at [754, 110] on button "Insert Template" at bounding box center [757, 113] width 102 height 24
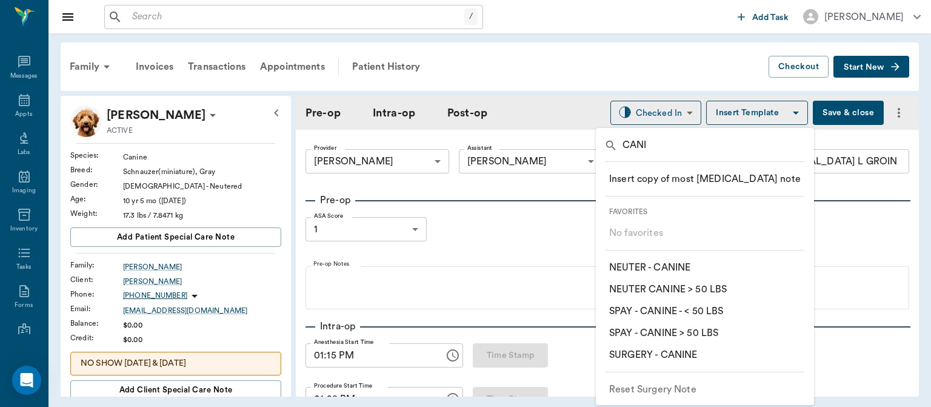
type input "CANIN"
click at [684, 359] on p "​ SURGERY - CANINE" at bounding box center [653, 354] width 88 height 15
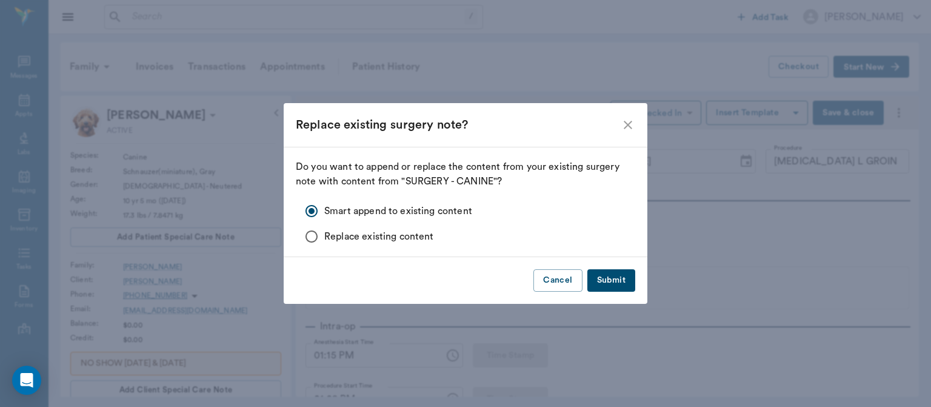
click at [620, 283] on button "Submit" at bounding box center [611, 280] width 48 height 22
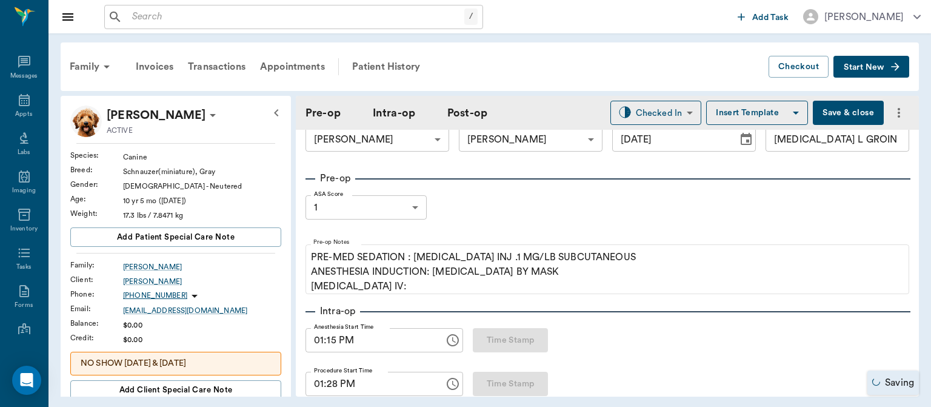
scroll to position [25, 0]
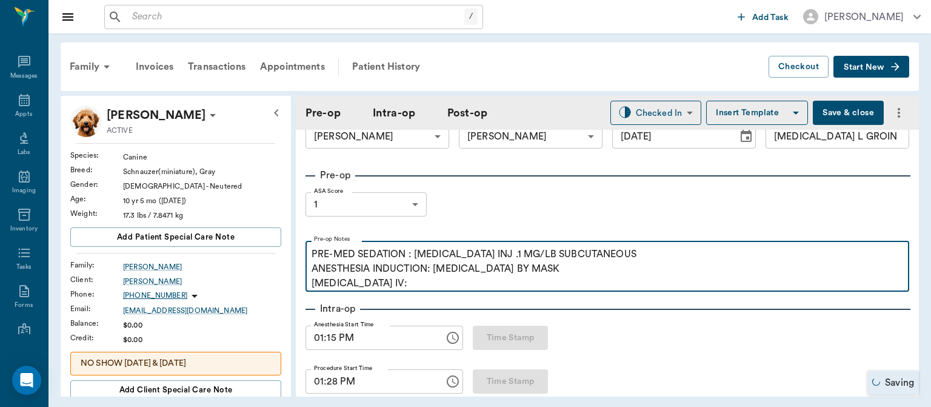
click at [390, 287] on p "PRE-MED SEDATION : [MEDICAL_DATA] INJ .1 MG/LB SUBCUTANEOUS ANESTHESIA INDUCTIO…" at bounding box center [608, 269] width 592 height 44
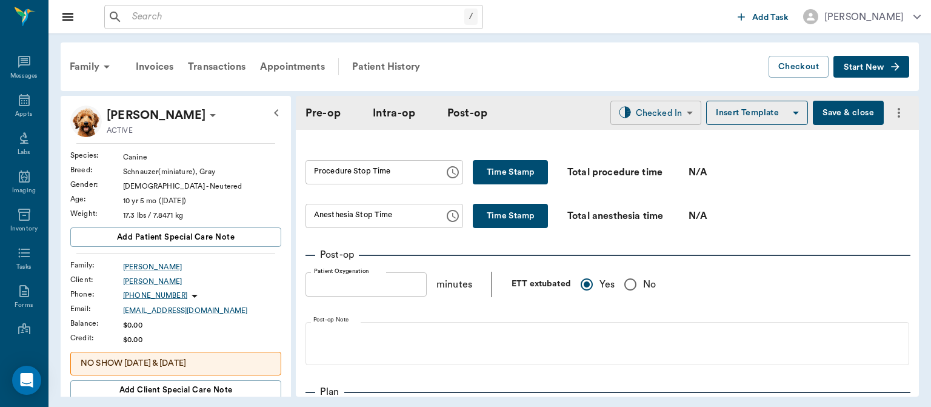
click at [658, 109] on body "/ ​ Add Task [PERSON_NAME] Nectar Messages Appts Labs Imaging Inventory Tasks F…" at bounding box center [465, 203] width 931 height 407
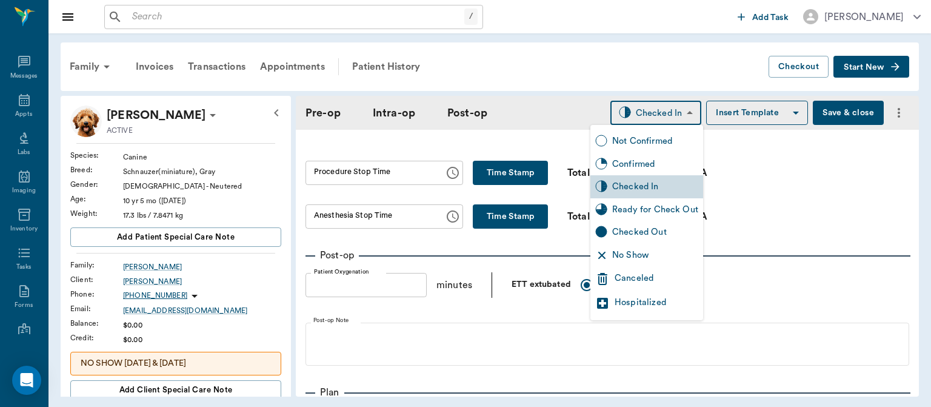
click at [680, 212] on div "Ready for Check Out" at bounding box center [655, 209] width 86 height 13
type input "READY_TO_CHECKOUT"
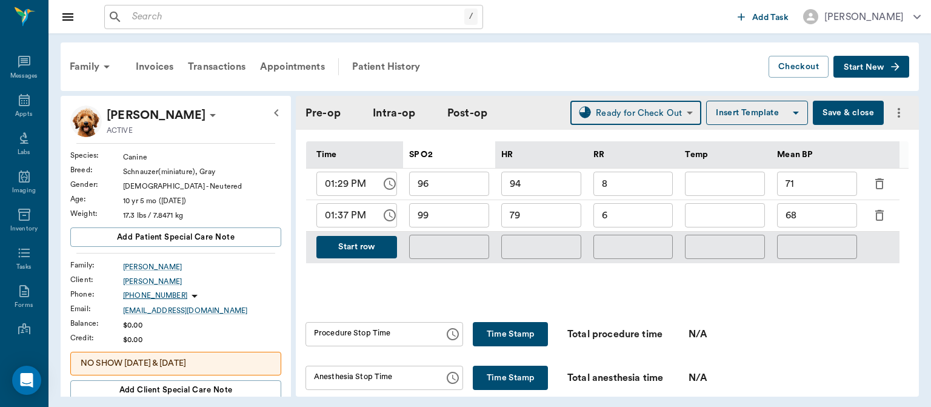
scroll to position [601, 0]
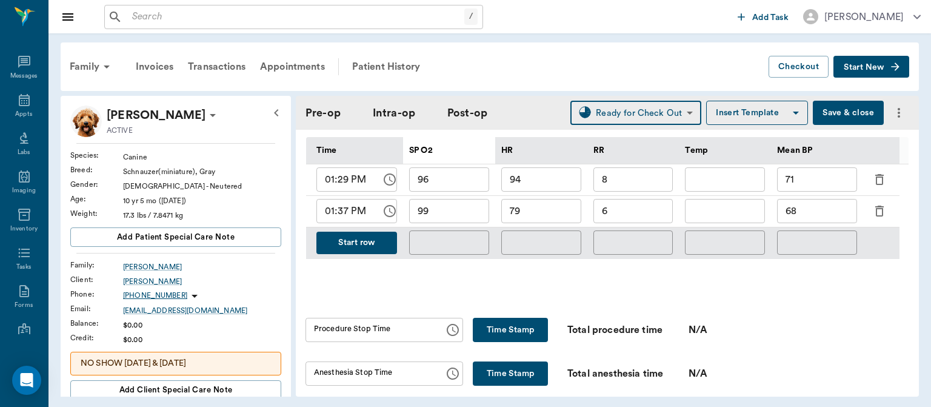
click at [517, 326] on button "Time Stamp" at bounding box center [510, 330] width 75 height 24
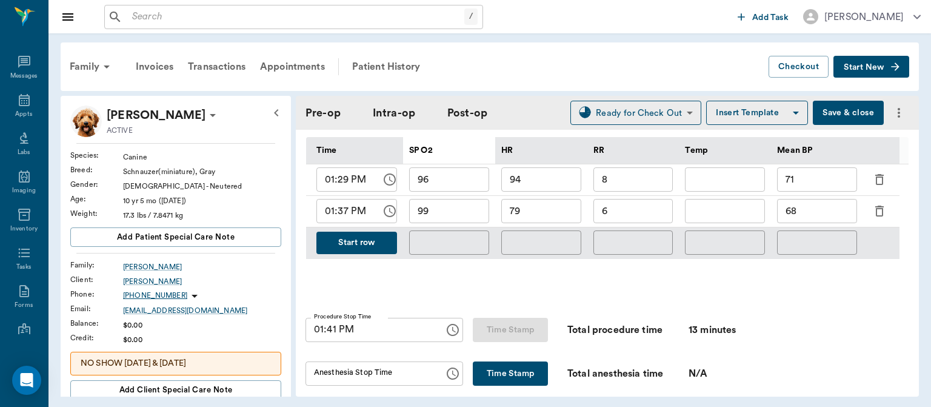
type input "01:41 PM"
click at [487, 370] on button "Time Stamp" at bounding box center [510, 373] width 75 height 24
type input "01:41 PM"
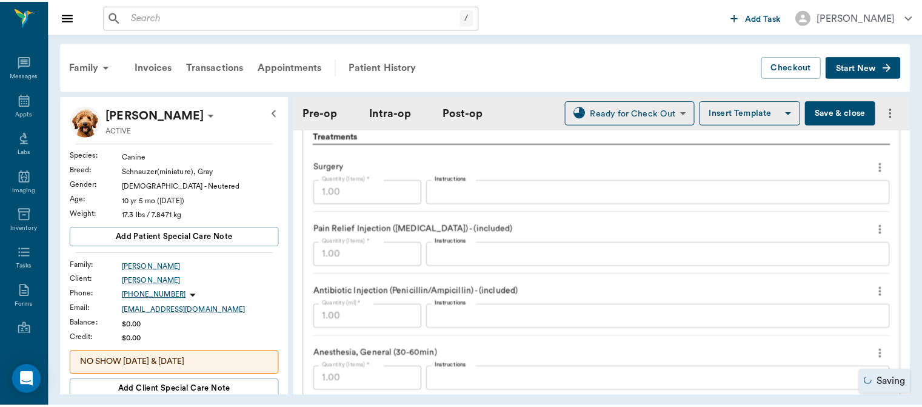
scroll to position [1285, 0]
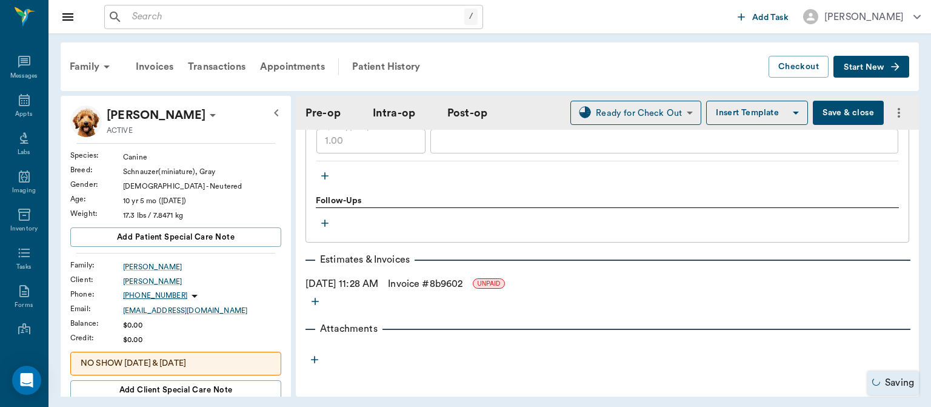
click at [463, 277] on link "Invoice # 8b9602" at bounding box center [425, 283] width 75 height 15
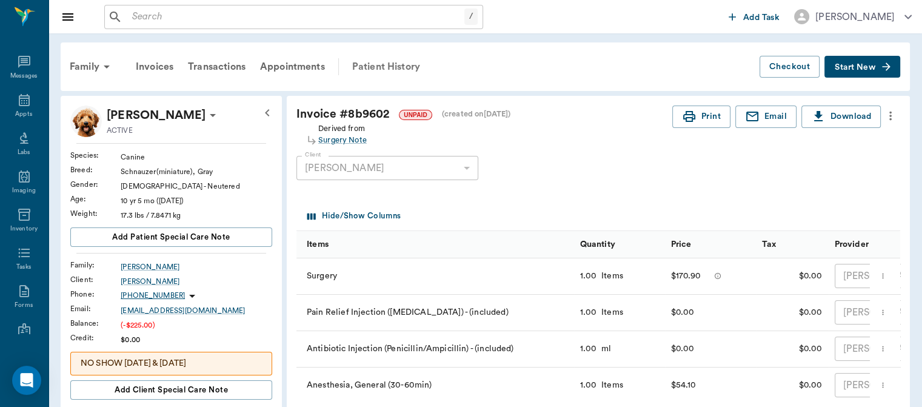
click at [389, 62] on div "Patient History" at bounding box center [386, 66] width 82 height 29
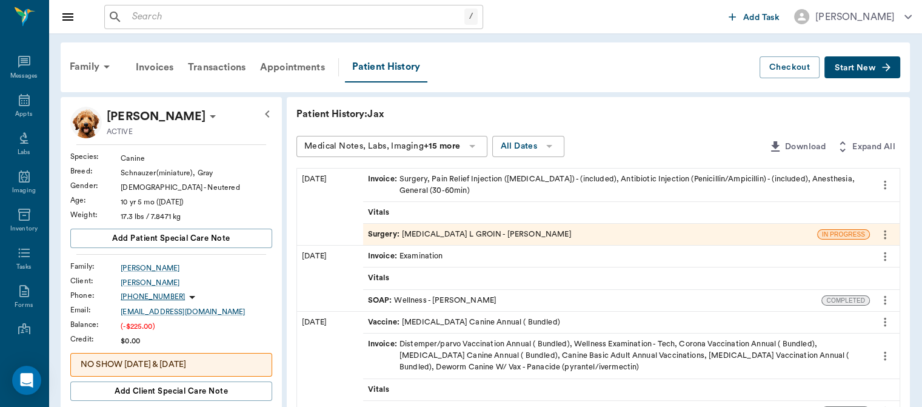
click at [383, 233] on span "Surgery :" at bounding box center [385, 235] width 34 height 12
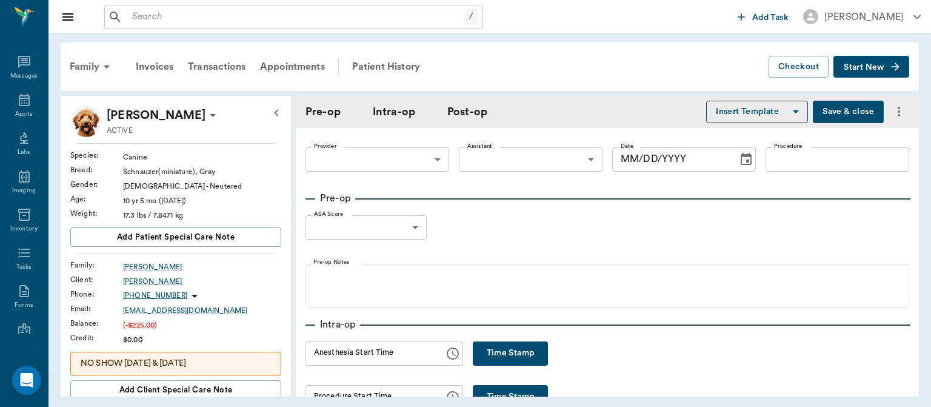
type input "63ec2f075fda476ae8351a4d"
type input "63ec2e7e52e12b0ba117b124"
type input "[MEDICAL_DATA] L GROIN"
type input "1"
radio input "true"
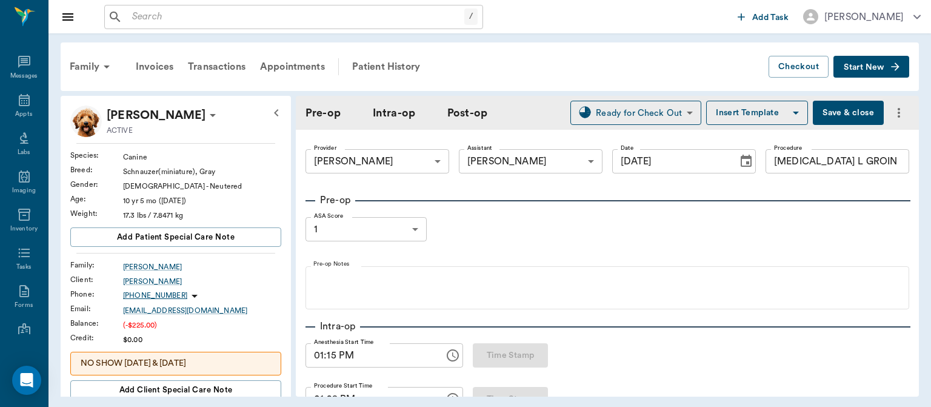
type input "[DATE]"
type input "01:15 PM"
type input "01:28 PM"
type input "01:41 PM"
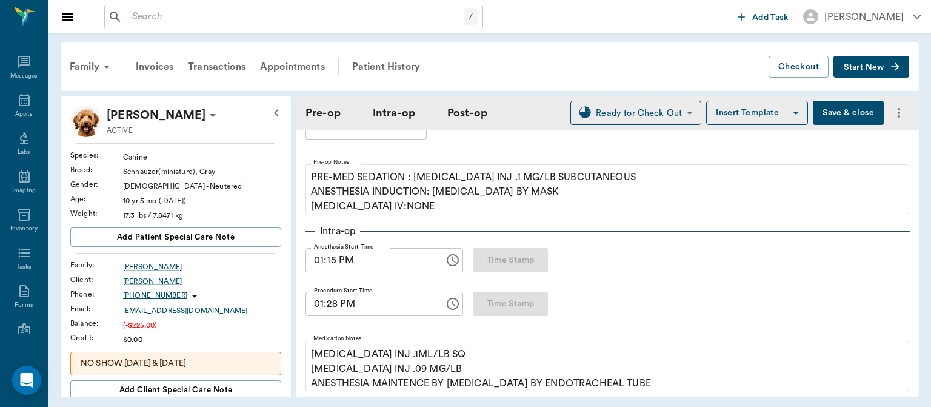
scroll to position [75, 0]
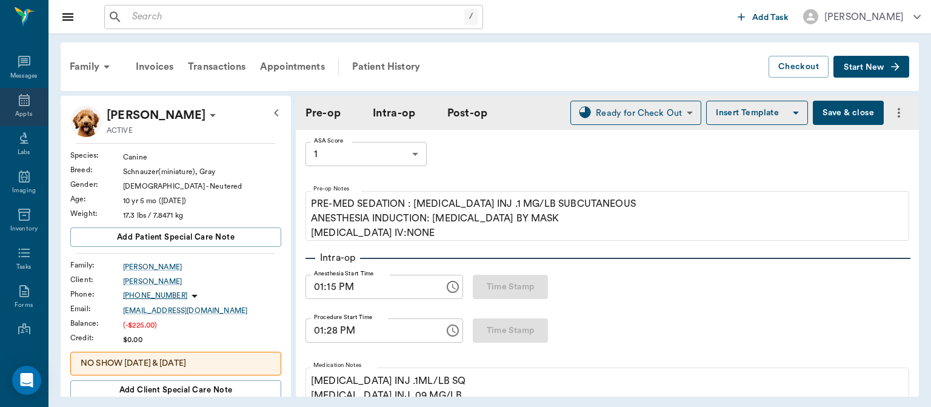
click at [22, 102] on icon at bounding box center [24, 100] width 15 height 15
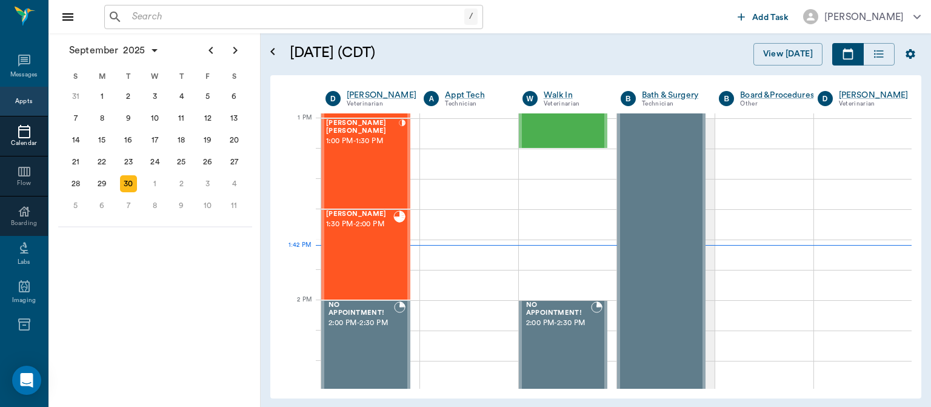
scroll to position [909, 0]
click at [354, 164] on div "[PERSON_NAME] [PERSON_NAME] 1:00 PM - 1:30 PM" at bounding box center [362, 163] width 73 height 89
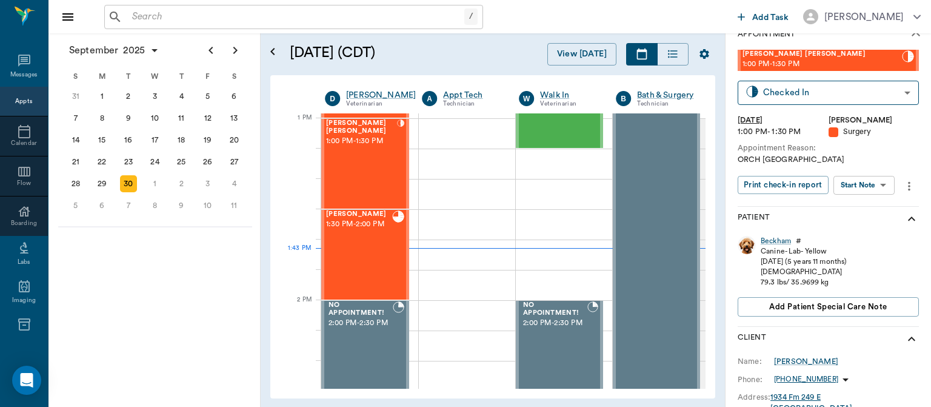
scroll to position [27, 0]
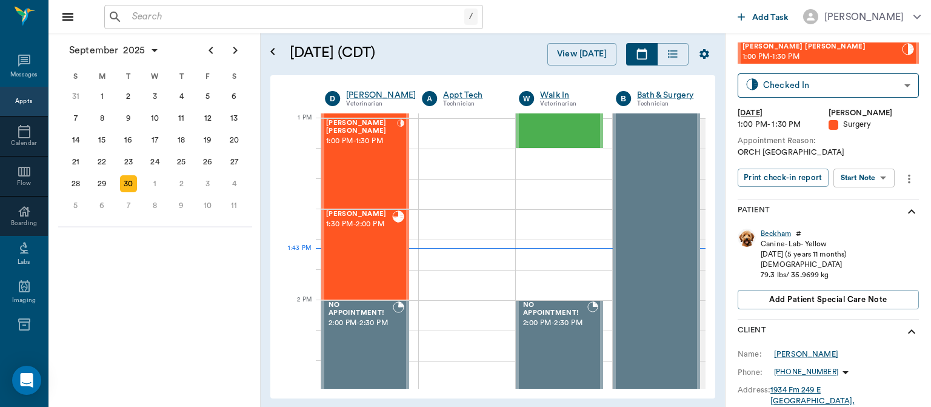
click at [867, 172] on body "/ ​ Add Task [PERSON_NAME] Nectar Messages Appts Calendar Flow Boarding Labs Im…" at bounding box center [465, 203] width 931 height 407
click at [870, 223] on button "View Surgery" at bounding box center [855, 222] width 50 height 14
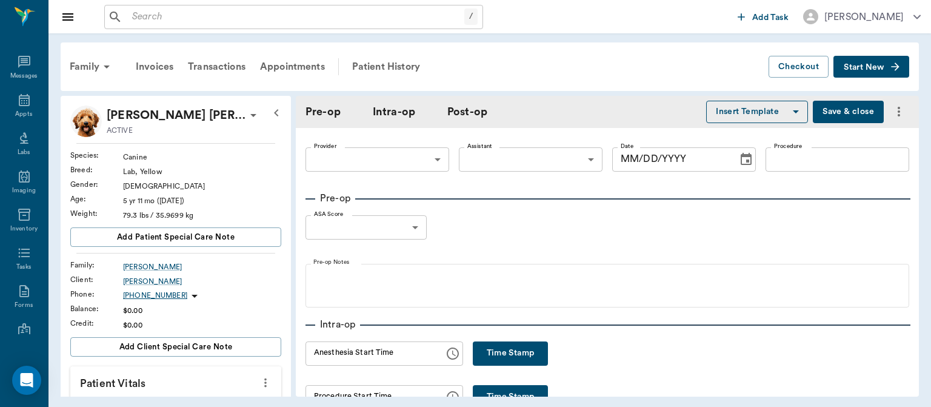
type input "63ec2f075fda476ae8351a4d"
type input "63ec2e7e52e12b0ba117b124"
type input "NEUTER"
type input "1"
radio input "true"
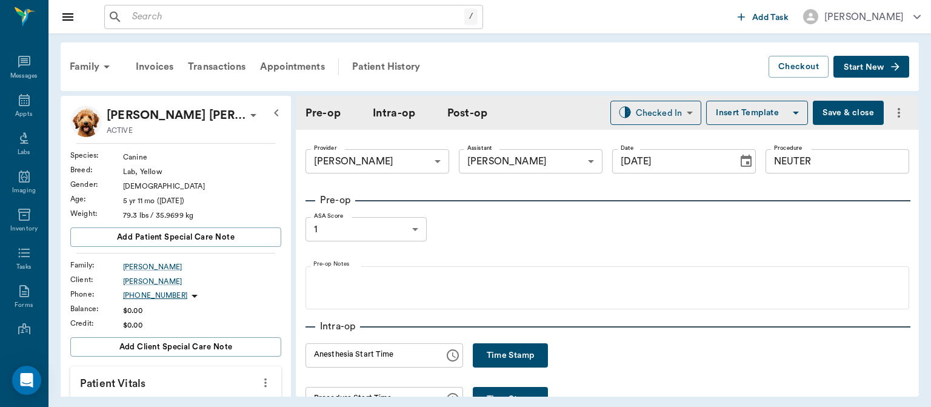
type input "[DATE]"
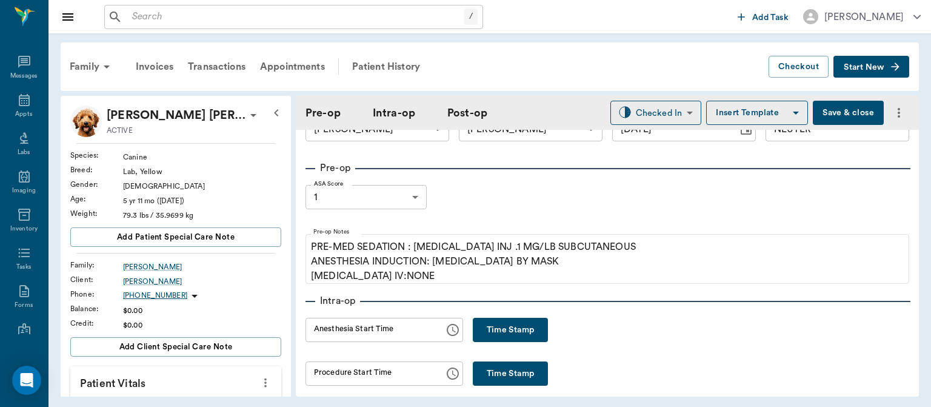
scroll to position [42, 0]
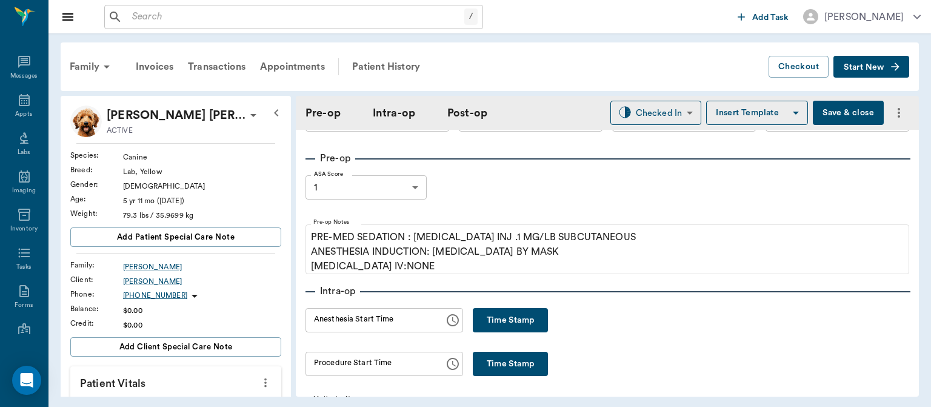
click at [504, 318] on button "Time Stamp" at bounding box center [510, 320] width 75 height 24
type input "01:43 PM"
click at [826, 108] on button "Save & close" at bounding box center [848, 113] width 71 height 24
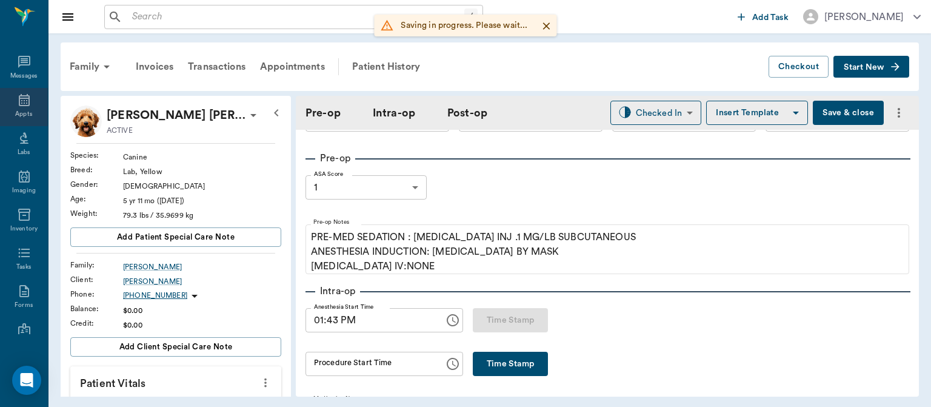
click at [17, 112] on div "Appts" at bounding box center [23, 114] width 17 height 9
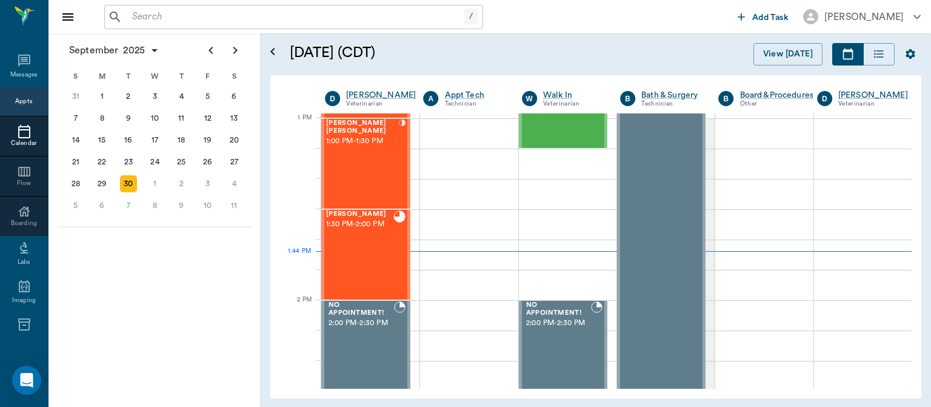
scroll to position [909, 0]
click at [358, 255] on div "Jax [PERSON_NAME] 1:30 PM - 2:00 PM" at bounding box center [359, 254] width 67 height 89
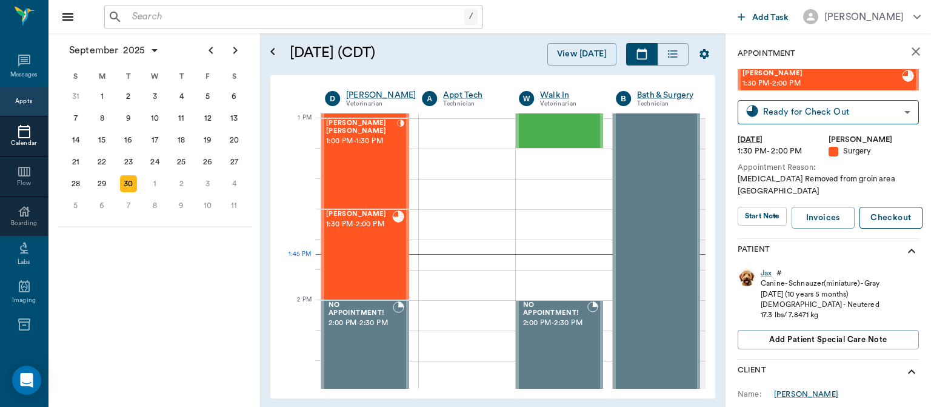
click at [891, 207] on button "Checkout" at bounding box center [891, 218] width 63 height 22
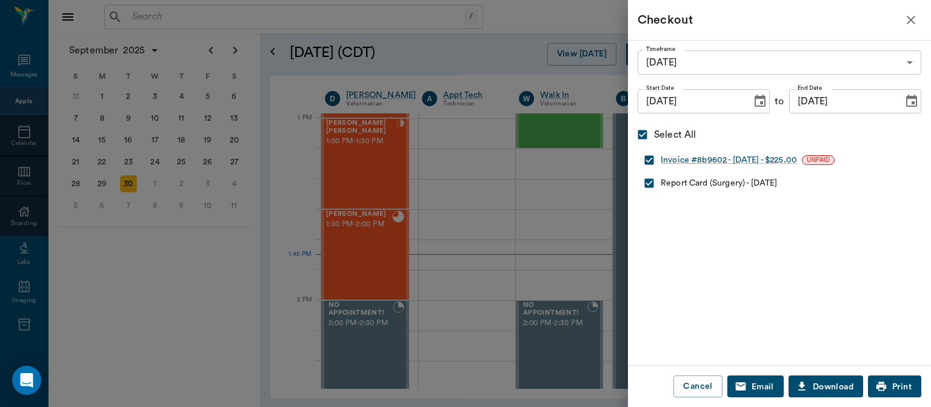
click at [914, 19] on icon "button" at bounding box center [911, 20] width 15 height 15
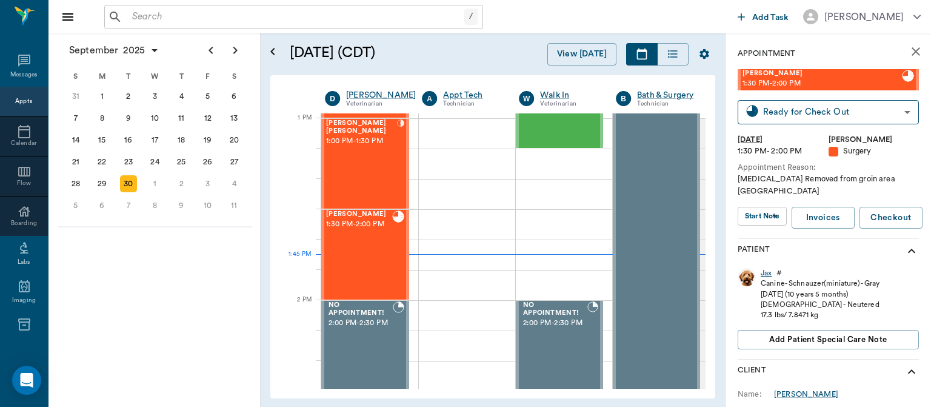
click at [771, 268] on div "Jax" at bounding box center [766, 273] width 11 height 10
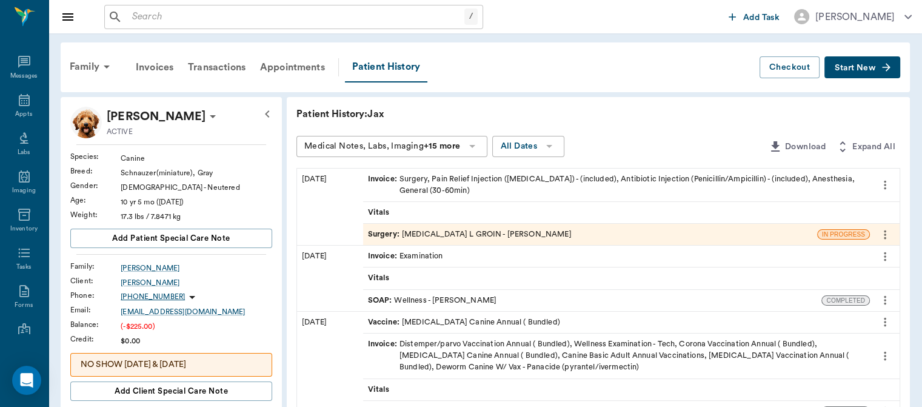
click at [378, 230] on span "Surgery :" at bounding box center [385, 235] width 34 height 12
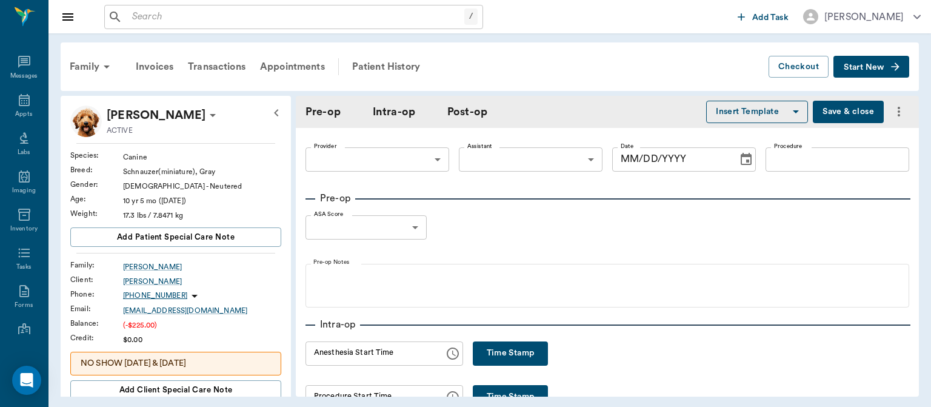
type input "63ec2f075fda476ae8351a4d"
type input "63ec2e7e52e12b0ba117b124"
type input "[MEDICAL_DATA] L GROIN"
type input "1"
radio input "true"
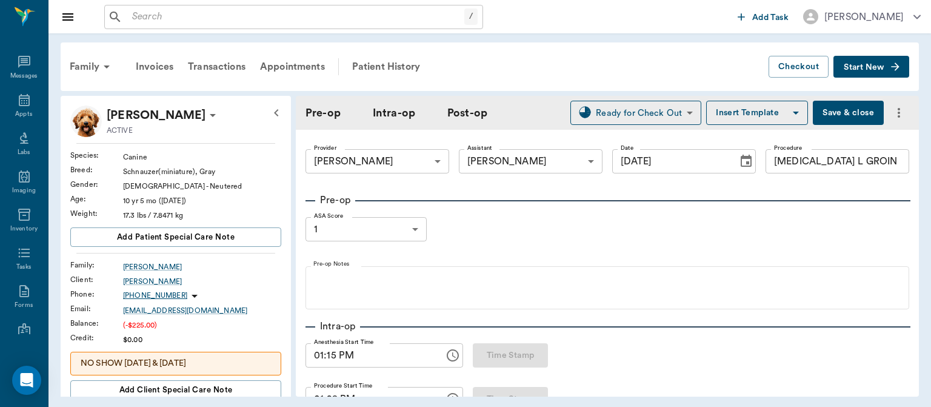
type input "[DATE]"
type input "01:15 PM"
type input "01:28 PM"
type input "01:41 PM"
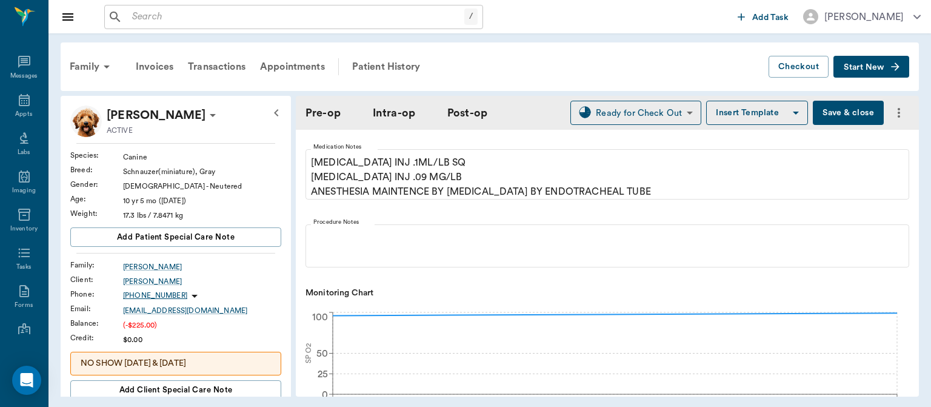
scroll to position [293, 0]
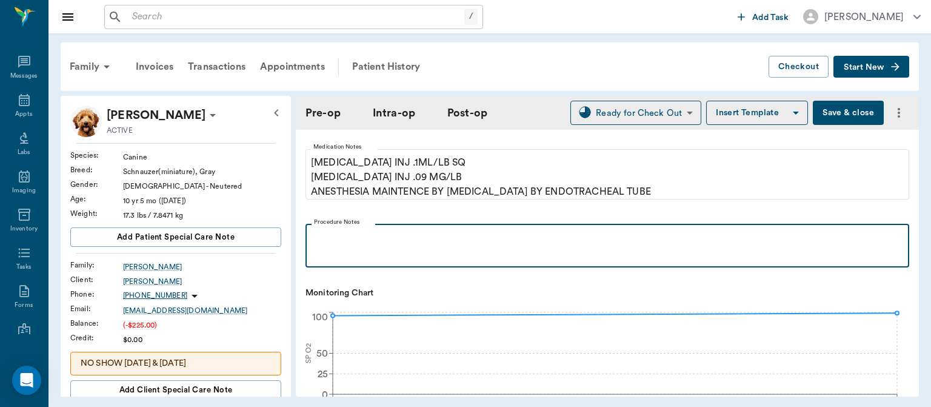
click at [341, 239] on p at bounding box center [608, 237] width 592 height 15
click at [315, 236] on p "E COLLAR" at bounding box center [608, 237] width 592 height 15
click at [369, 246] on div "E COLLAR" at bounding box center [608, 245] width 592 height 30
click at [313, 233] on p "E COLLAR" at bounding box center [608, 237] width 592 height 15
click at [315, 236] on p "E COLLAR" at bounding box center [608, 237] width 592 height 15
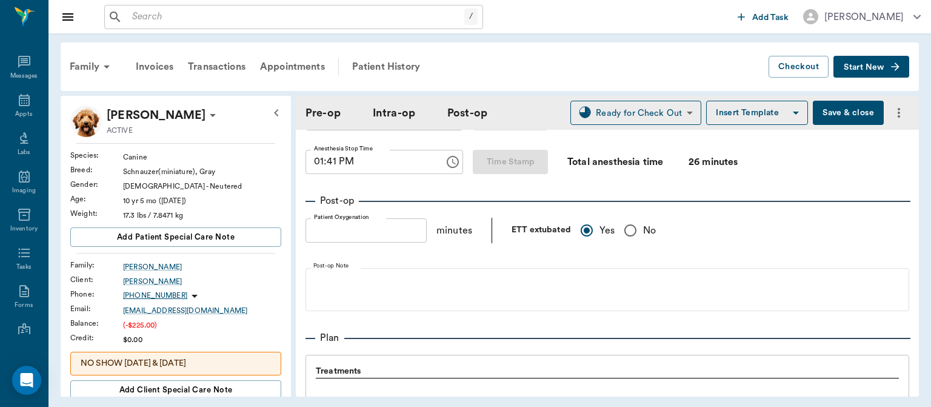
scroll to position [812, 0]
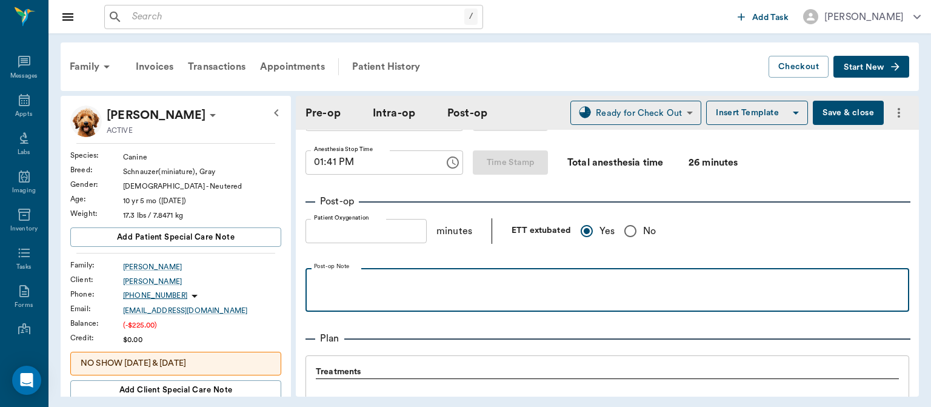
click at [341, 279] on p at bounding box center [608, 281] width 592 height 15
click at [318, 279] on p "E COLLAR" at bounding box center [608, 281] width 592 height 15
click at [313, 279] on p "E COLLAR" at bounding box center [608, 281] width 592 height 15
click at [320, 283] on p "E COLLAR" at bounding box center [608, 281] width 592 height 15
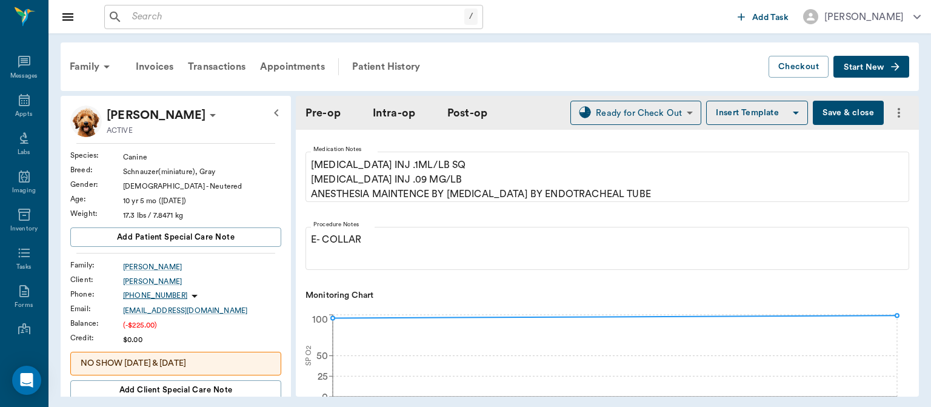
scroll to position [266, 0]
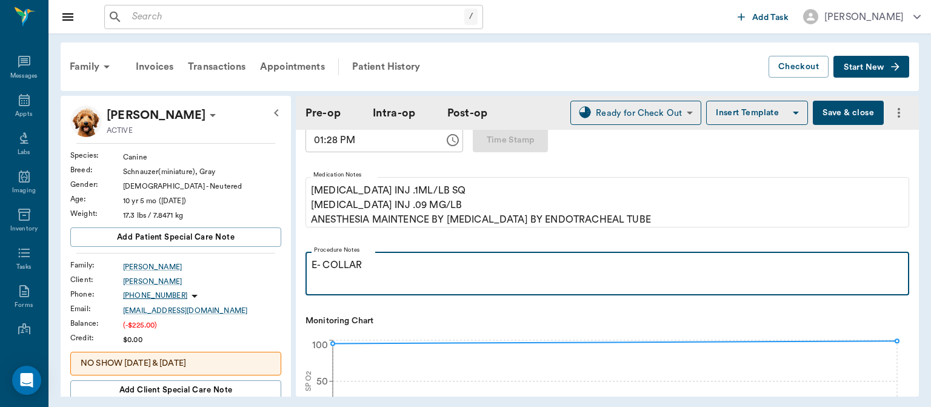
click at [455, 275] on div "E- COLLAR" at bounding box center [608, 273] width 592 height 30
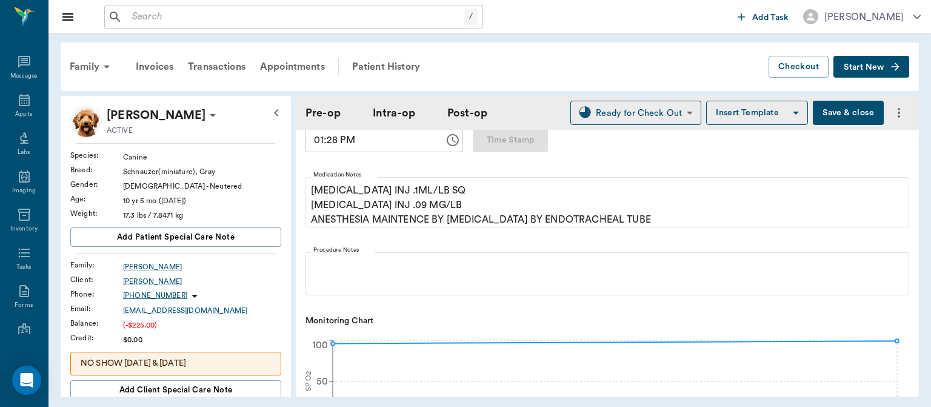
click at [838, 119] on button "Save & close" at bounding box center [848, 113] width 71 height 24
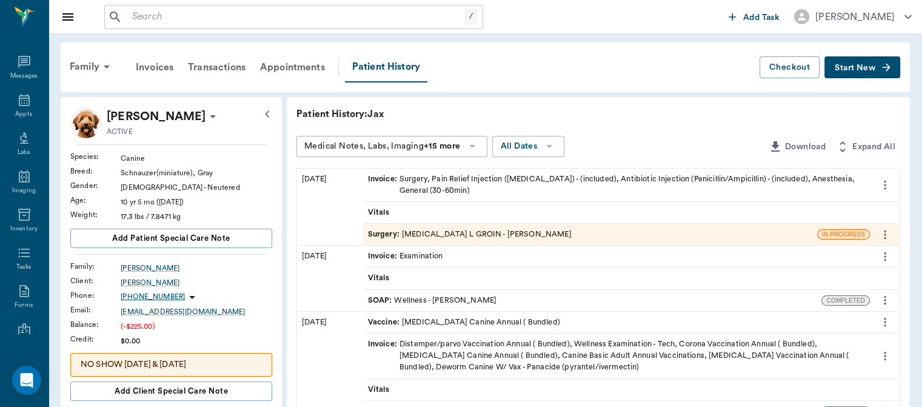
scroll to position [39, 0]
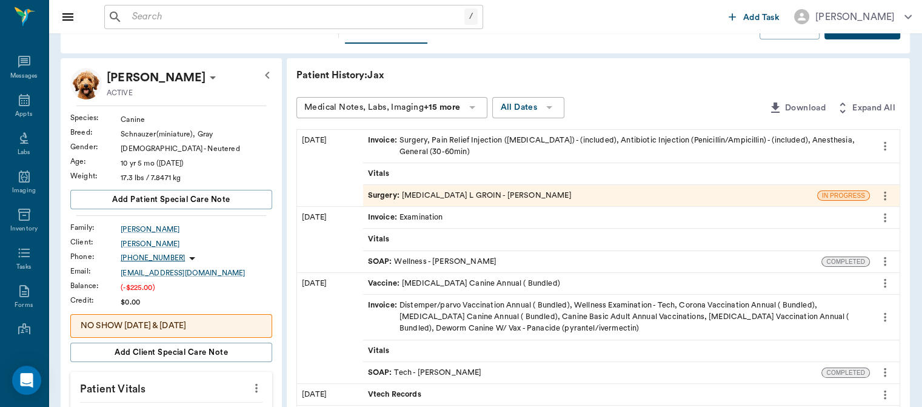
click at [643, 281] on div "Vaccine : [MEDICAL_DATA] Canine Annual ( Bundled)" at bounding box center [616, 283] width 507 height 21
click at [24, 98] on icon at bounding box center [24, 100] width 11 height 12
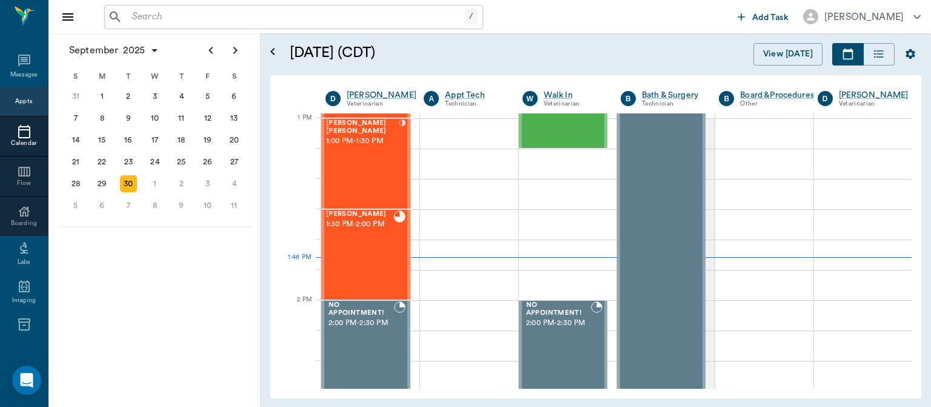
scroll to position [909, 0]
click at [373, 160] on div "[PERSON_NAME] [PERSON_NAME] 1:00 PM - 1:30 PM" at bounding box center [362, 163] width 73 height 89
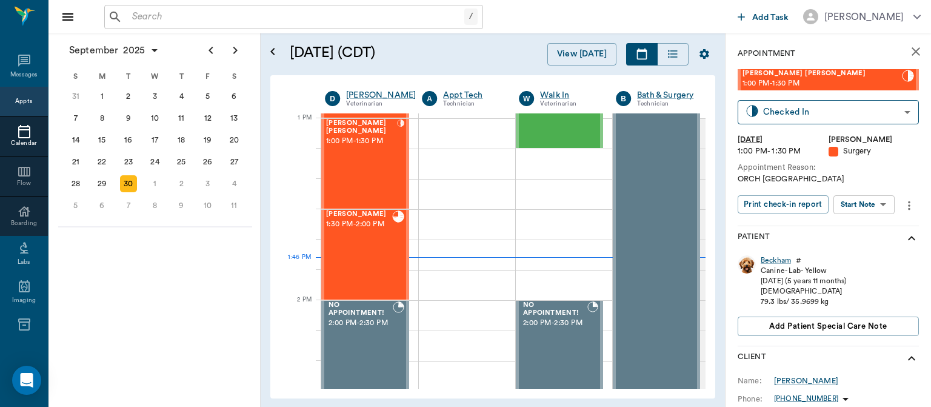
click at [867, 202] on body "/ ​ Add Task [PERSON_NAME] Nectar Messages Appts Calendar Flow Boarding Labs Im…" at bounding box center [465, 203] width 931 height 407
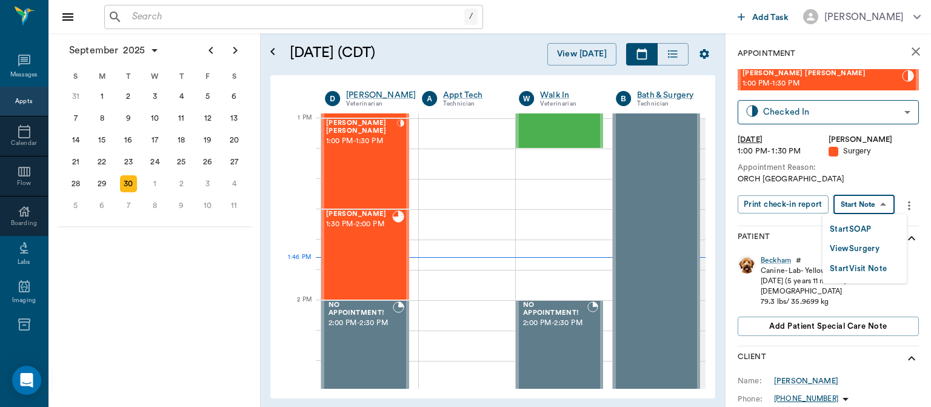
click at [861, 250] on button "View Surgery" at bounding box center [855, 249] width 50 height 14
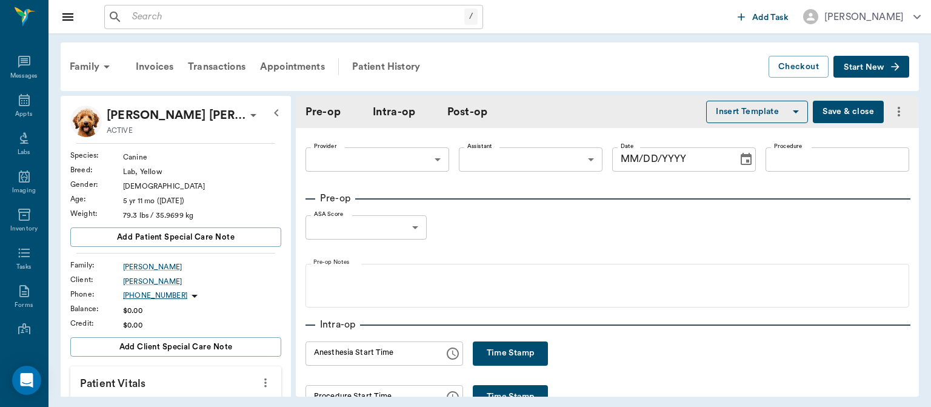
type input "63ec2f075fda476ae8351a4d"
type input "63ec2e7e52e12b0ba117b124"
type input "NEUTER"
type input "1"
radio input "true"
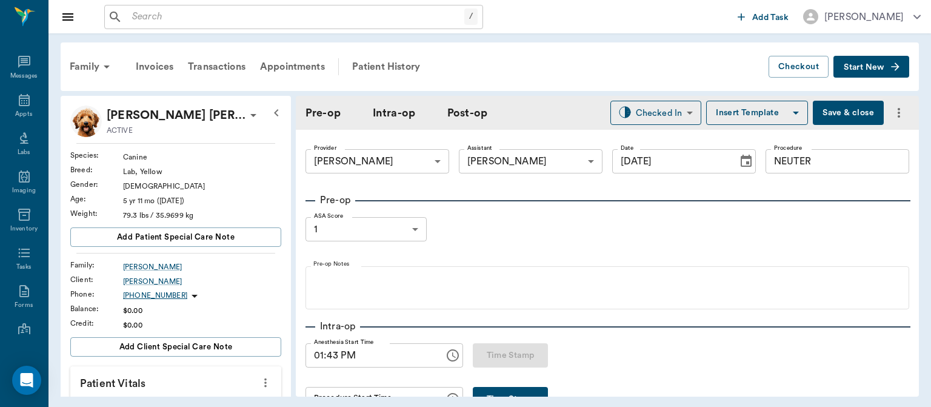
type input "[DATE]"
type input "01:43 PM"
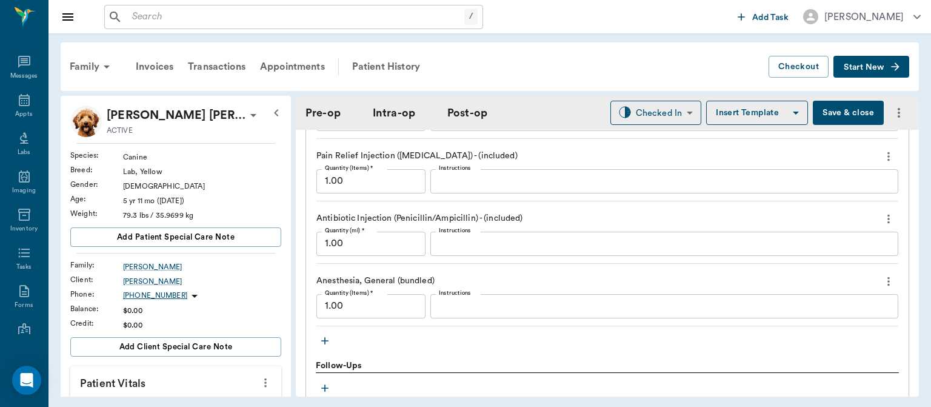
scroll to position [1120, 0]
click at [325, 338] on icon "button" at bounding box center [324, 339] width 7 height 7
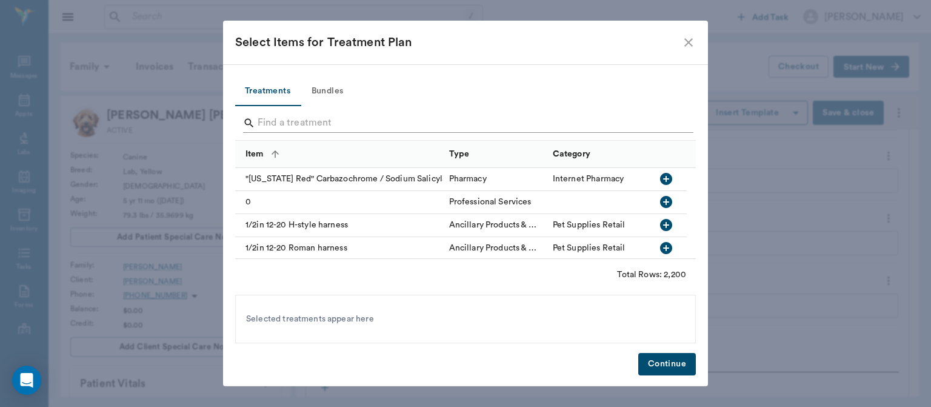
click at [284, 124] on input "Search" at bounding box center [467, 122] width 418 height 19
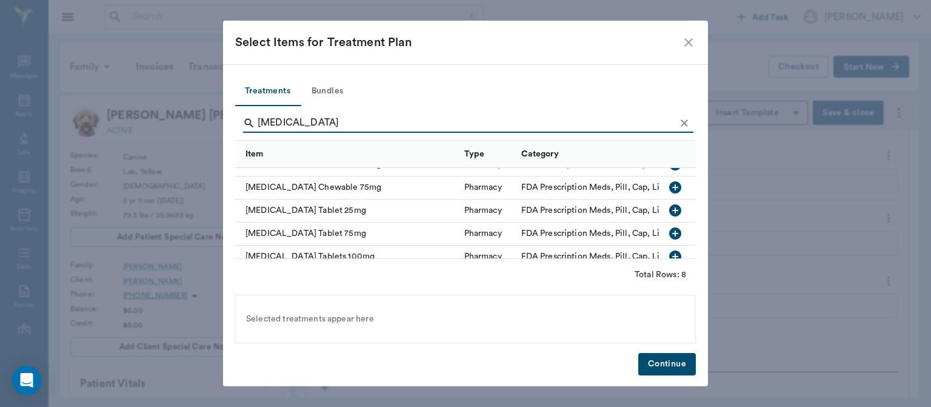
scroll to position [102, 0]
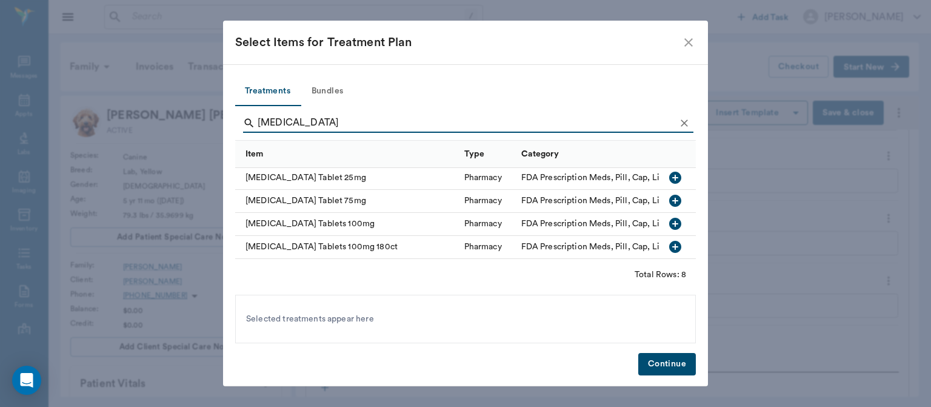
type input "[MEDICAL_DATA]"
click at [669, 218] on icon "button" at bounding box center [675, 224] width 12 height 12
click at [677, 364] on button "Continue" at bounding box center [667, 364] width 58 height 22
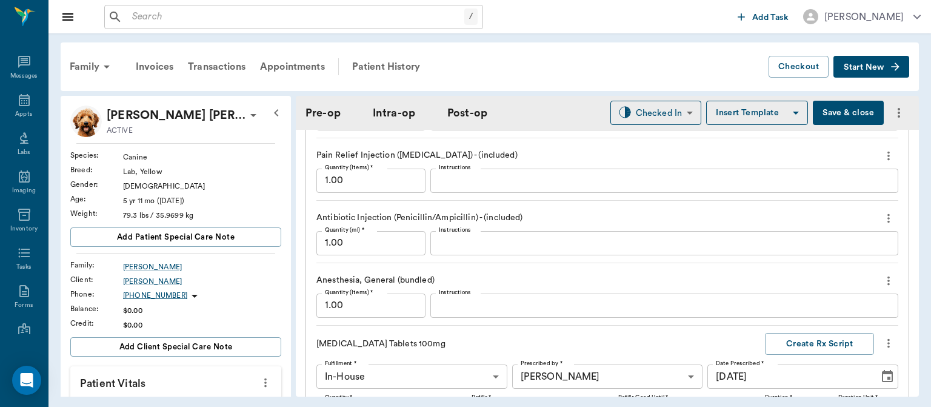
scroll to position [1351, 0]
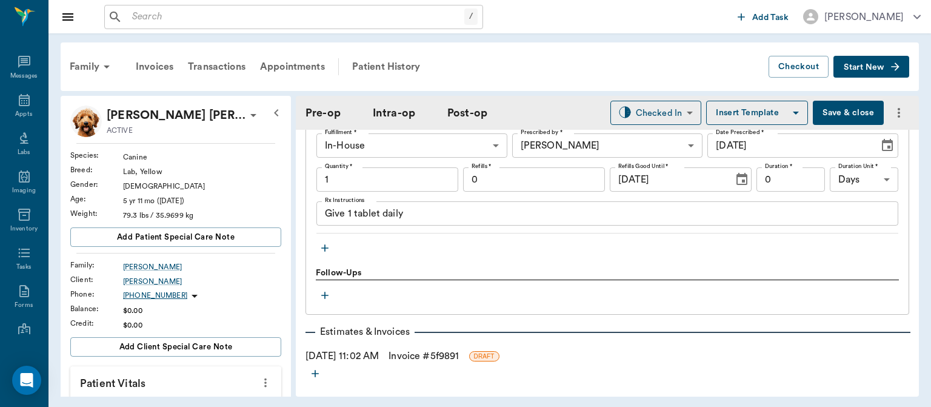
click at [351, 208] on textarea "Give 1 tablet daily" at bounding box center [607, 214] width 565 height 14
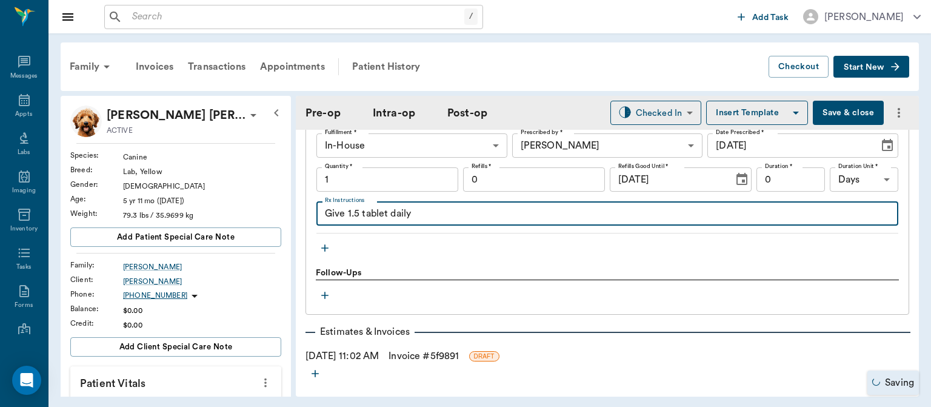
type textarea "Give 1.5 tablet daily"
click at [372, 176] on input "1" at bounding box center [387, 179] width 142 height 24
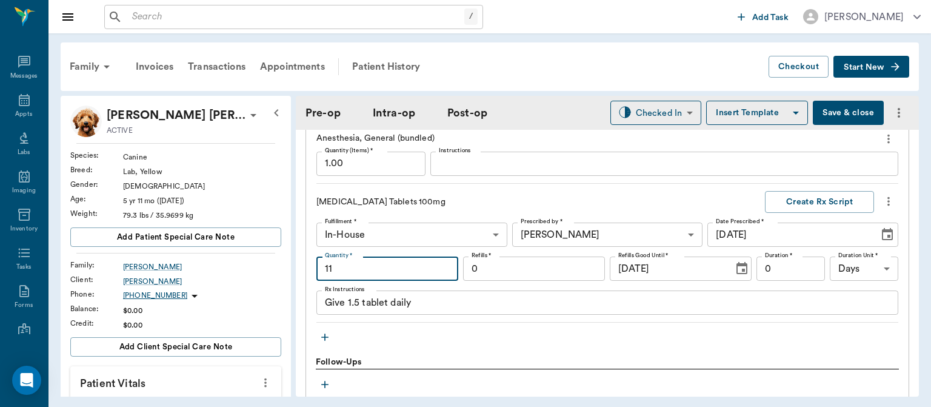
scroll to position [1261, 0]
type input "11"
click at [779, 273] on input "0" at bounding box center [791, 269] width 69 height 24
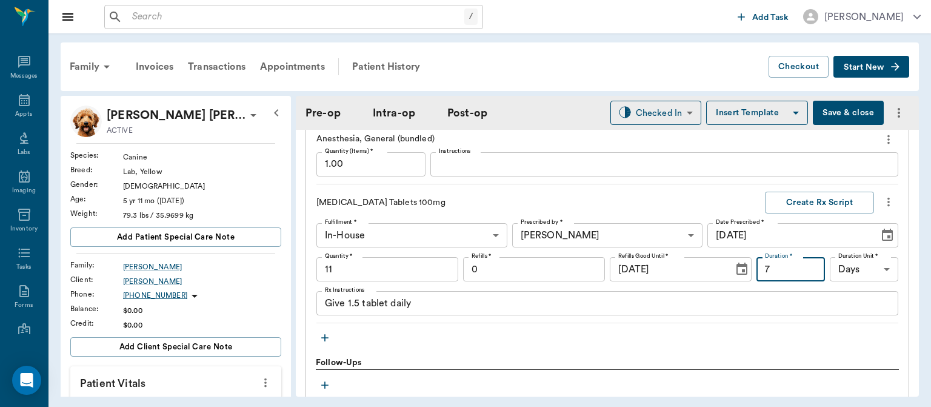
type input "7"
click at [804, 198] on button "Create Rx Script" at bounding box center [819, 203] width 109 height 22
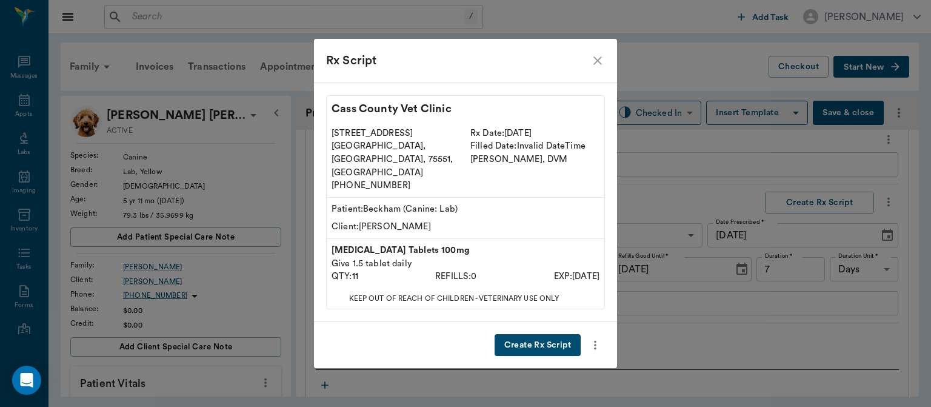
click at [548, 334] on button "Create Rx Script" at bounding box center [538, 345] width 86 height 22
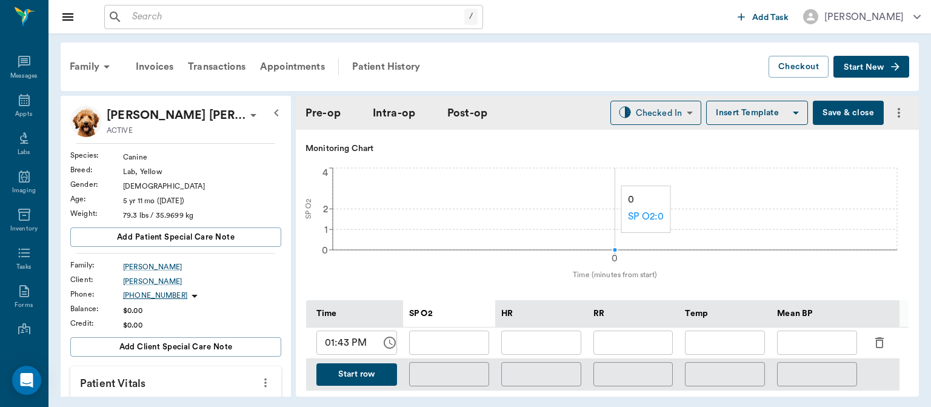
scroll to position [434, 0]
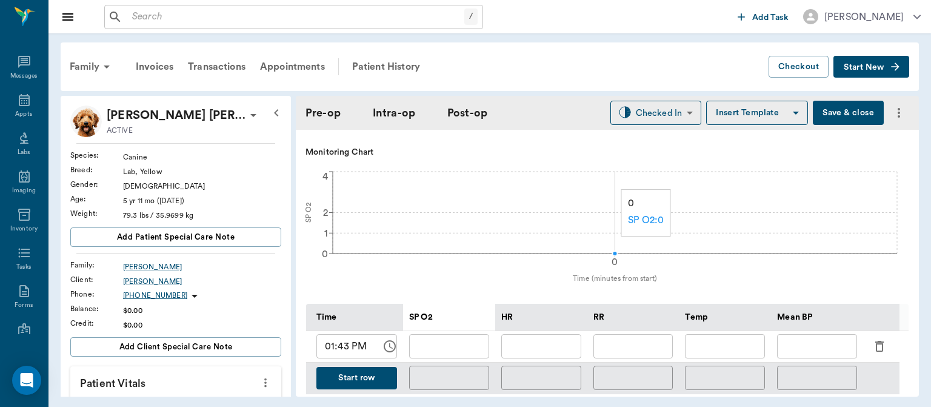
click at [881, 347] on icon "button" at bounding box center [879, 346] width 15 height 15
click at [342, 343] on input "01:43 PM" at bounding box center [344, 346] width 56 height 24
type input "01:55 PM"
click at [546, 350] on input "text" at bounding box center [541, 346] width 80 height 24
type input "108"
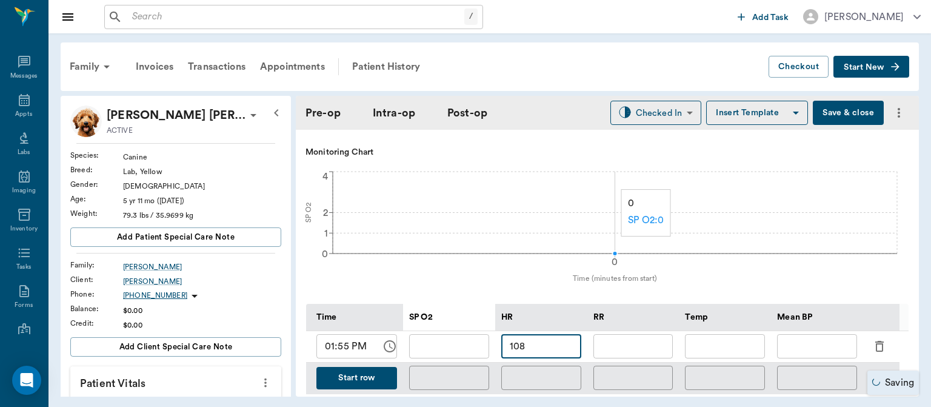
click at [472, 350] on input "text" at bounding box center [449, 346] width 80 height 24
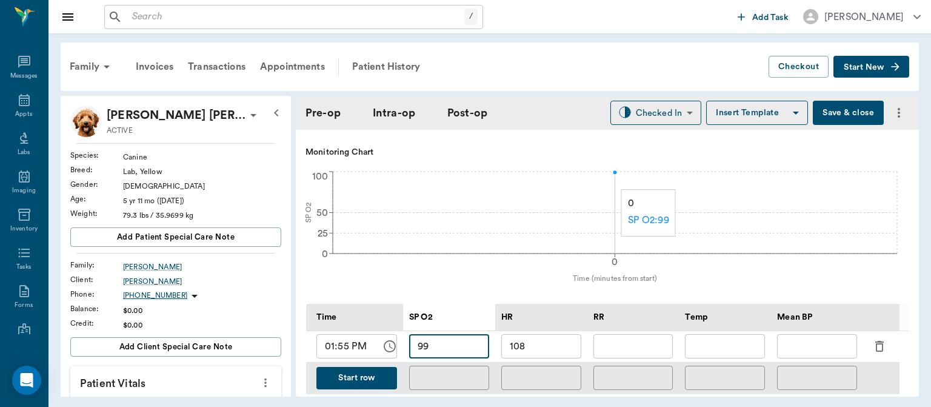
type input "99"
click at [631, 343] on input "text" at bounding box center [634, 346] width 80 height 24
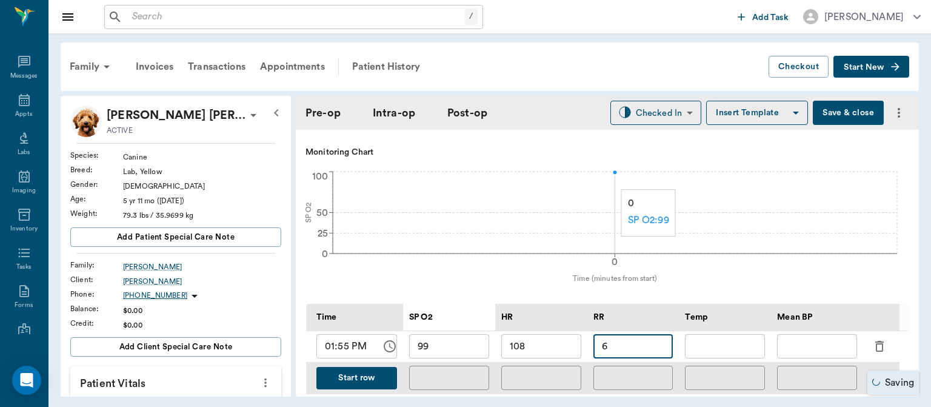
type input "6"
click at [826, 350] on input "text" at bounding box center [817, 346] width 80 height 24
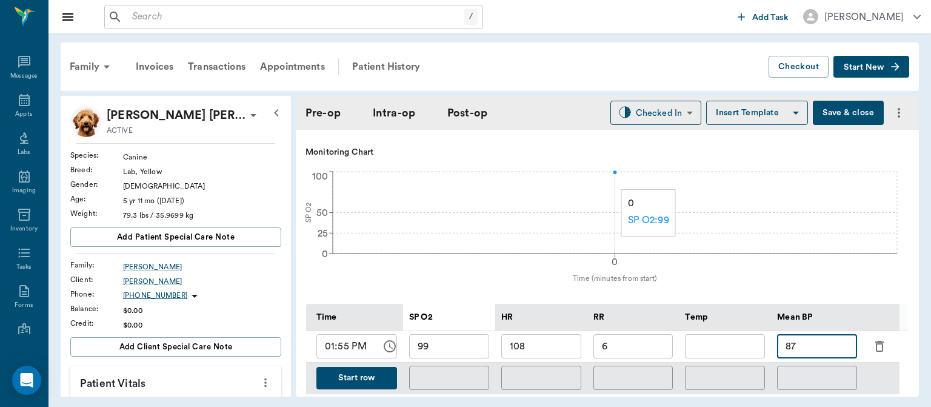
type input "87"
click at [367, 380] on button "Start row" at bounding box center [356, 378] width 81 height 22
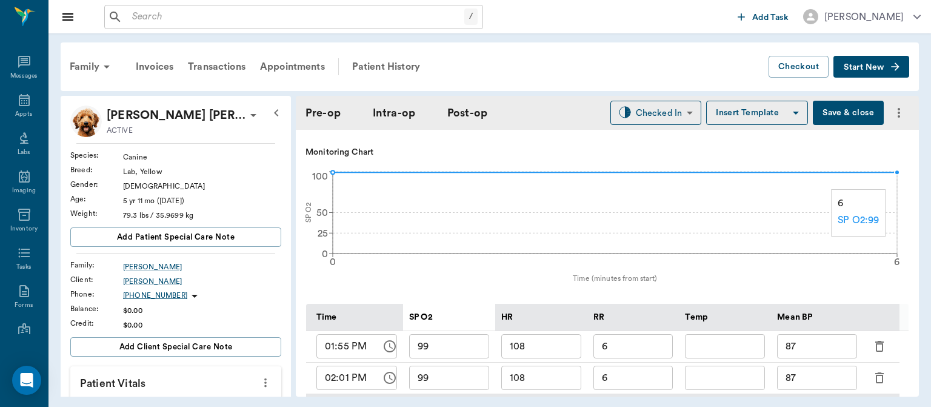
click at [550, 380] on input "108" at bounding box center [541, 378] width 80 height 24
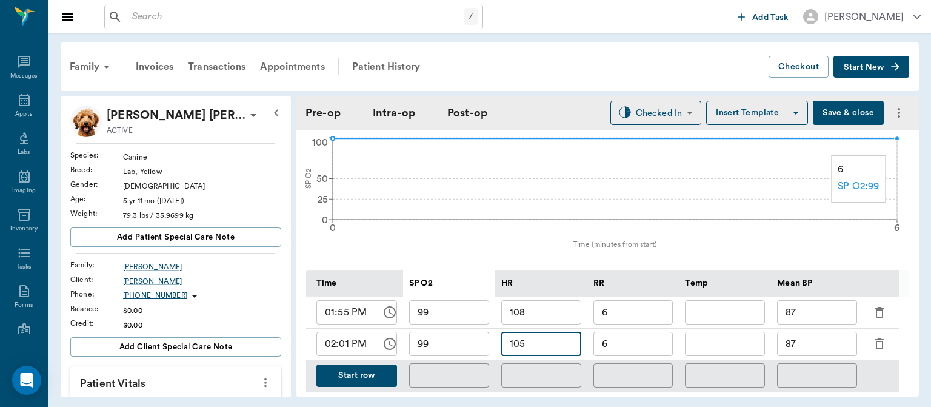
scroll to position [515, 0]
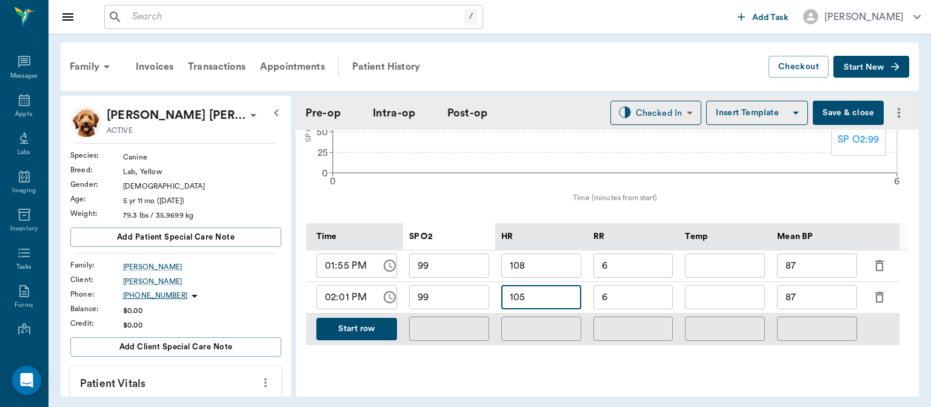
type input "105"
click at [812, 290] on input "87" at bounding box center [817, 297] width 80 height 24
type input "8"
type input "78"
click at [369, 337] on button "Start row" at bounding box center [356, 329] width 81 height 22
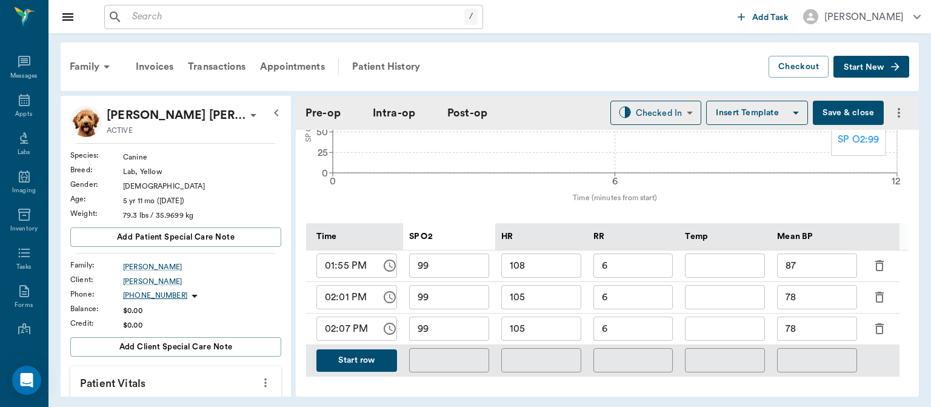
click at [466, 327] on input "99" at bounding box center [449, 328] width 80 height 24
type input "98"
click at [639, 332] on input "6" at bounding box center [634, 328] width 80 height 24
type input "6"
type input "5"
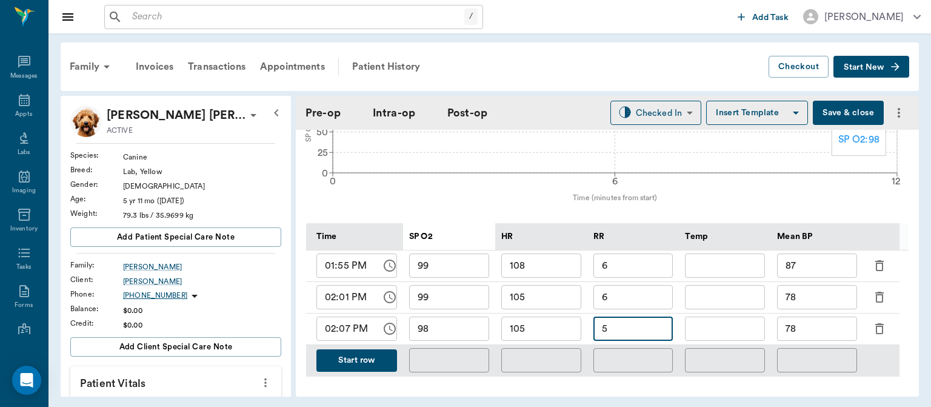
click at [827, 332] on input "78" at bounding box center [817, 328] width 80 height 24
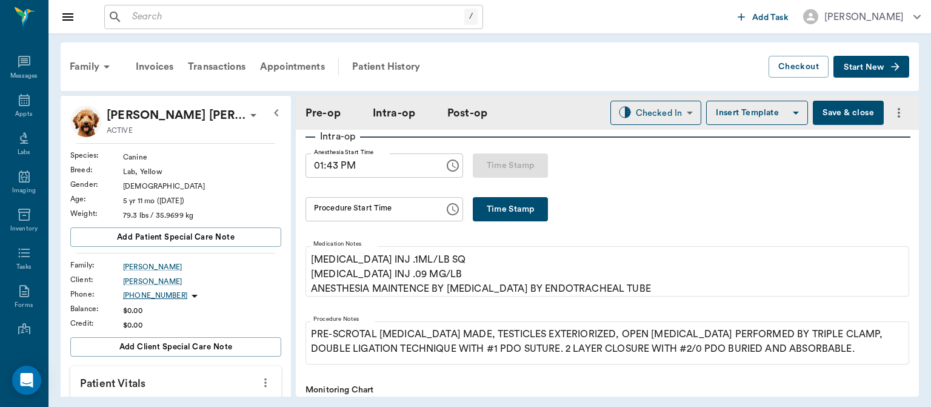
scroll to position [170, 0]
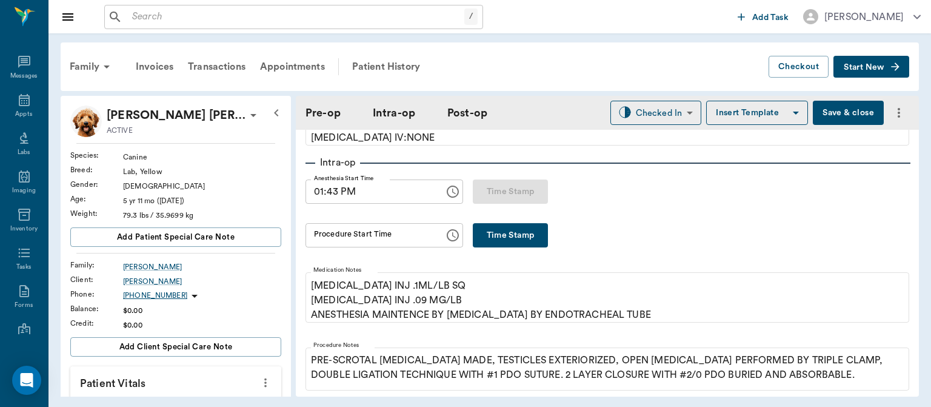
type input "77"
click at [497, 233] on button "Time Stamp" at bounding box center [510, 235] width 75 height 24
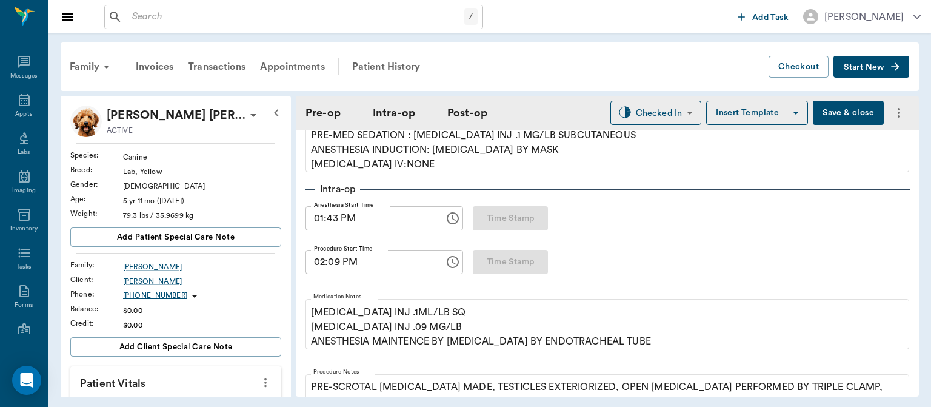
click at [315, 259] on input "02:09 PM" at bounding box center [371, 262] width 130 height 24
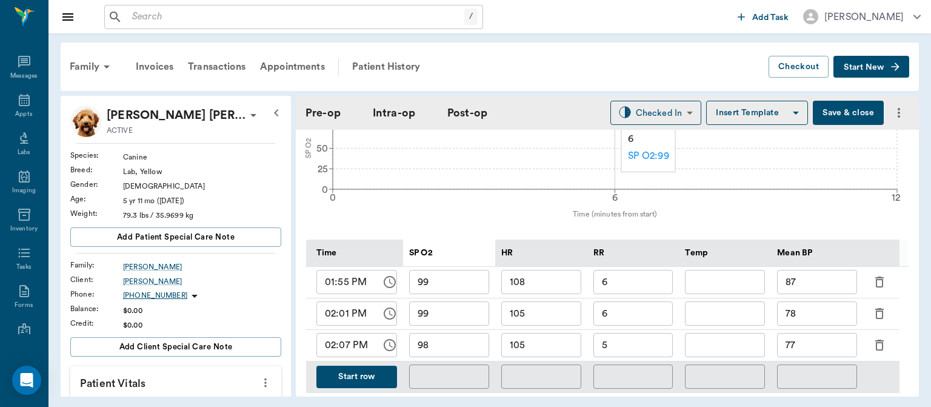
scroll to position [500, 0]
type input "01:50 PM"
click at [372, 377] on button "Start row" at bounding box center [356, 375] width 81 height 22
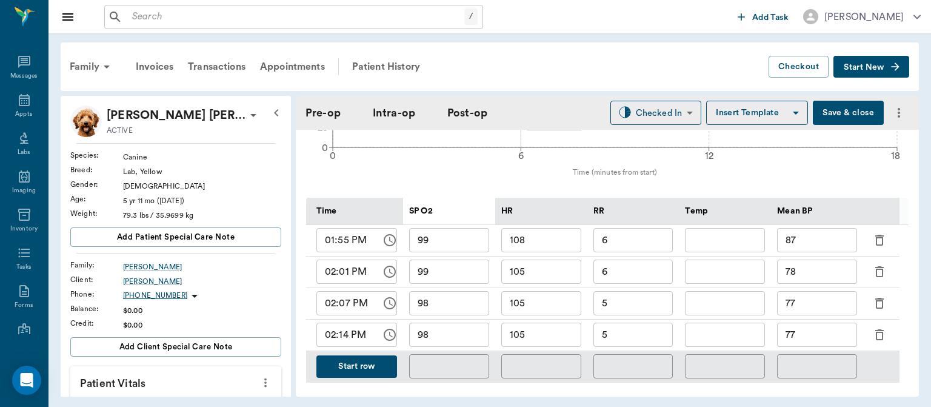
scroll to position [541, 0]
click at [638, 329] on input "5" at bounding box center [634, 334] width 80 height 24
type input "5"
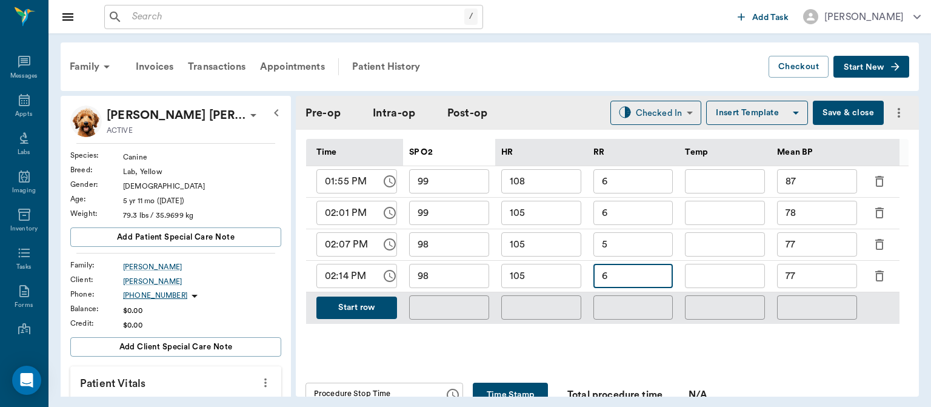
scroll to position [598, 0]
type input "6"
click at [842, 276] on input "77" at bounding box center [817, 276] width 80 height 24
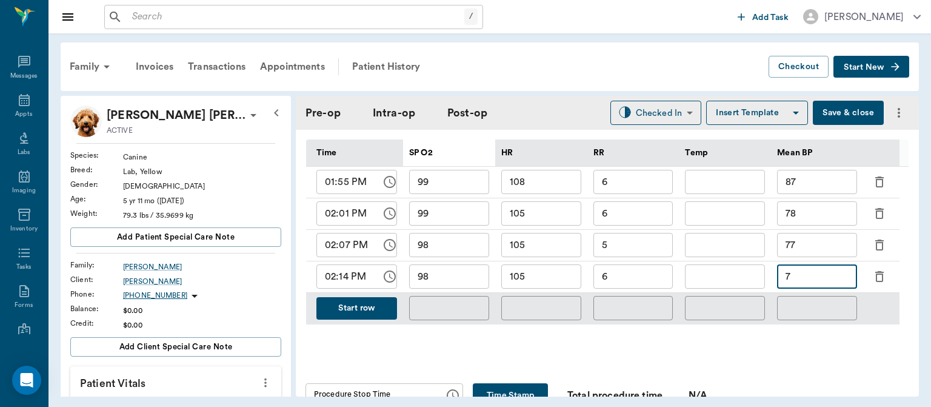
type input "7"
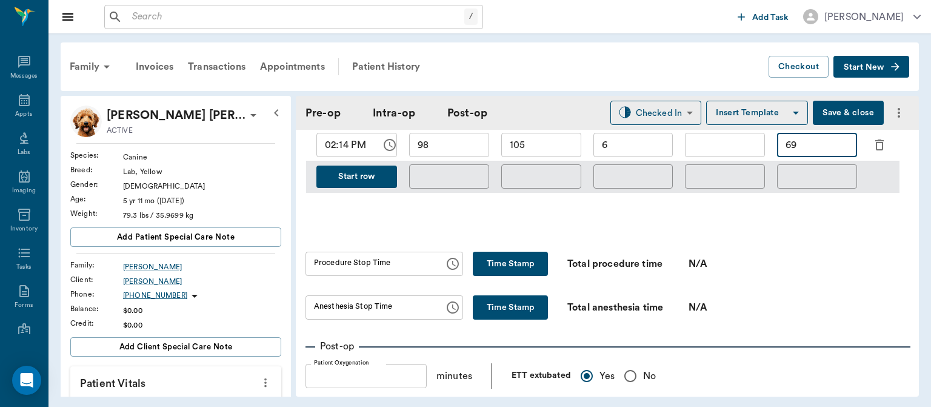
scroll to position [735, 0]
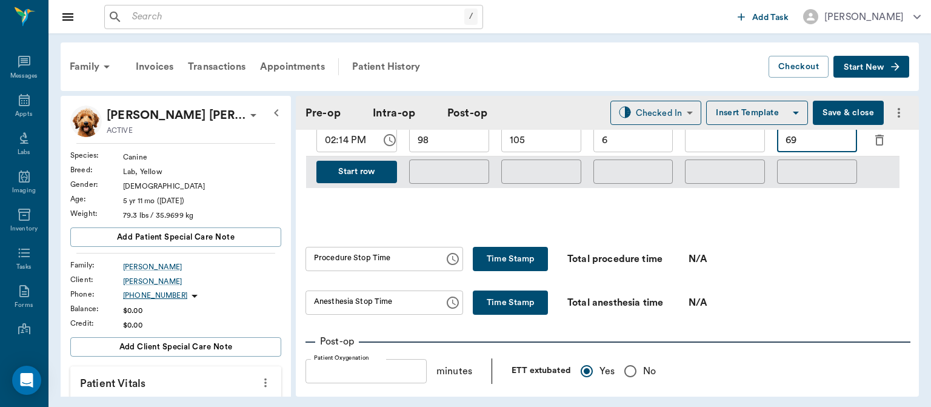
type input "69"
click at [642, 114] on body "/ ​ Add Task [PERSON_NAME] Nectar Messages Appts Labs Imaging Inventory Tasks F…" at bounding box center [465, 203] width 931 height 407
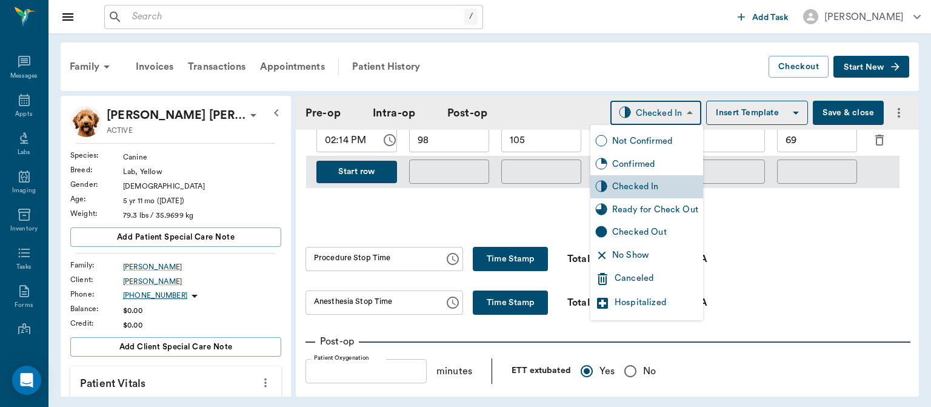
click at [652, 212] on div "Ready for Check Out" at bounding box center [655, 209] width 86 height 13
type input "READY_TO_CHECKOUT"
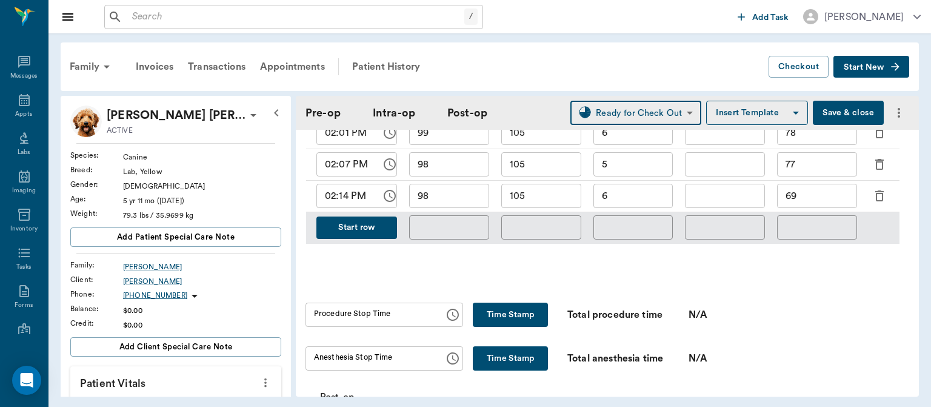
scroll to position [682, 0]
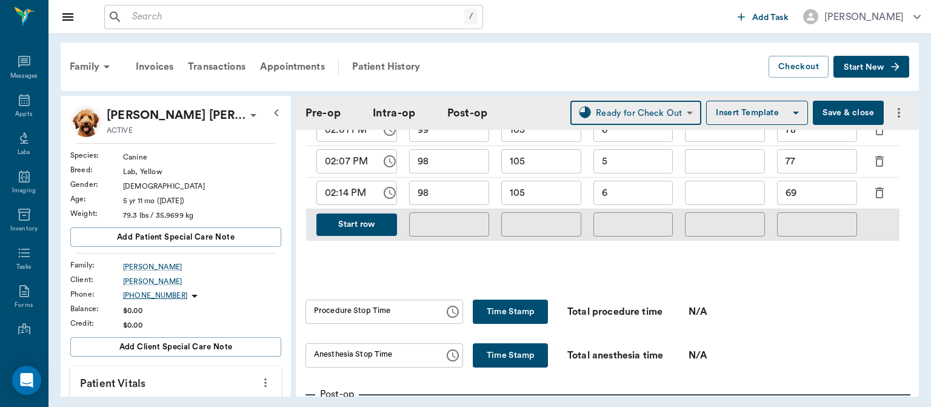
click at [531, 316] on button "Time Stamp" at bounding box center [510, 311] width 75 height 24
type input "02:18 PM"
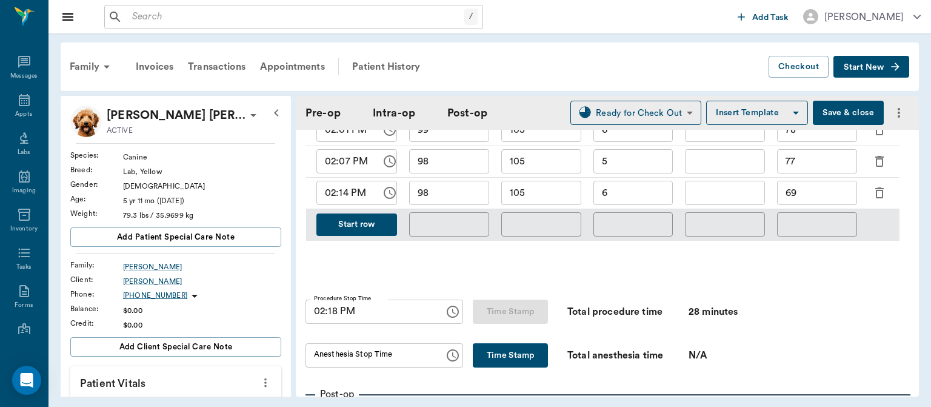
click at [538, 356] on button "Time Stamp" at bounding box center [510, 355] width 75 height 24
type input "02:20 PM"
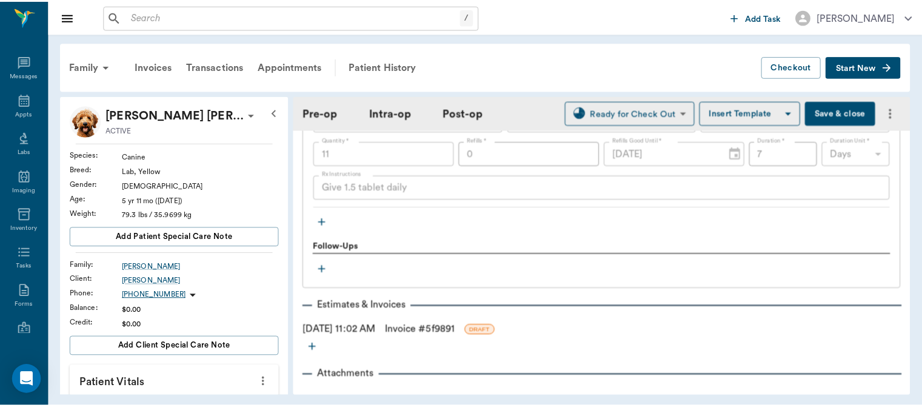
scroll to position [1487, 0]
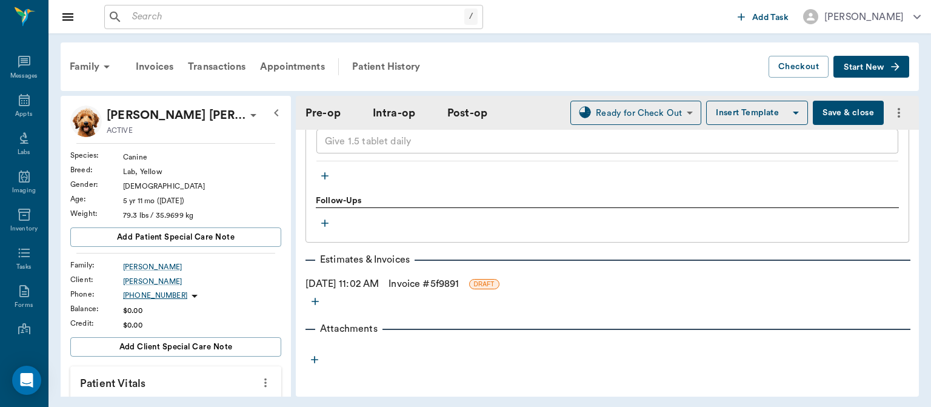
click at [452, 283] on link "Invoice # 5f9891" at bounding box center [424, 283] width 70 height 15
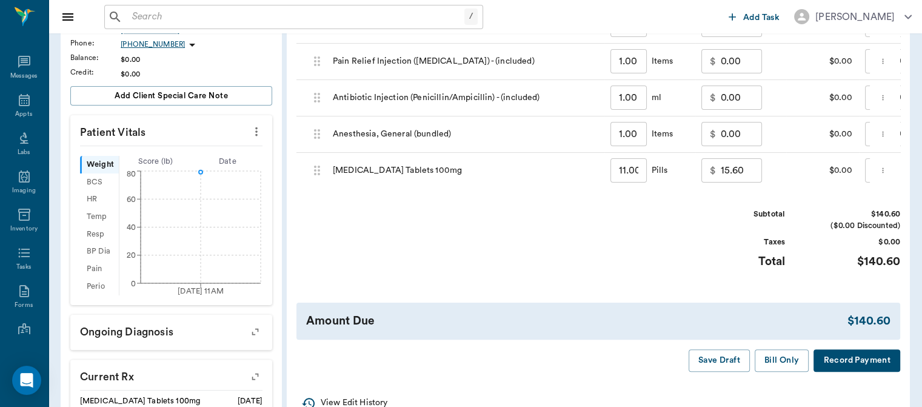
scroll to position [255, 0]
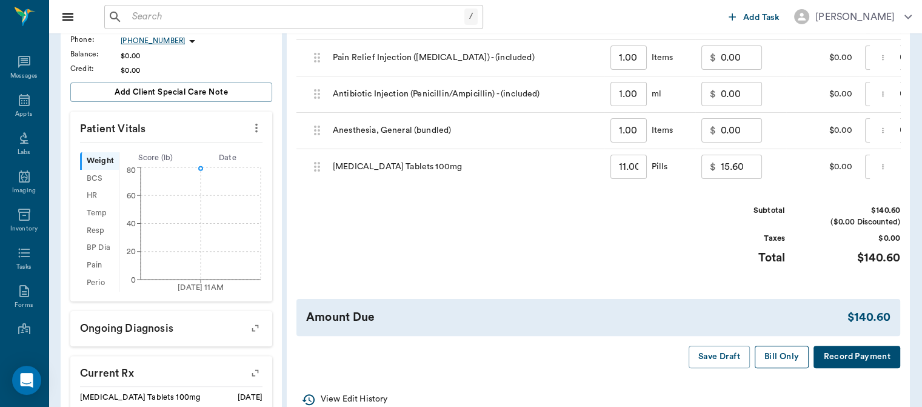
click at [781, 363] on button "Bill Only" at bounding box center [782, 357] width 55 height 22
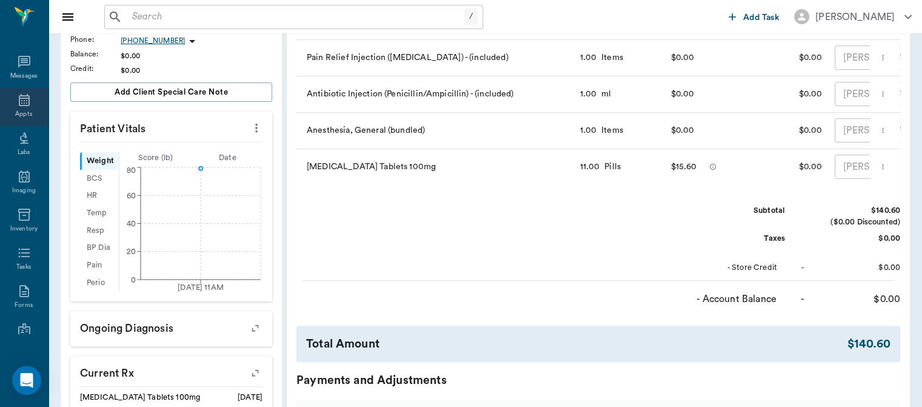
click at [16, 113] on div "Appts" at bounding box center [23, 114] width 17 height 9
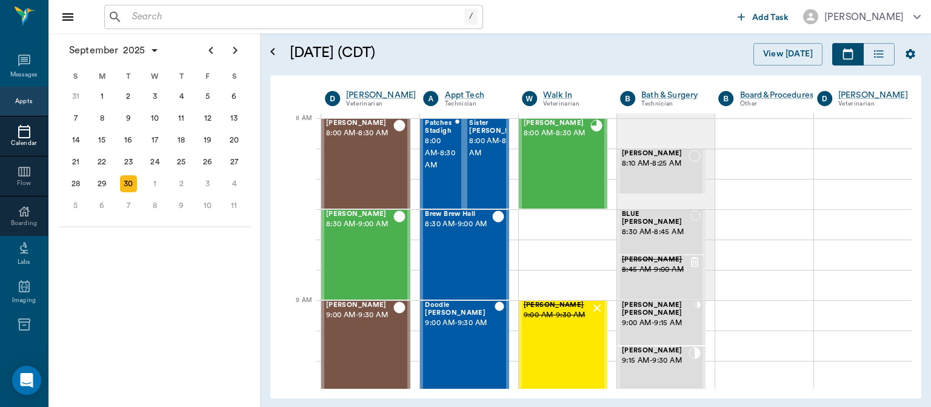
click at [352, 251] on div "[PERSON_NAME] 8:30 AM - 9:00 AM" at bounding box center [359, 254] width 67 height 89
